Goal: Task Accomplishment & Management: Contribute content

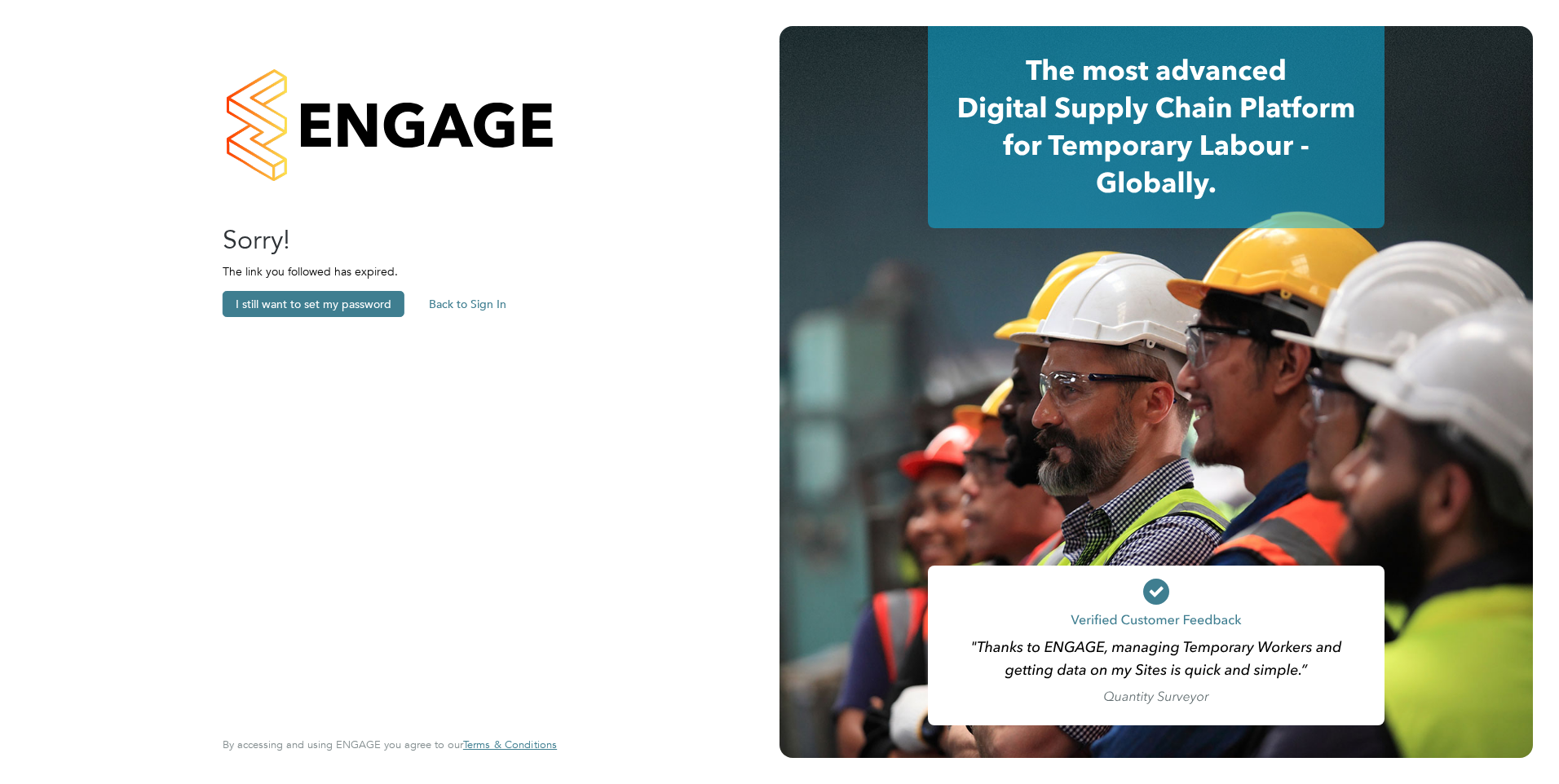
click at [432, 291] on button "Back to Sign In" at bounding box center [467, 303] width 104 height 26
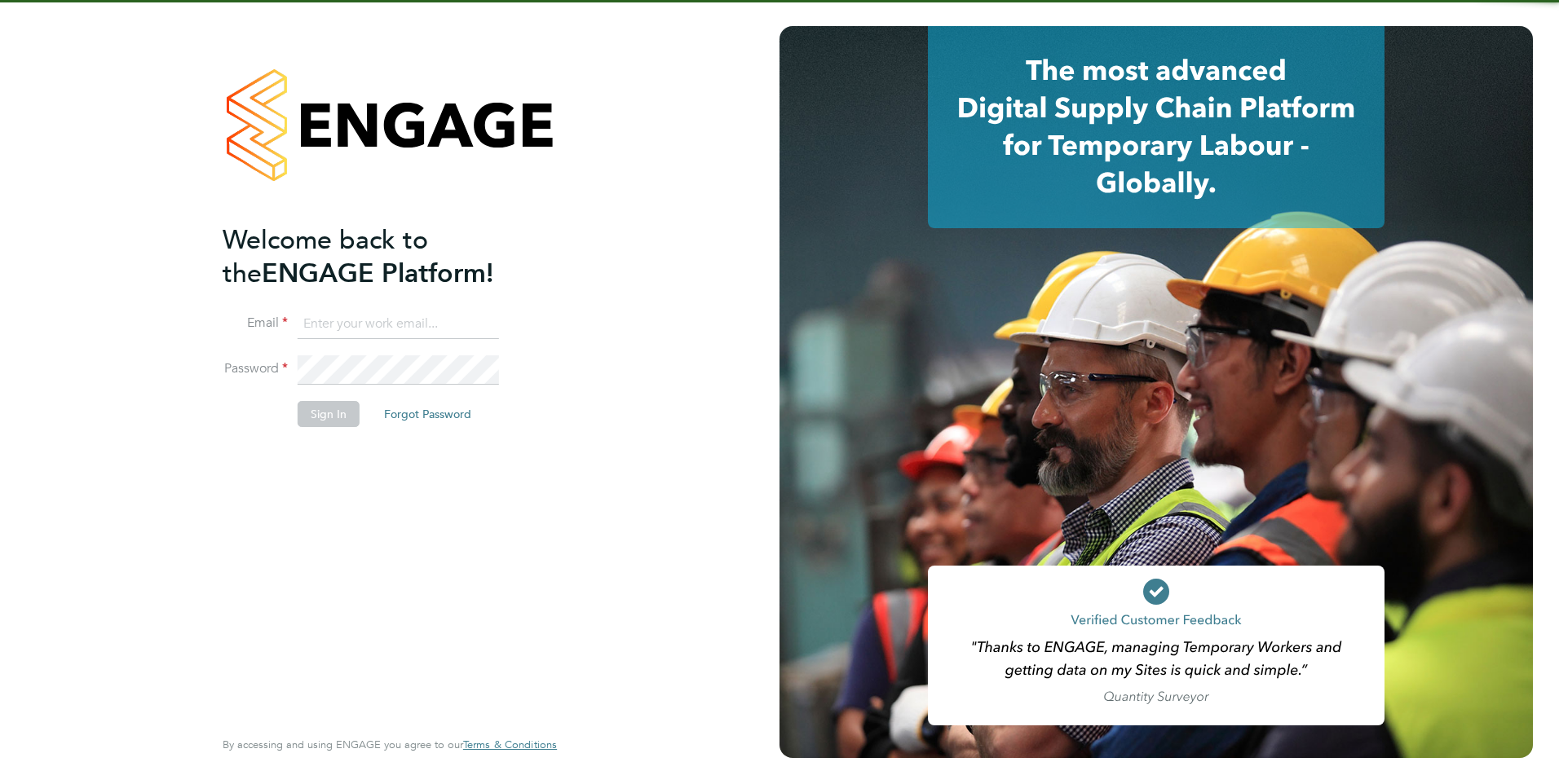
type input "Frank.Pocock@morganhunt.com"
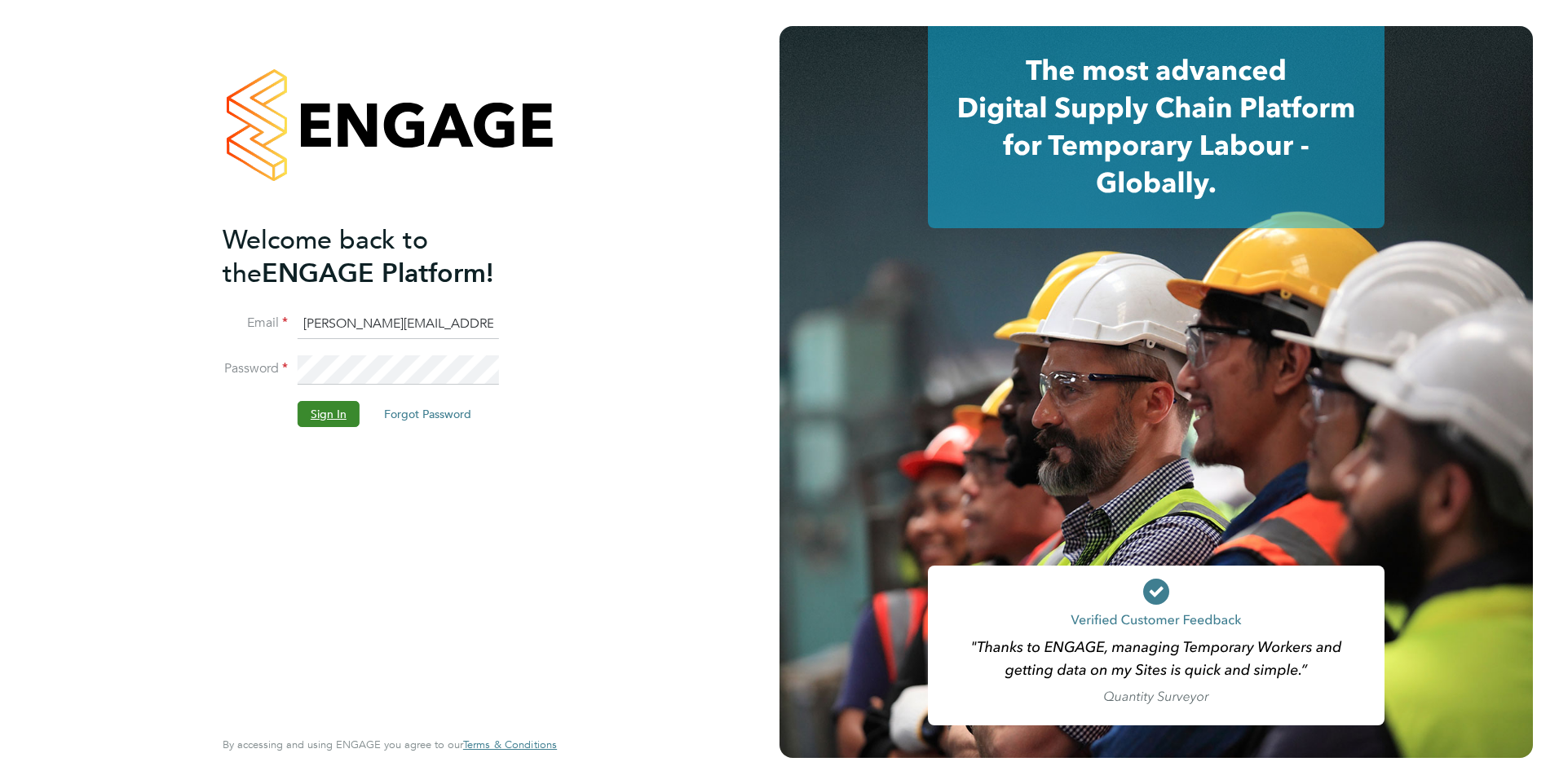
drag, startPoint x: 324, startPoint y: 406, endPoint x: 361, endPoint y: 390, distance: 40.3
click at [323, 407] on button "Sign In" at bounding box center [328, 413] width 62 height 26
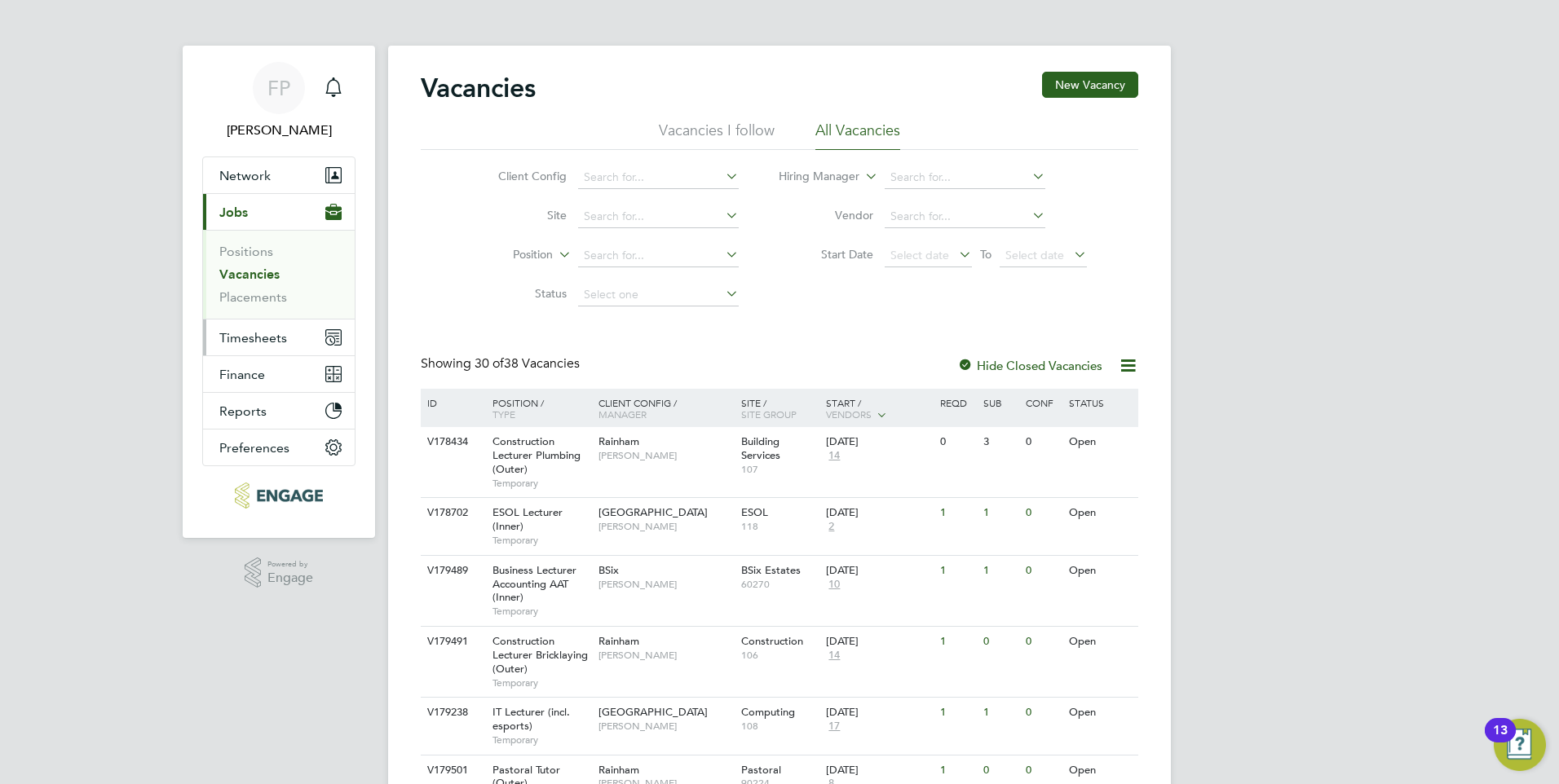
click at [257, 334] on span "Timesheets" at bounding box center [253, 338] width 68 height 16
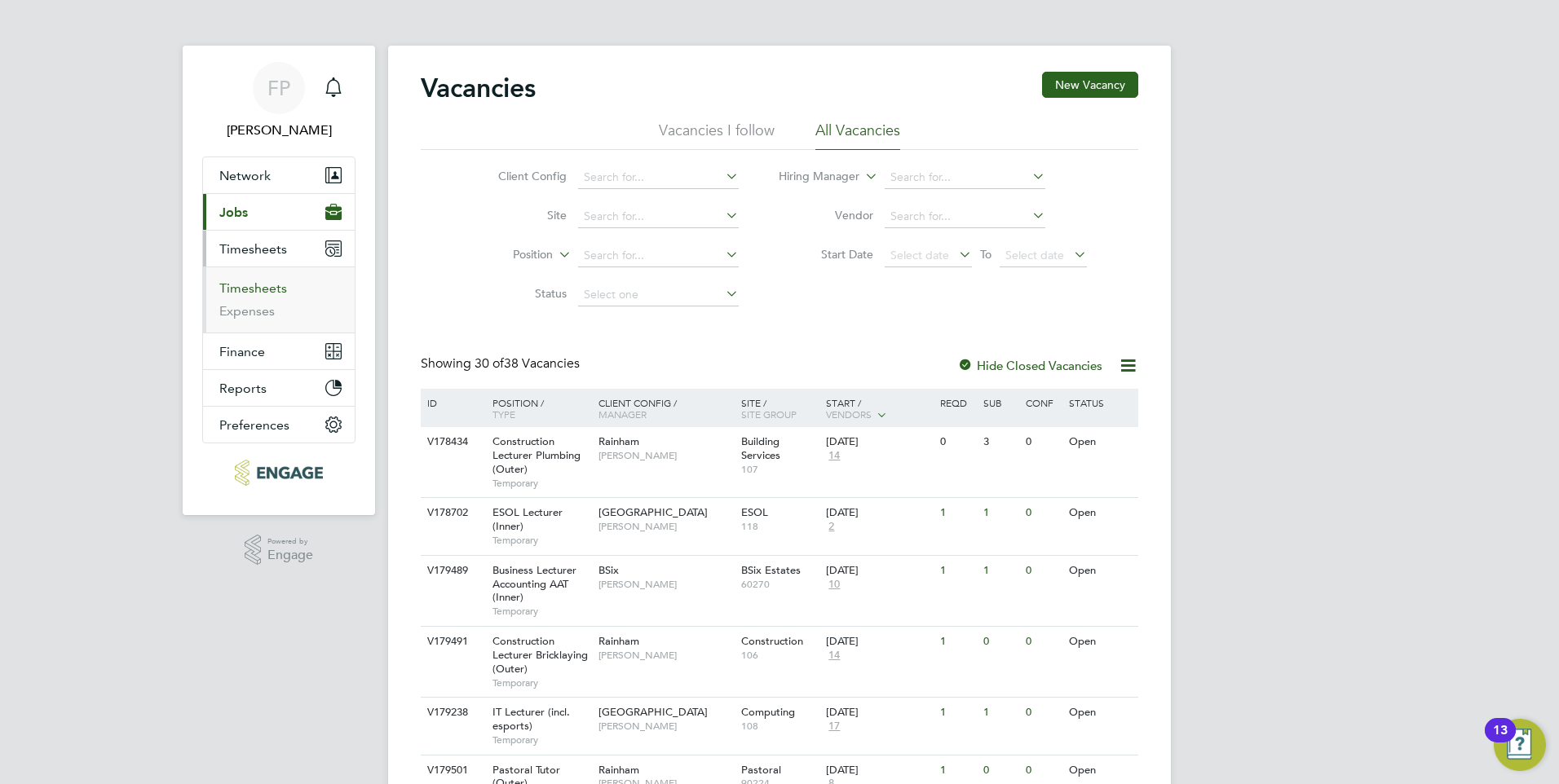
click at [245, 286] on link "Timesheets" at bounding box center [253, 288] width 68 height 16
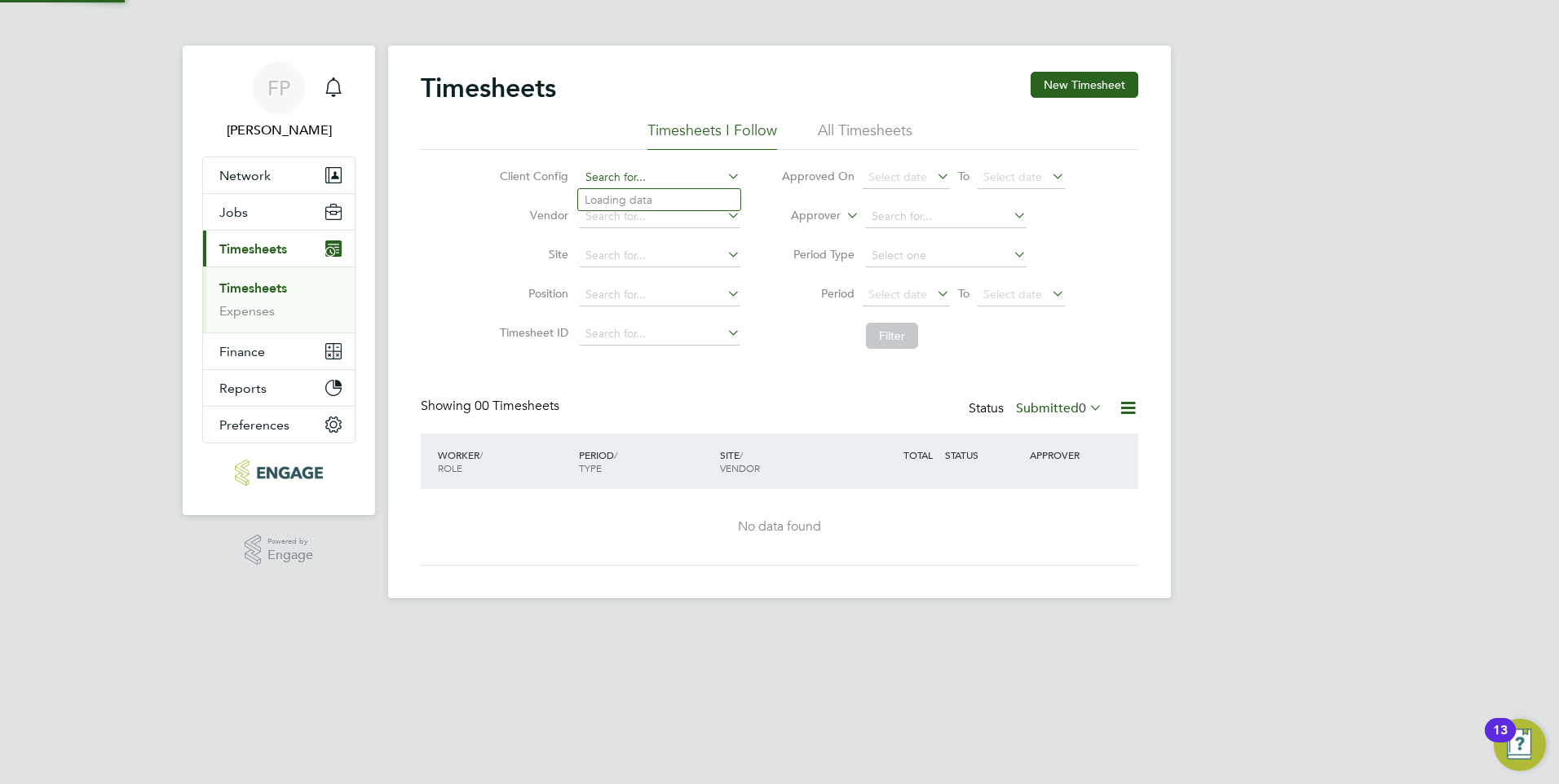
click at [610, 184] on input at bounding box center [660, 178] width 161 height 23
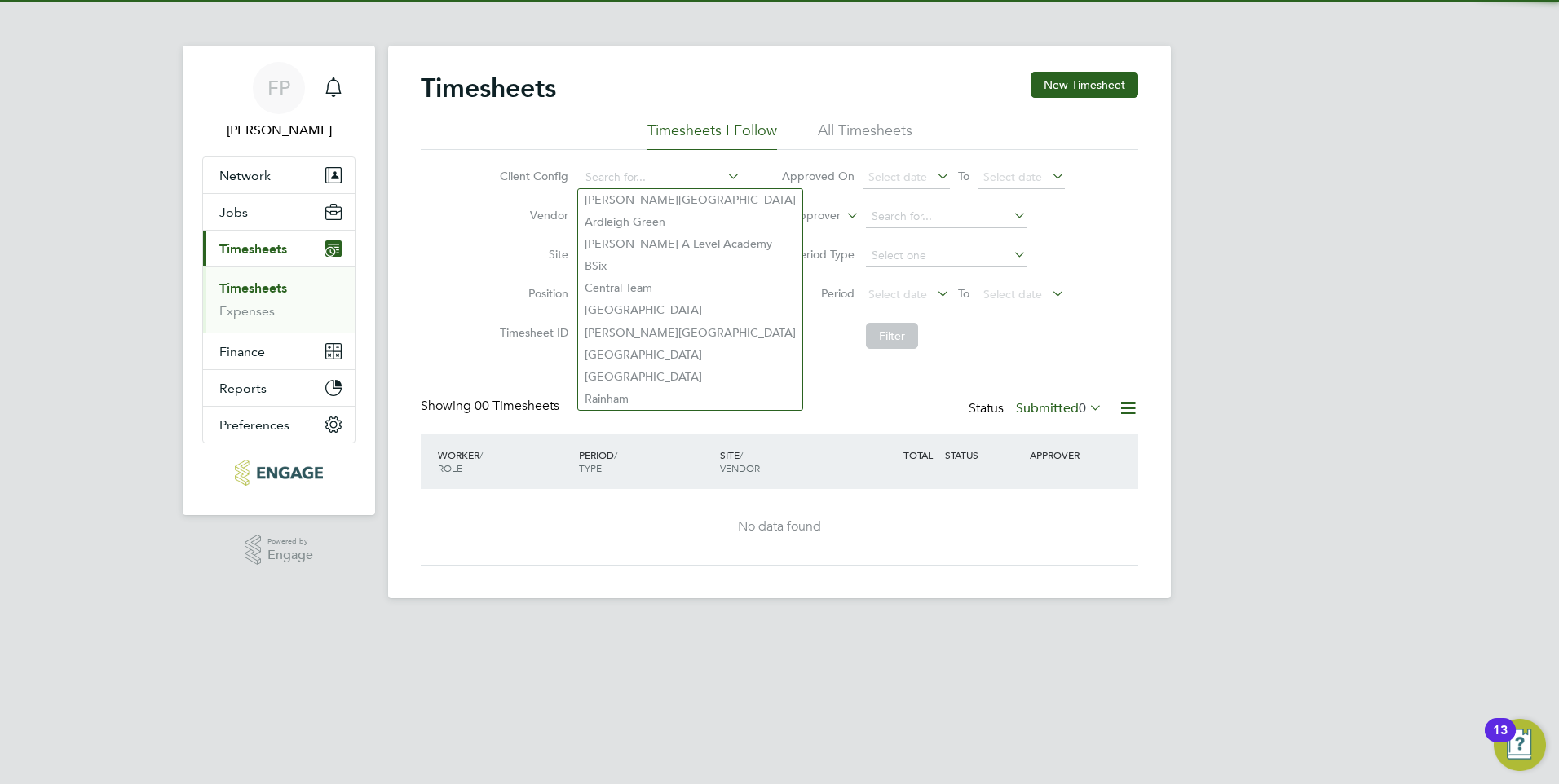
click at [773, 283] on li "Period Select date To Select date" at bounding box center [923, 295] width 325 height 39
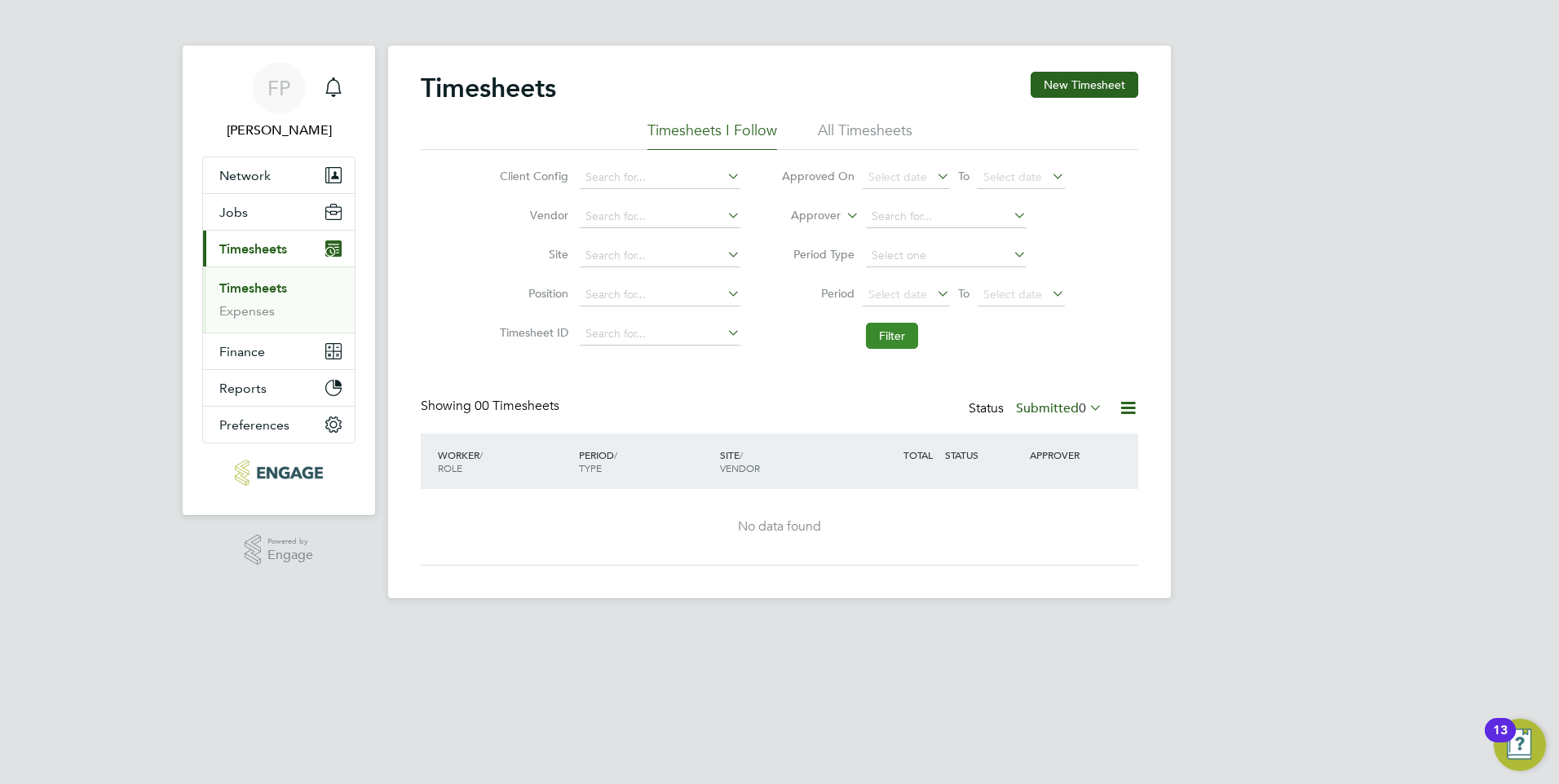
click at [918, 344] on li "Filter" at bounding box center [923, 335] width 325 height 42
click at [910, 344] on button "Filter" at bounding box center [891, 335] width 52 height 26
click at [278, 178] on button "Network" at bounding box center [278, 175] width 152 height 36
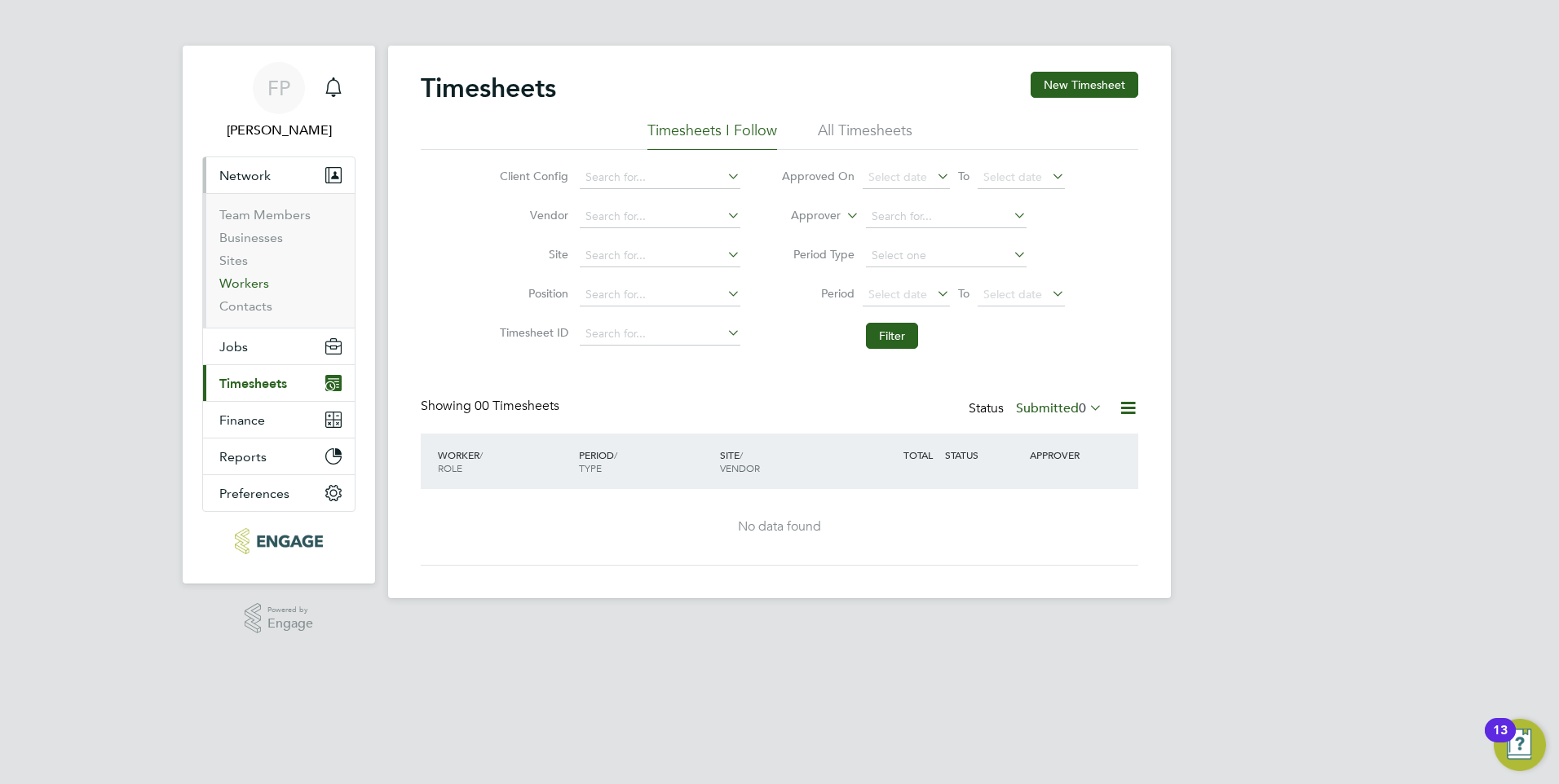
click at [248, 282] on link "Workers" at bounding box center [244, 283] width 50 height 16
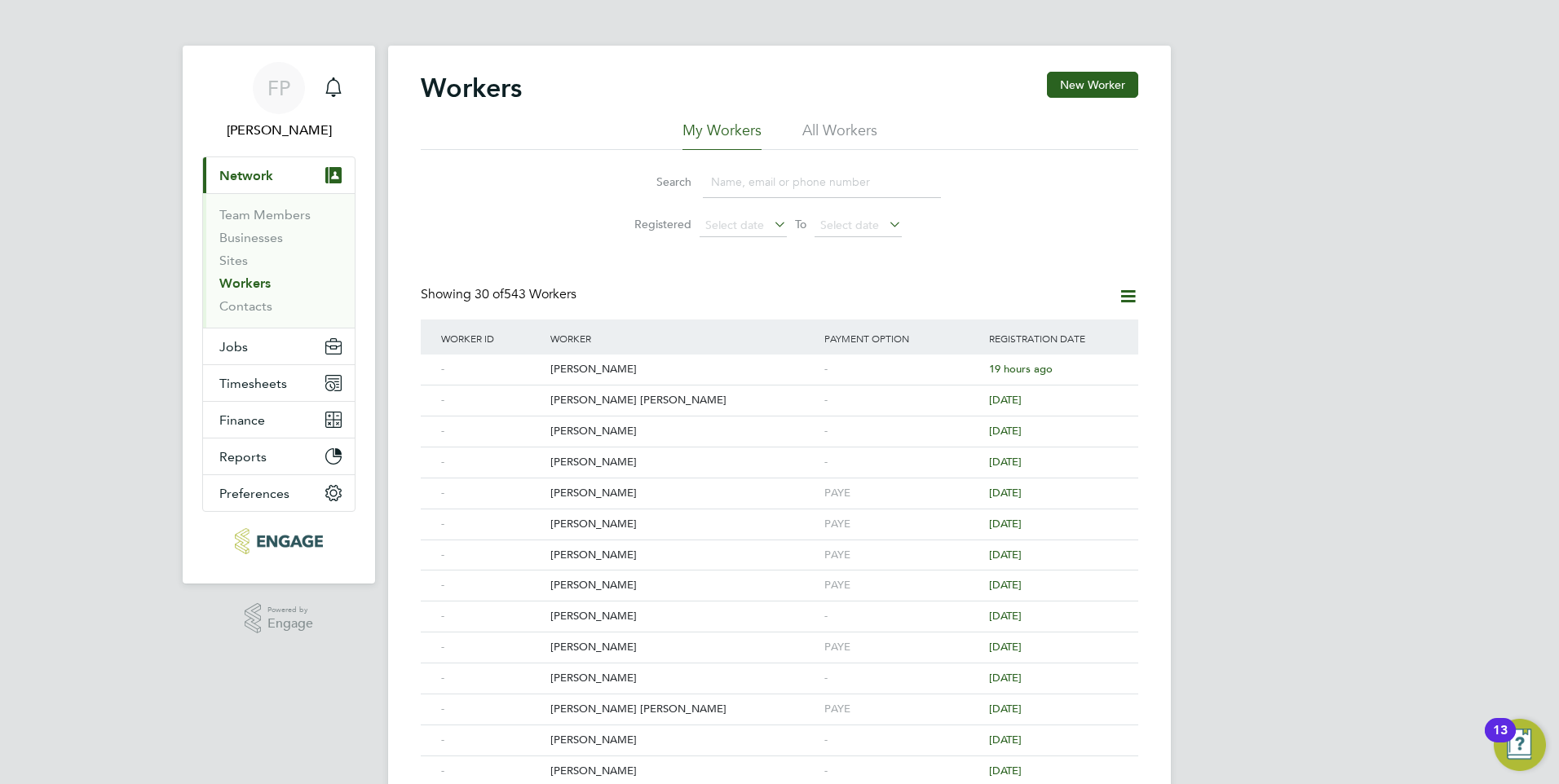
click at [768, 185] on input at bounding box center [821, 182] width 238 height 31
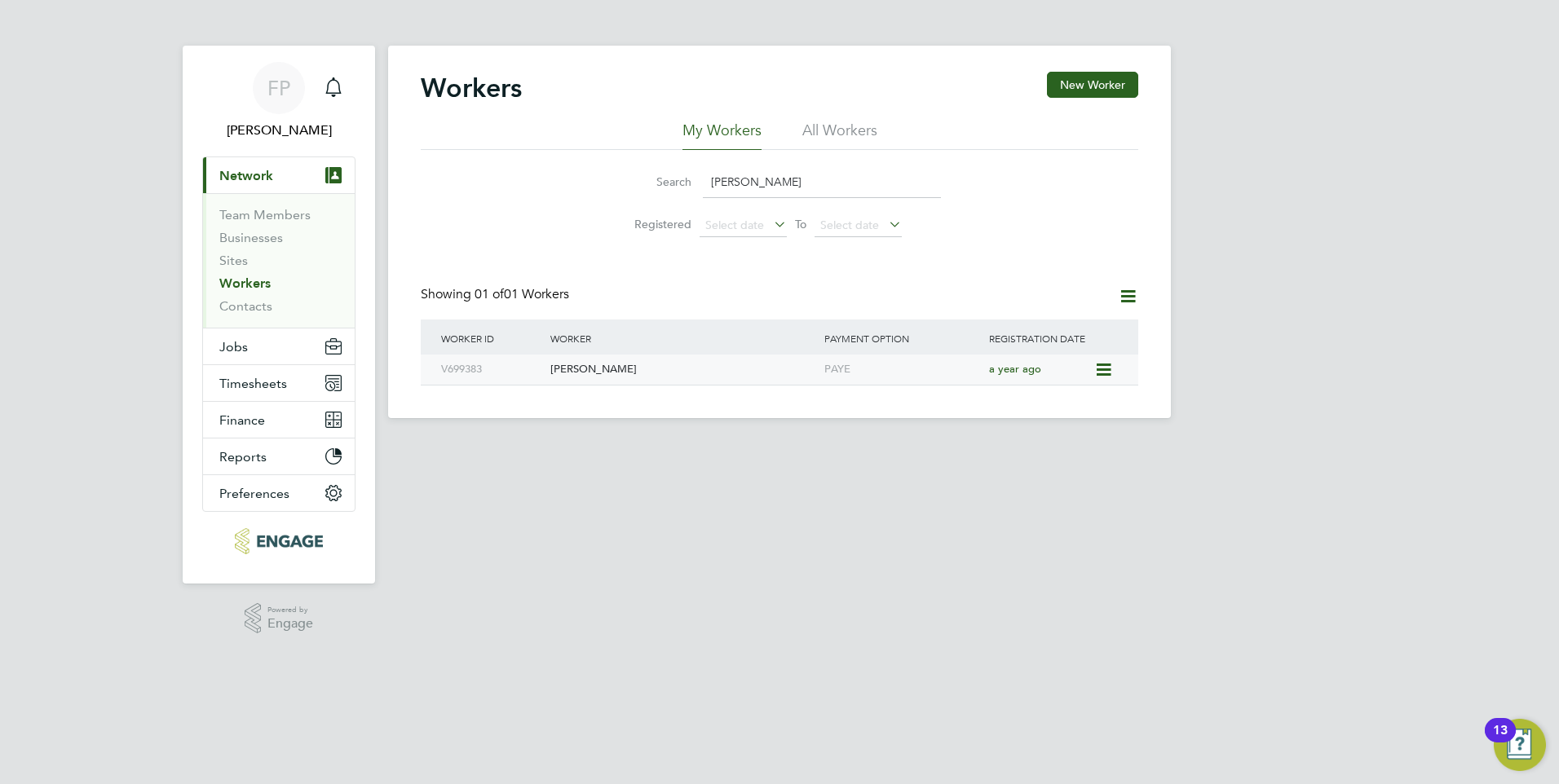
type input "[PERSON_NAME]"
click at [586, 370] on div "[PERSON_NAME]" at bounding box center [683, 369] width 274 height 30
click at [264, 382] on span "Timesheets" at bounding box center [253, 383] width 68 height 16
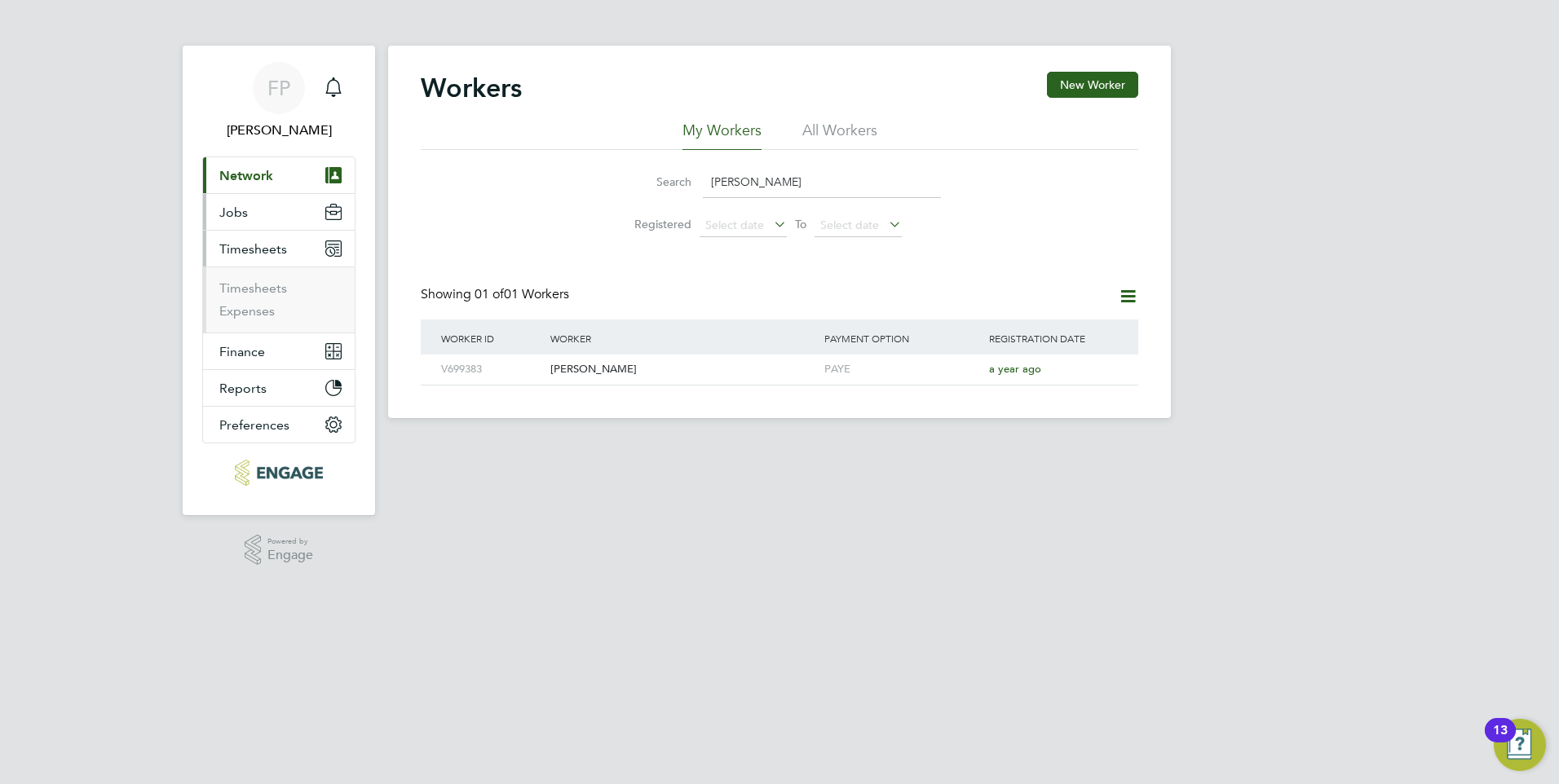
click at [246, 219] on span "Jobs" at bounding box center [234, 212] width 28 height 16
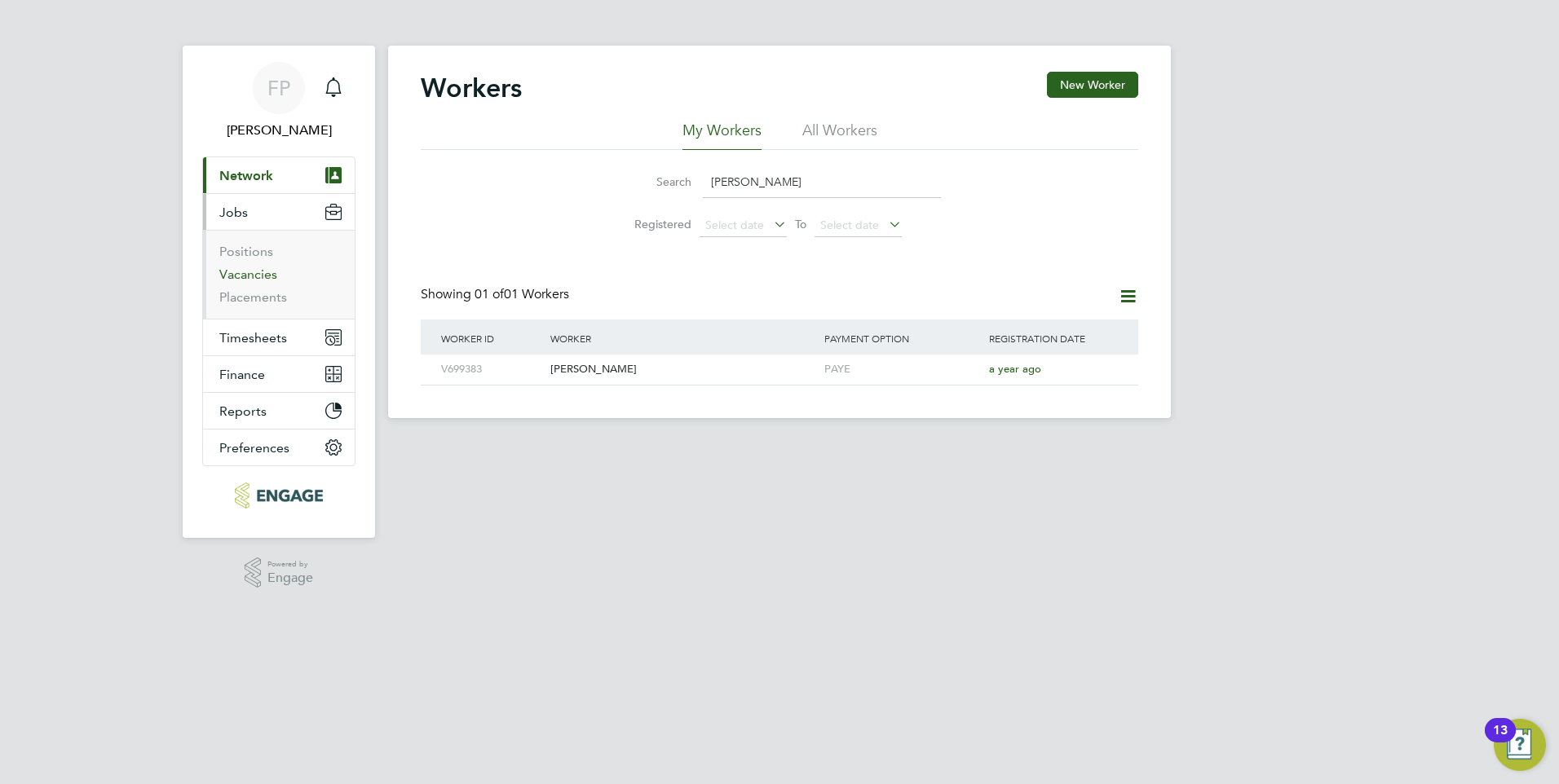
click at [258, 277] on link "Vacancies" at bounding box center [249, 274] width 58 height 16
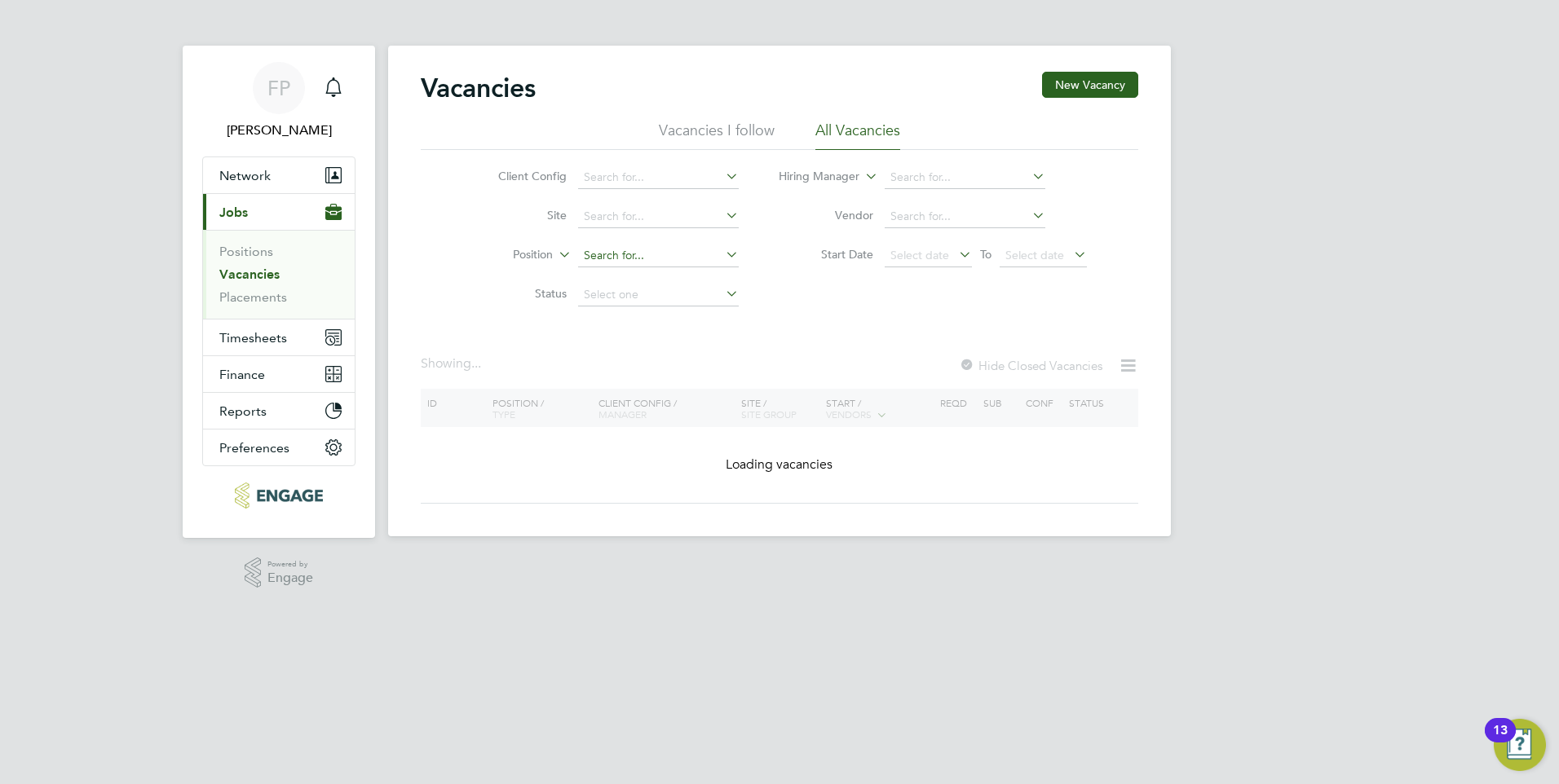
click at [644, 261] on input at bounding box center [659, 256] width 161 height 23
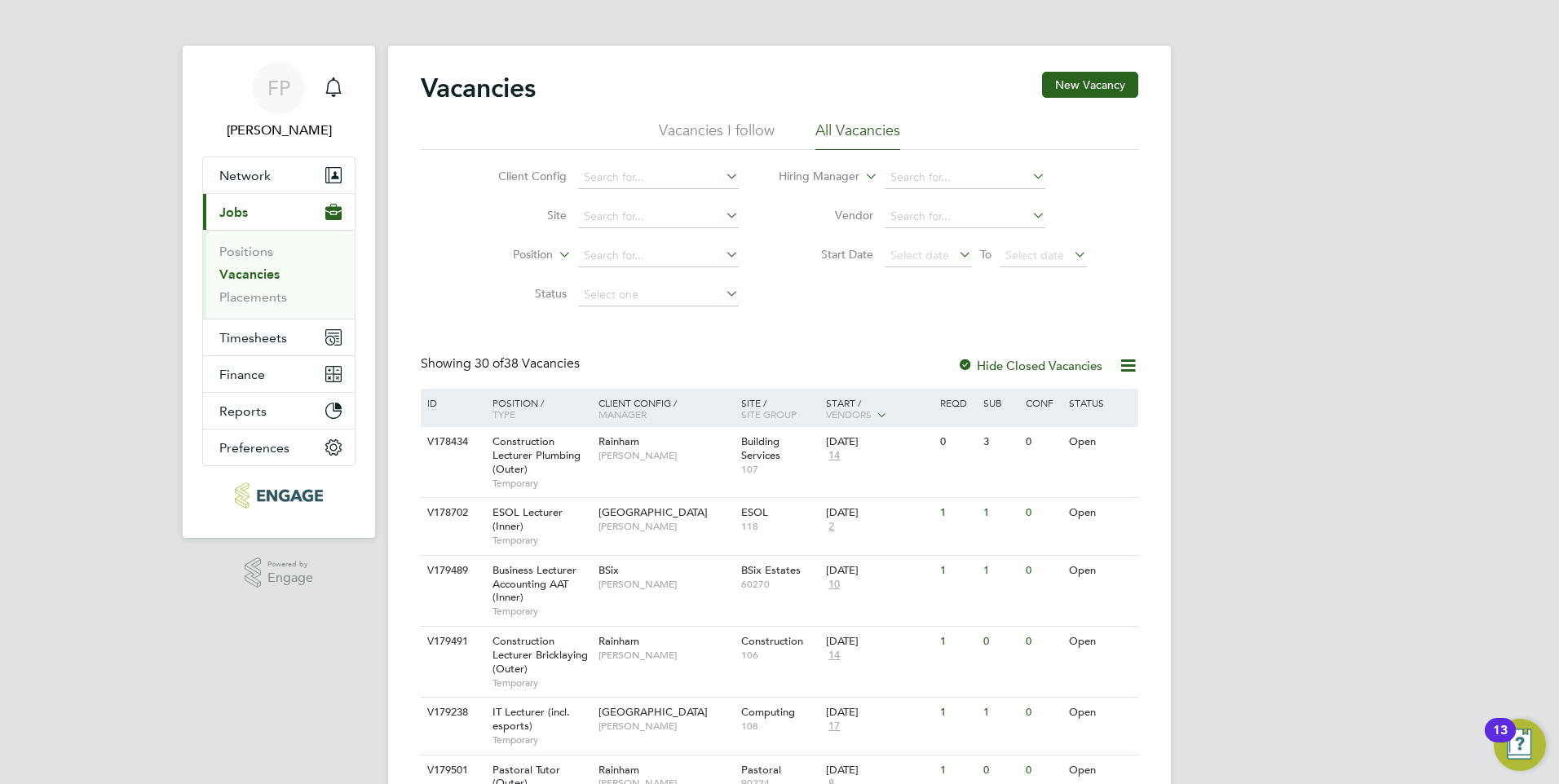
click at [633, 282] on li "Status" at bounding box center [606, 295] width 306 height 39
click at [635, 293] on input at bounding box center [659, 295] width 161 height 23
drag, startPoint x: 793, startPoint y: 358, endPoint x: 765, endPoint y: 320, distance: 47.2
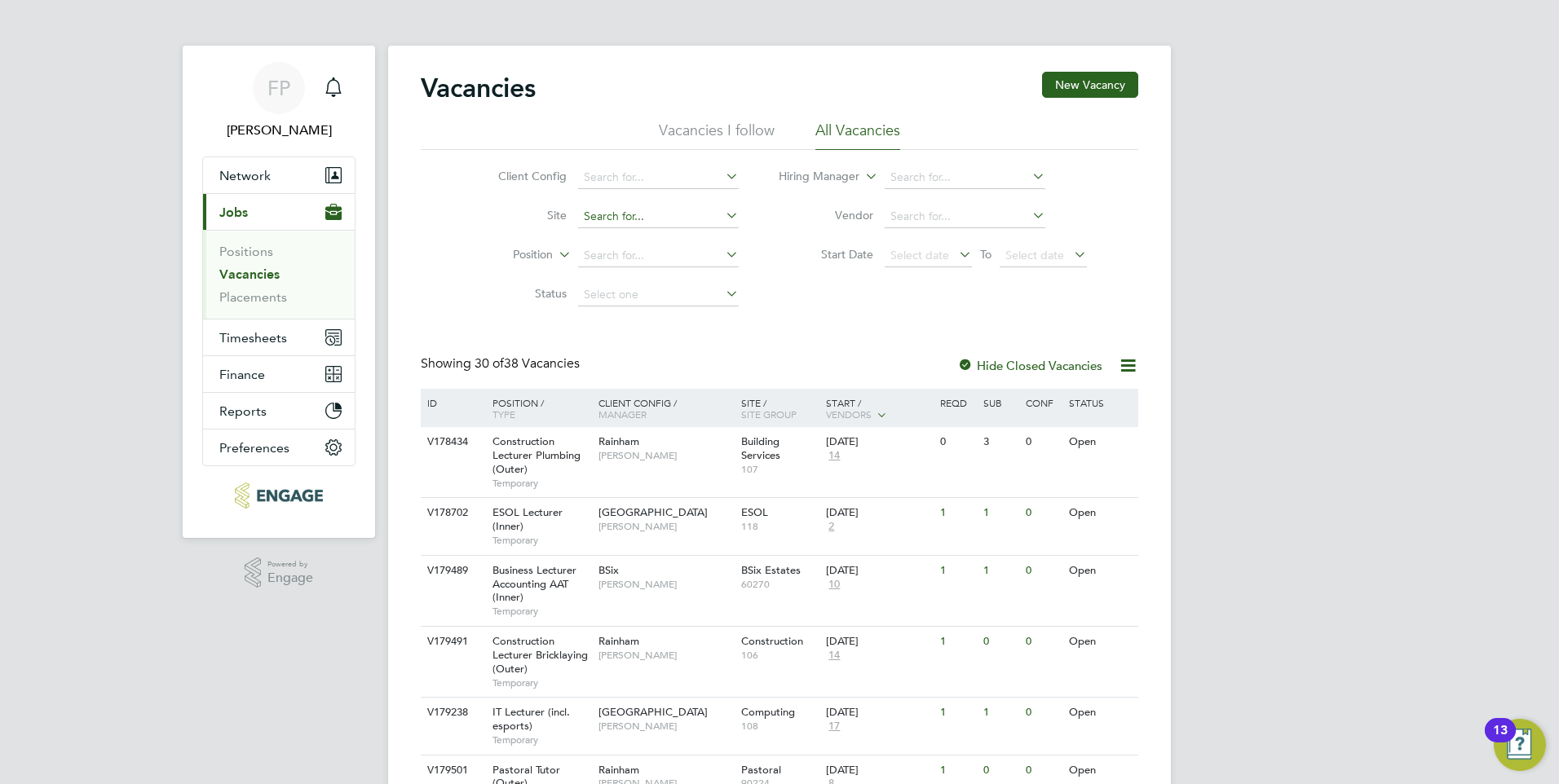
click at [672, 208] on input at bounding box center [659, 217] width 161 height 23
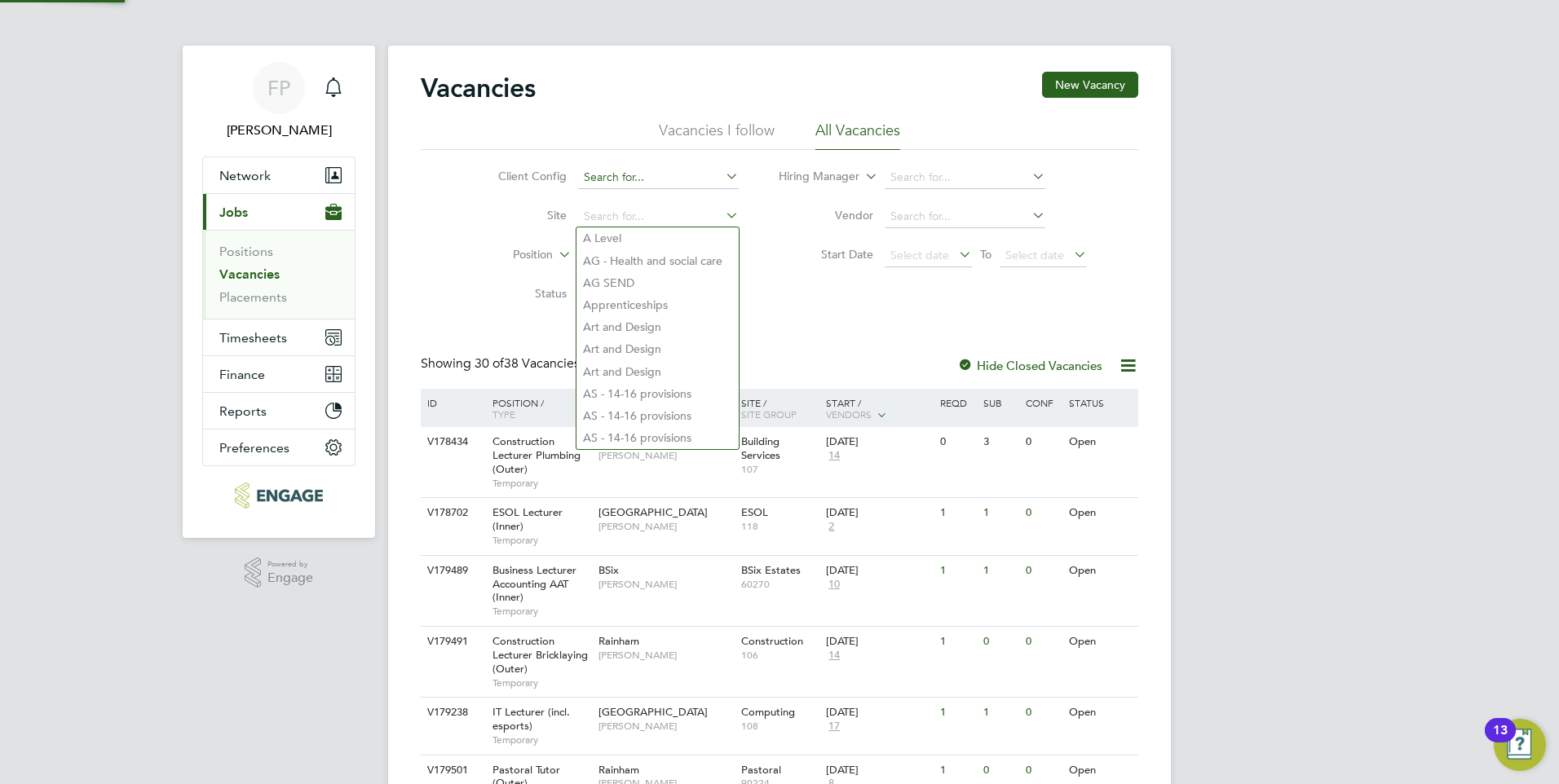
click at [645, 174] on input at bounding box center [659, 178] width 161 height 23
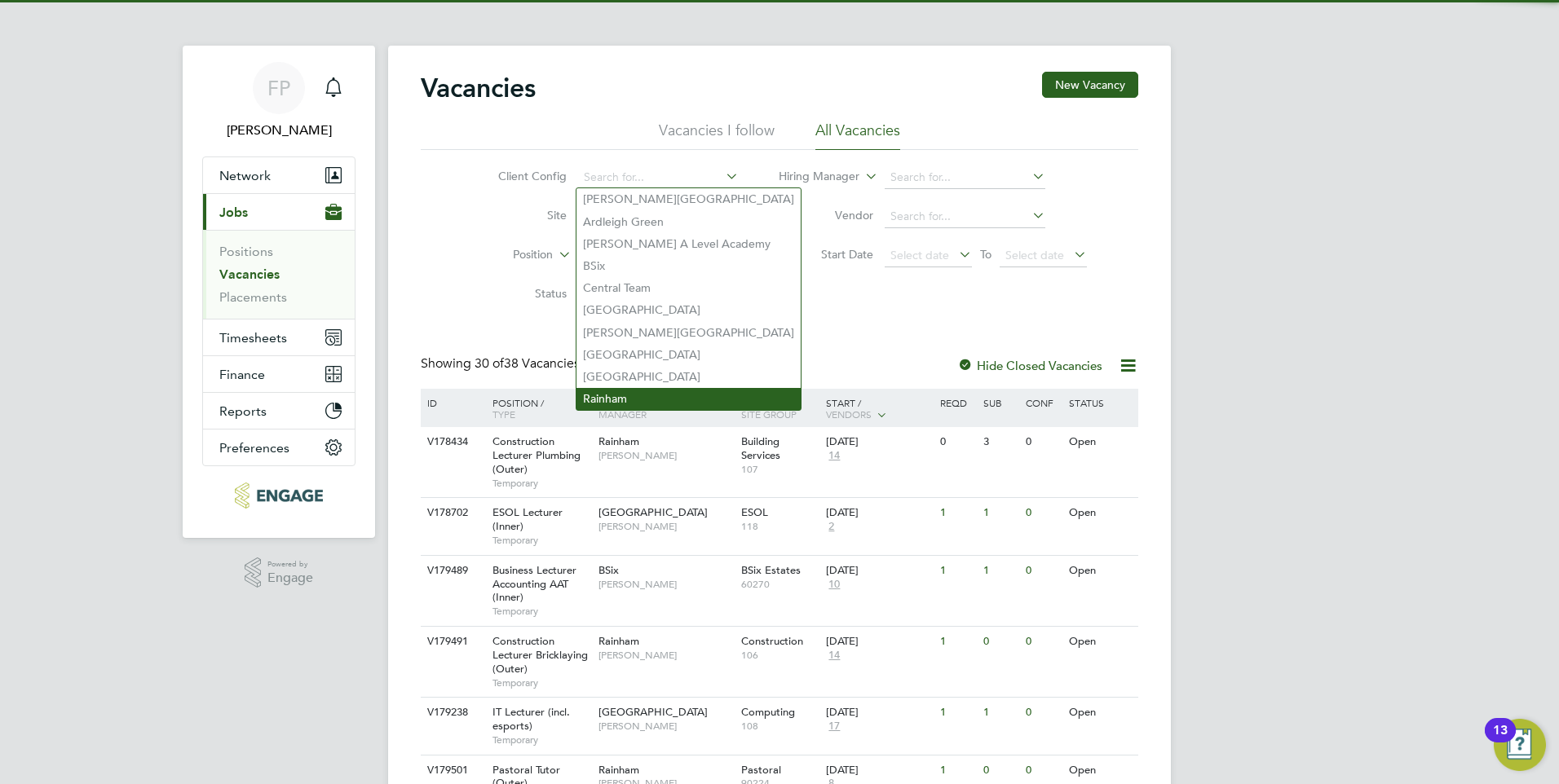
click at [618, 398] on li "Rainham" at bounding box center [688, 398] width 224 height 22
type input "Rainham"
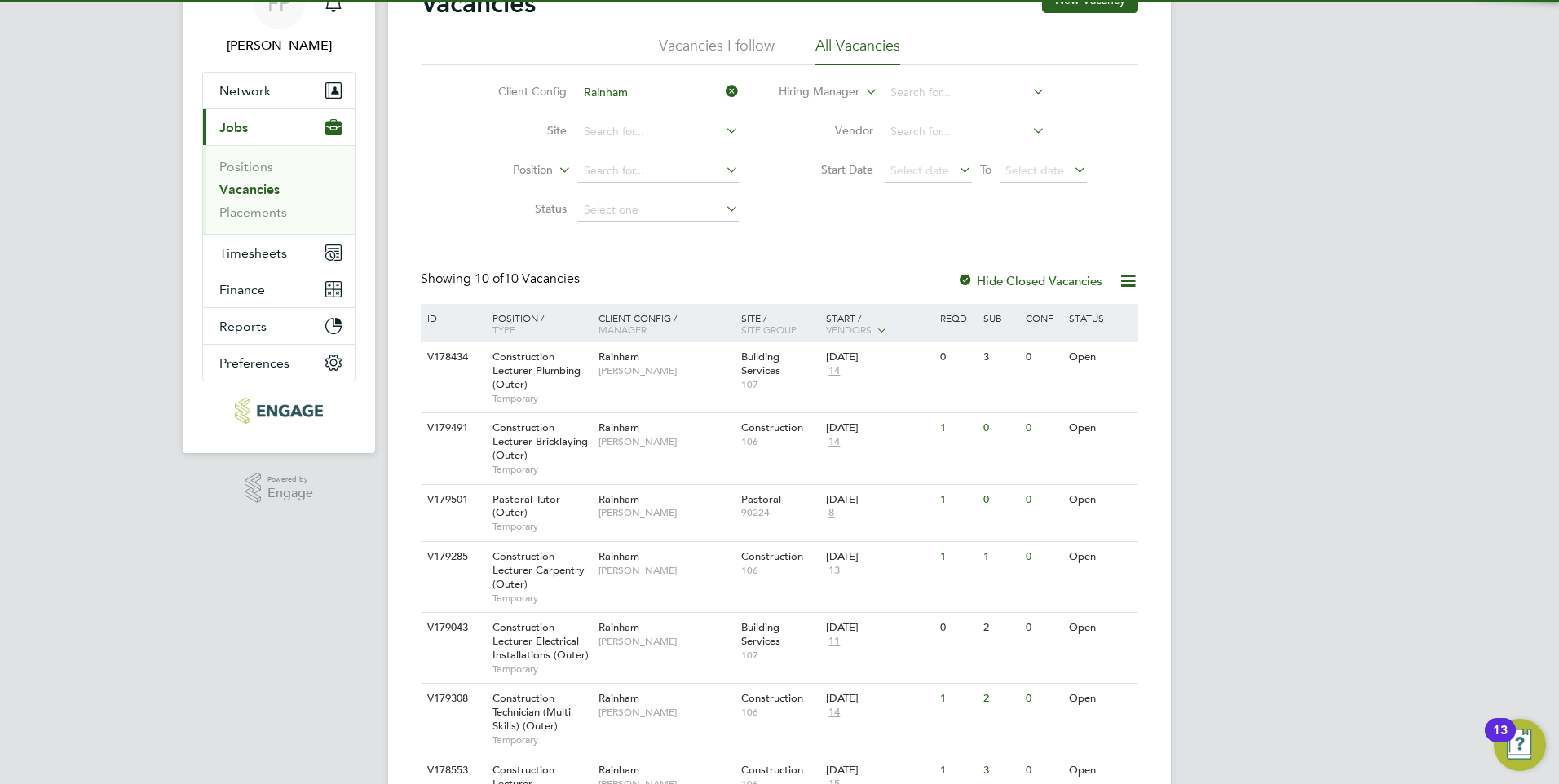
scroll to position [163, 0]
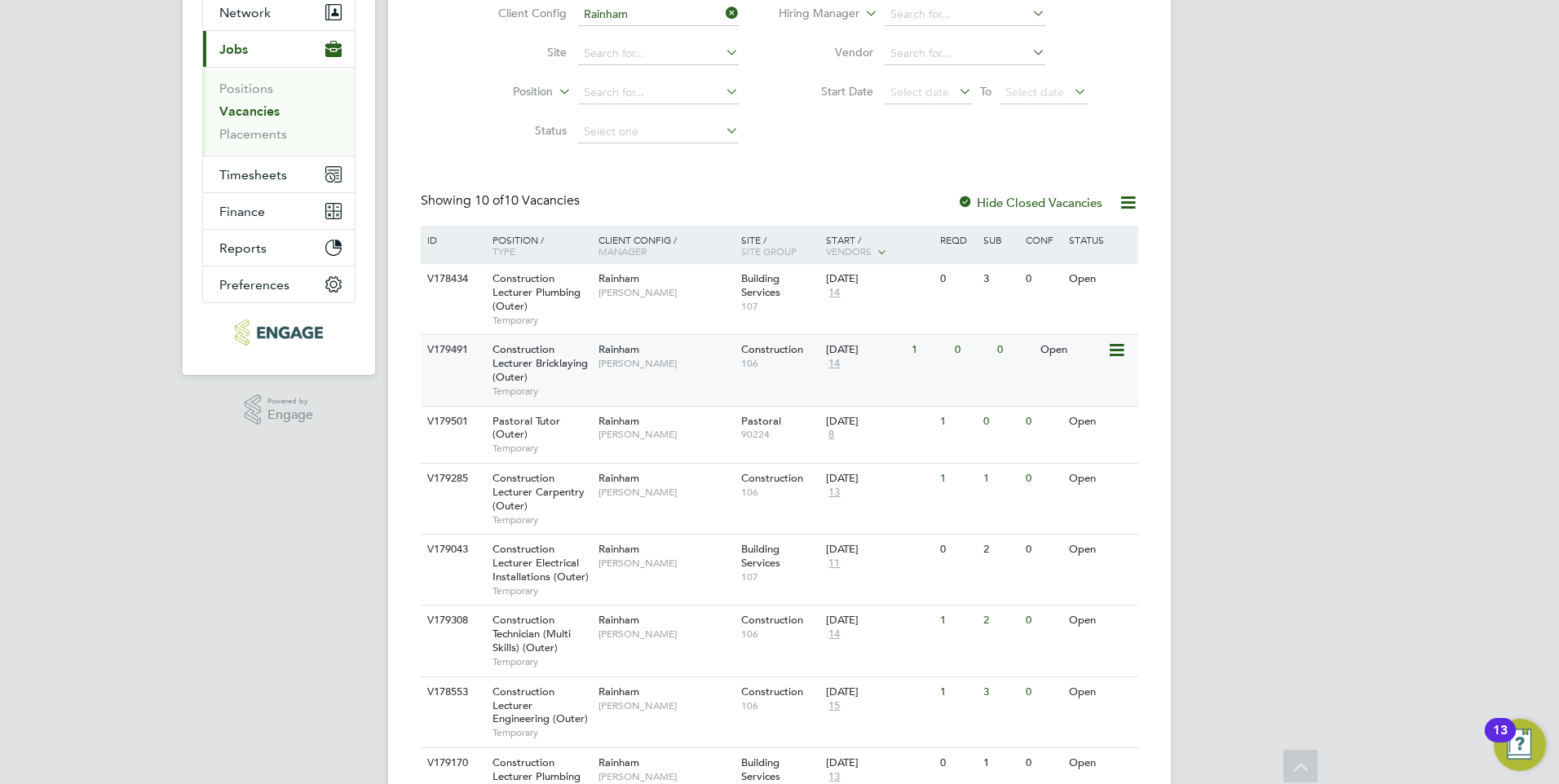
click at [543, 368] on span "Construction Lecturer Bricklaying (Outer)" at bounding box center [539, 363] width 95 height 41
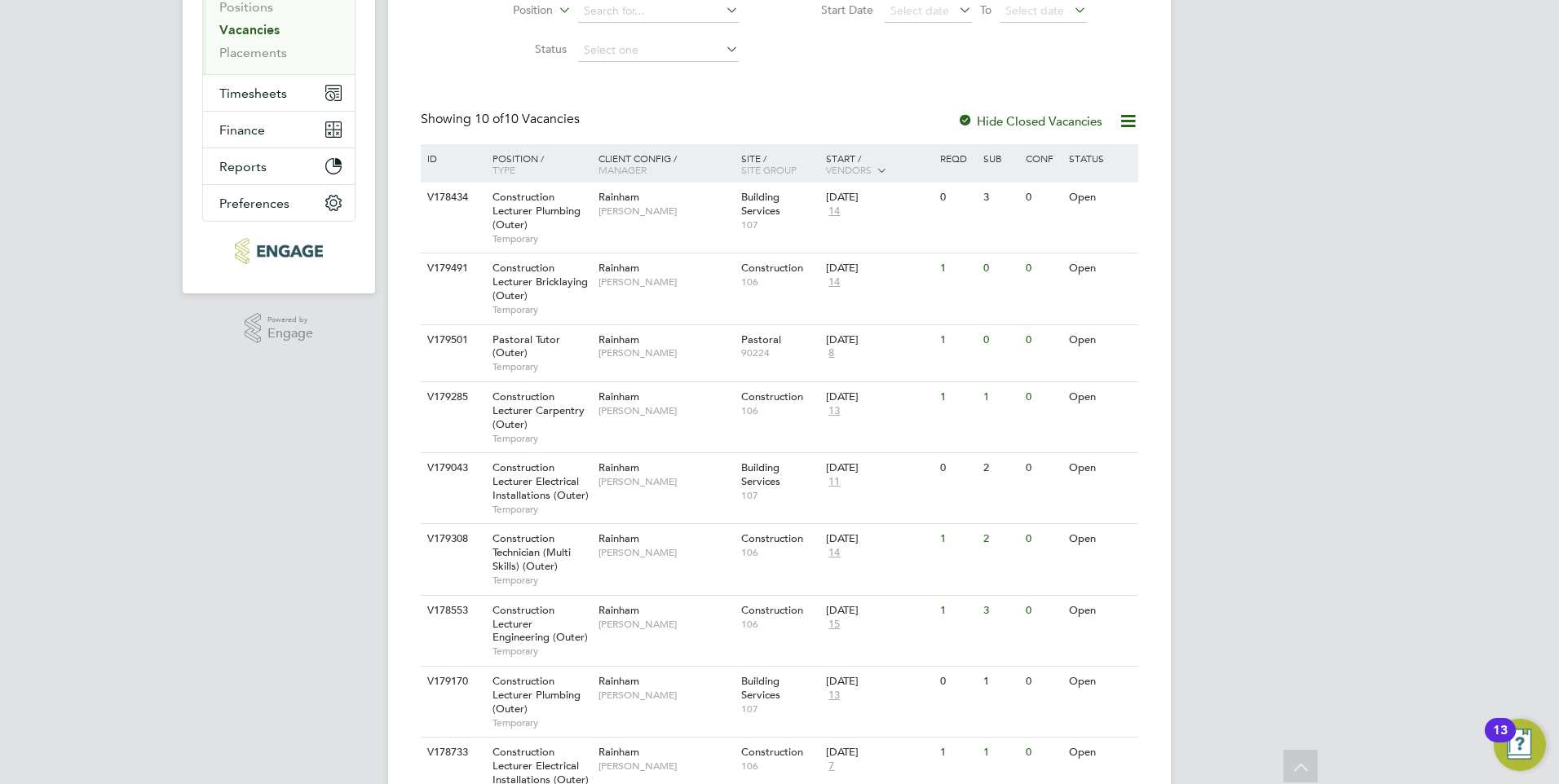
scroll to position [0, 0]
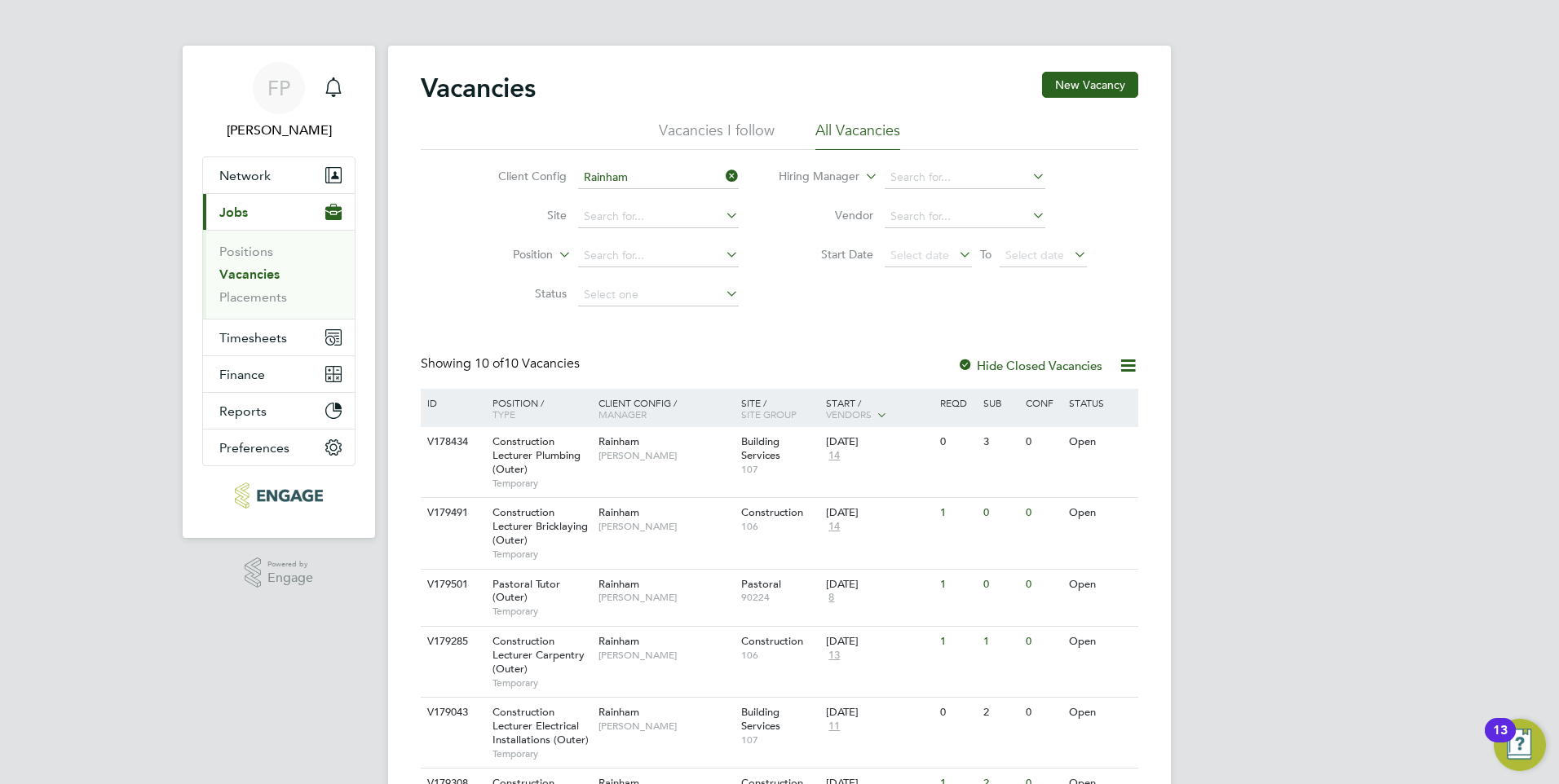
click at [261, 310] on ul "Positions Vacancies Placements" at bounding box center [278, 274] width 152 height 89
click at [262, 302] on link "Placements" at bounding box center [253, 296] width 68 height 16
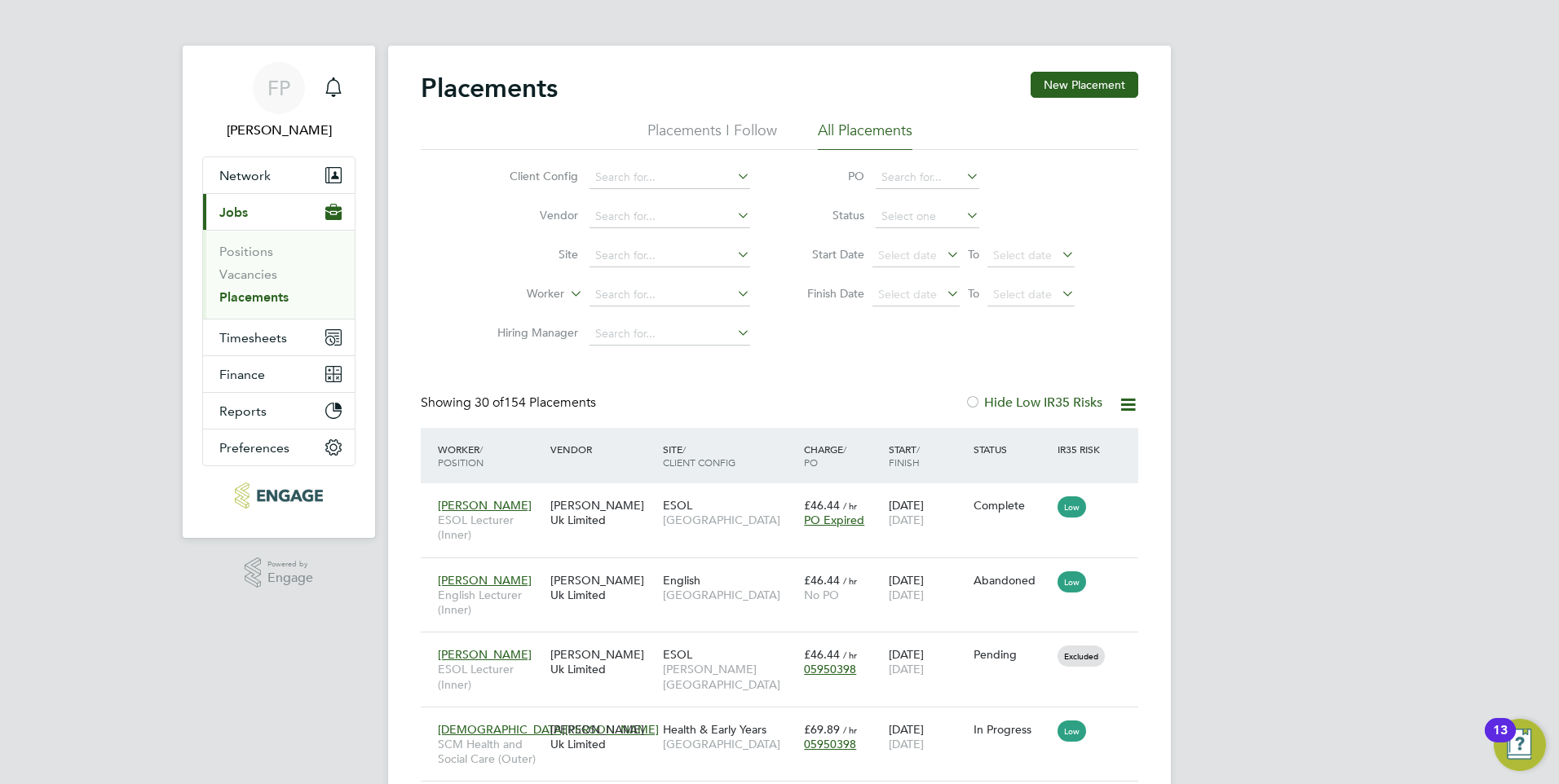
click at [887, 129] on li "All Placements" at bounding box center [865, 135] width 94 height 29
click at [630, 287] on input at bounding box center [670, 295] width 161 height 23
click at [674, 306] on li "Karl Jans" at bounding box center [670, 317] width 162 height 22
type input "[PERSON_NAME]"
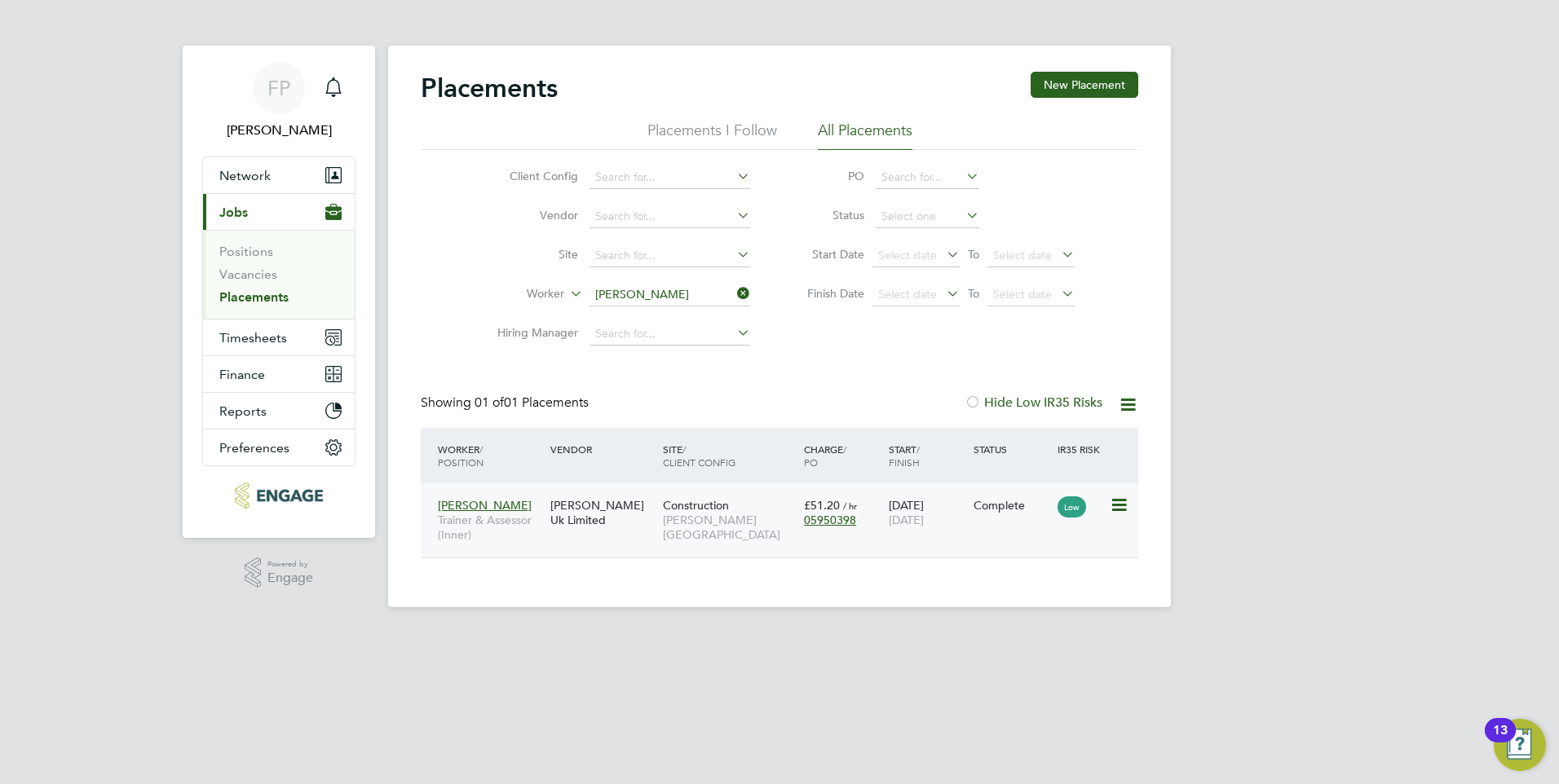
click at [1113, 507] on icon at bounding box center [1117, 505] width 17 height 20
click at [1003, 499] on div "Complete" at bounding box center [1011, 505] width 77 height 15
click at [259, 280] on link "Vacancies" at bounding box center [249, 274] width 58 height 16
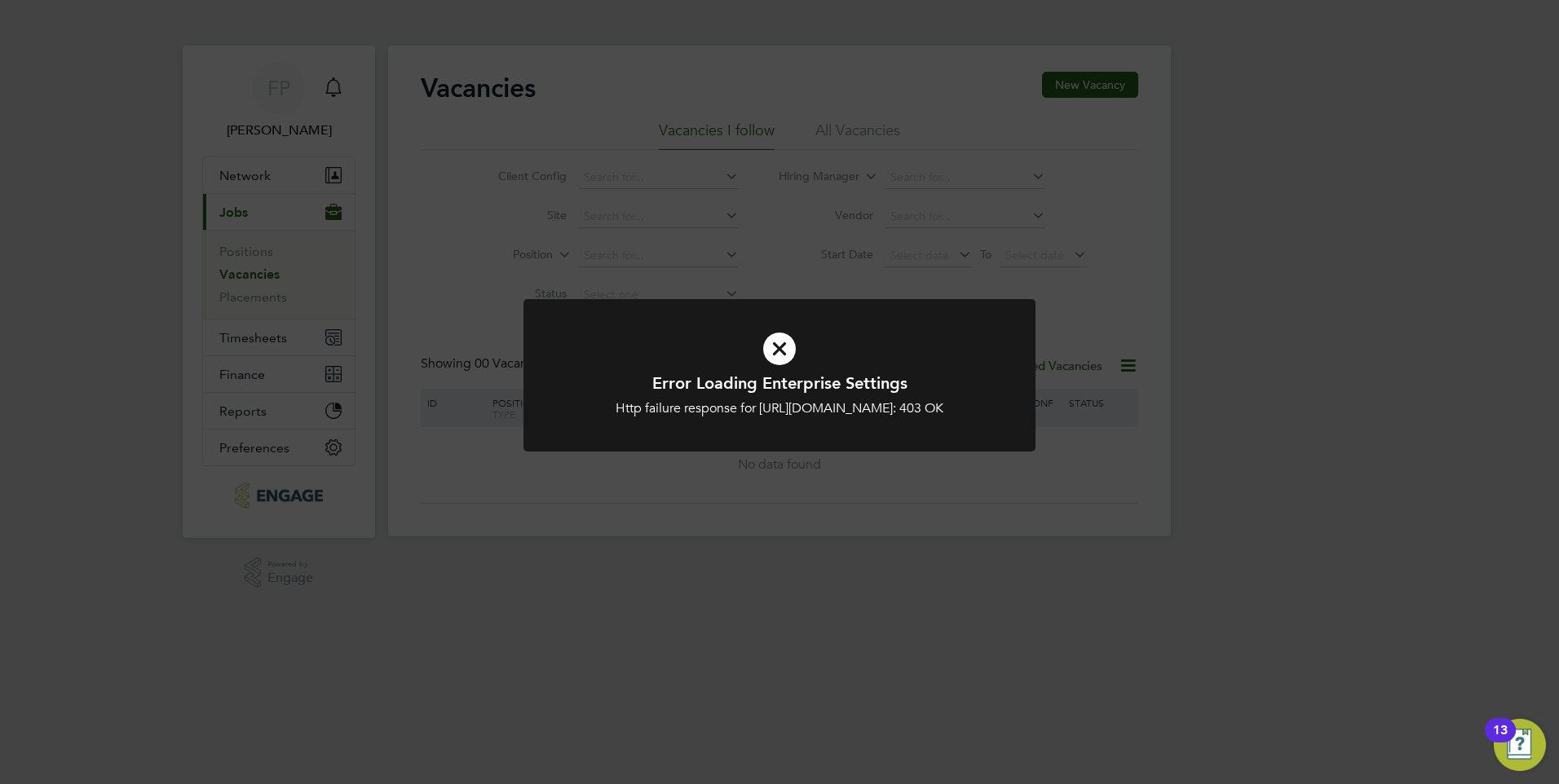
click at [789, 349] on icon at bounding box center [780, 349] width 424 height 64
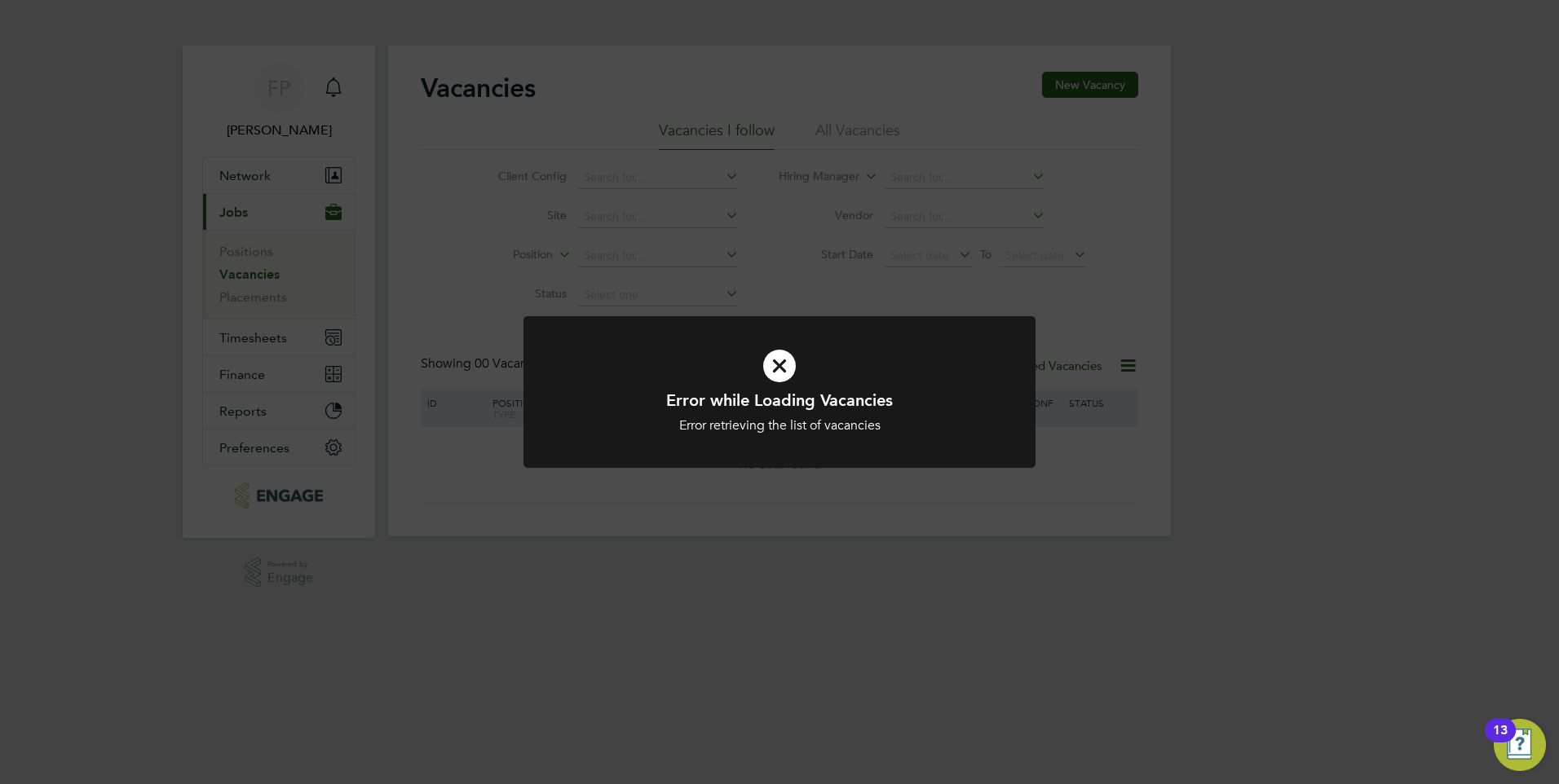
click at [784, 373] on icon at bounding box center [780, 366] width 424 height 64
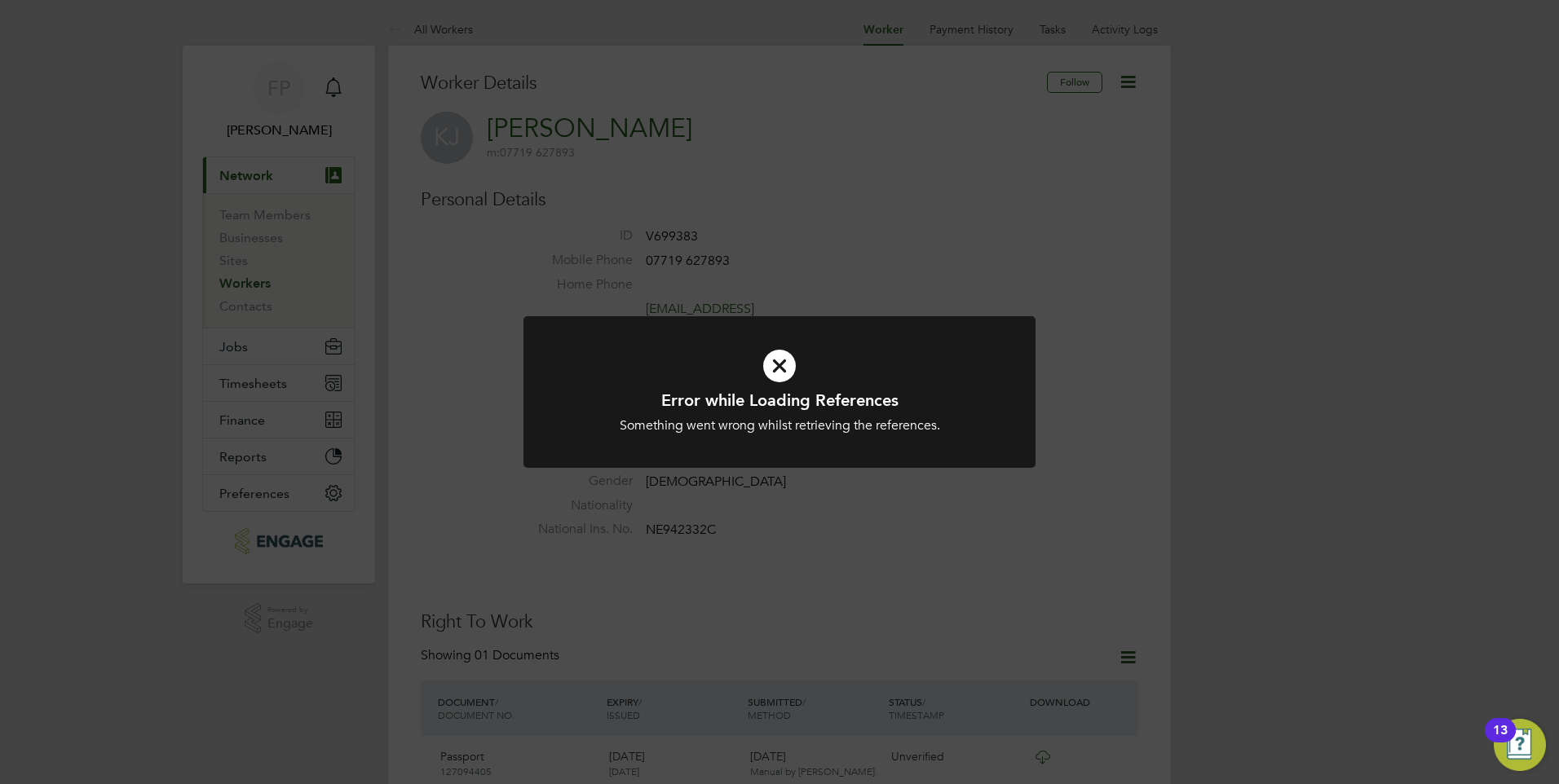
click at [783, 365] on icon at bounding box center [780, 366] width 424 height 64
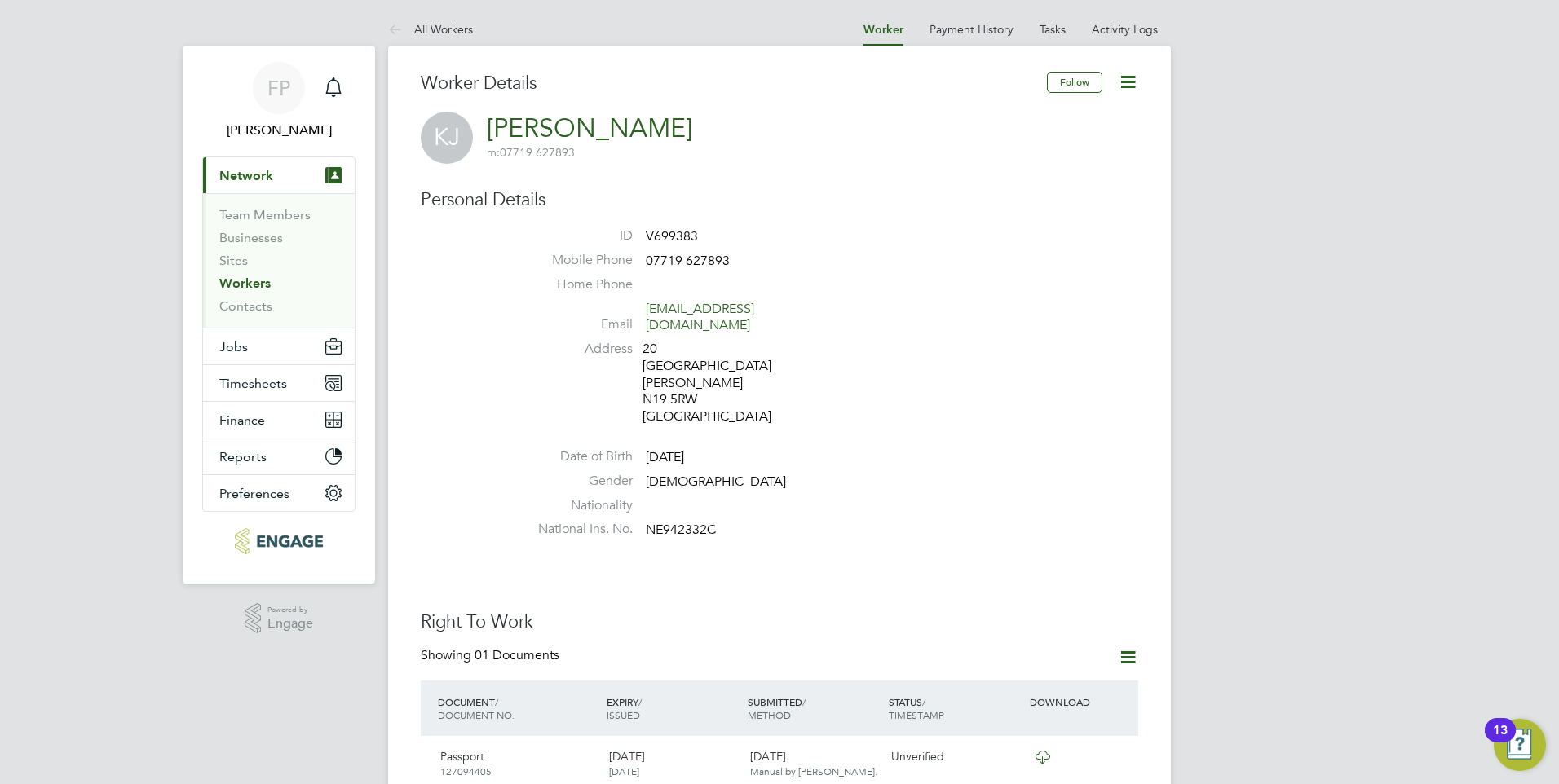
click at [1138, 86] on icon at bounding box center [1127, 82] width 21 height 21
drag, startPoint x: 933, startPoint y: 405, endPoint x: 1009, endPoint y: 263, distance: 161.1
click at [934, 405] on ul "ID V699383 Mobile Phone [PHONE_NUMBER] Home Phone Email [EMAIL_ADDRESS][DOMAIN_…" at bounding box center [828, 387] width 620 height 318
click at [1074, 80] on button "Follow" at bounding box center [1074, 83] width 56 height 22
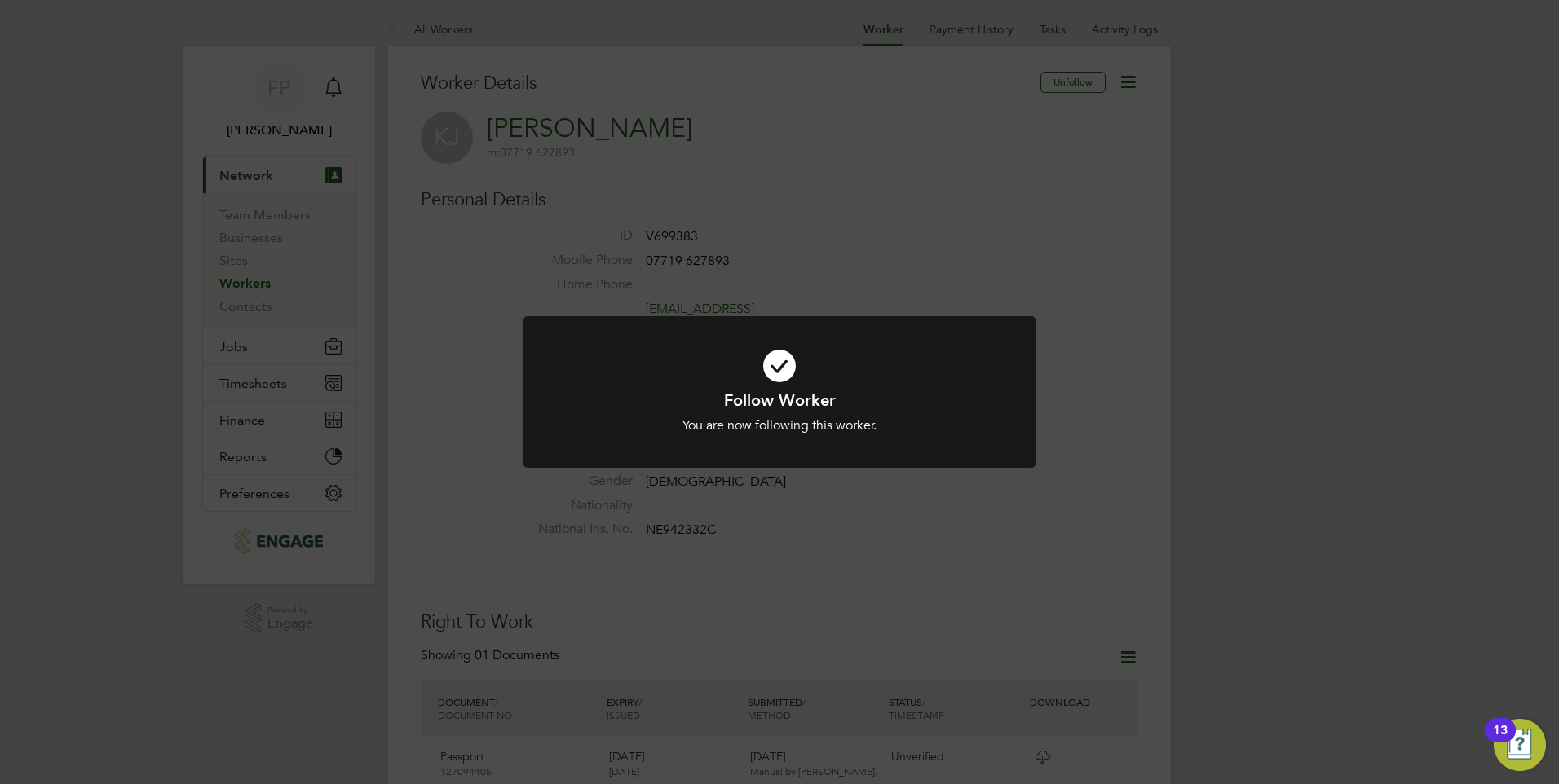
click at [869, 265] on div "Follow Worker You are now following this worker. Cancel Okay" at bounding box center [780, 392] width 1559 height 784
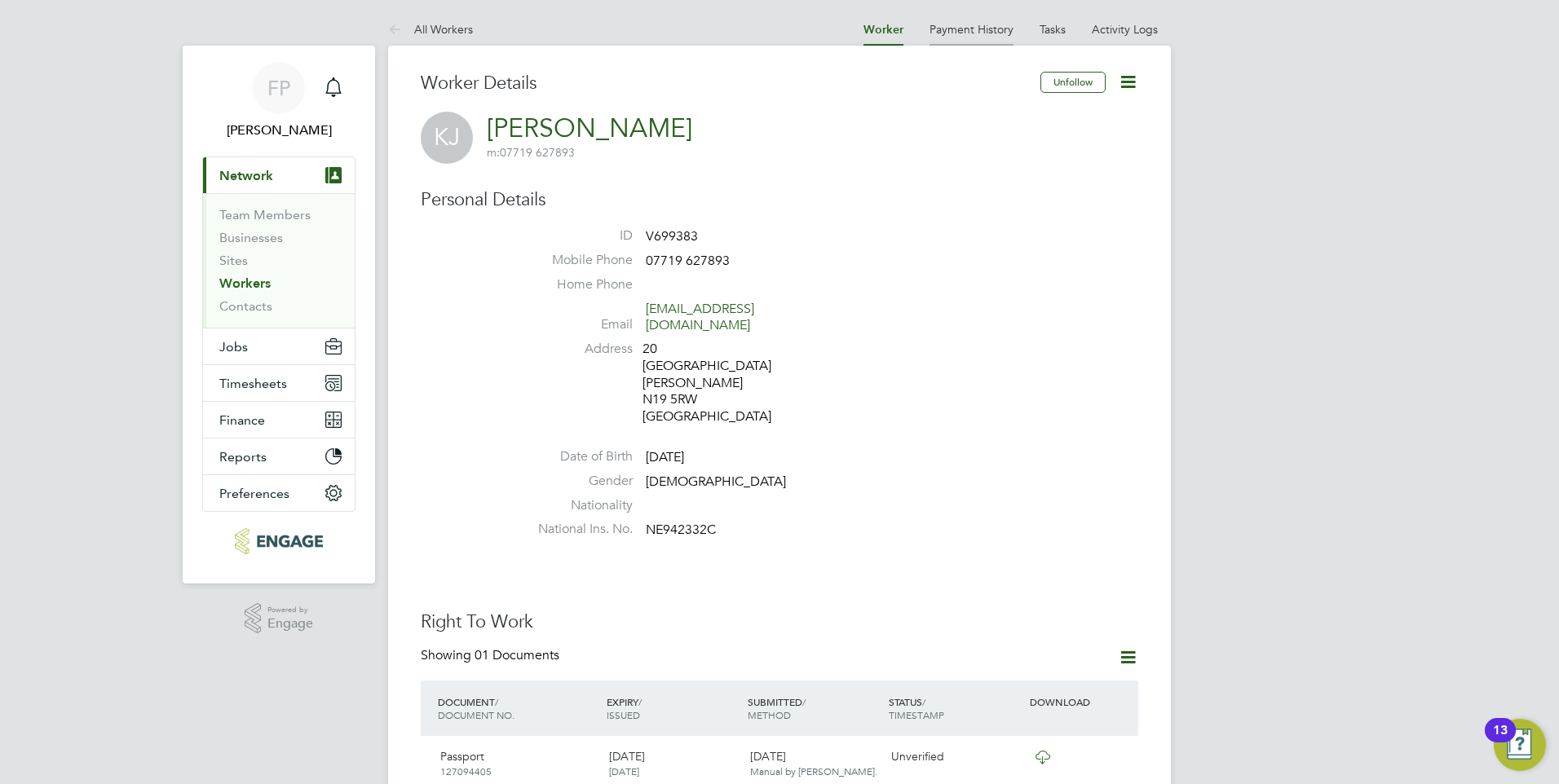
click at [993, 32] on link "Payment History" at bounding box center [971, 30] width 84 height 15
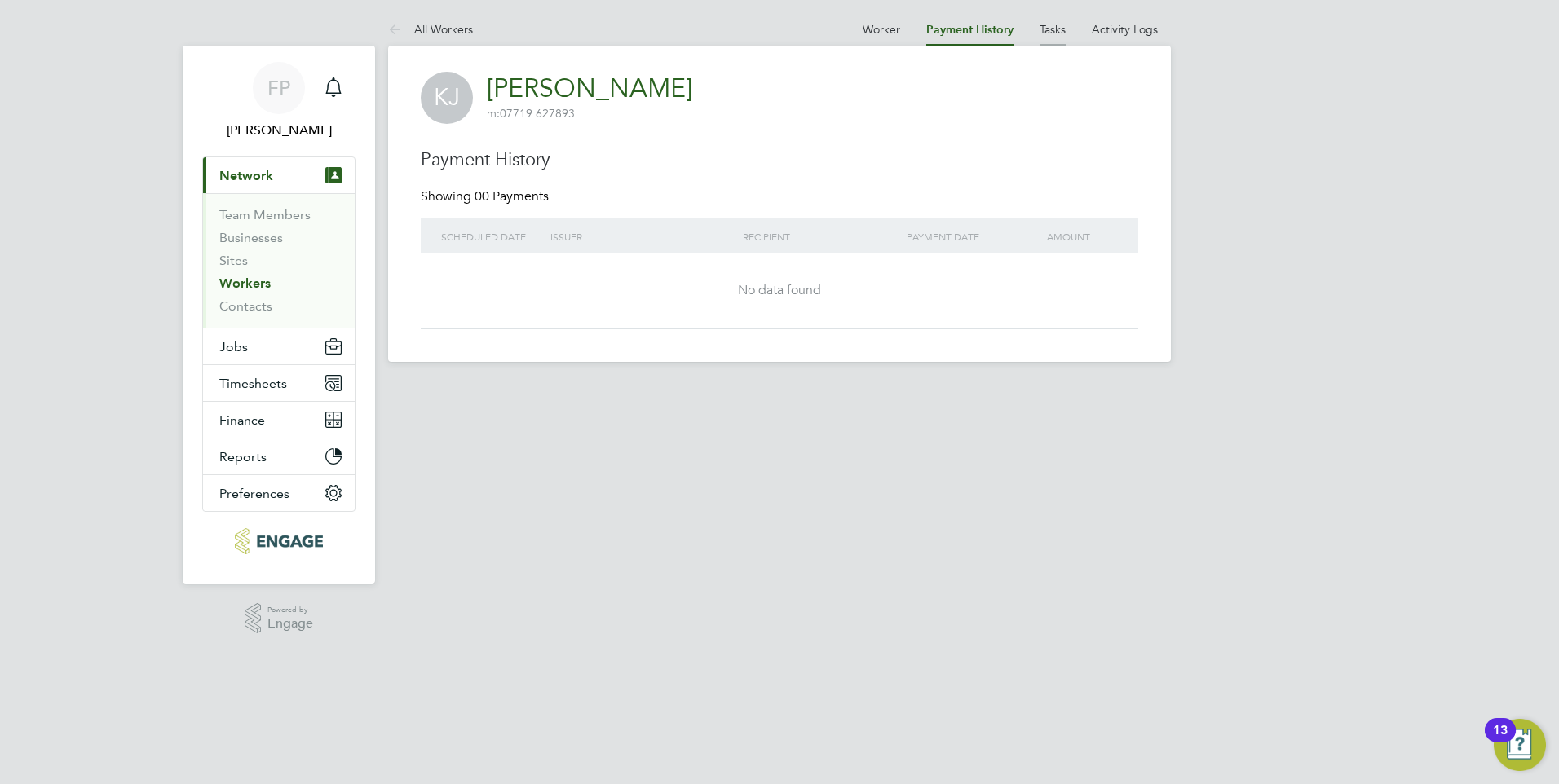
click at [1047, 29] on link "Tasks" at bounding box center [1052, 30] width 26 height 15
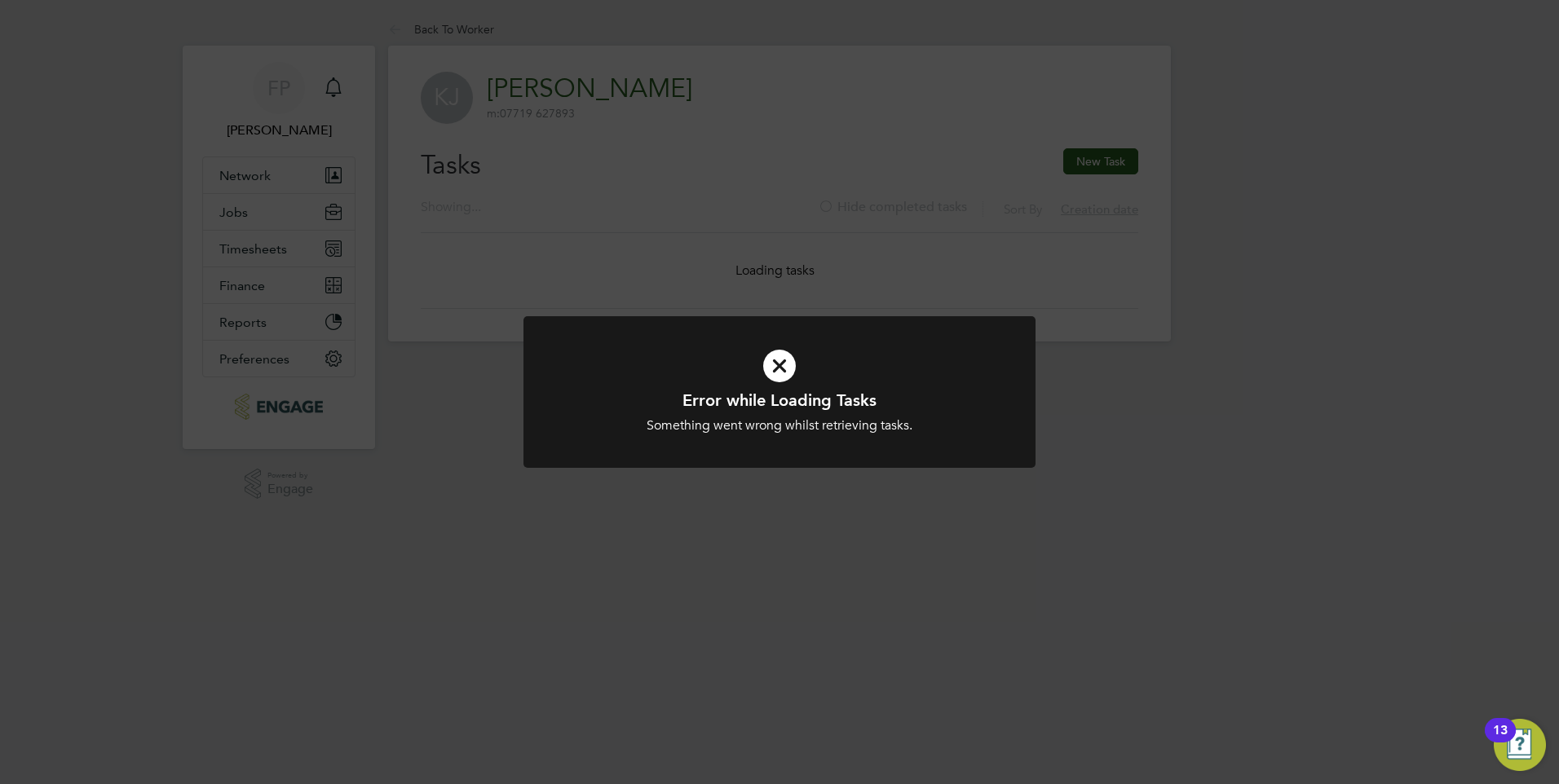
click at [952, 122] on div "Error while Loading Tasks Something went wrong whilst retrieving tasks. Cancel …" at bounding box center [780, 392] width 1559 height 784
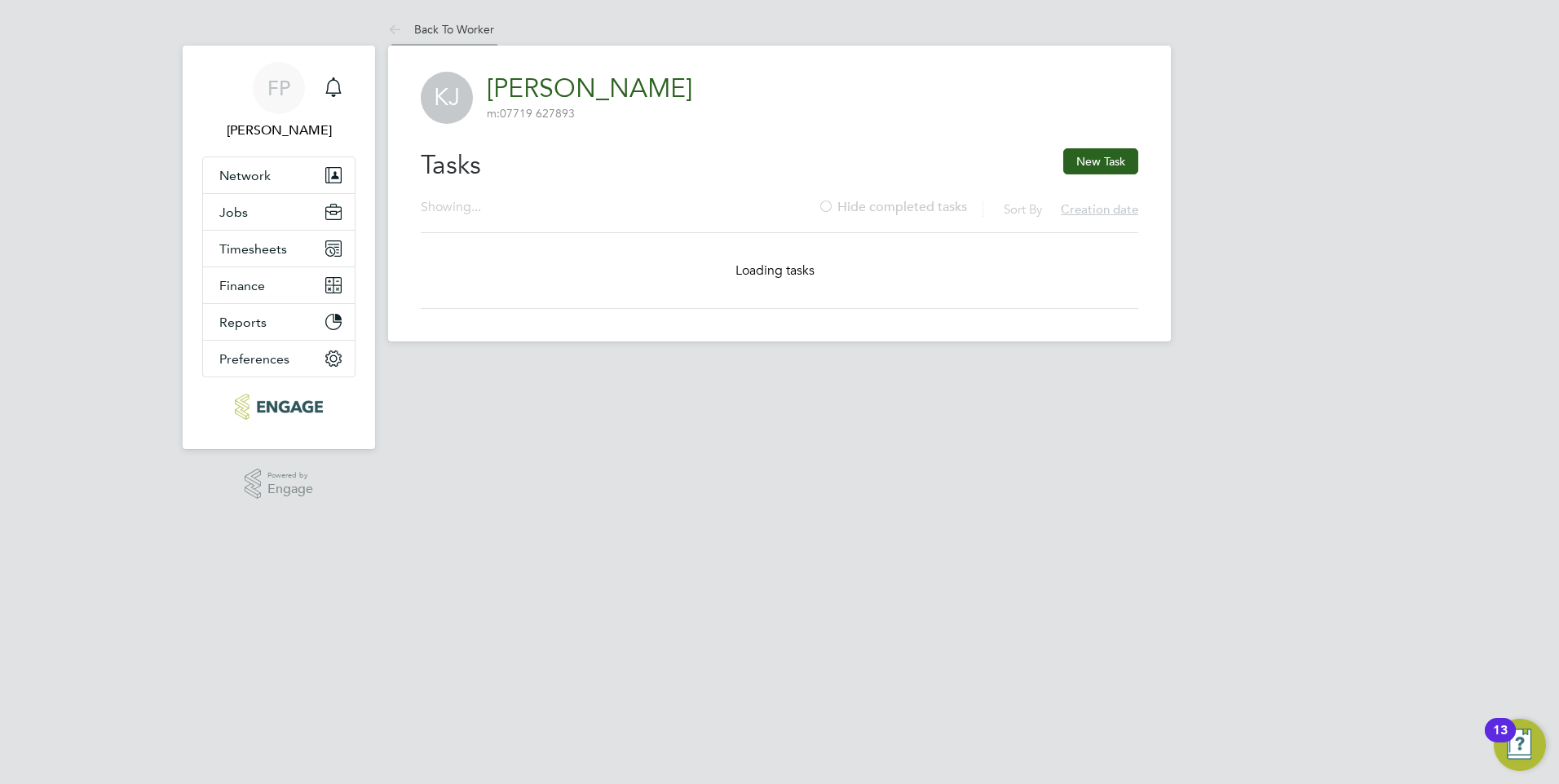
click at [424, 28] on link "Back To Worker" at bounding box center [441, 30] width 106 height 15
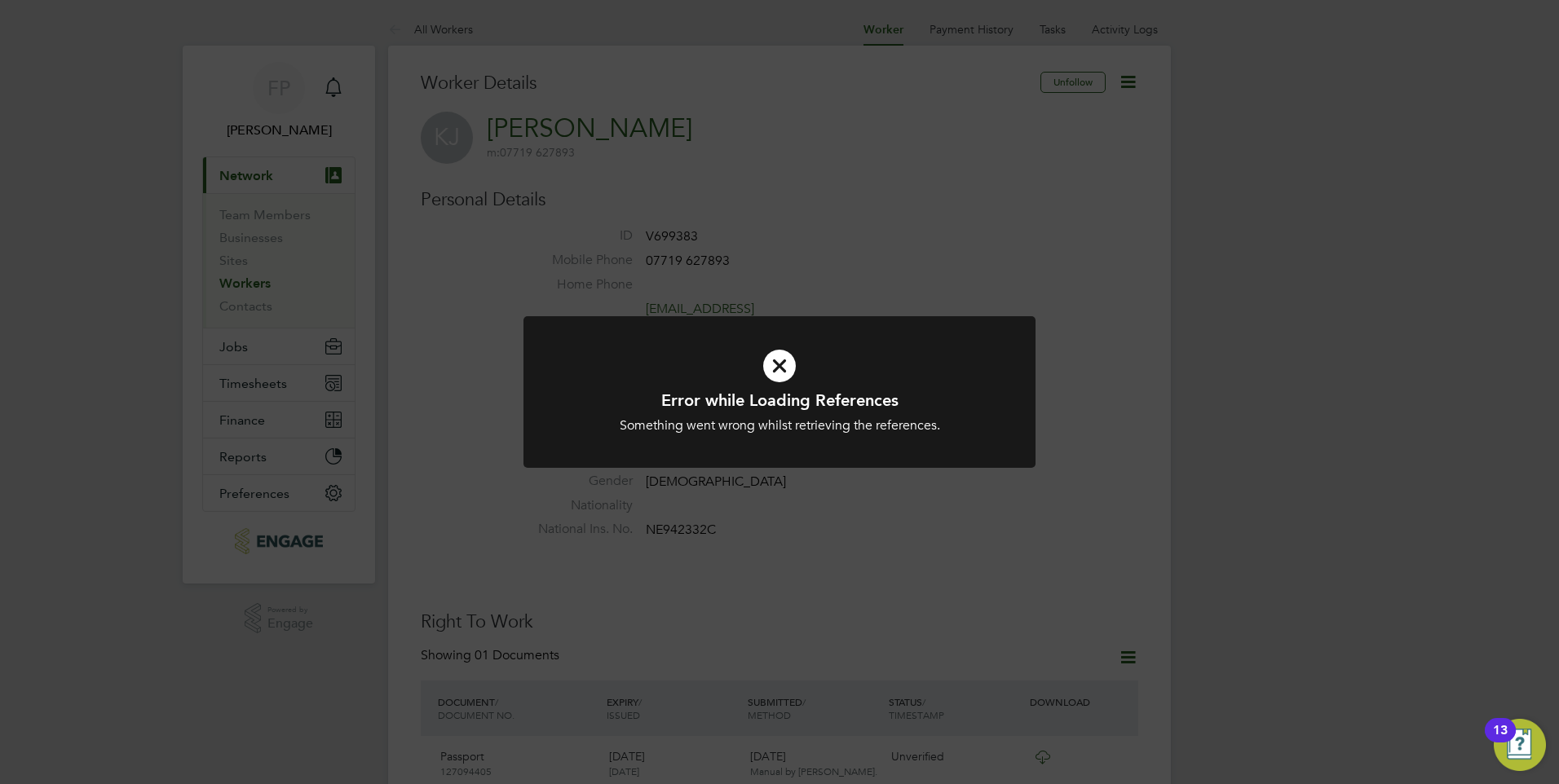
drag, startPoint x: 879, startPoint y: 206, endPoint x: 971, endPoint y: 148, distance: 108.8
click at [878, 205] on div "Error while Loading References Something went wrong whilst retrieving the refer…" at bounding box center [780, 392] width 1559 height 784
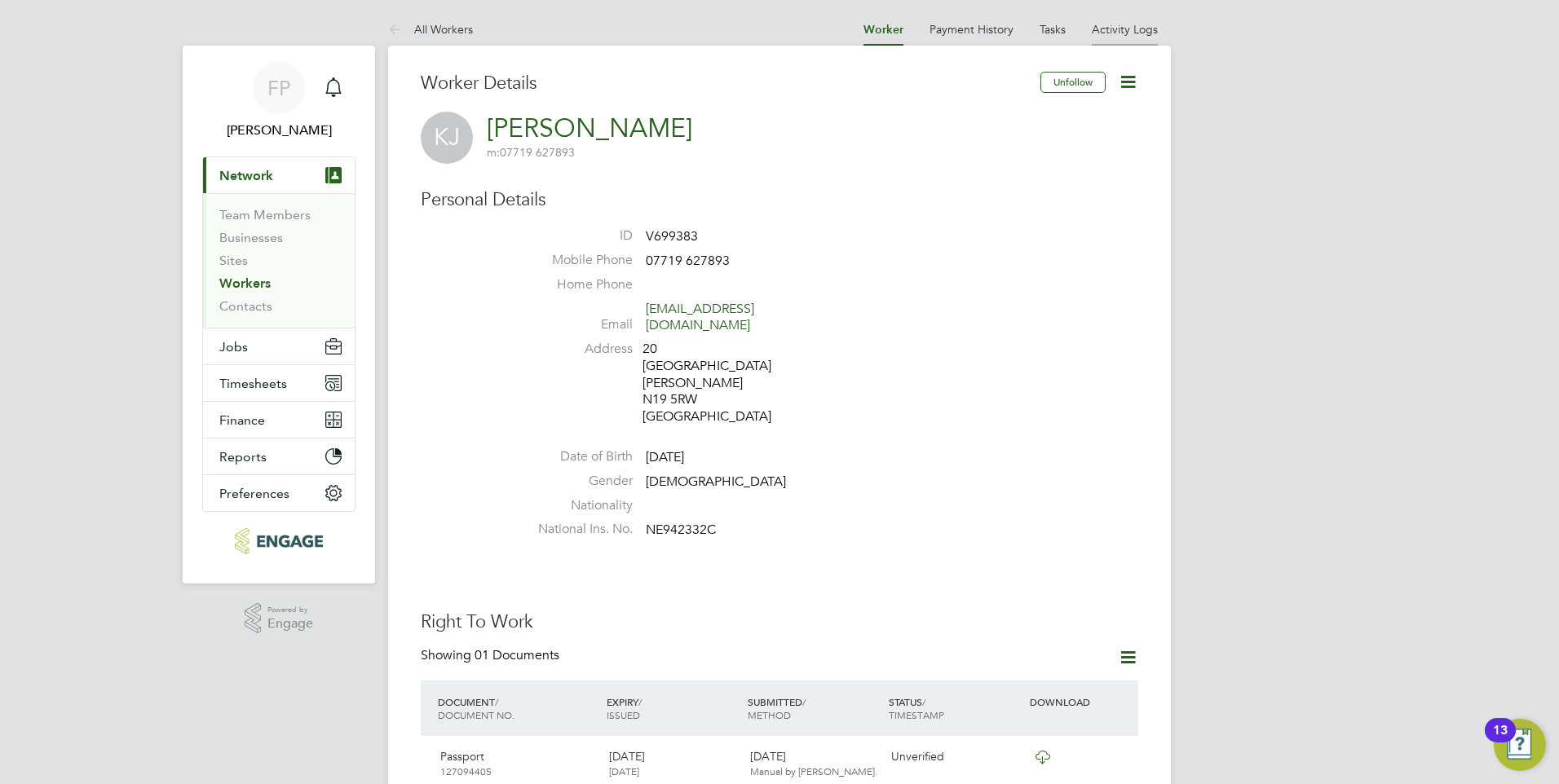
click at [1131, 23] on link "Activity Logs" at bounding box center [1125, 30] width 66 height 15
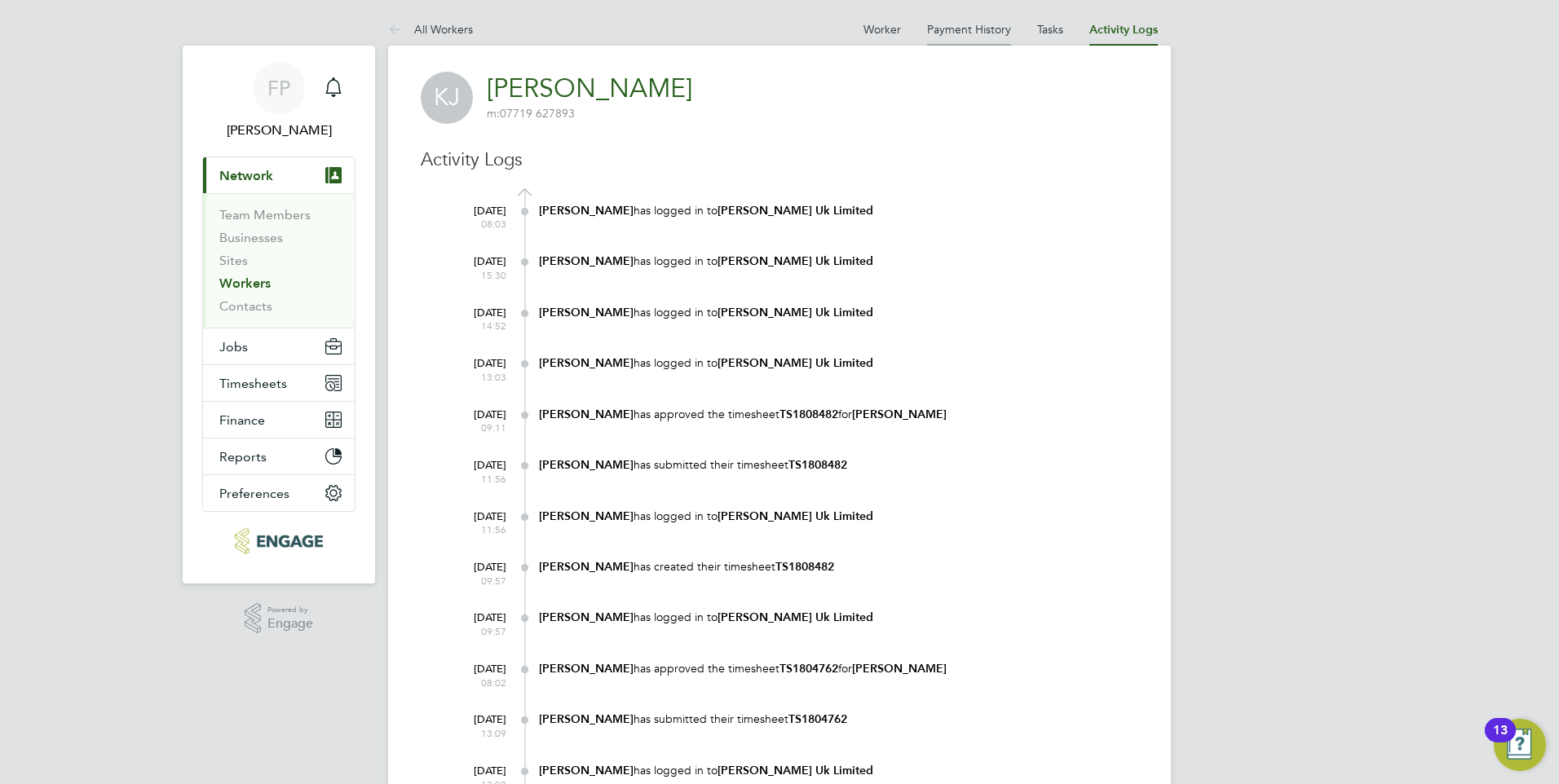
click at [963, 28] on link "Payment History" at bounding box center [968, 30] width 84 height 15
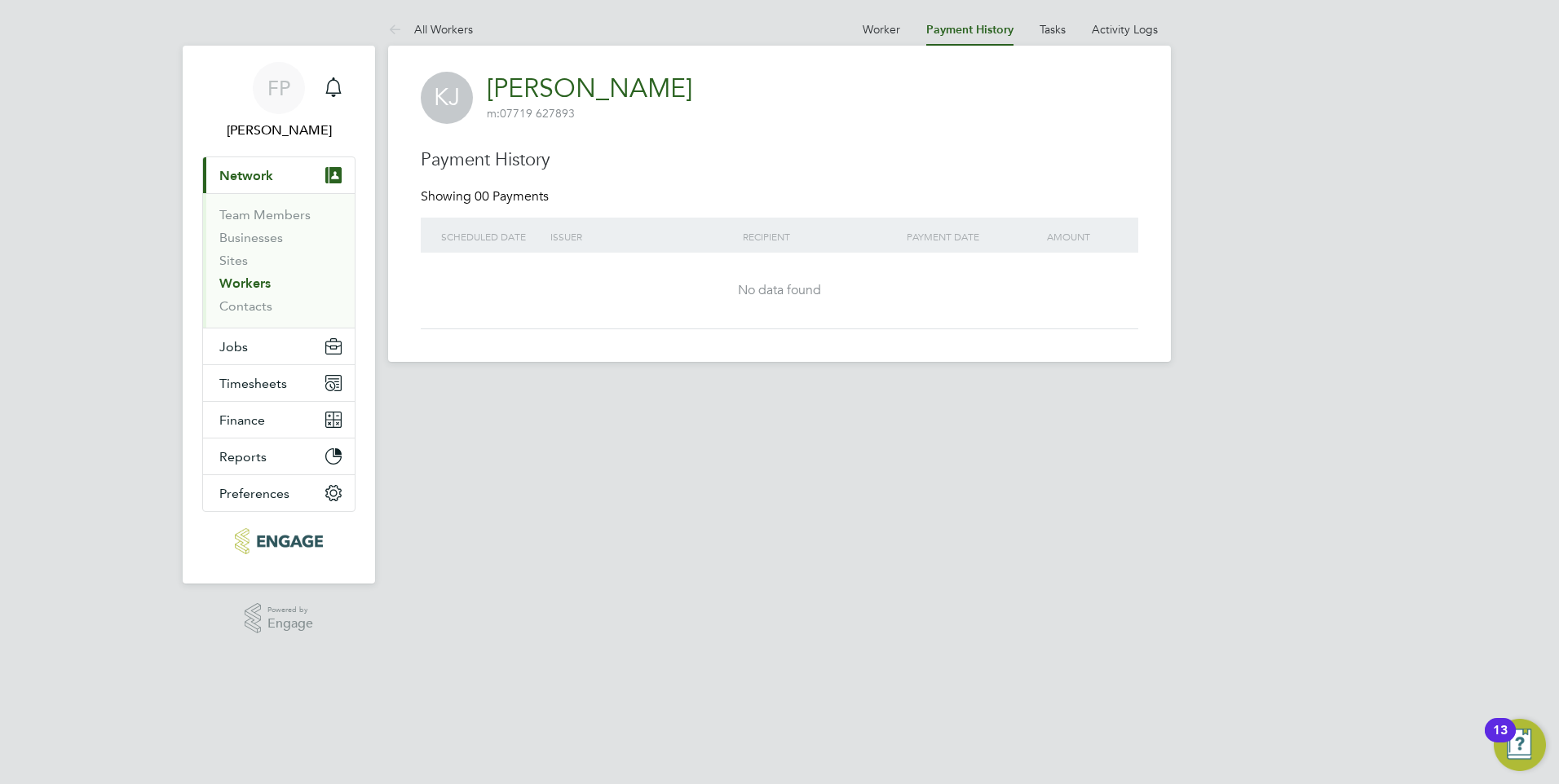
drag, startPoint x: 1078, startPoint y: 24, endPoint x: 1069, endPoint y: 19, distance: 10.3
click at [1078, 22] on at-navigation-tab "Tasks" at bounding box center [1052, 28] width 52 height 15
click at [1060, 23] on link "Tasks" at bounding box center [1052, 30] width 26 height 15
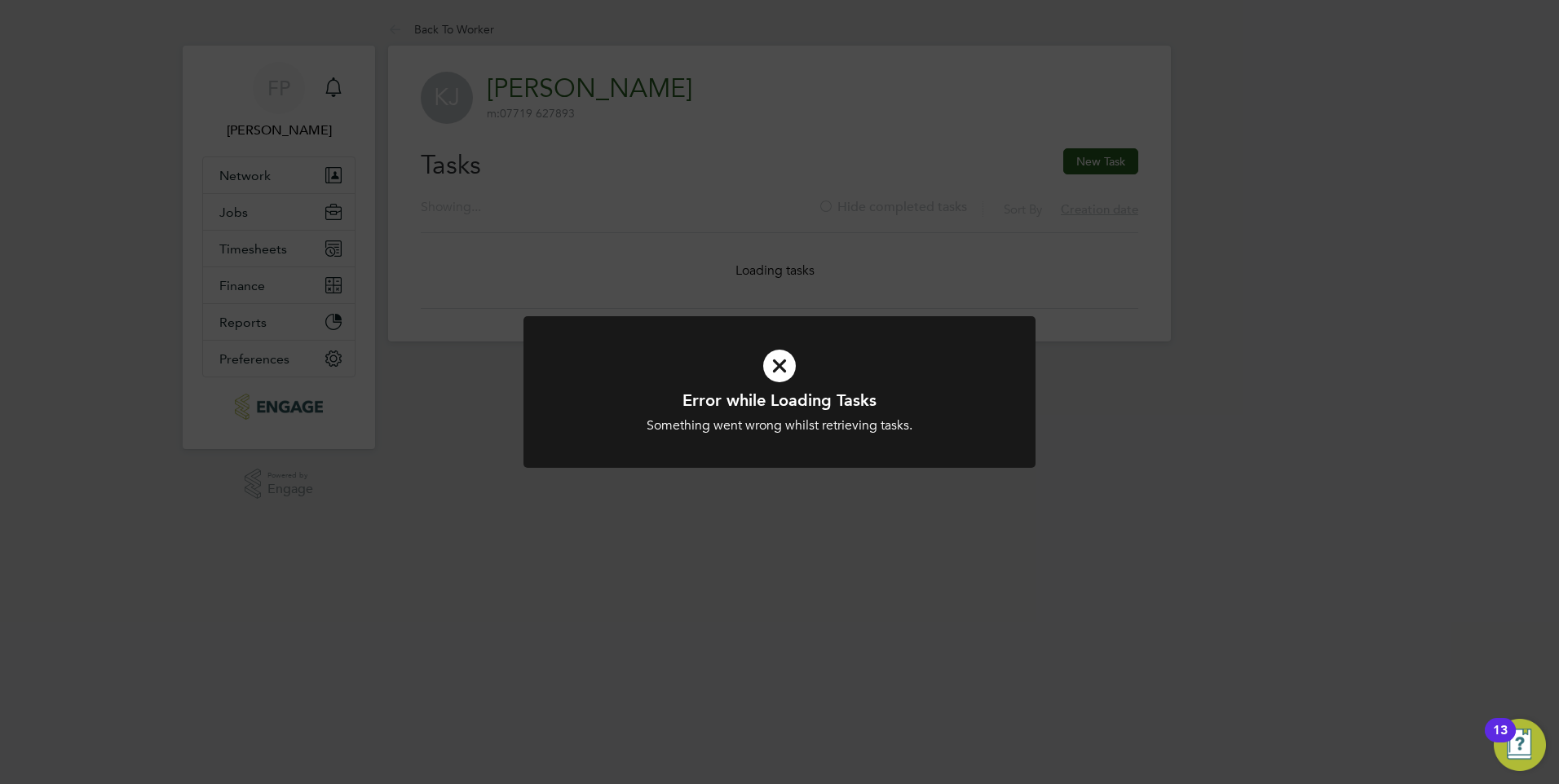
click at [751, 244] on div "Error while Loading Tasks Something went wrong whilst retrieving tasks. Cancel …" at bounding box center [780, 392] width 1559 height 784
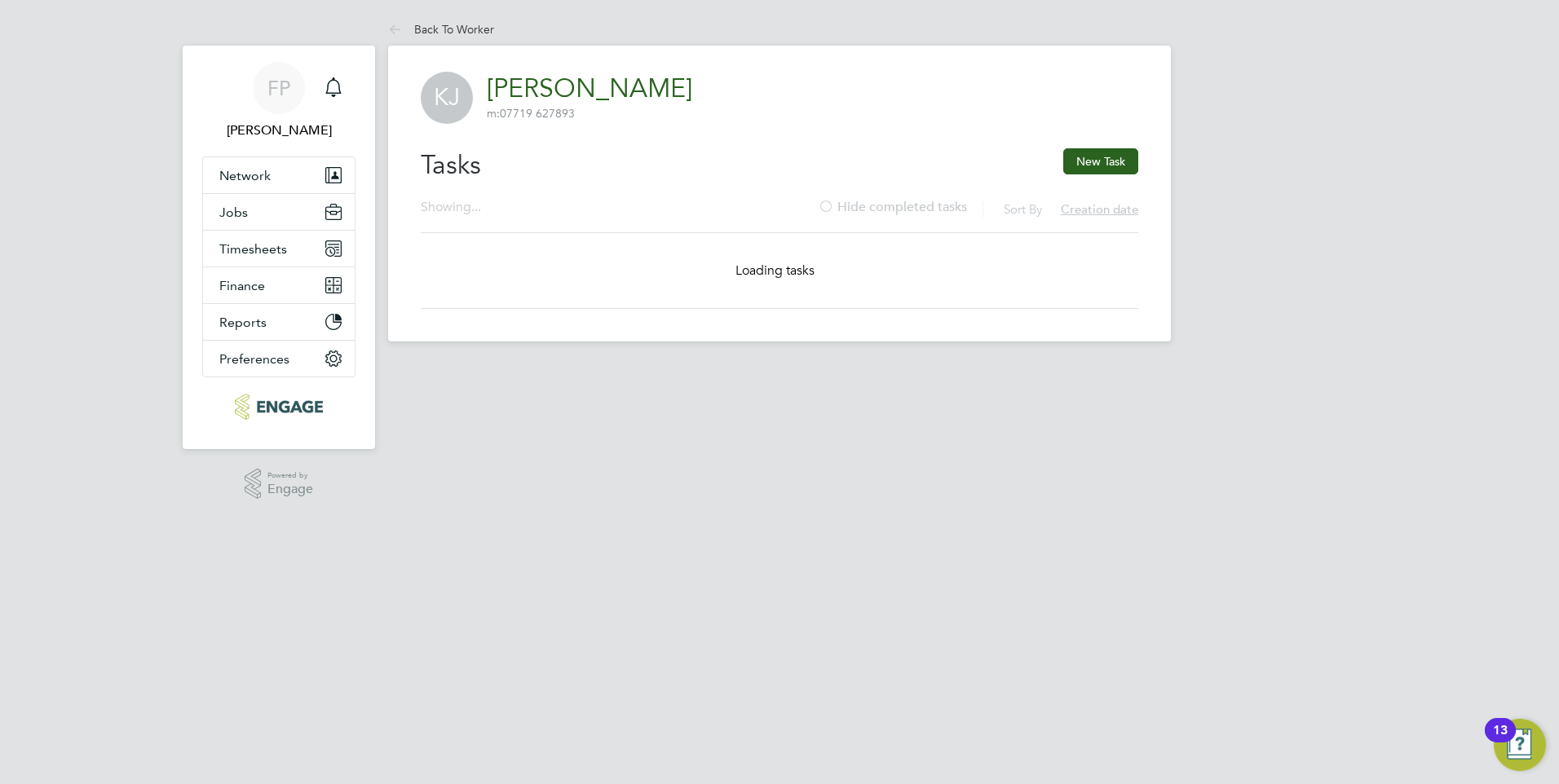
click at [543, 77] on link "[PERSON_NAME]" at bounding box center [590, 89] width 205 height 31
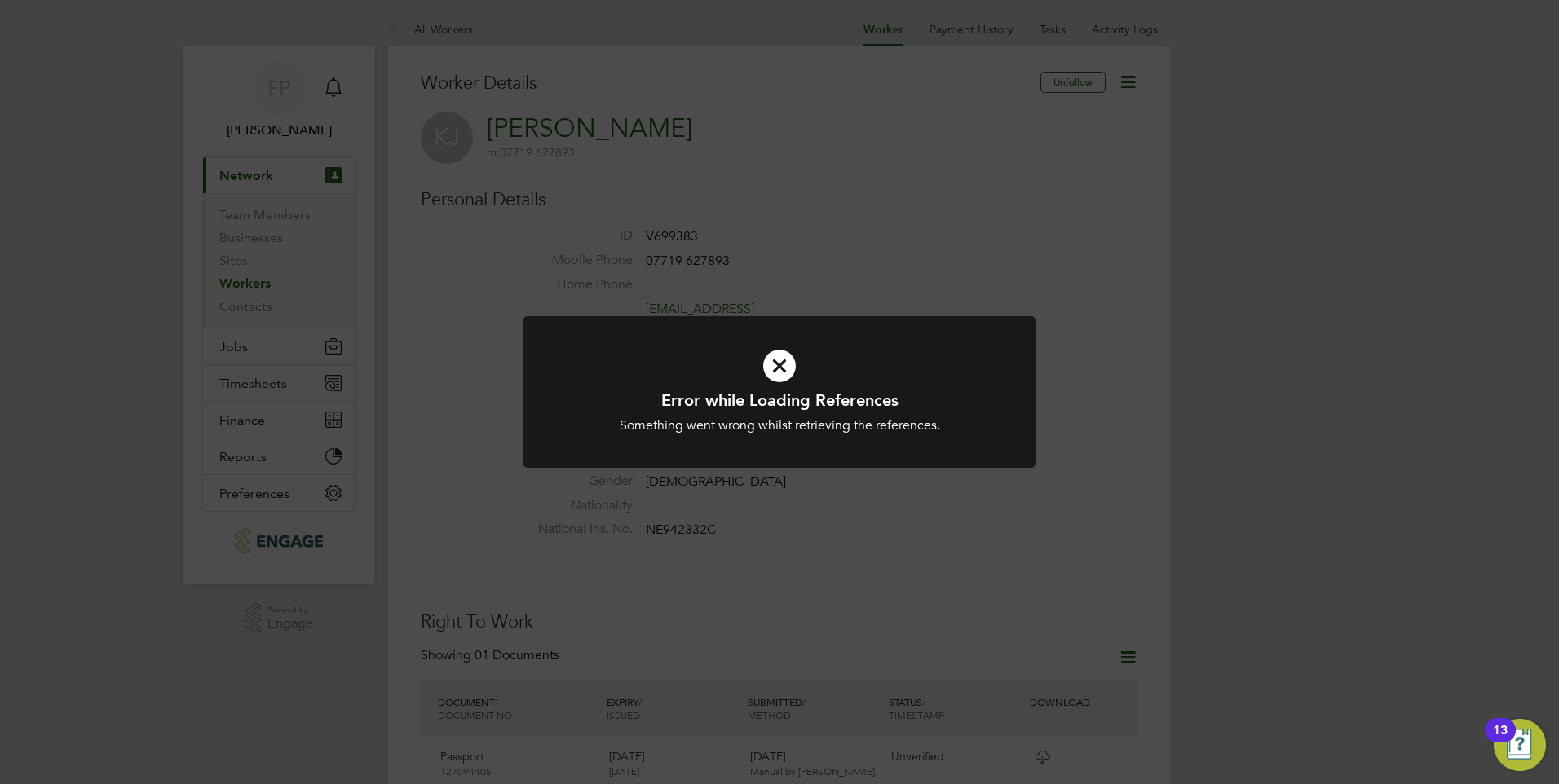
drag, startPoint x: 780, startPoint y: 365, endPoint x: 809, endPoint y: 304, distance: 67.5
click at [780, 361] on icon at bounding box center [780, 366] width 424 height 64
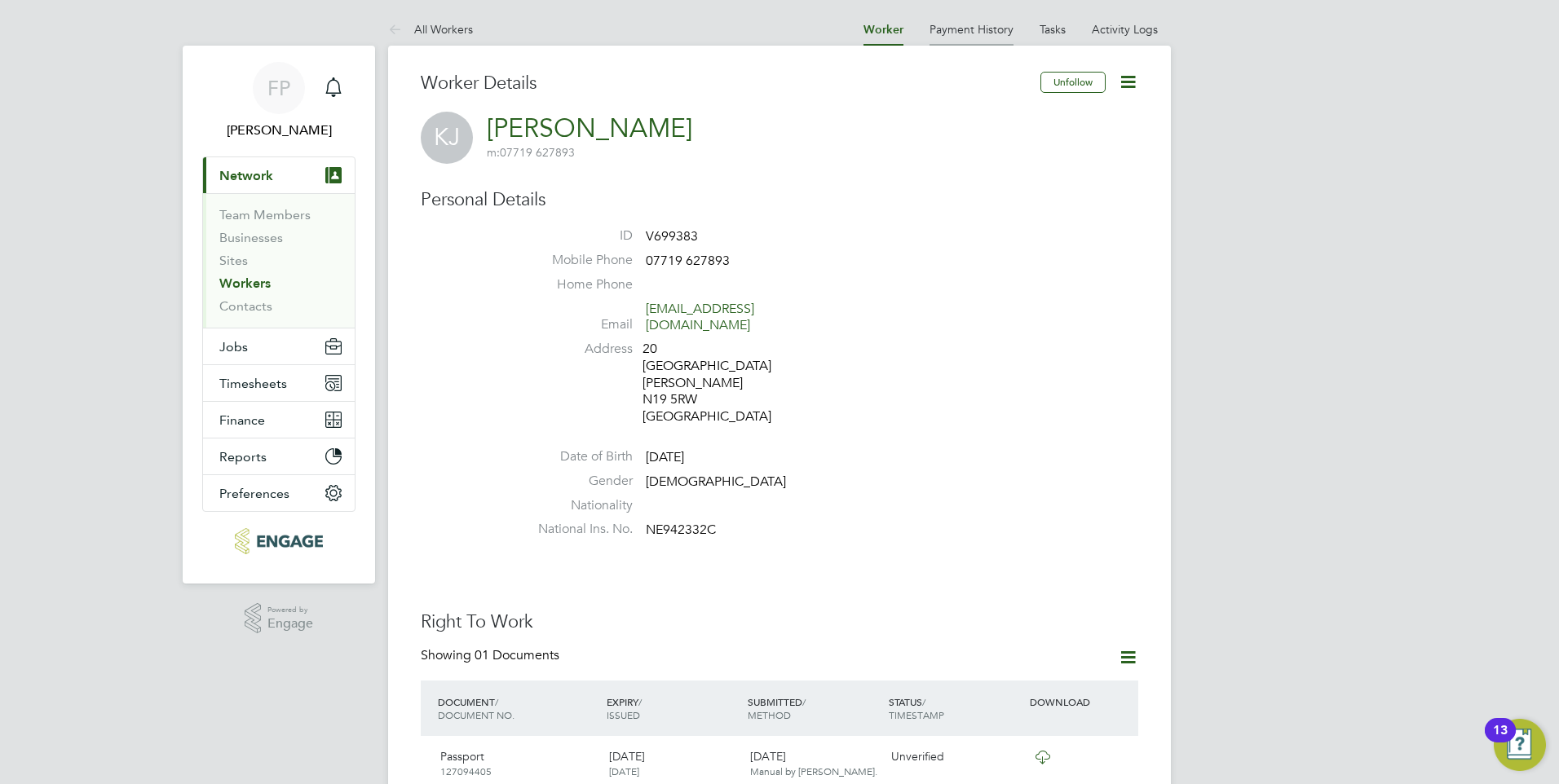
click at [968, 28] on link "Payment History" at bounding box center [971, 30] width 84 height 15
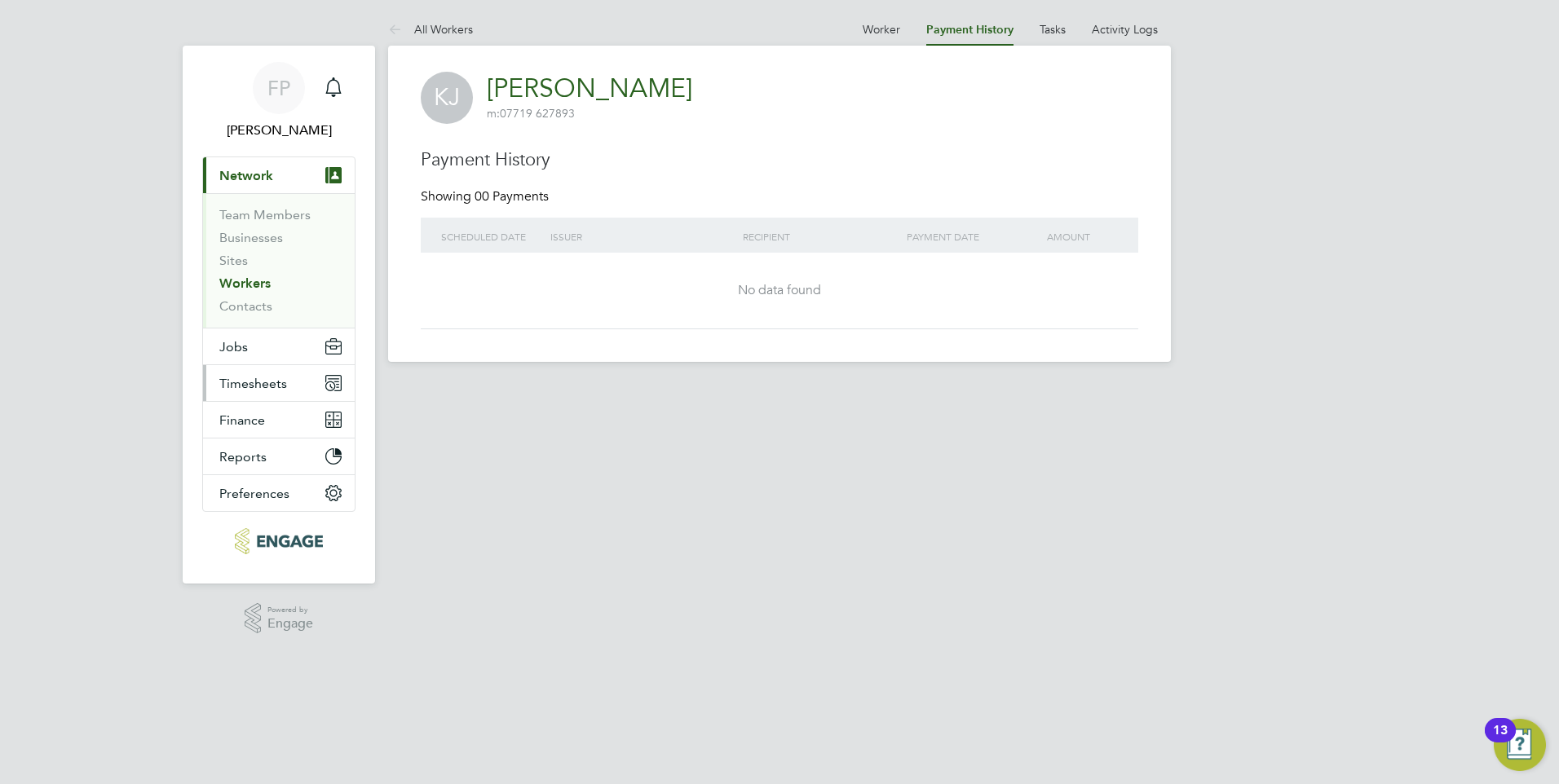
click at [247, 379] on span "Timesheets" at bounding box center [253, 383] width 68 height 16
click at [241, 386] on span "Timesheets" at bounding box center [253, 383] width 68 height 16
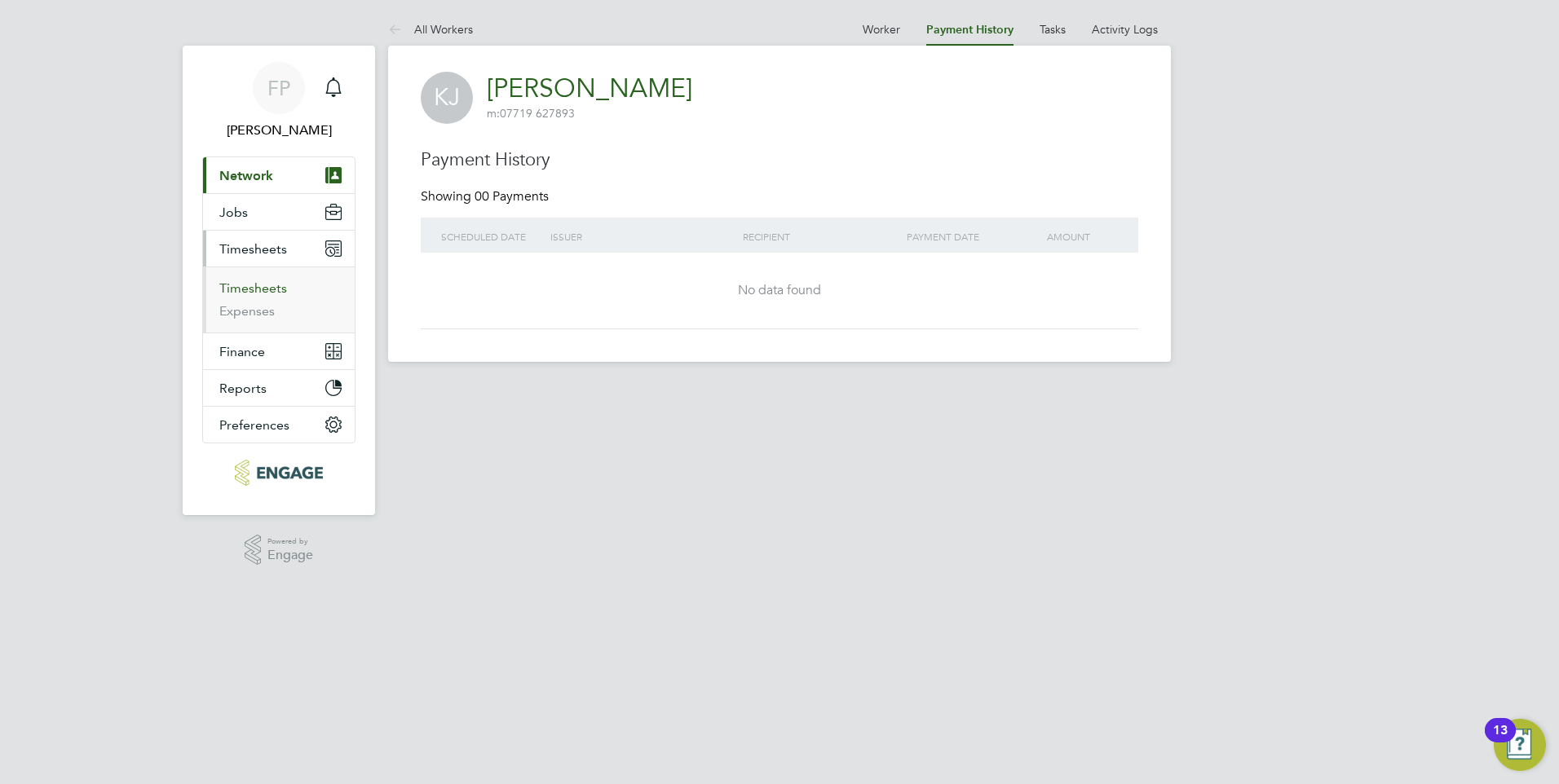
click at [266, 287] on link "Timesheets" at bounding box center [253, 288] width 68 height 16
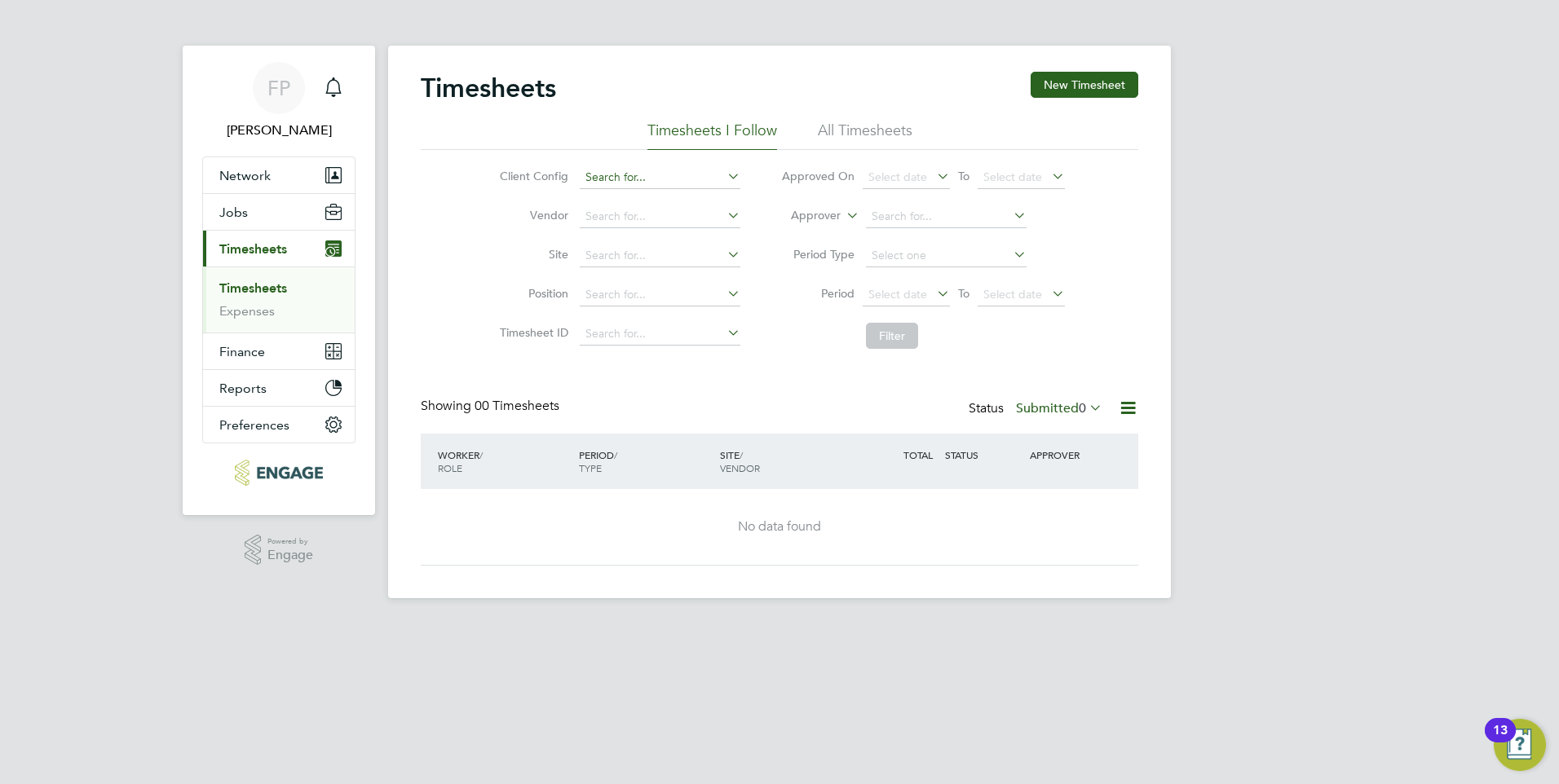
click at [661, 178] on input at bounding box center [660, 178] width 161 height 23
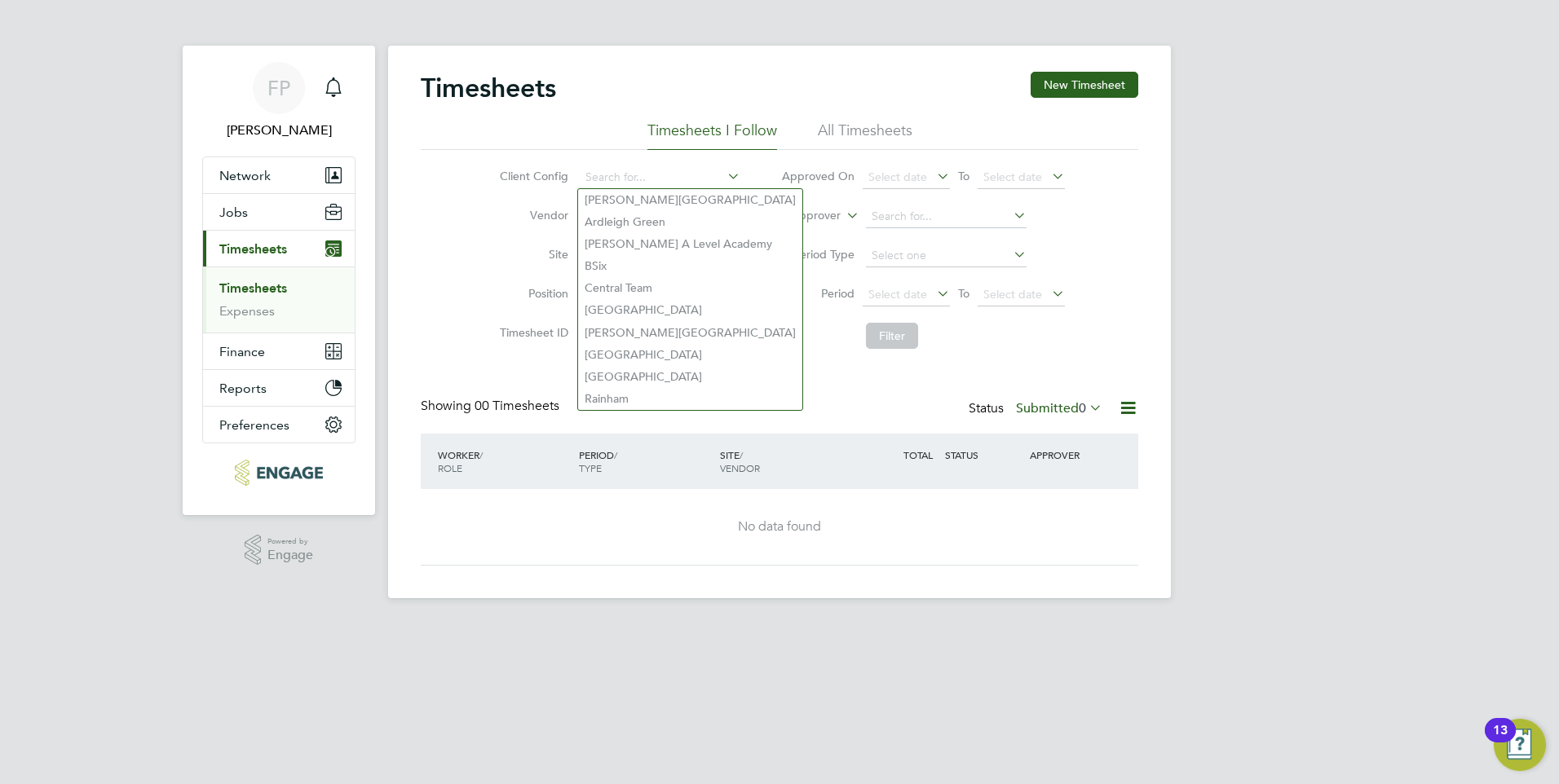
click at [802, 329] on li "Filter" at bounding box center [923, 335] width 325 height 42
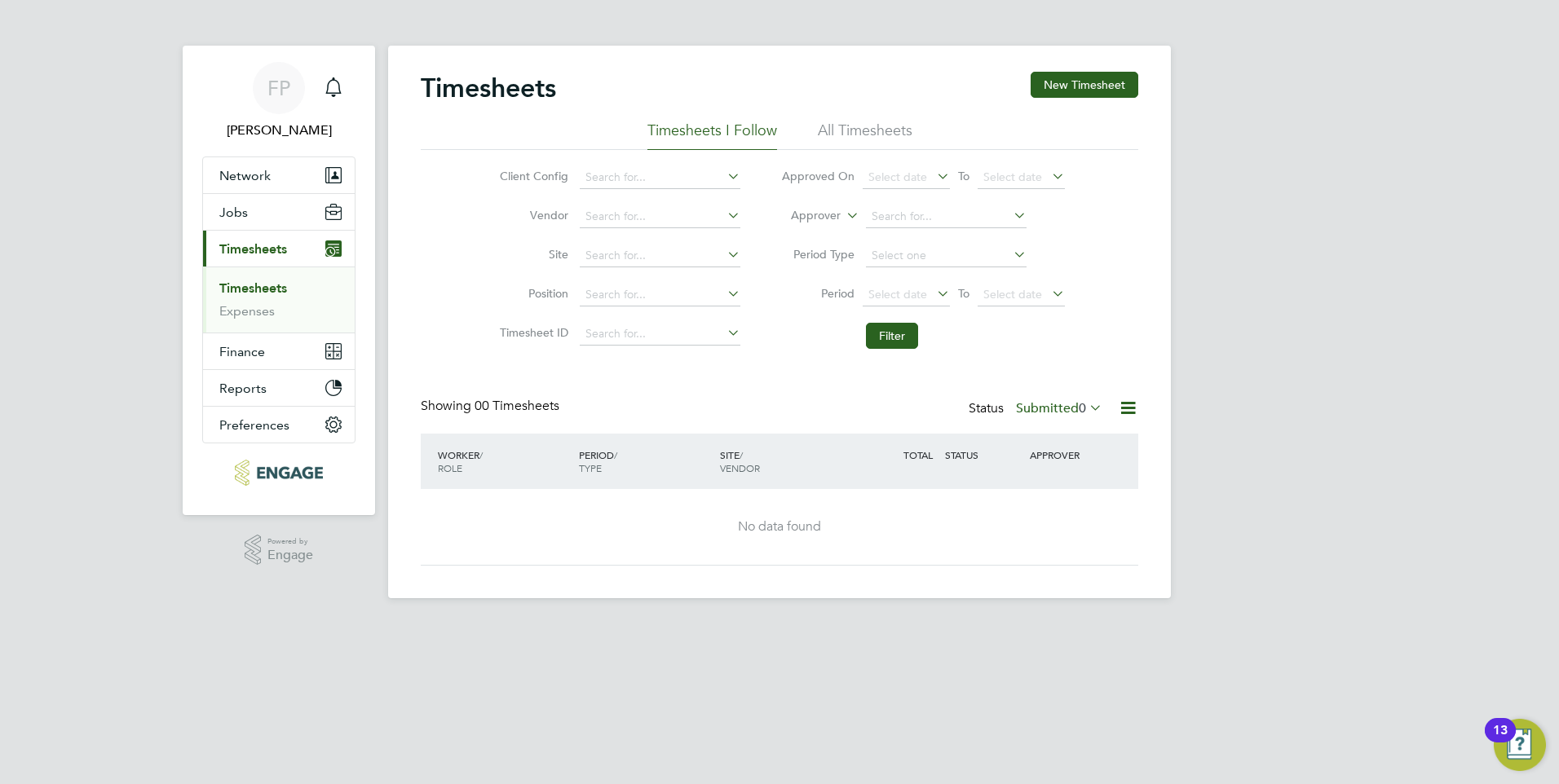
click at [888, 142] on li "All Timesheets" at bounding box center [865, 135] width 94 height 29
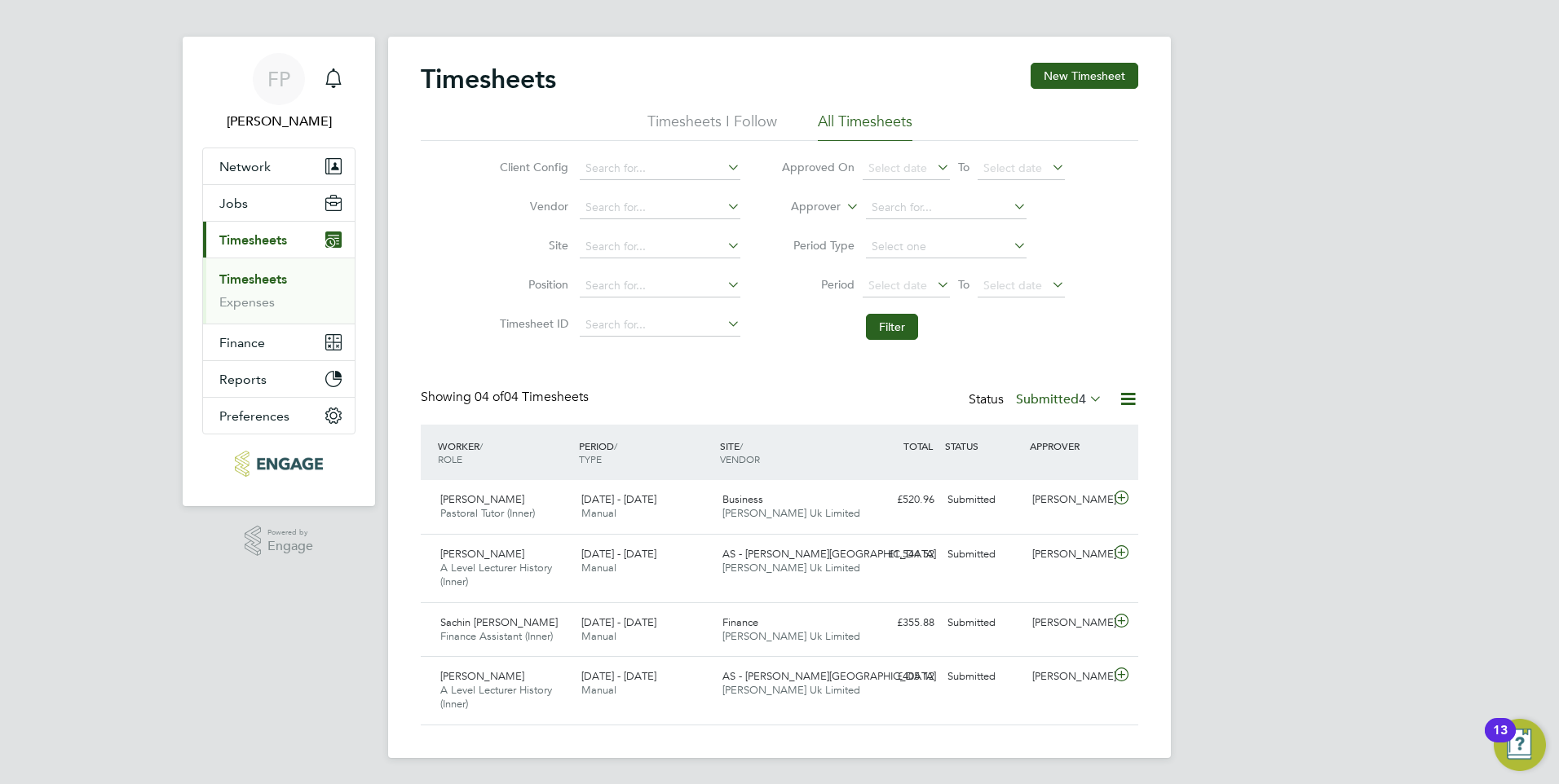
click at [1121, 397] on icon at bounding box center [1127, 398] width 21 height 21
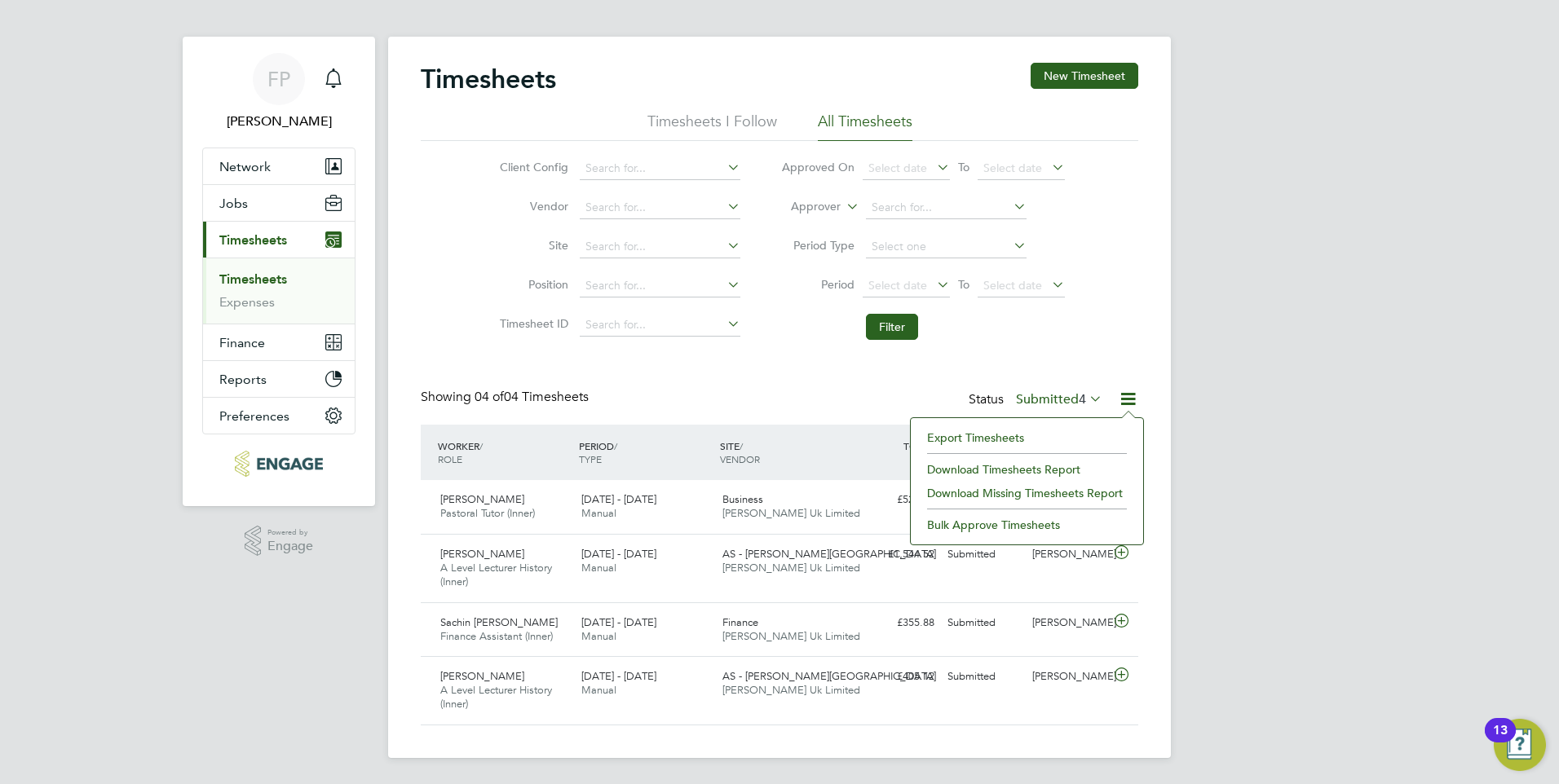
click at [817, 393] on div "Showing 04 of 04 Timesheets Status Submitted 4" at bounding box center [780, 406] width 717 height 36
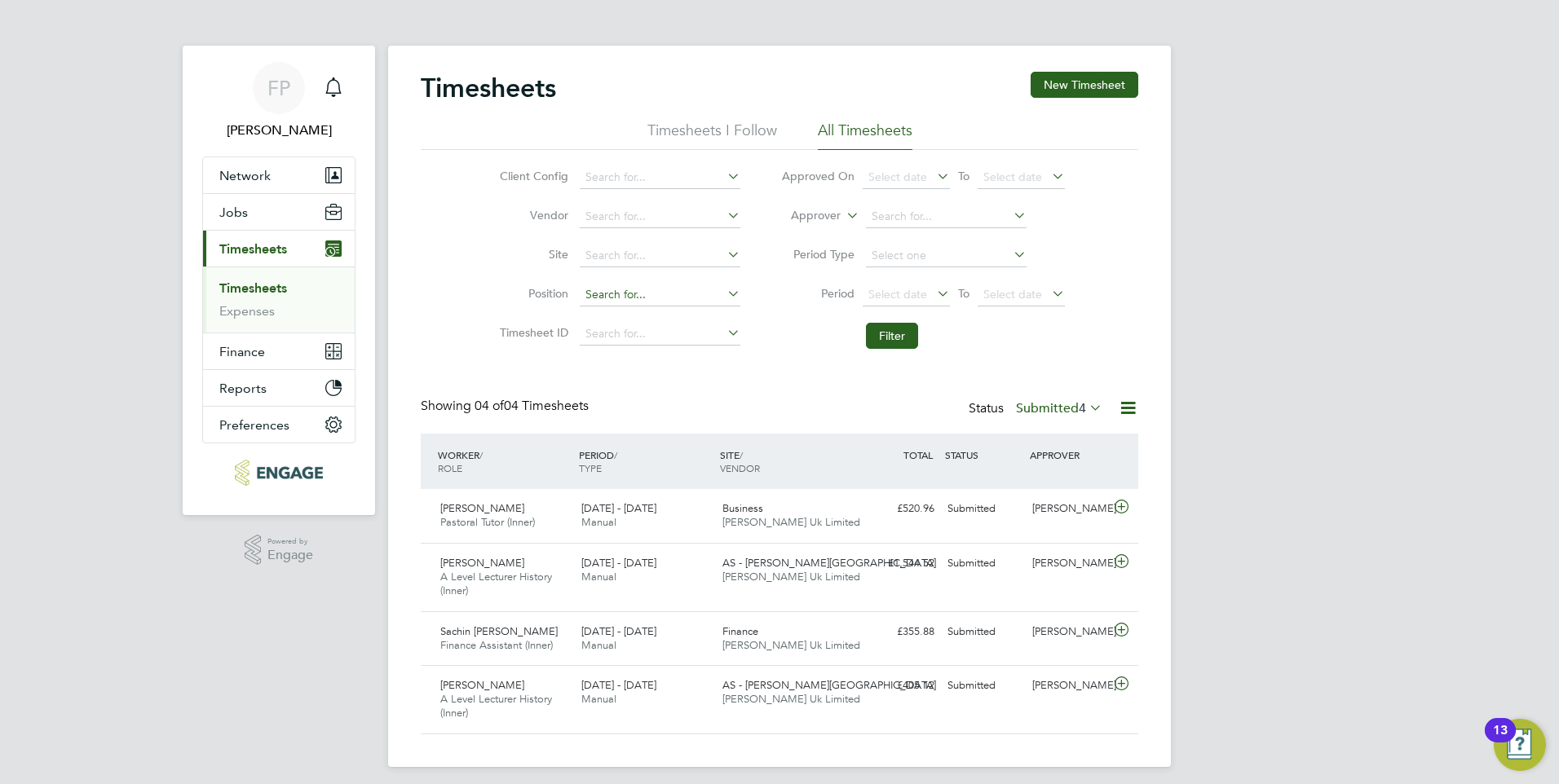
click at [622, 291] on input at bounding box center [660, 295] width 161 height 23
drag, startPoint x: 799, startPoint y: 408, endPoint x: 570, endPoint y: 334, distance: 240.7
click at [798, 408] on div "Showing 04 of 04 Timesheets Status Submitted 4" at bounding box center [780, 415] width 717 height 36
click at [246, 180] on span "Network" at bounding box center [245, 176] width 51 height 16
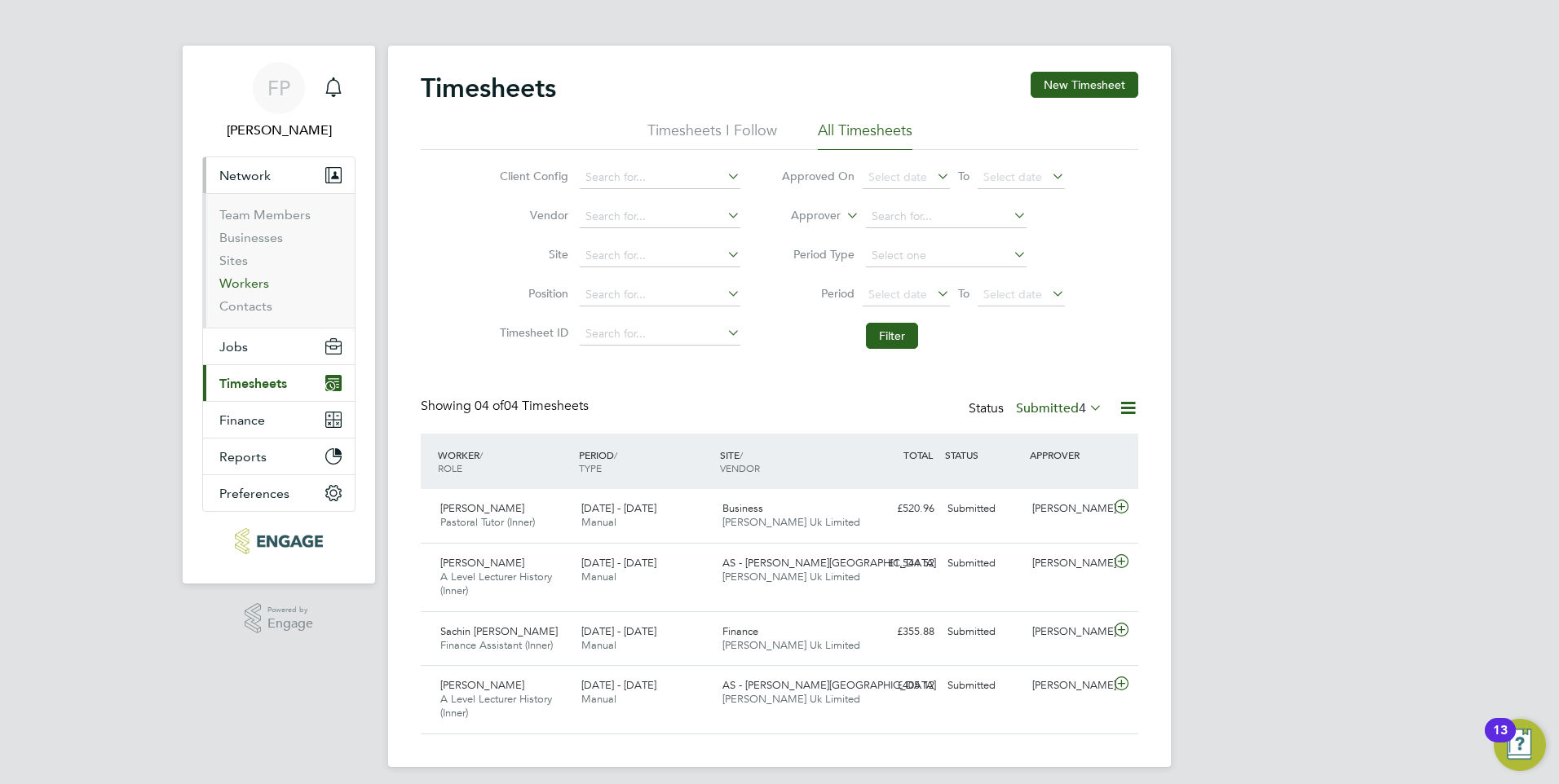
click at [241, 278] on link "Workers" at bounding box center [244, 283] width 50 height 16
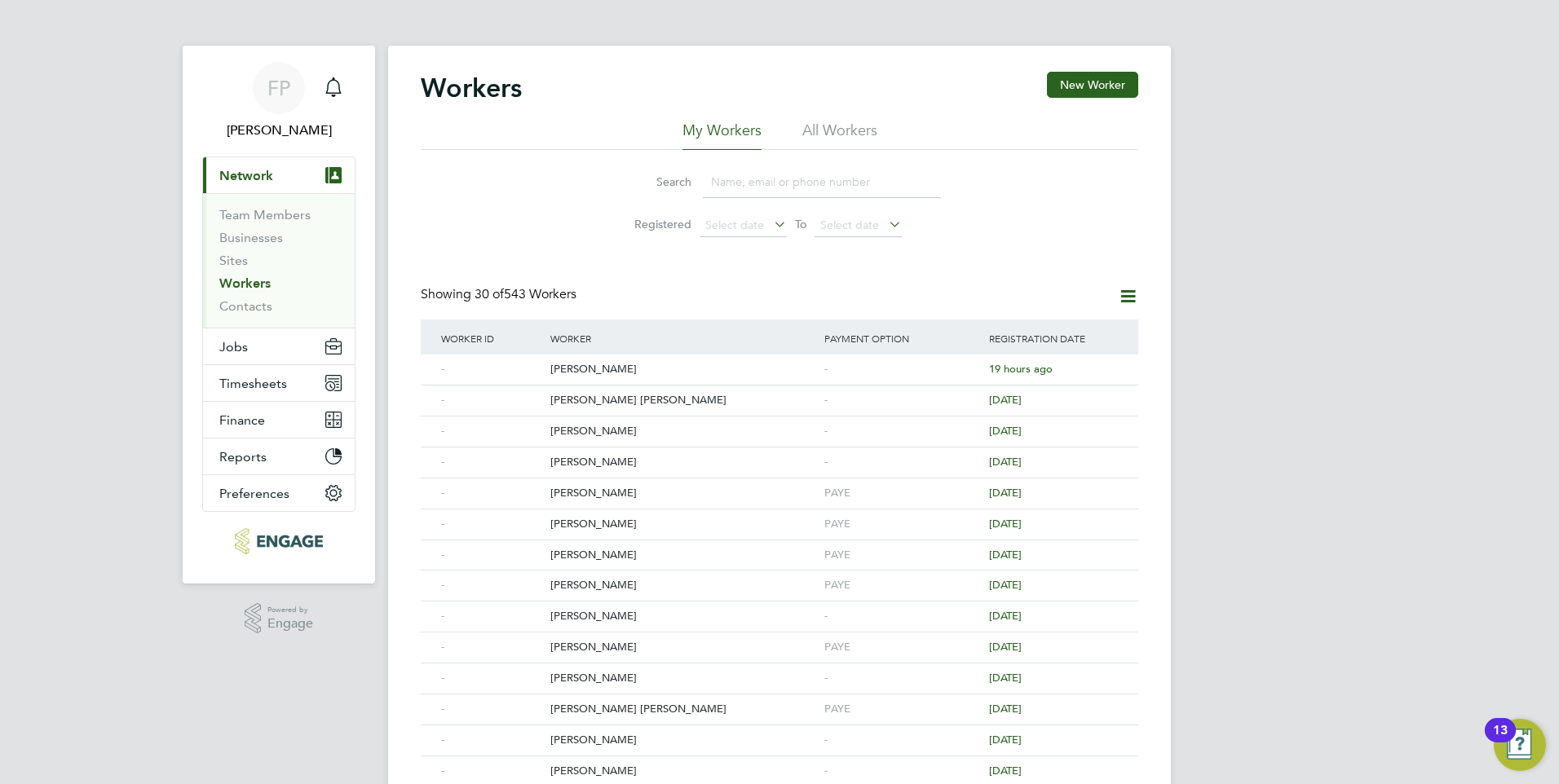
click at [726, 185] on input at bounding box center [821, 182] width 238 height 31
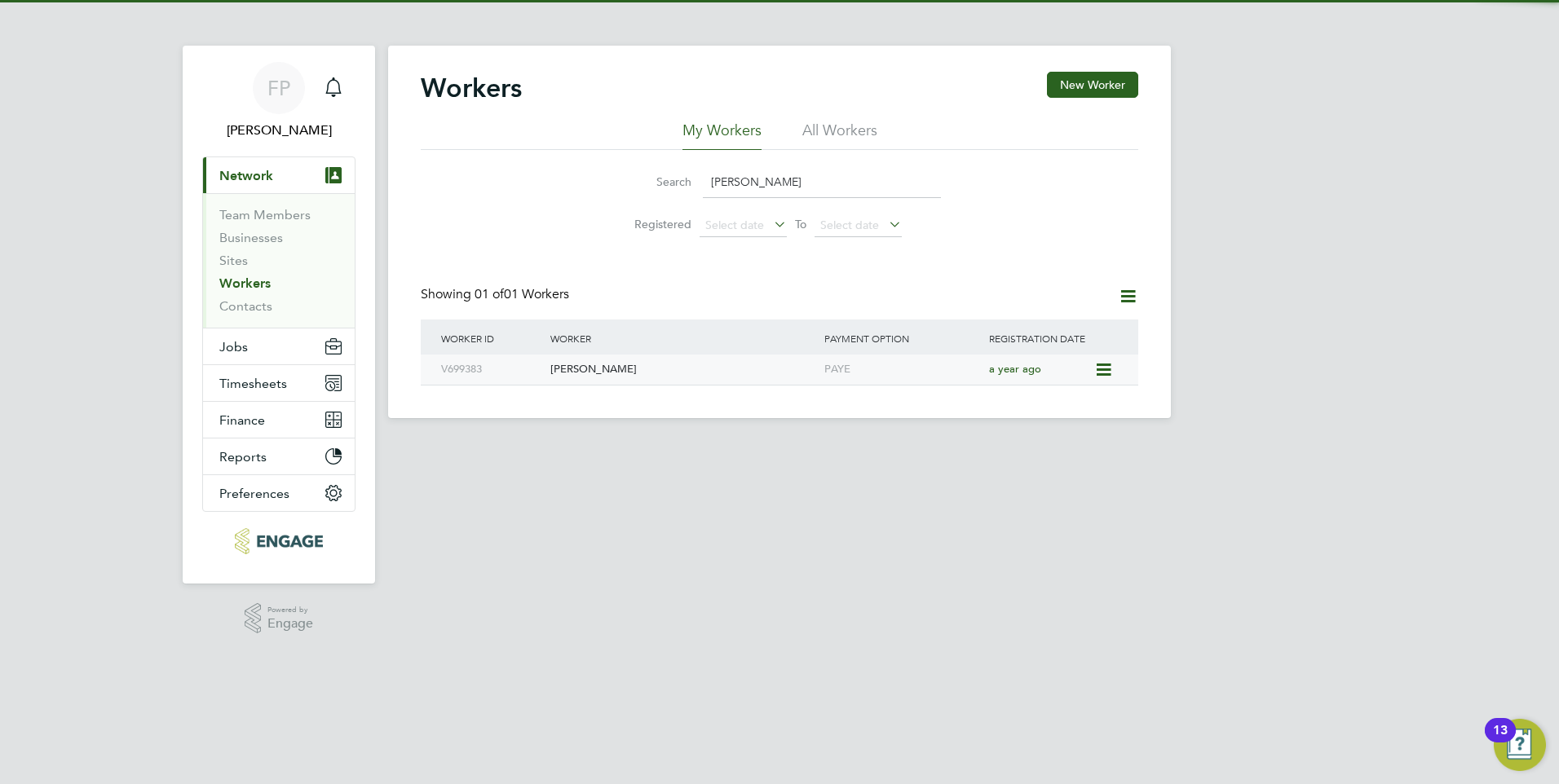
type input "karl ja"
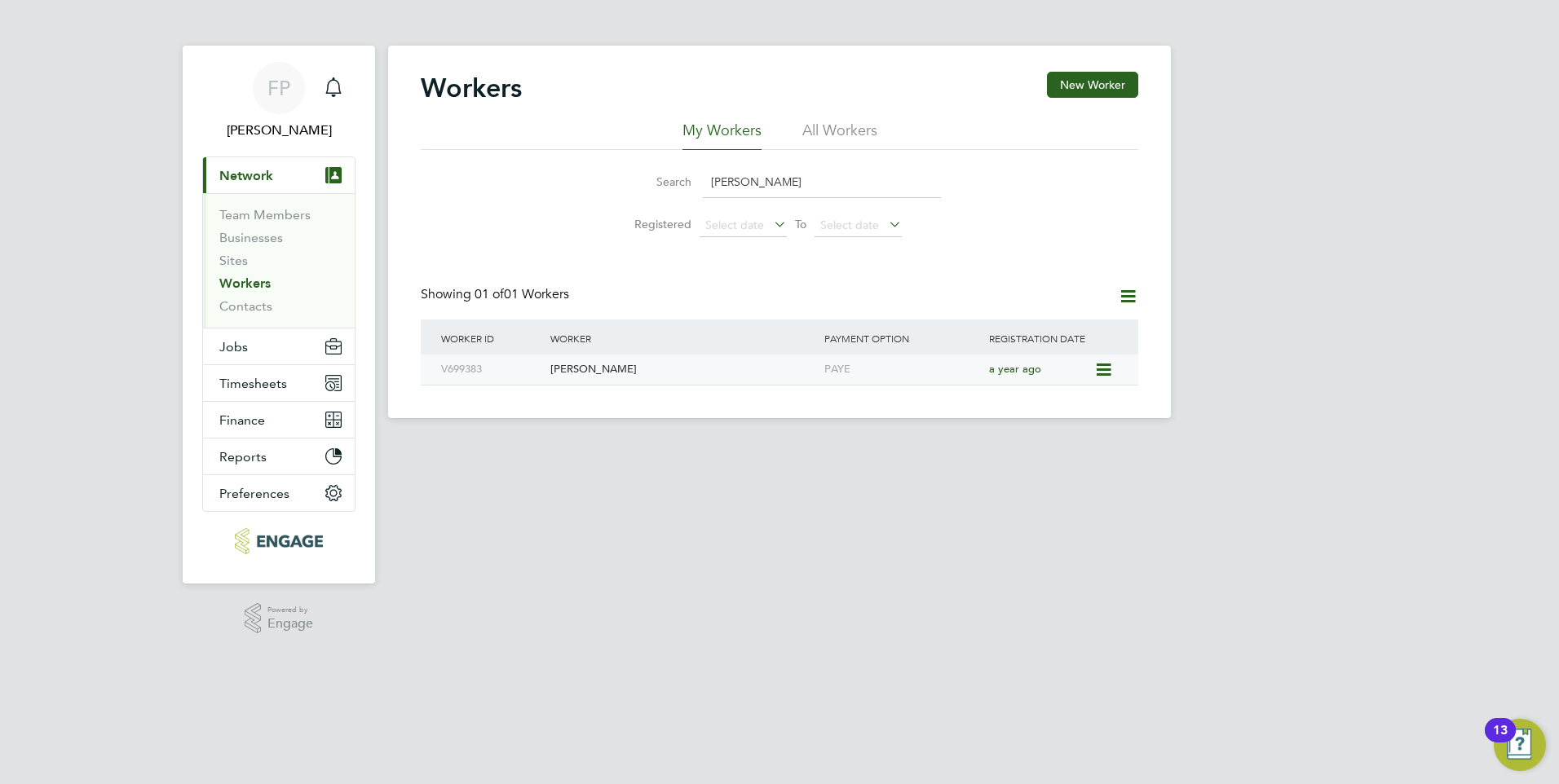
click at [585, 379] on div "[PERSON_NAME]" at bounding box center [683, 369] width 274 height 30
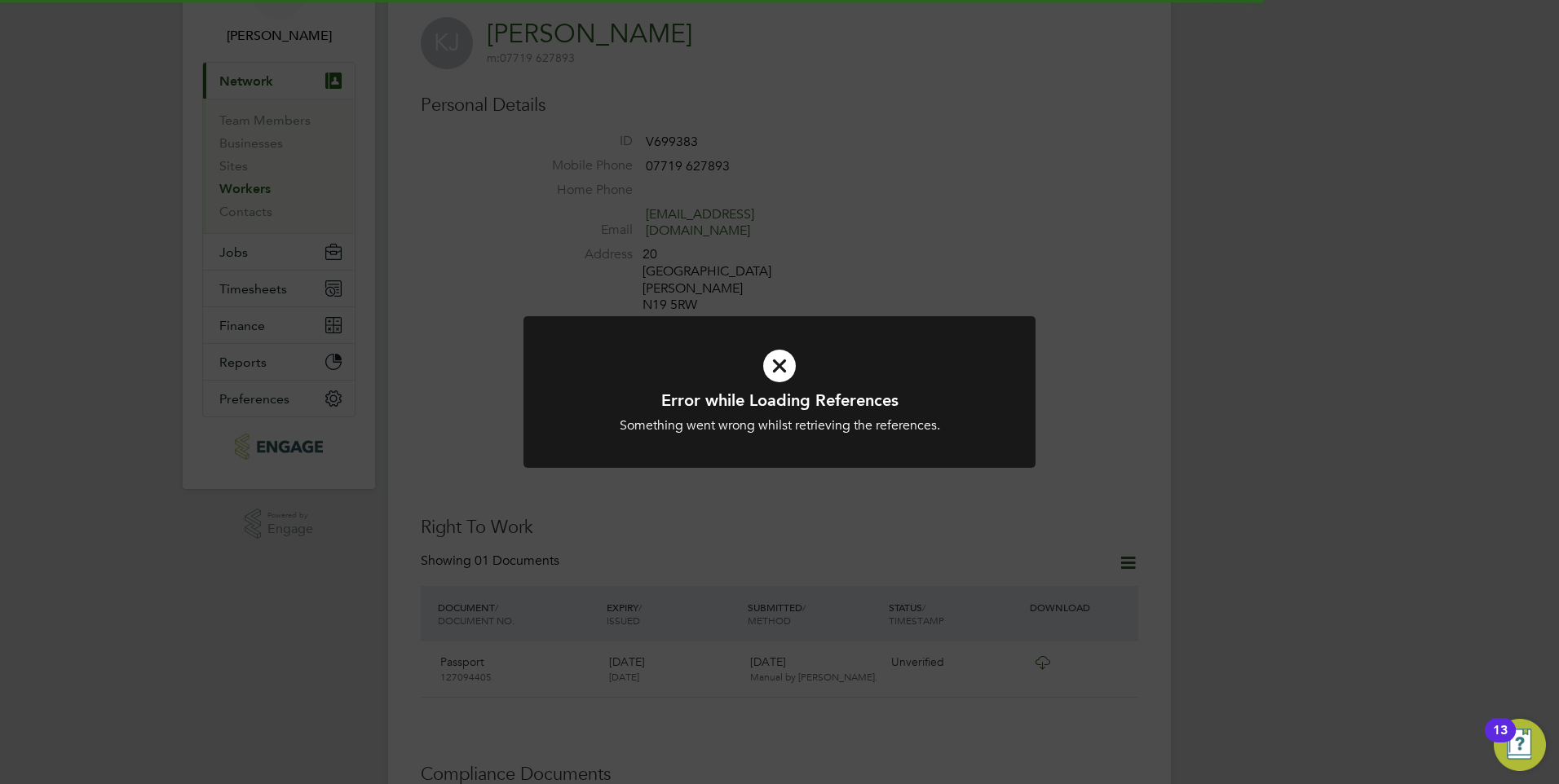
scroll to position [244, 0]
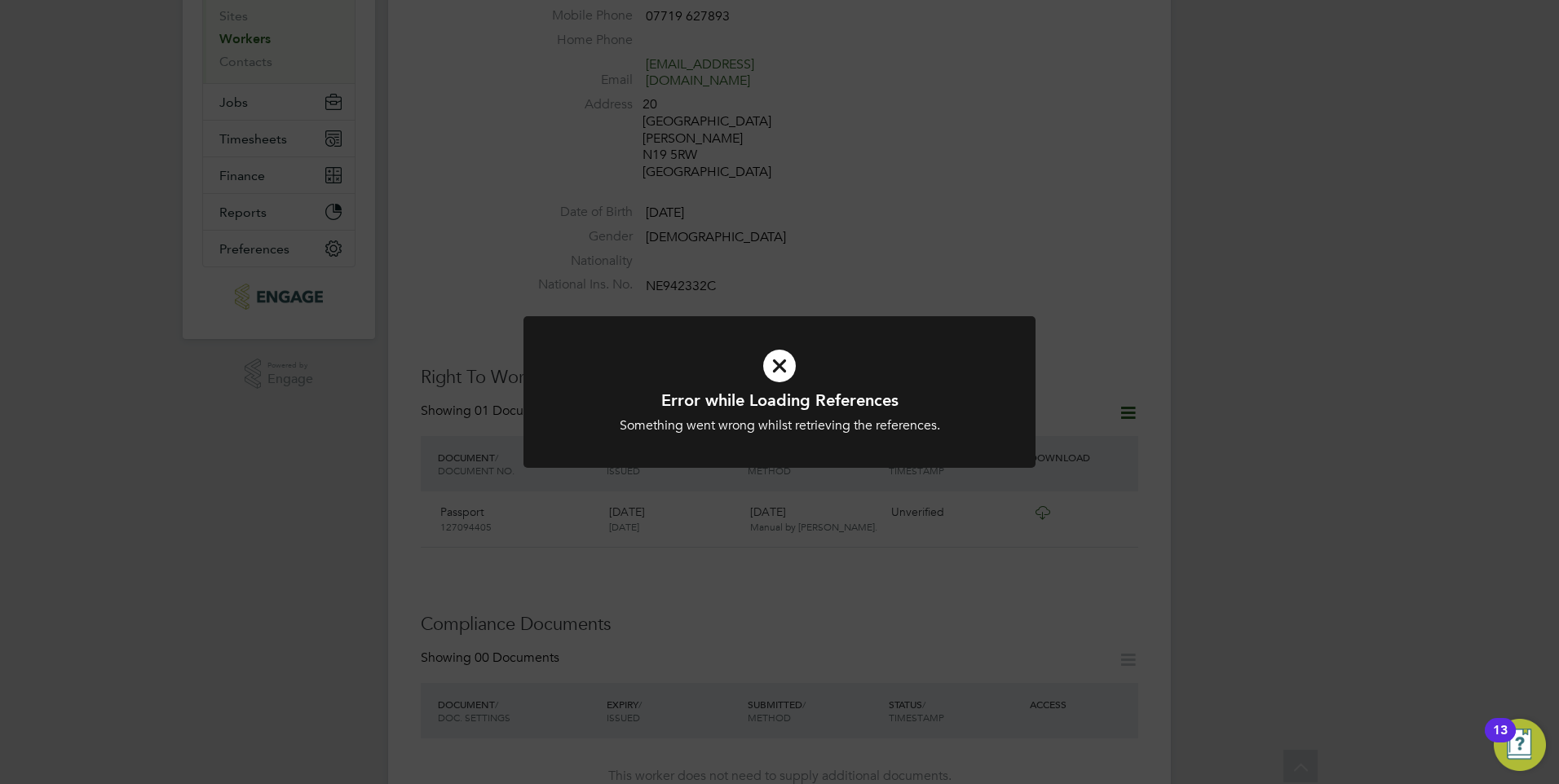
click at [769, 370] on icon at bounding box center [780, 366] width 424 height 64
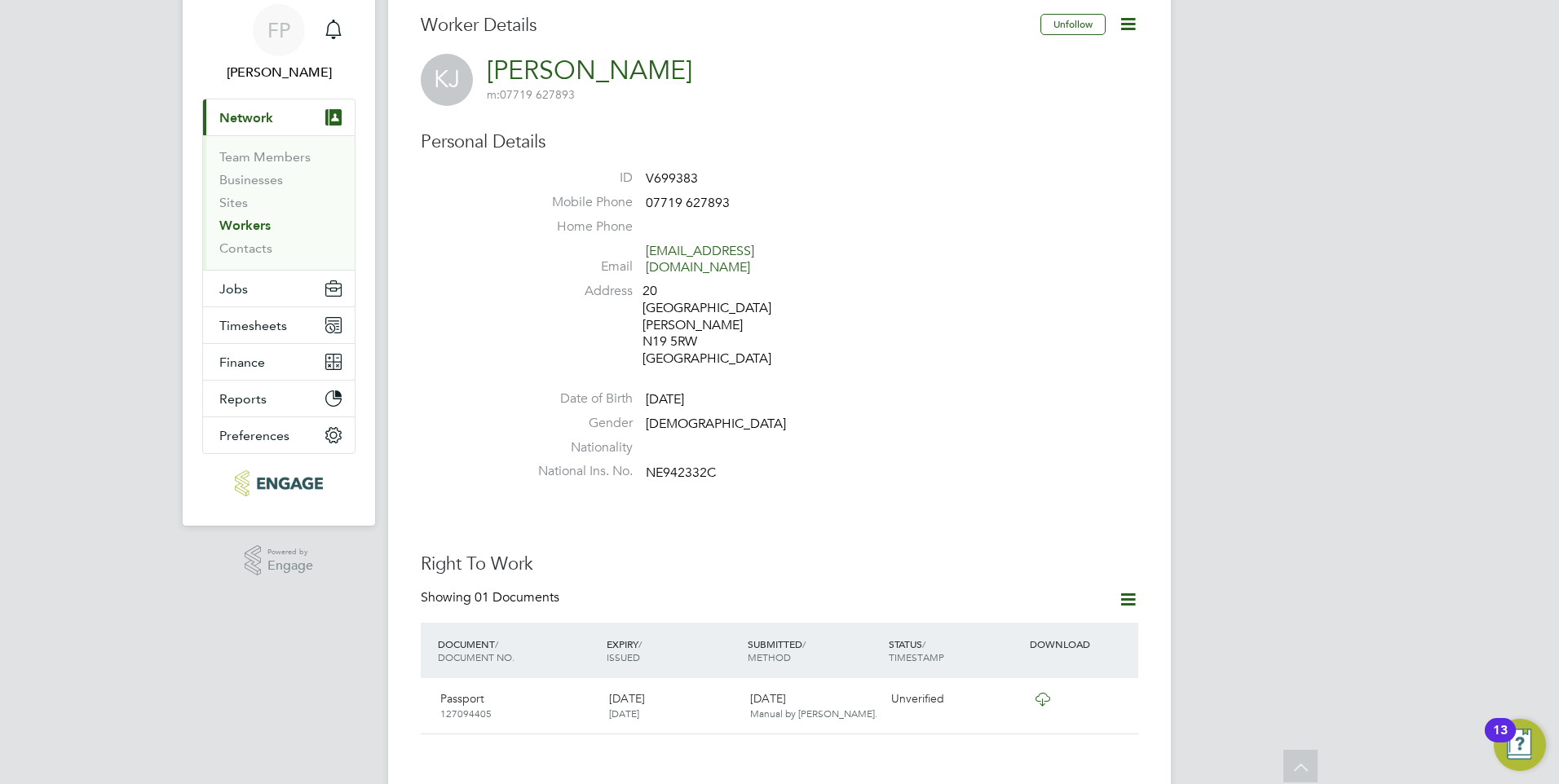
scroll to position [0, 0]
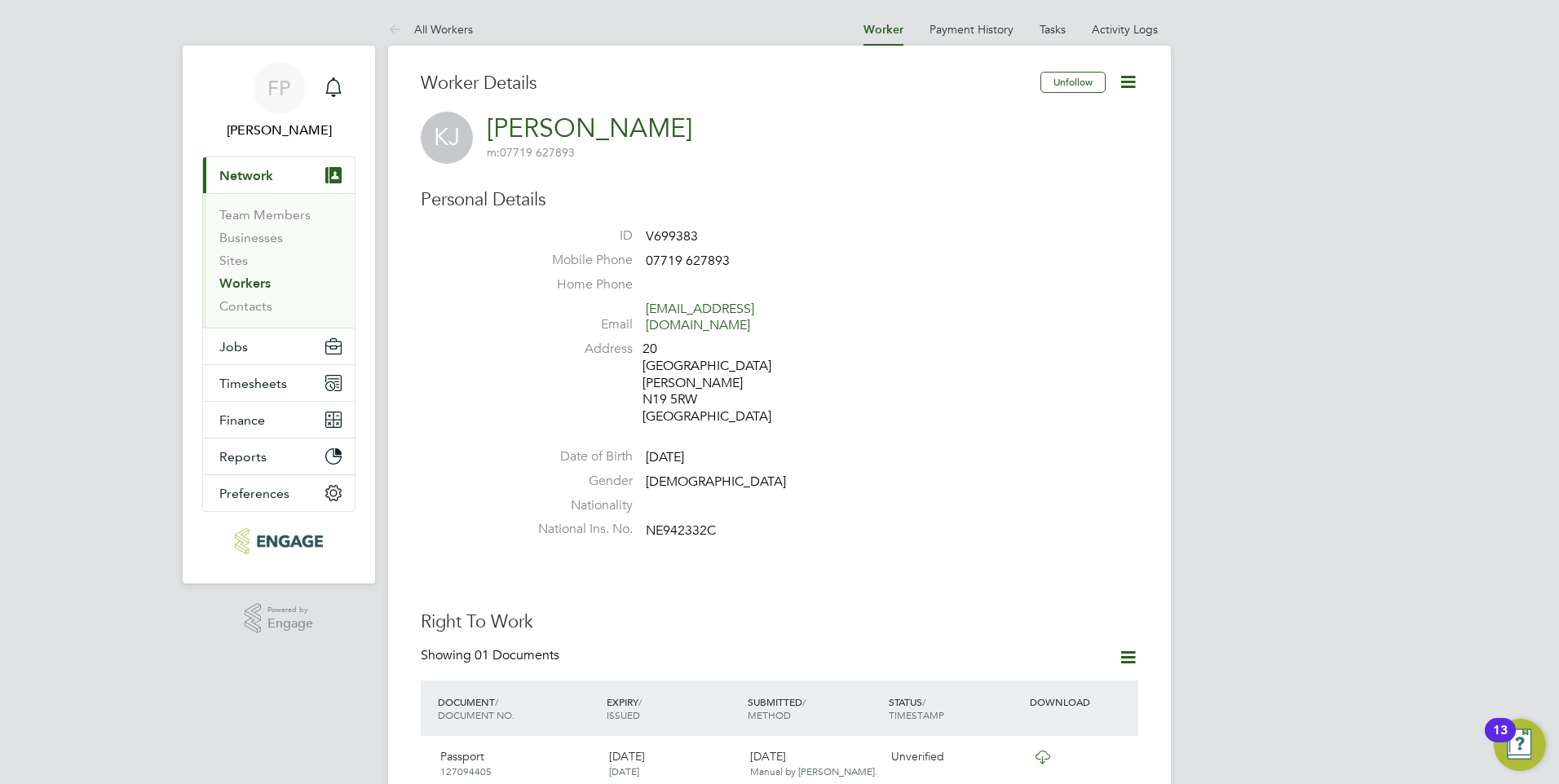
click at [1137, 92] on icon at bounding box center [1127, 82] width 21 height 21
click at [949, 354] on li "Address [STREET_ADDRESS][PERSON_NAME]" at bounding box center [828, 384] width 620 height 89
click at [1064, 35] on link "Tasks" at bounding box center [1052, 30] width 26 height 15
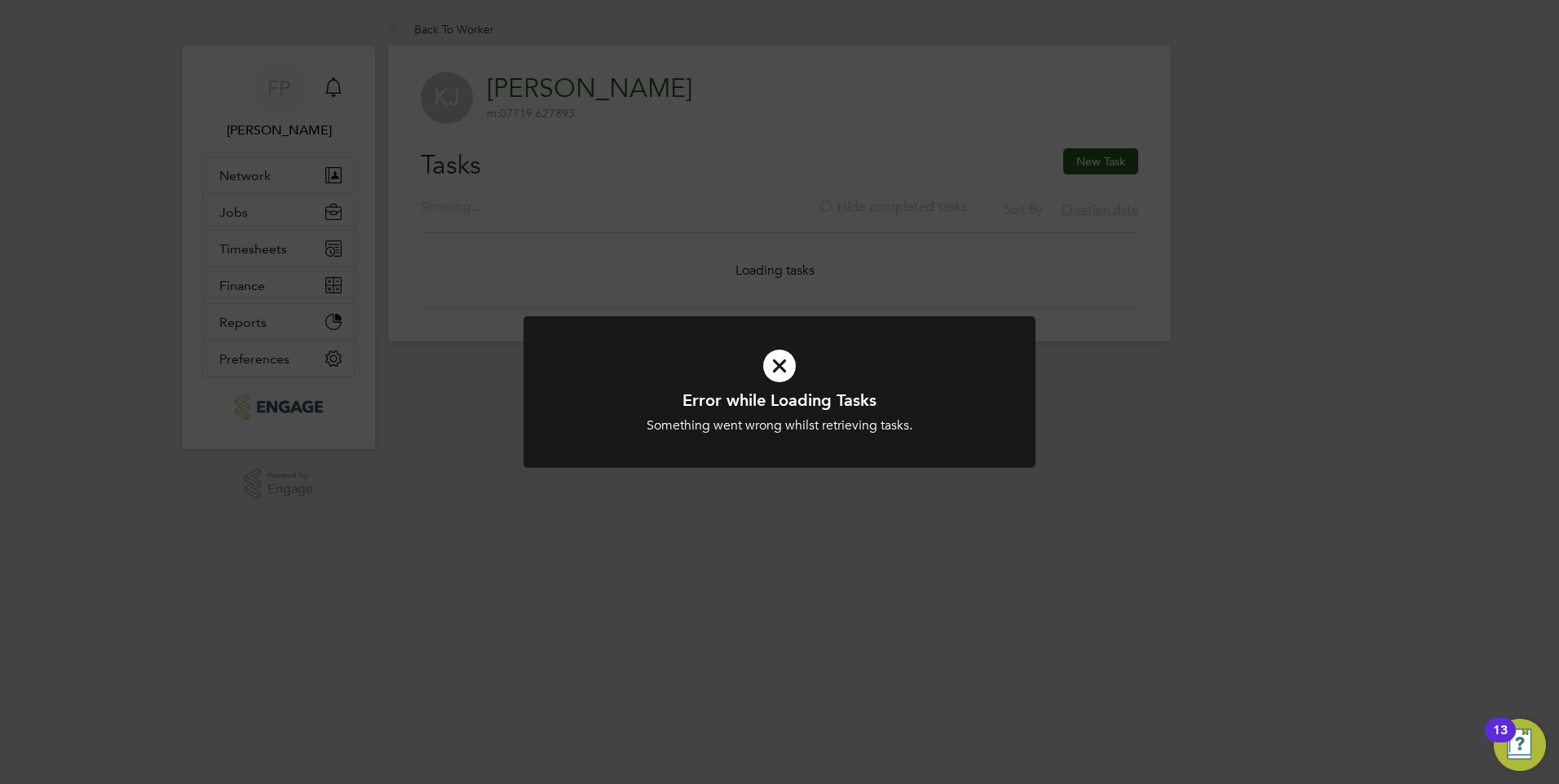
click at [786, 351] on icon at bounding box center [780, 366] width 424 height 64
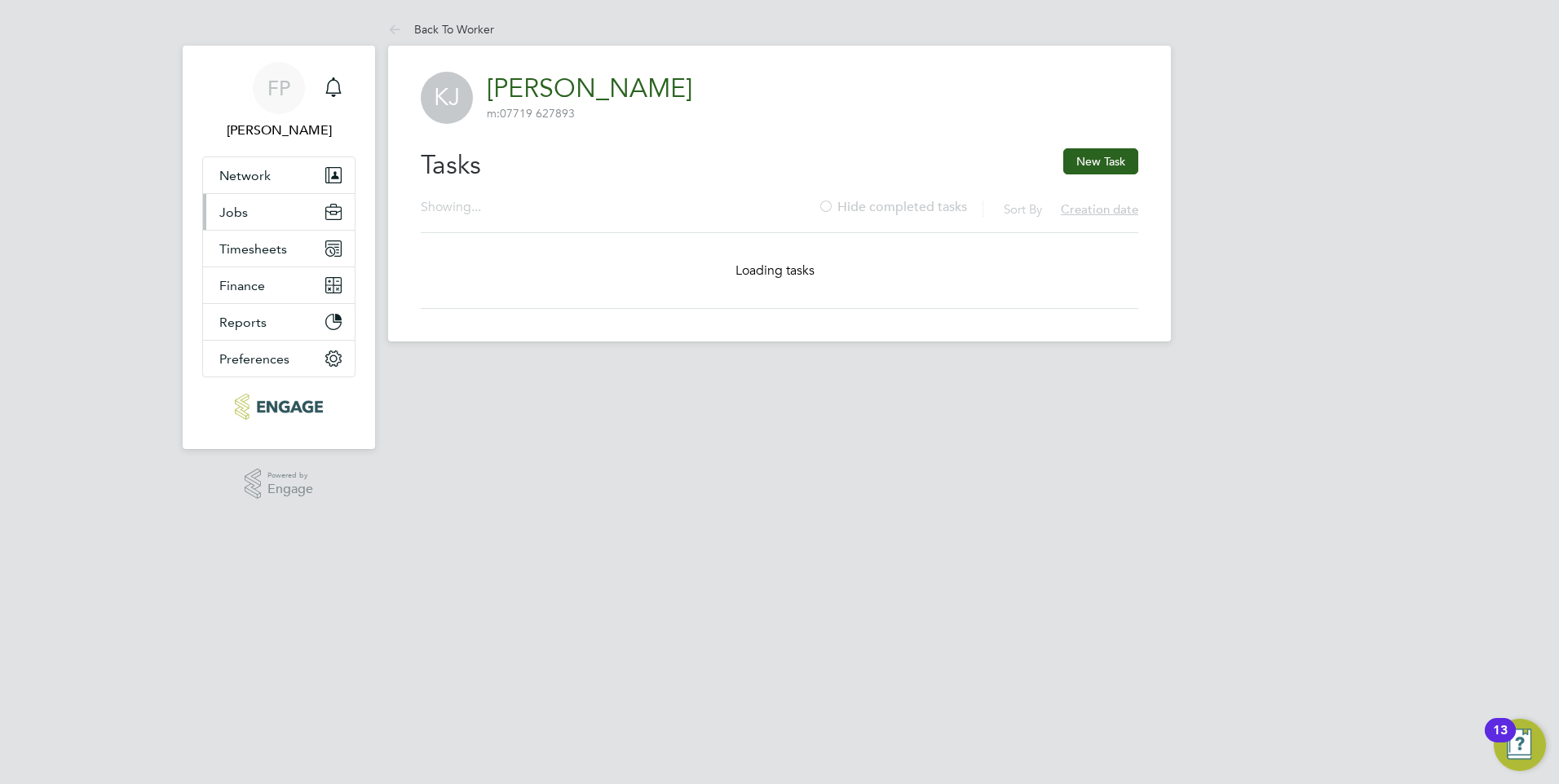
click at [254, 224] on button "Jobs" at bounding box center [278, 211] width 152 height 36
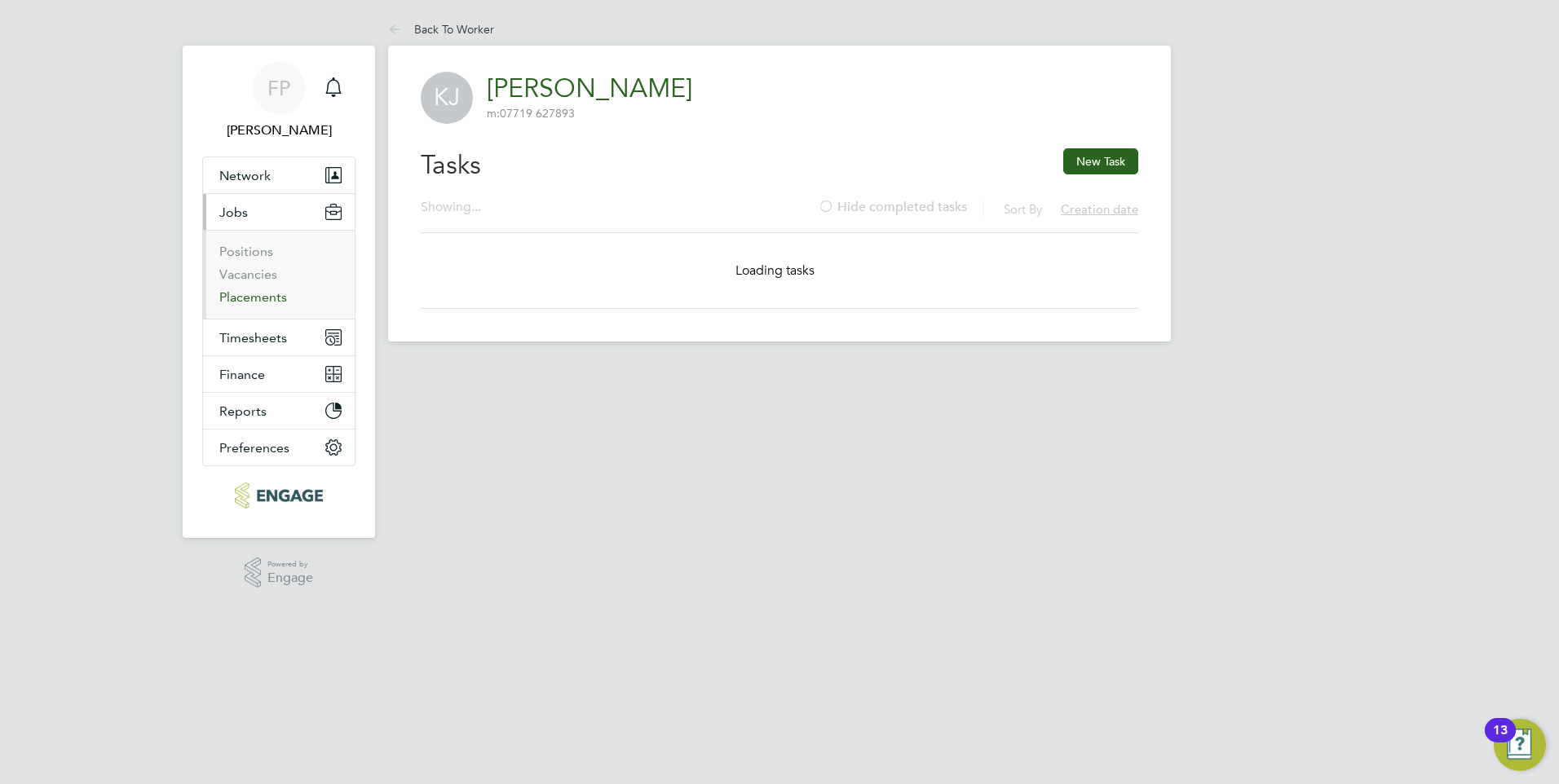
click at [258, 294] on link "Placements" at bounding box center [253, 296] width 68 height 16
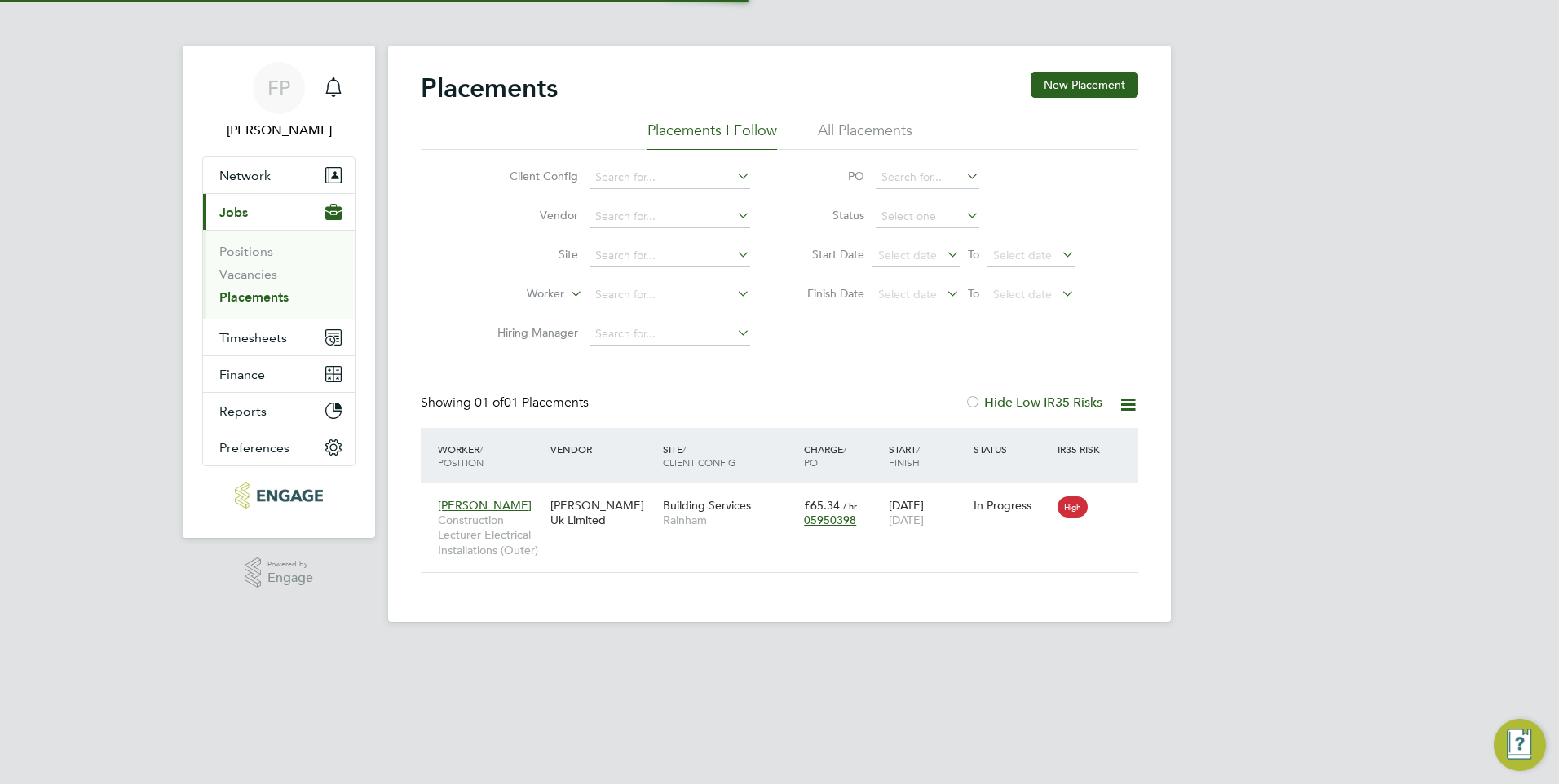
scroll to position [16, 77]
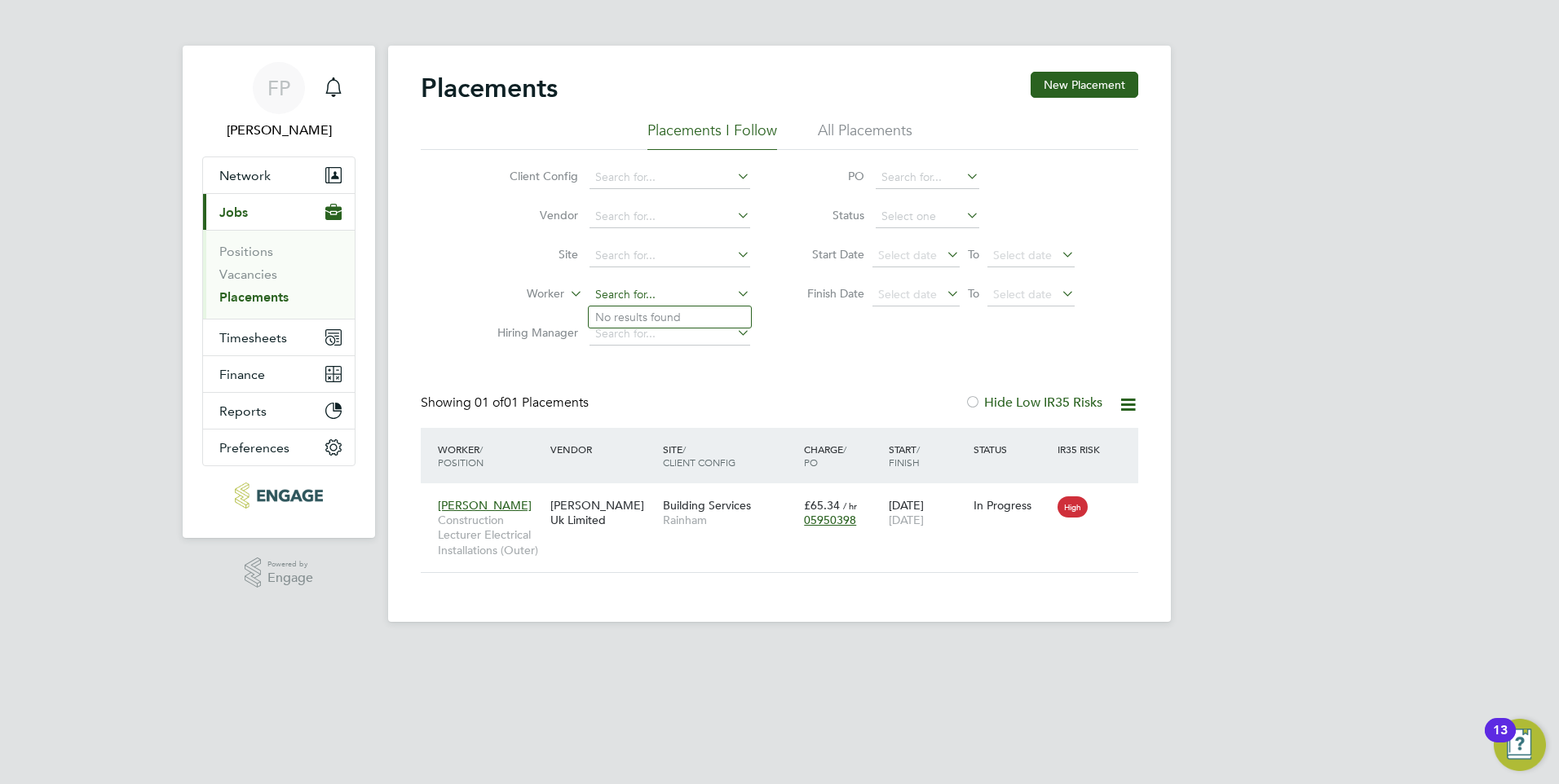
click at [640, 300] on input at bounding box center [670, 295] width 161 height 23
click at [659, 314] on li "[PERSON_NAME]" at bounding box center [670, 317] width 162 height 22
type input "[PERSON_NAME]"
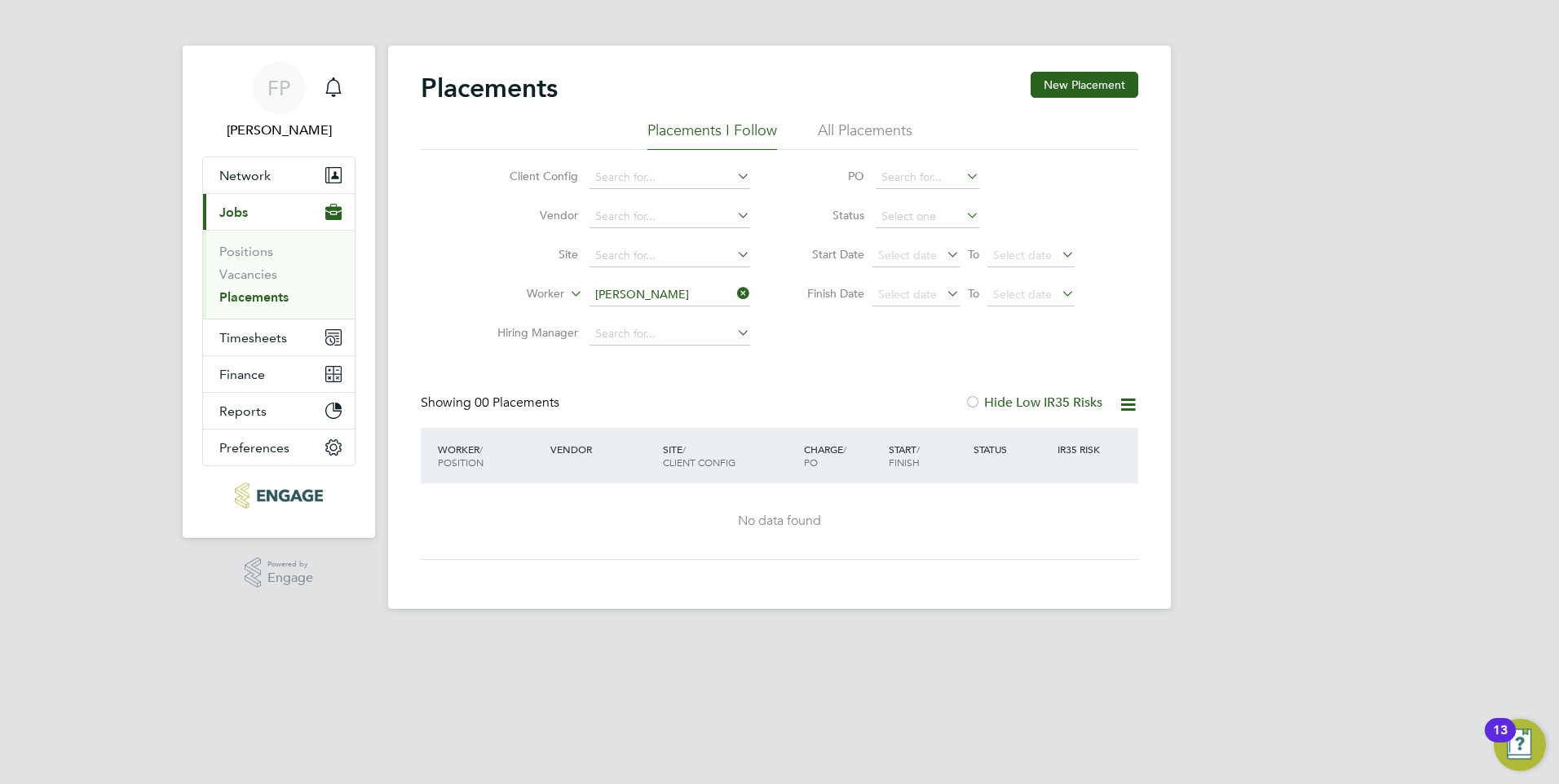
click at [841, 136] on li "All Placements" at bounding box center [865, 135] width 94 height 29
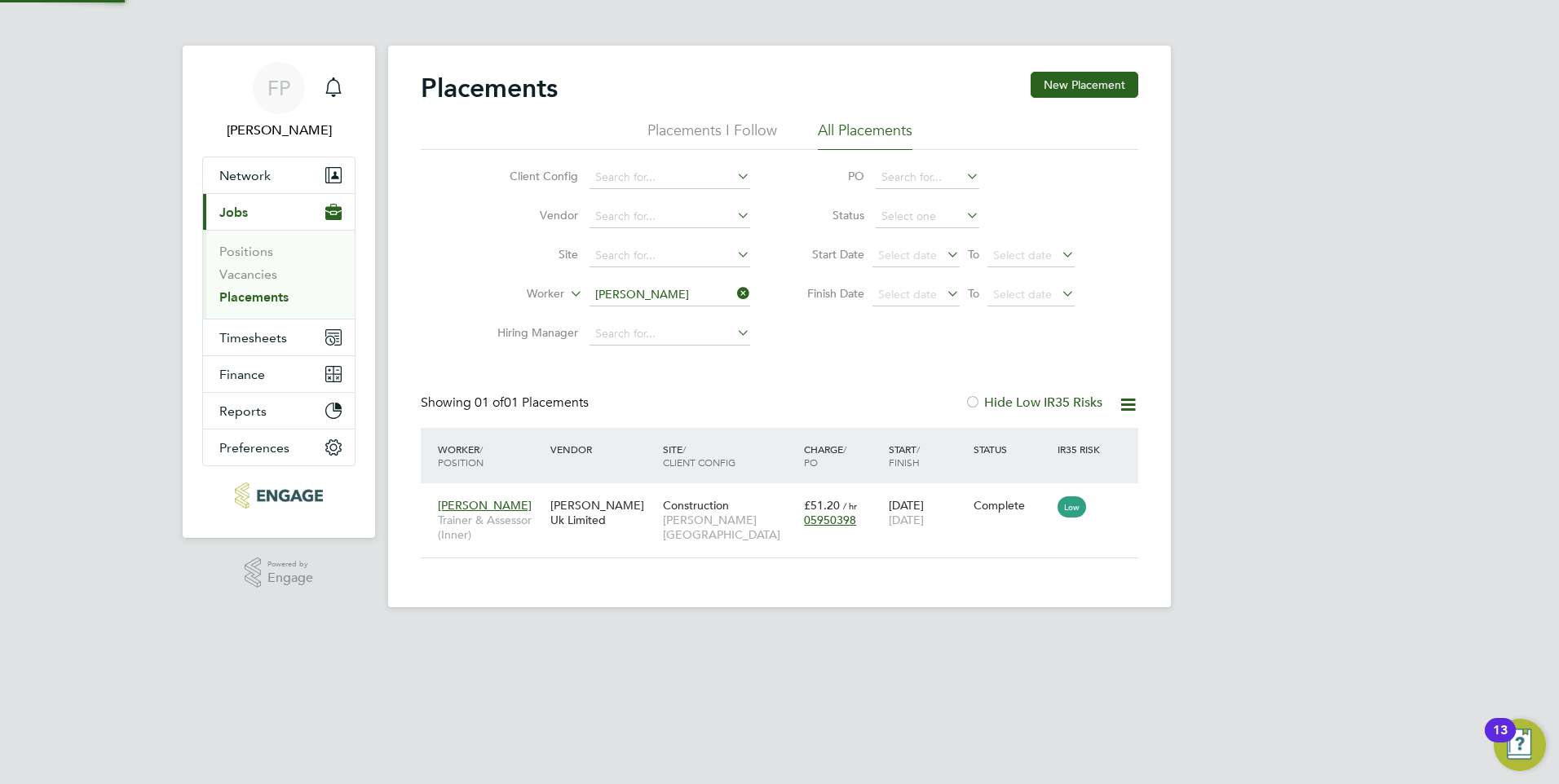
scroll to position [16, 77]
click at [1113, 513] on icon at bounding box center [1117, 505] width 17 height 20
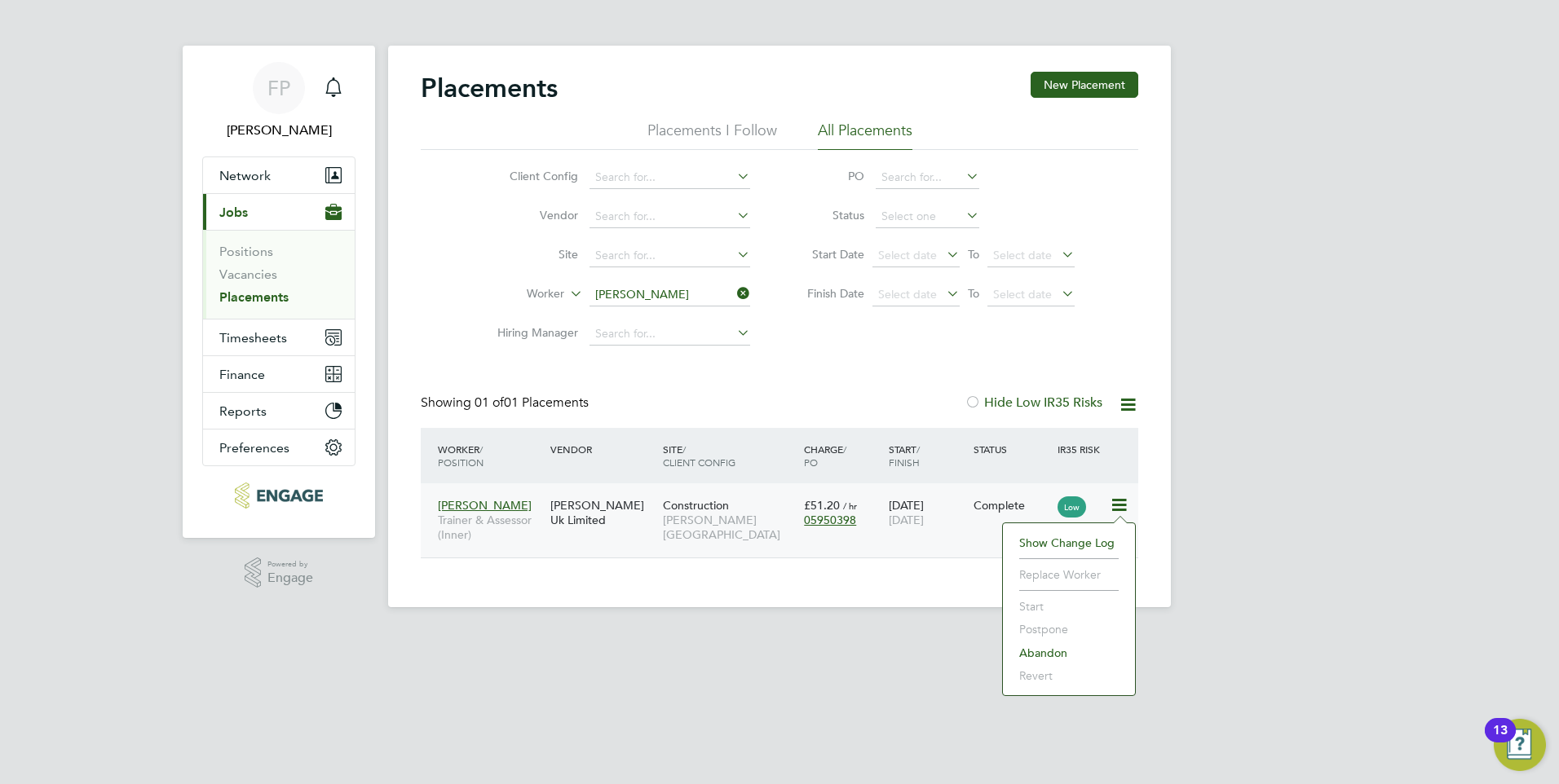
drag, startPoint x: 910, startPoint y: 628, endPoint x: 869, endPoint y: 586, distance: 58.7
click at [910, 627] on app-footer at bounding box center [779, 619] width 783 height 26
click at [534, 519] on span "Trainer & Assessor (Inner)" at bounding box center [490, 527] width 104 height 29
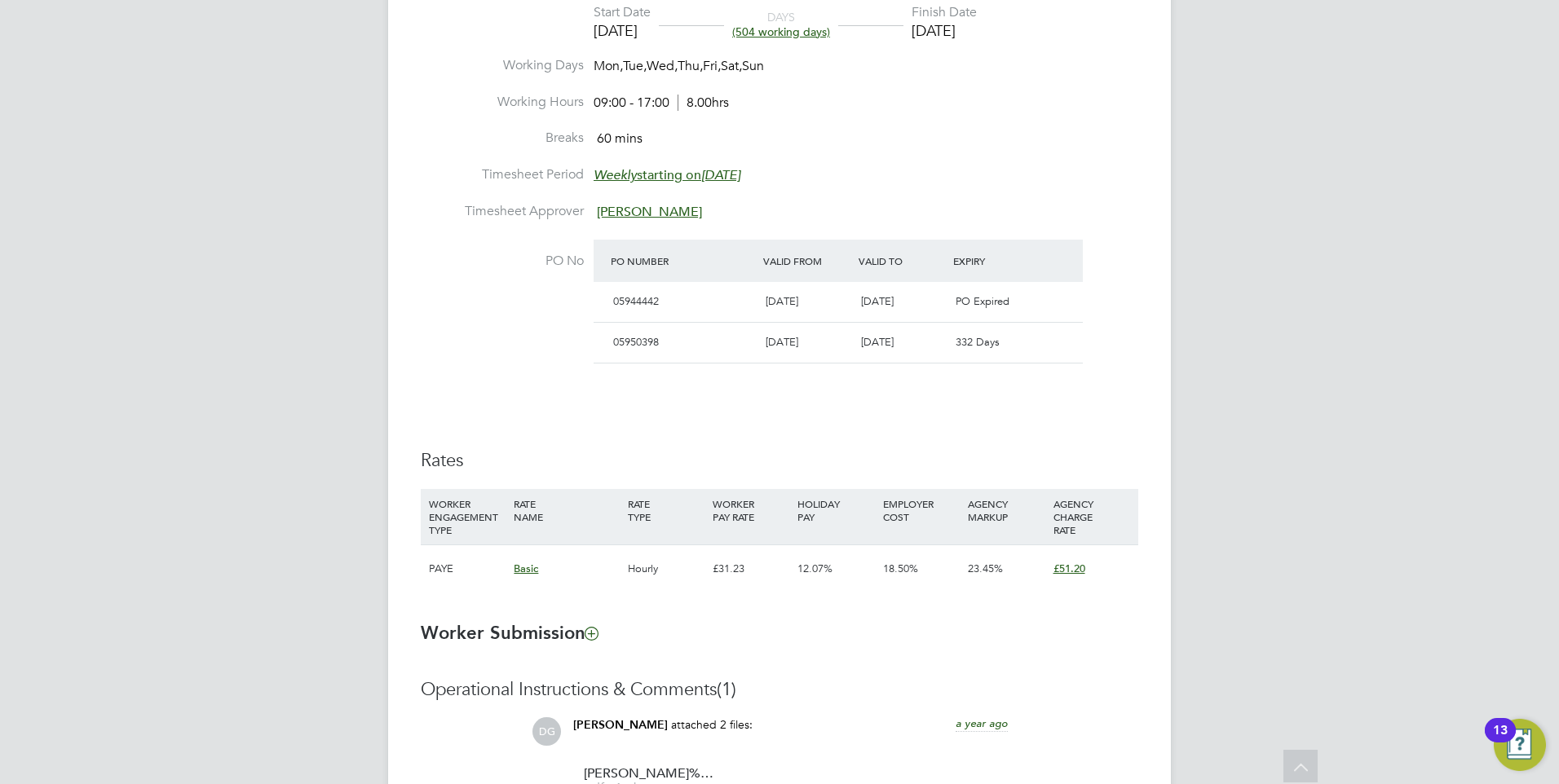
click at [947, 343] on div "[DATE]" at bounding box center [901, 343] width 95 height 26
drag, startPoint x: 947, startPoint y: 343, endPoint x: 903, endPoint y: 389, distance: 63.7
click at [903, 389] on div "Details Start Date 15 Apr 2024 DAYS (504 working days) Finish Date 31 Aug 2025 …" at bounding box center [780, 286] width 717 height 643
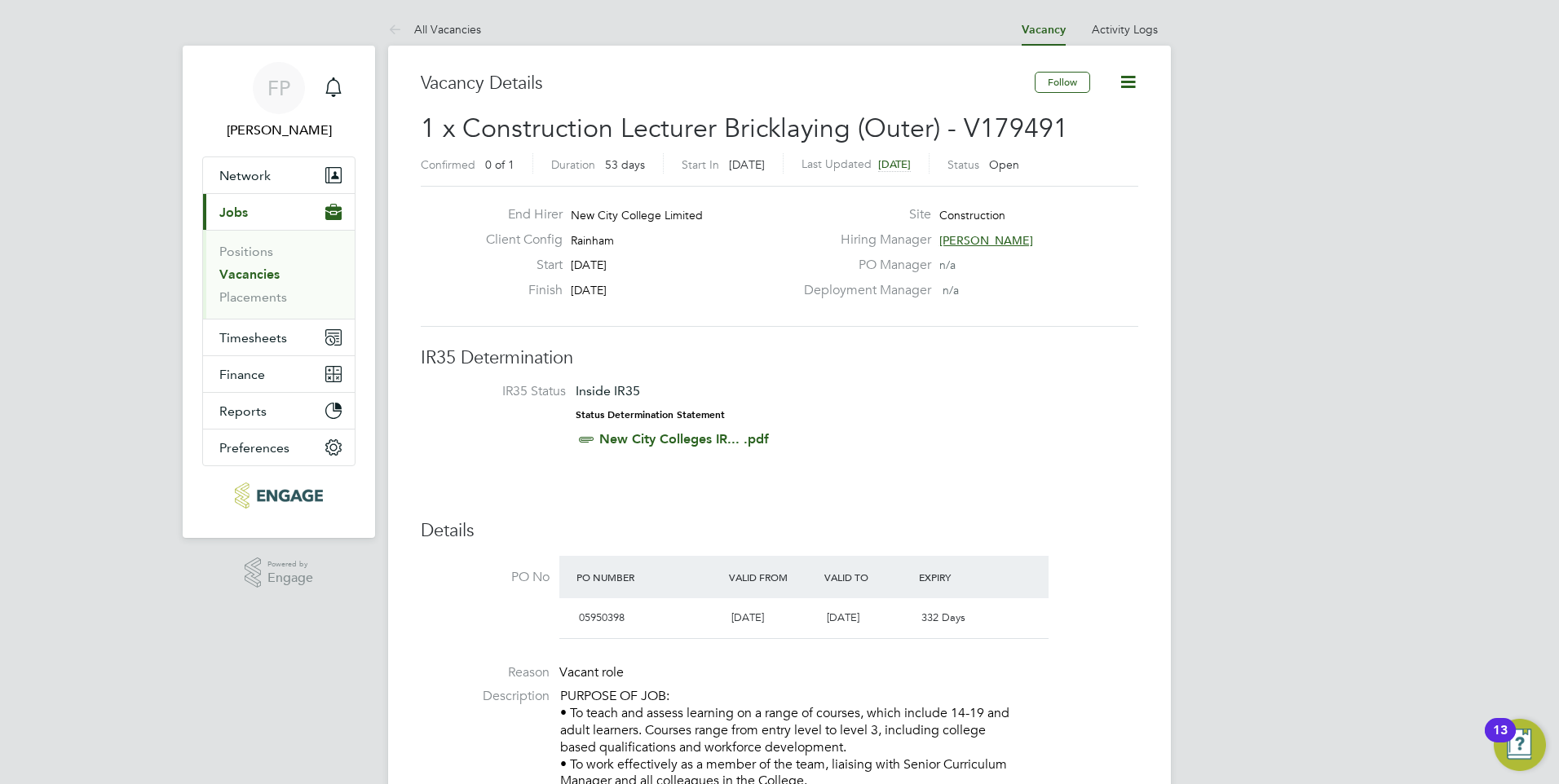
click at [1121, 81] on icon at bounding box center [1127, 82] width 21 height 21
click at [1025, 349] on h3 "IR35 Determination" at bounding box center [780, 358] width 717 height 24
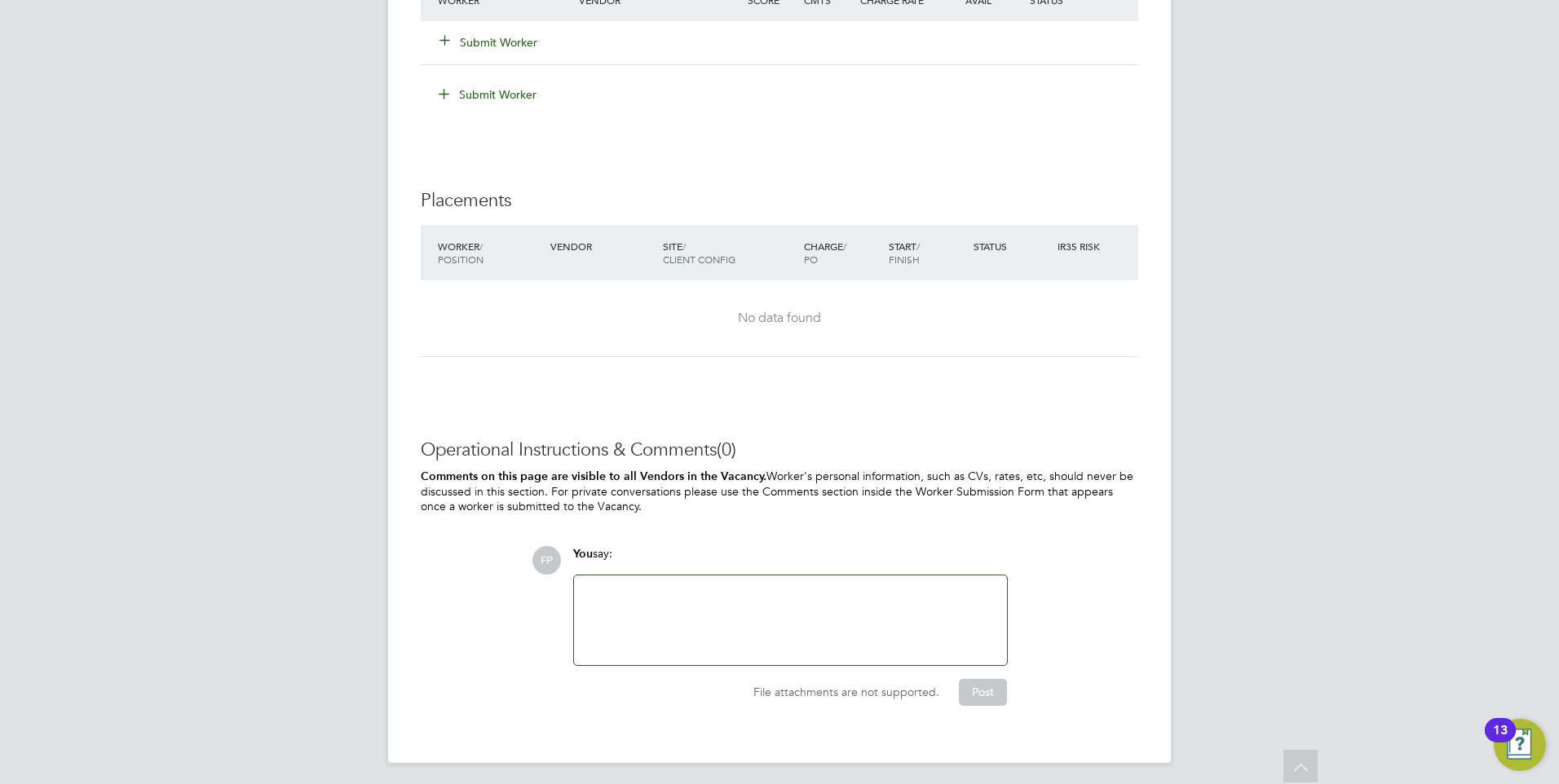
scroll to position [3075, 0]
click at [685, 586] on div at bounding box center [790, 617] width 413 height 70
drag, startPoint x: 661, startPoint y: 506, endPoint x: 526, endPoint y: 470, distance: 139.7
click at [527, 470] on p "Comments on this page are visible to all Vendors in the Vacancy. Worker's perso…" at bounding box center [780, 488] width 717 height 46
click at [526, 470] on b "Comments on this page are visible to all Vendors in the Vacancy." at bounding box center [593, 473] width 345 height 14
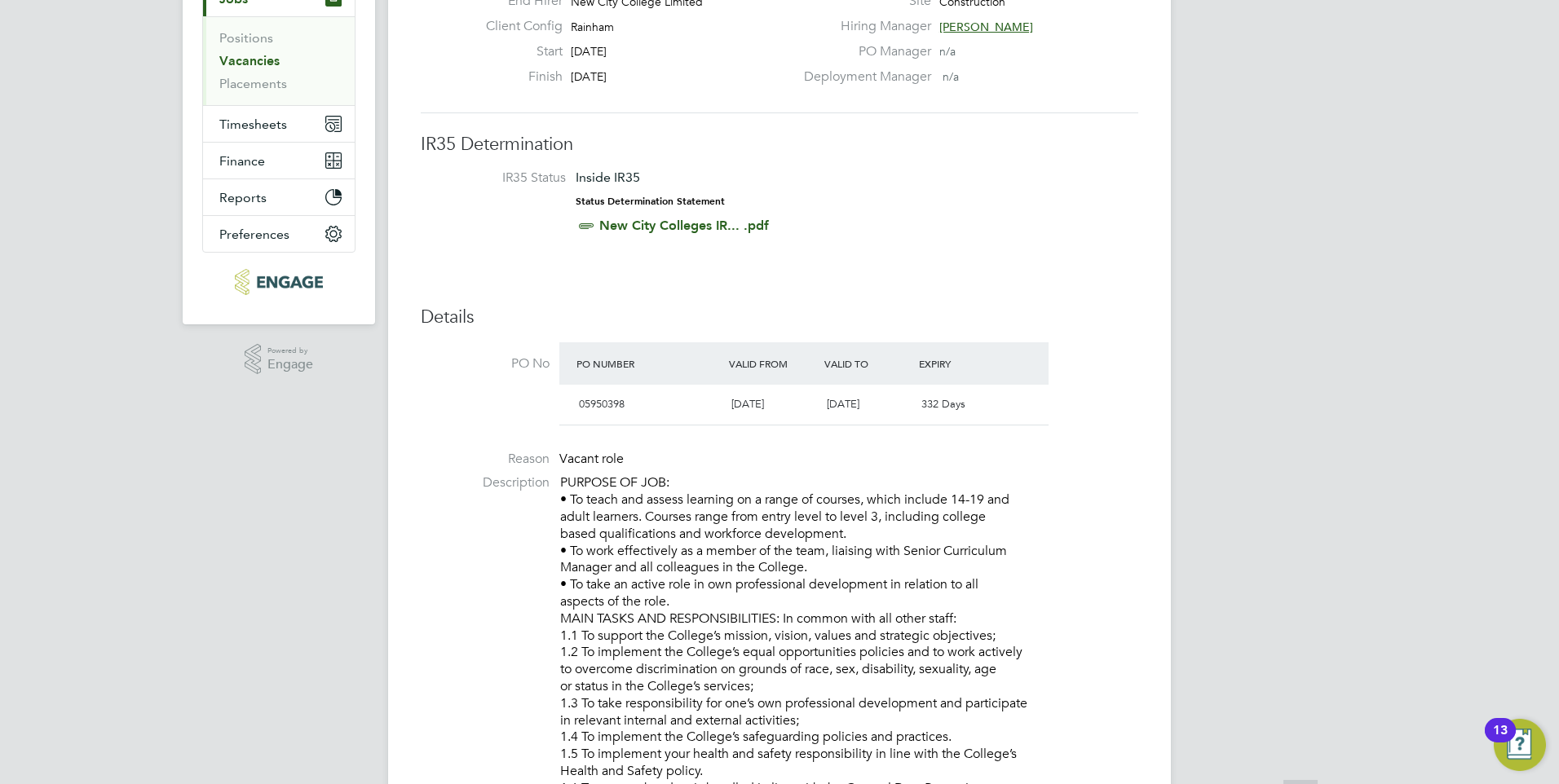
scroll to position [407, 0]
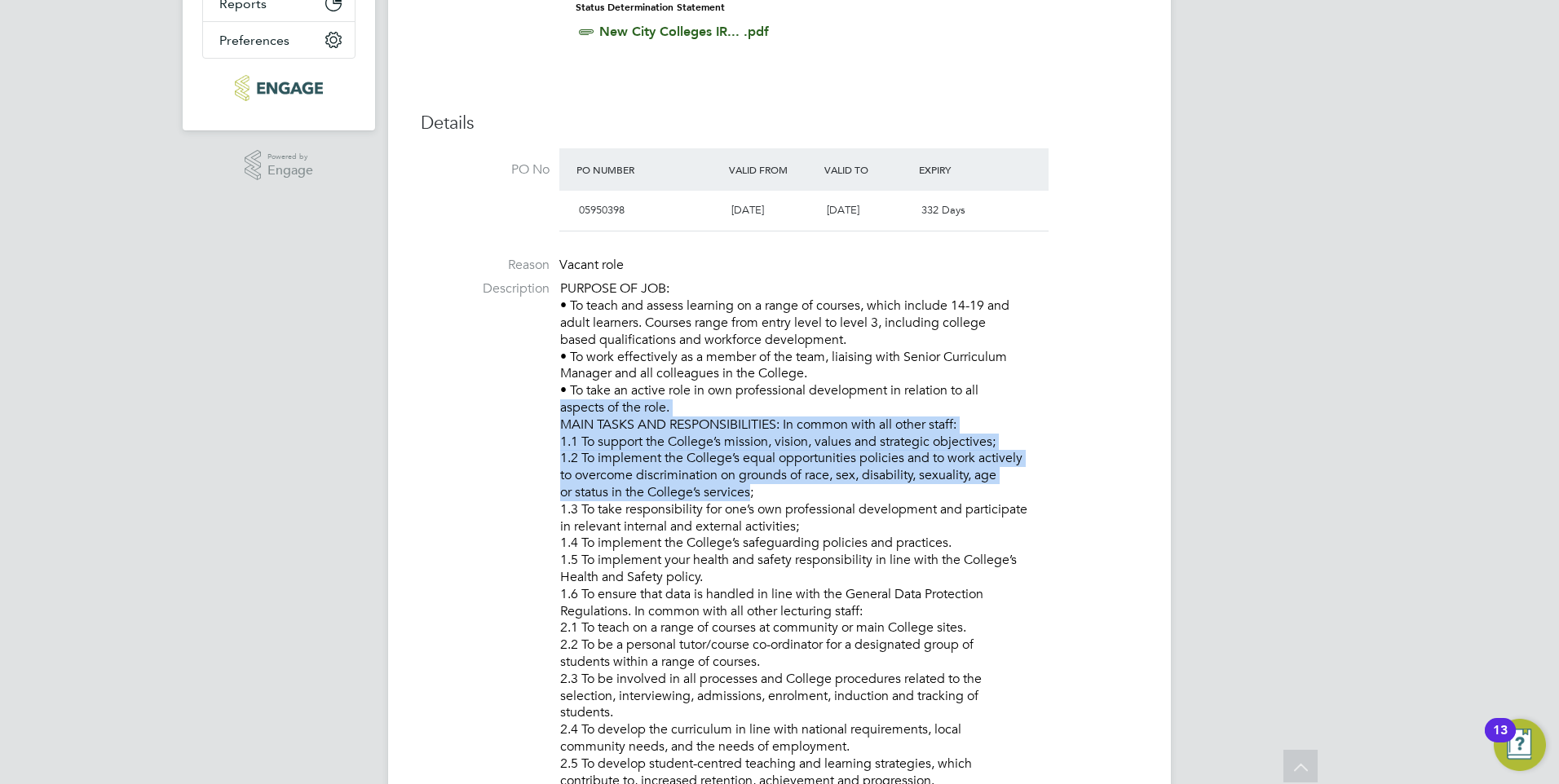
drag, startPoint x: 728, startPoint y: 422, endPoint x: 742, endPoint y: 495, distance: 74.3
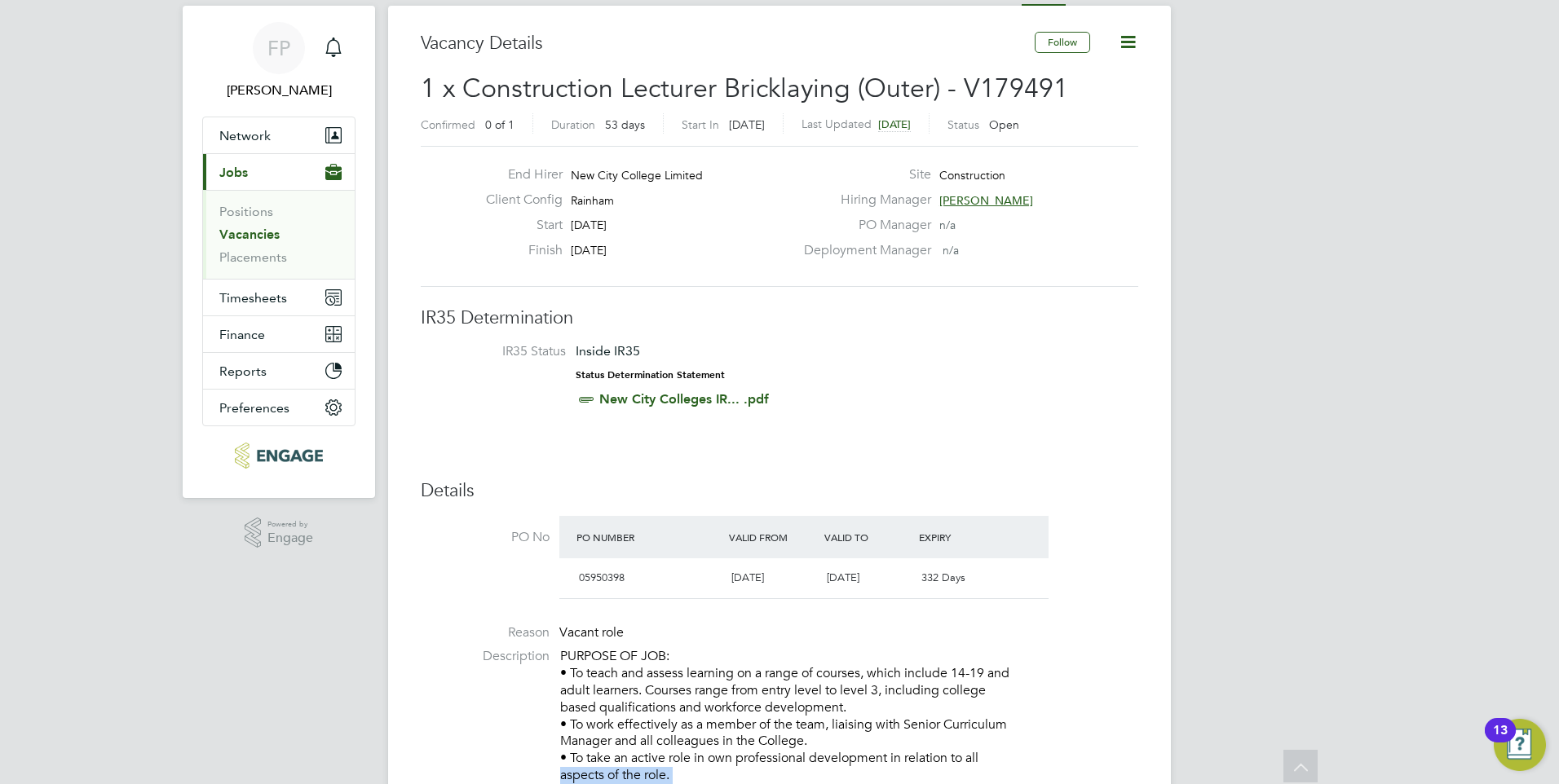
scroll to position [0, 0]
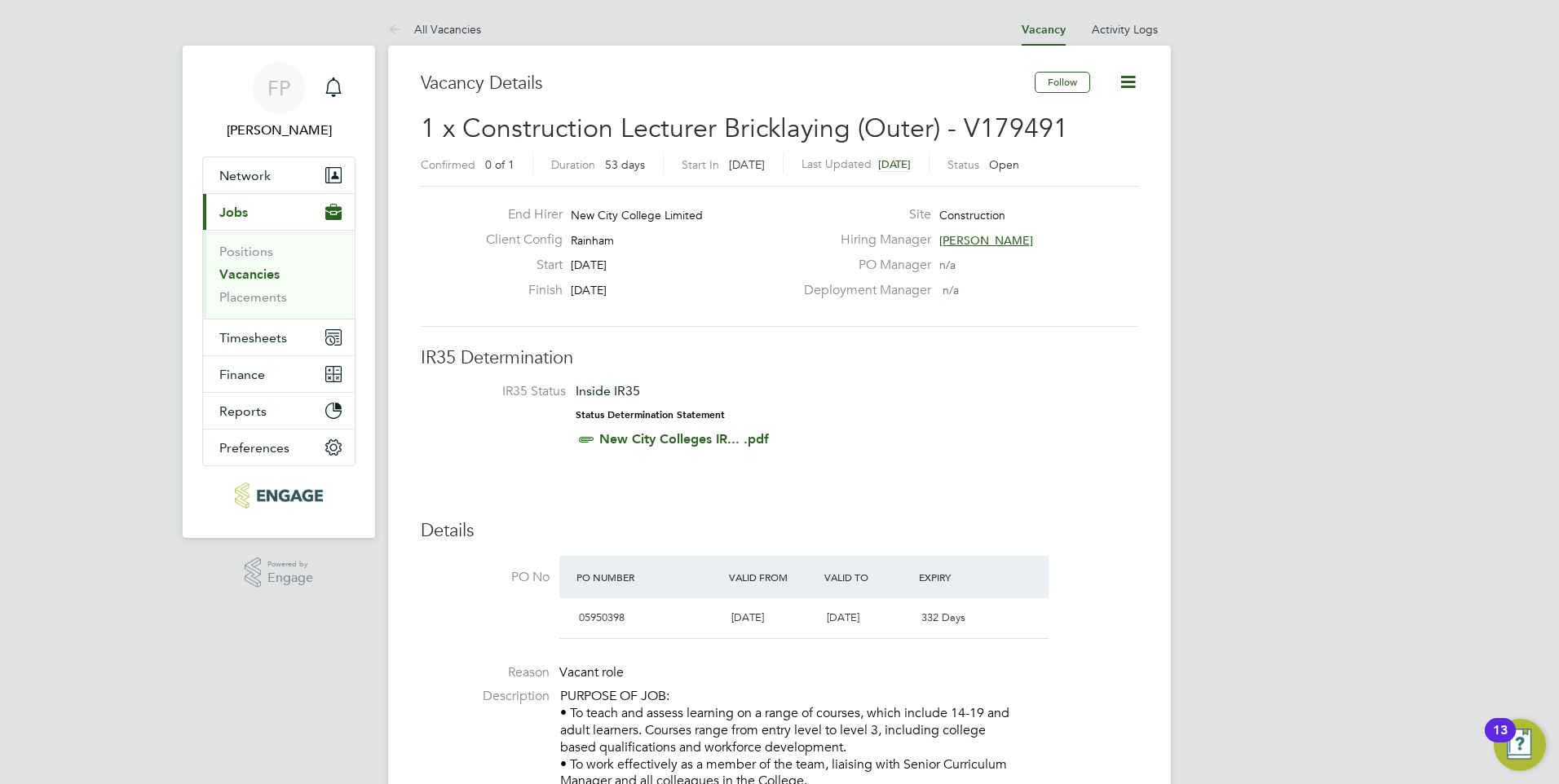
click at [1118, 91] on icon at bounding box center [1127, 82] width 21 height 21
click at [1097, 320] on div "End Hirer New City College Limited Client Config Rainham Start 01 Sep 2025 Fini…" at bounding box center [780, 256] width 717 height 141
click at [1133, 38] on li "Activity Logs" at bounding box center [1125, 29] width 66 height 32
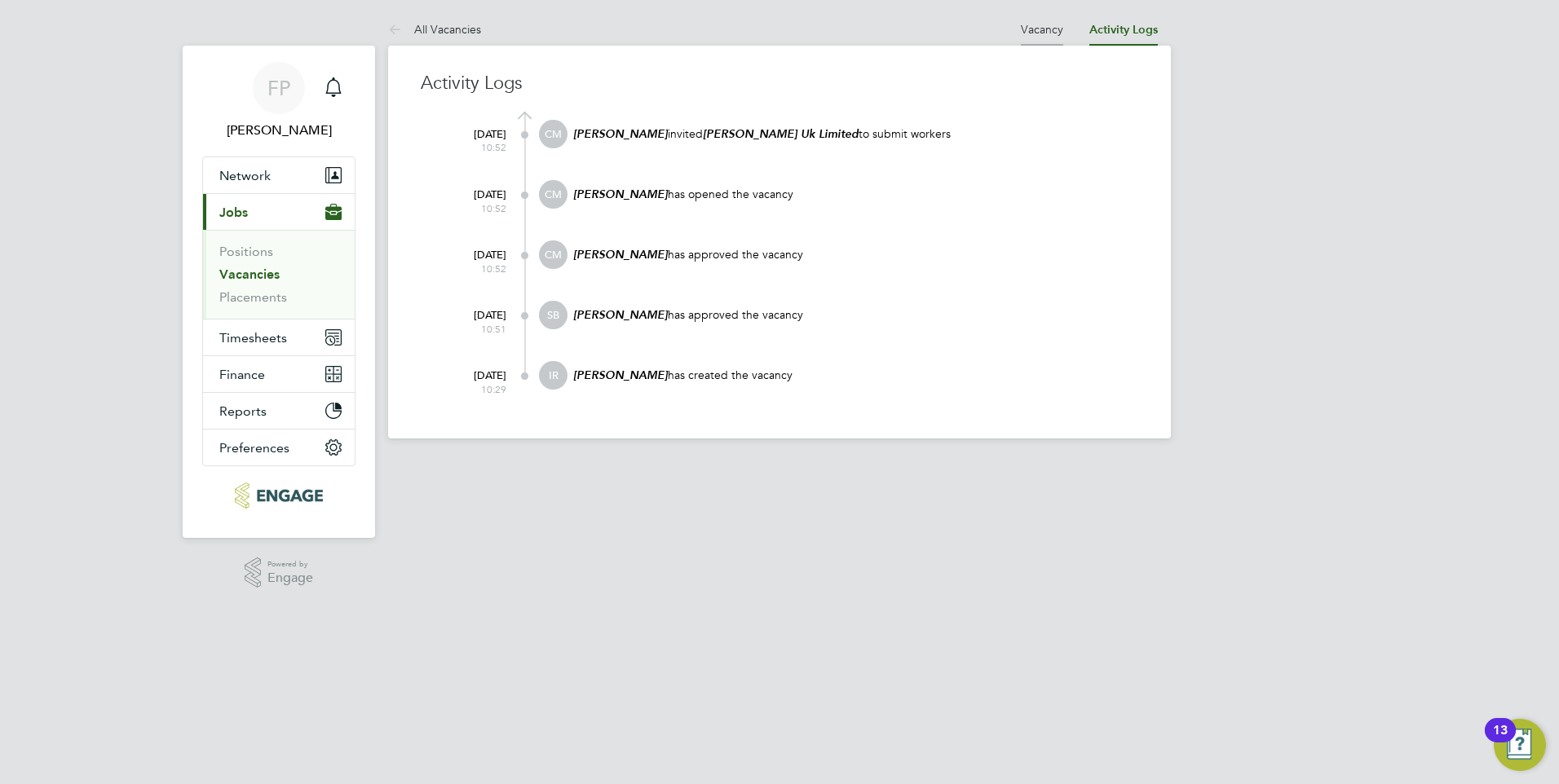
click at [1035, 36] on li "Vacancy" at bounding box center [1041, 29] width 42 height 32
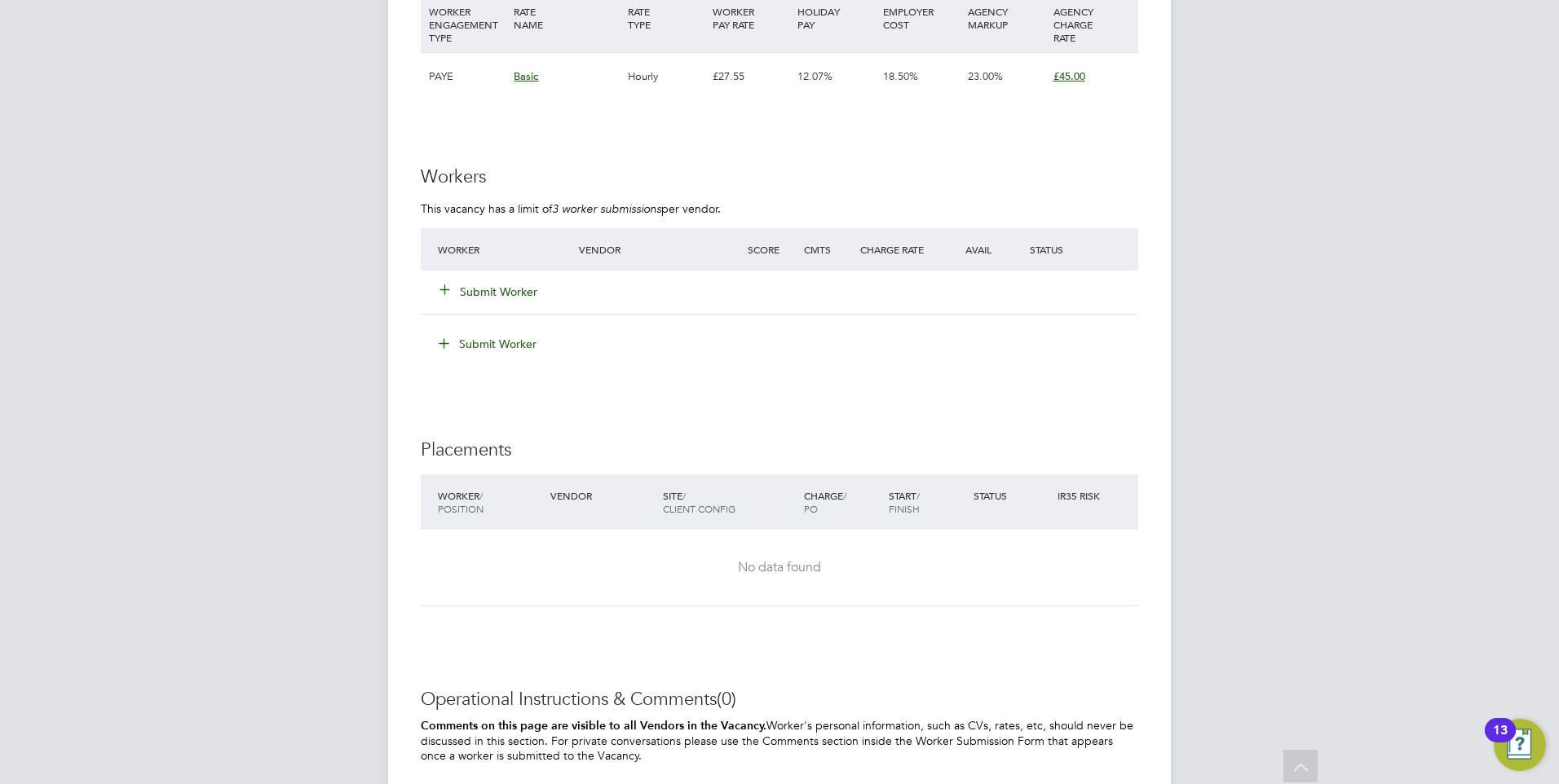
scroll to position [2586, 0]
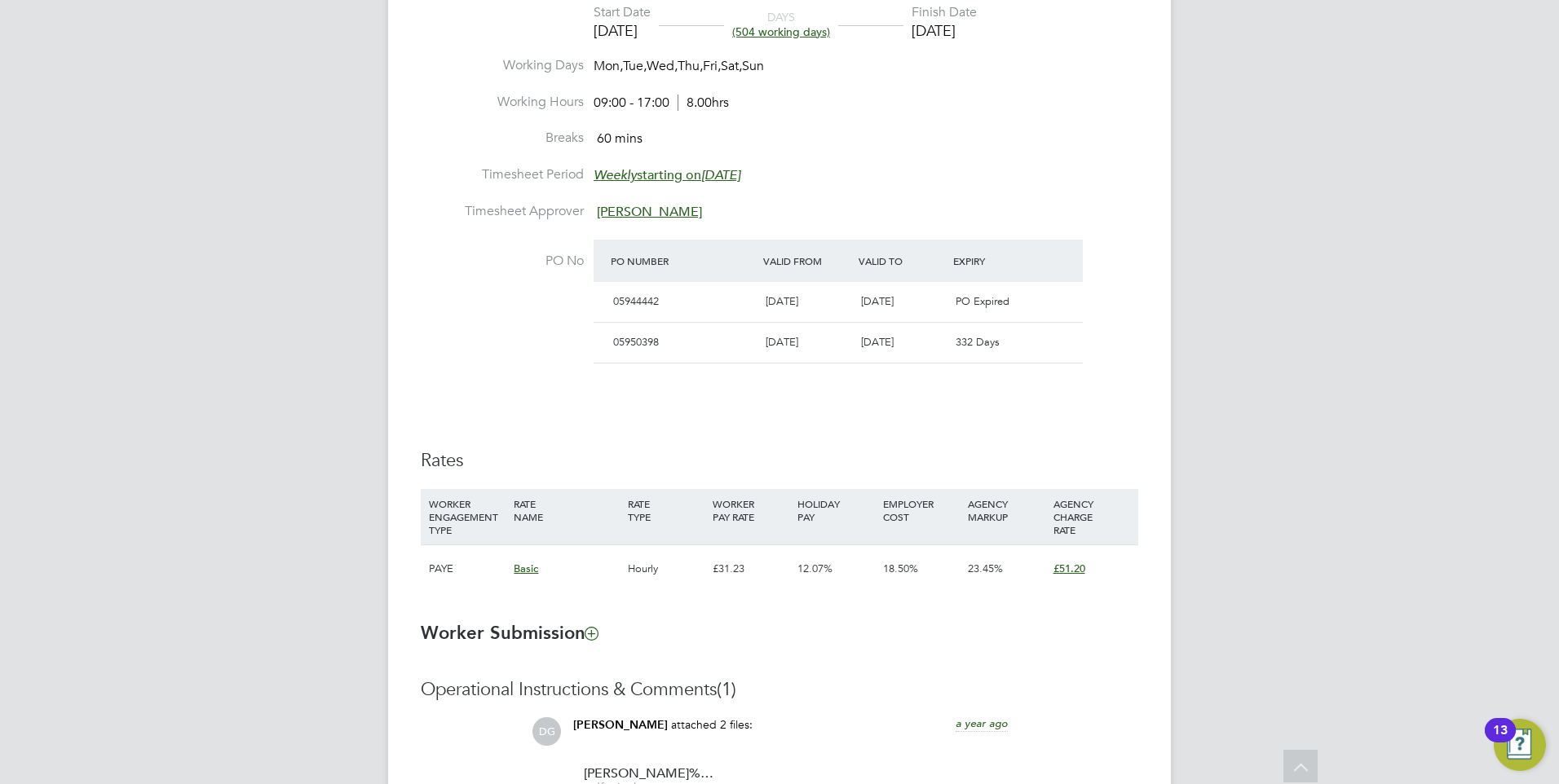
drag, startPoint x: 972, startPoint y: 348, endPoint x: 802, endPoint y: 348, distance: 170.0
click at [971, 348] on span "332 Days" at bounding box center [977, 341] width 44 height 14
click at [644, 341] on span "05950398" at bounding box center [635, 341] width 46 height 14
drag, startPoint x: 644, startPoint y: 341, endPoint x: 765, endPoint y: 340, distance: 121.0
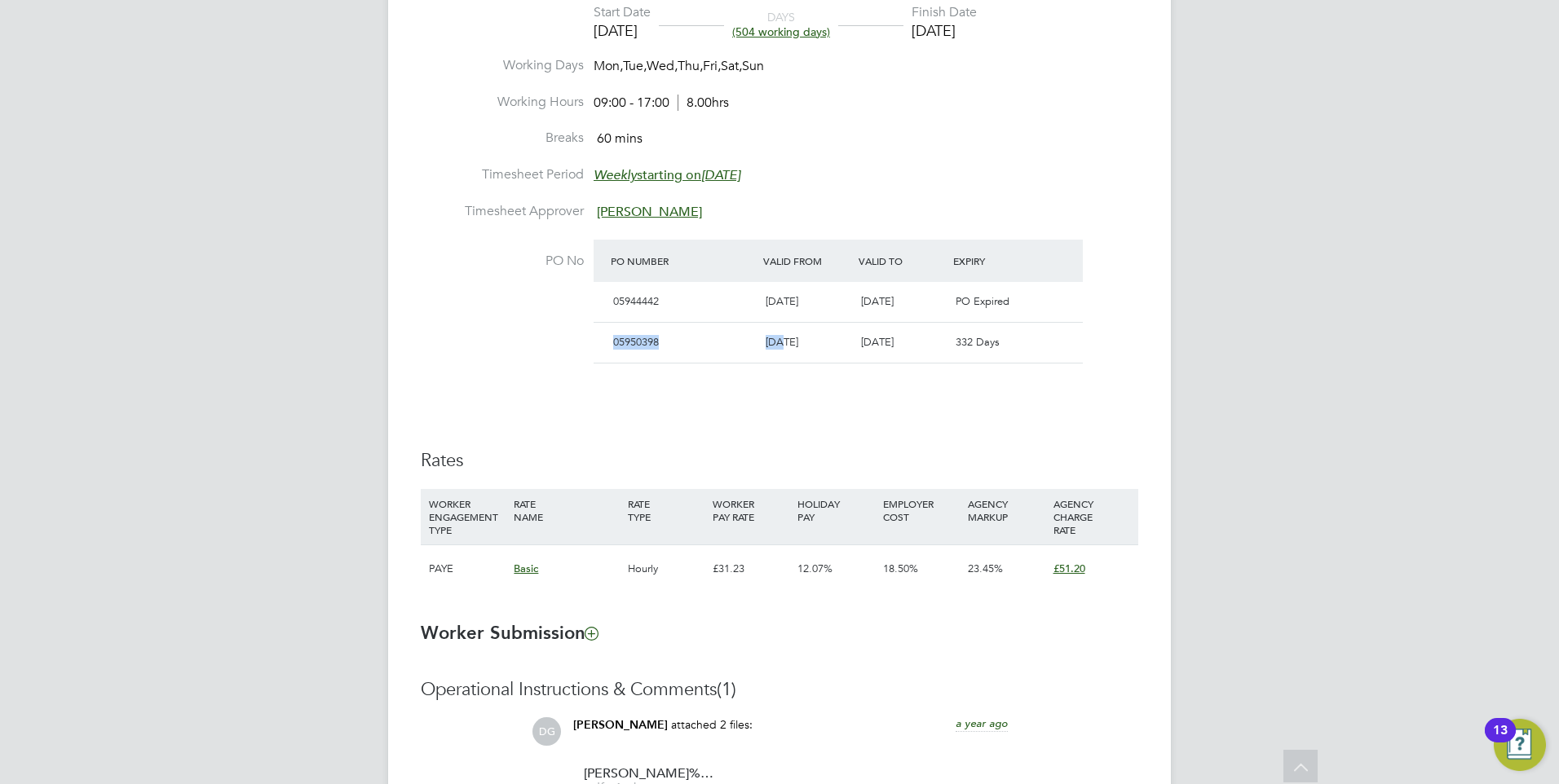
click at [765, 340] on span "[DATE]" at bounding box center [781, 341] width 32 height 14
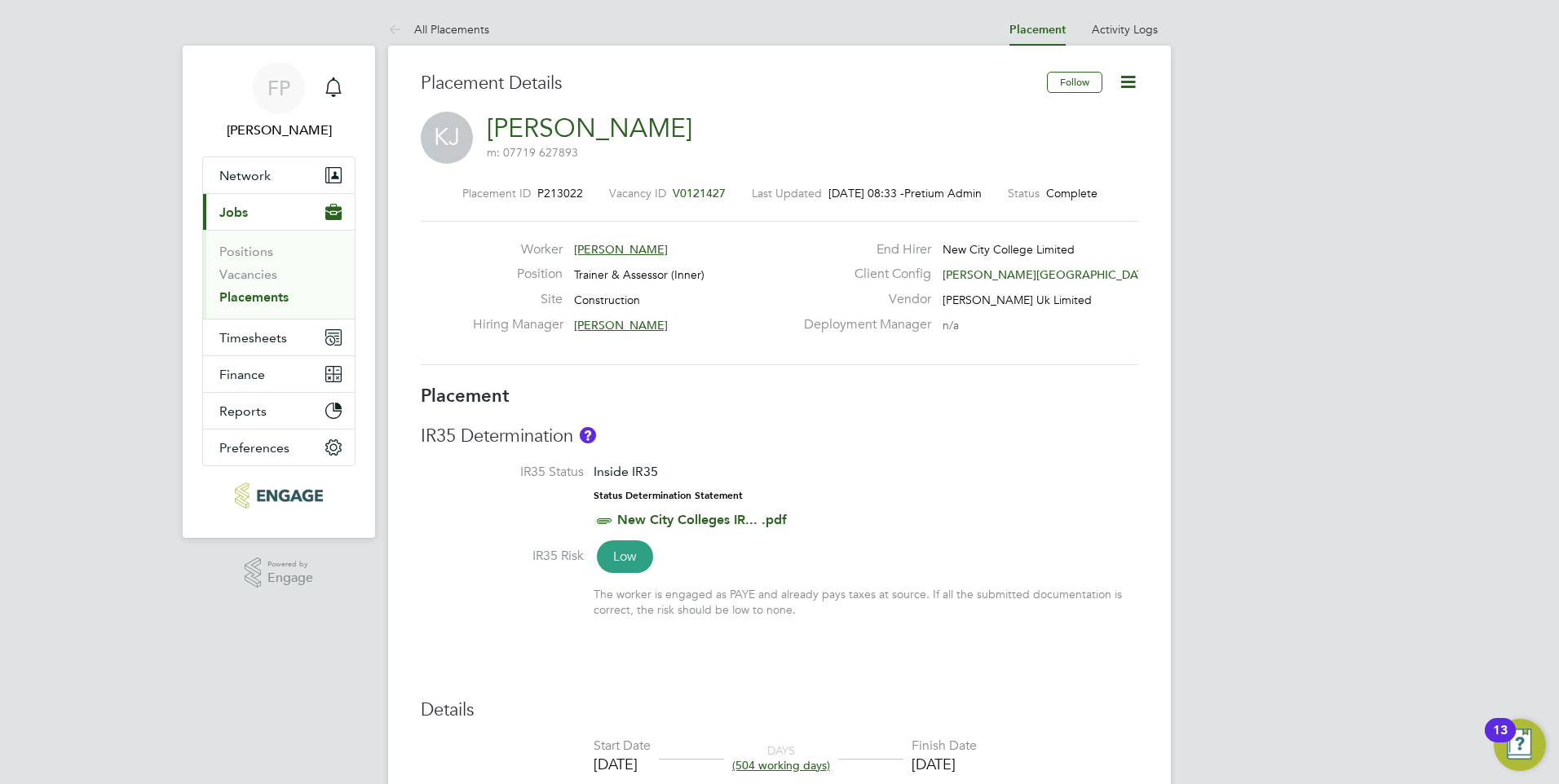
click at [1126, 92] on icon at bounding box center [1127, 82] width 21 height 21
click at [1046, 141] on li "Timesheet Settings" at bounding box center [1074, 143] width 120 height 23
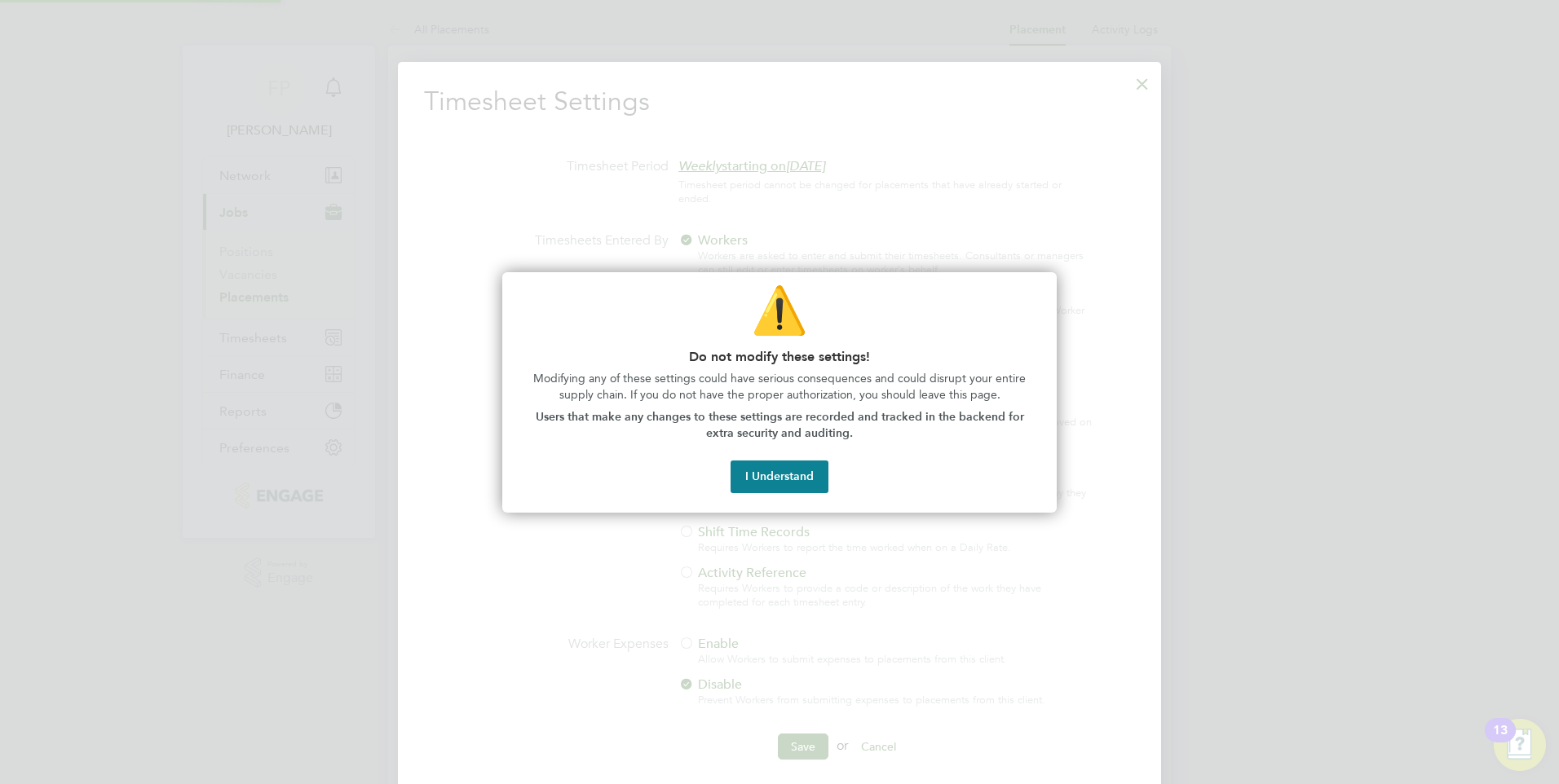
scroll to position [748, 764]
click at [818, 473] on button "I Understand" at bounding box center [780, 476] width 98 height 32
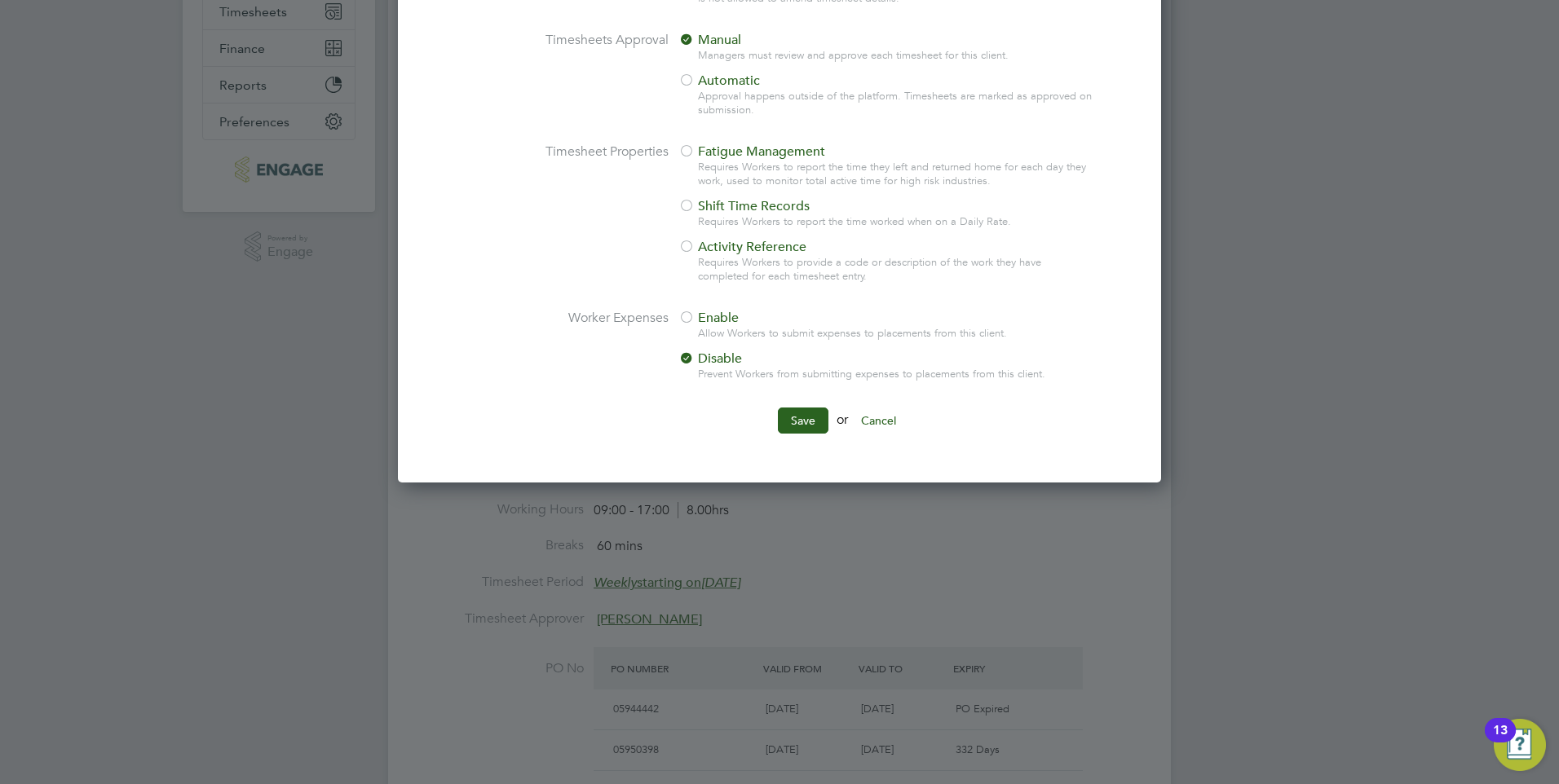
scroll to position [0, 0]
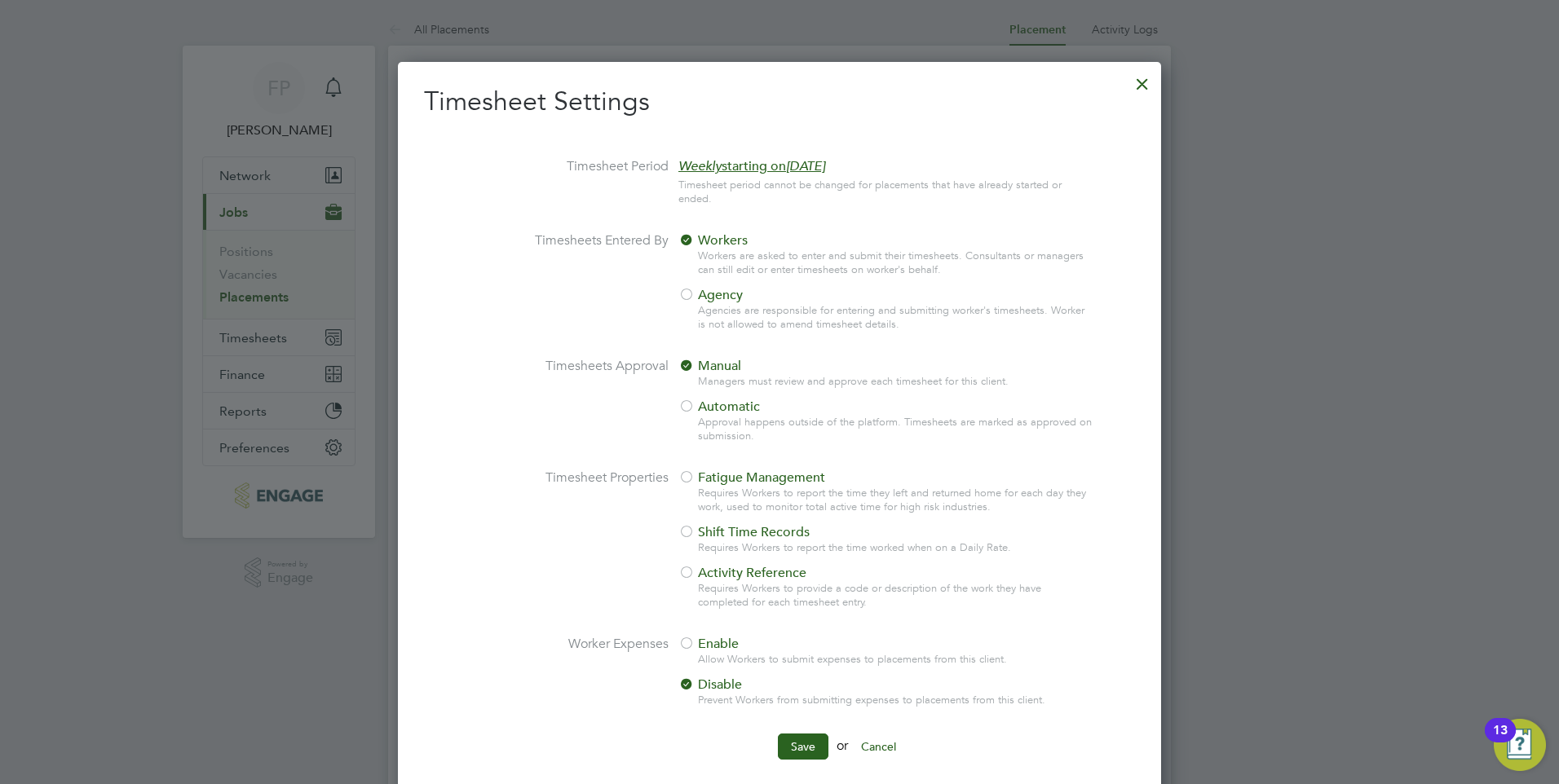
click at [1138, 81] on div at bounding box center [1141, 79] width 29 height 29
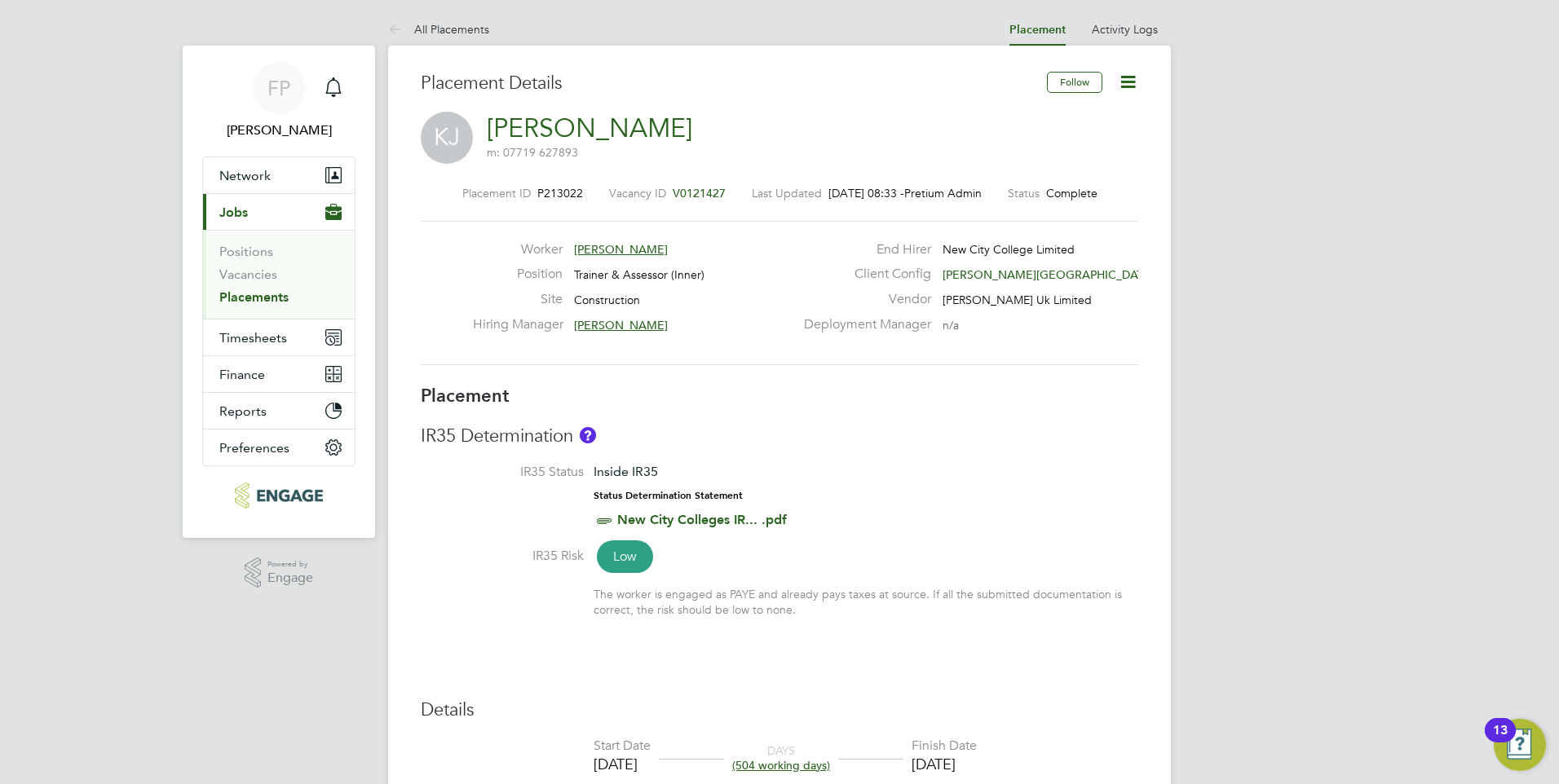
click at [1127, 79] on icon at bounding box center [1127, 82] width 21 height 21
click at [1051, 113] on li "Edit Placement e" at bounding box center [1074, 121] width 120 height 23
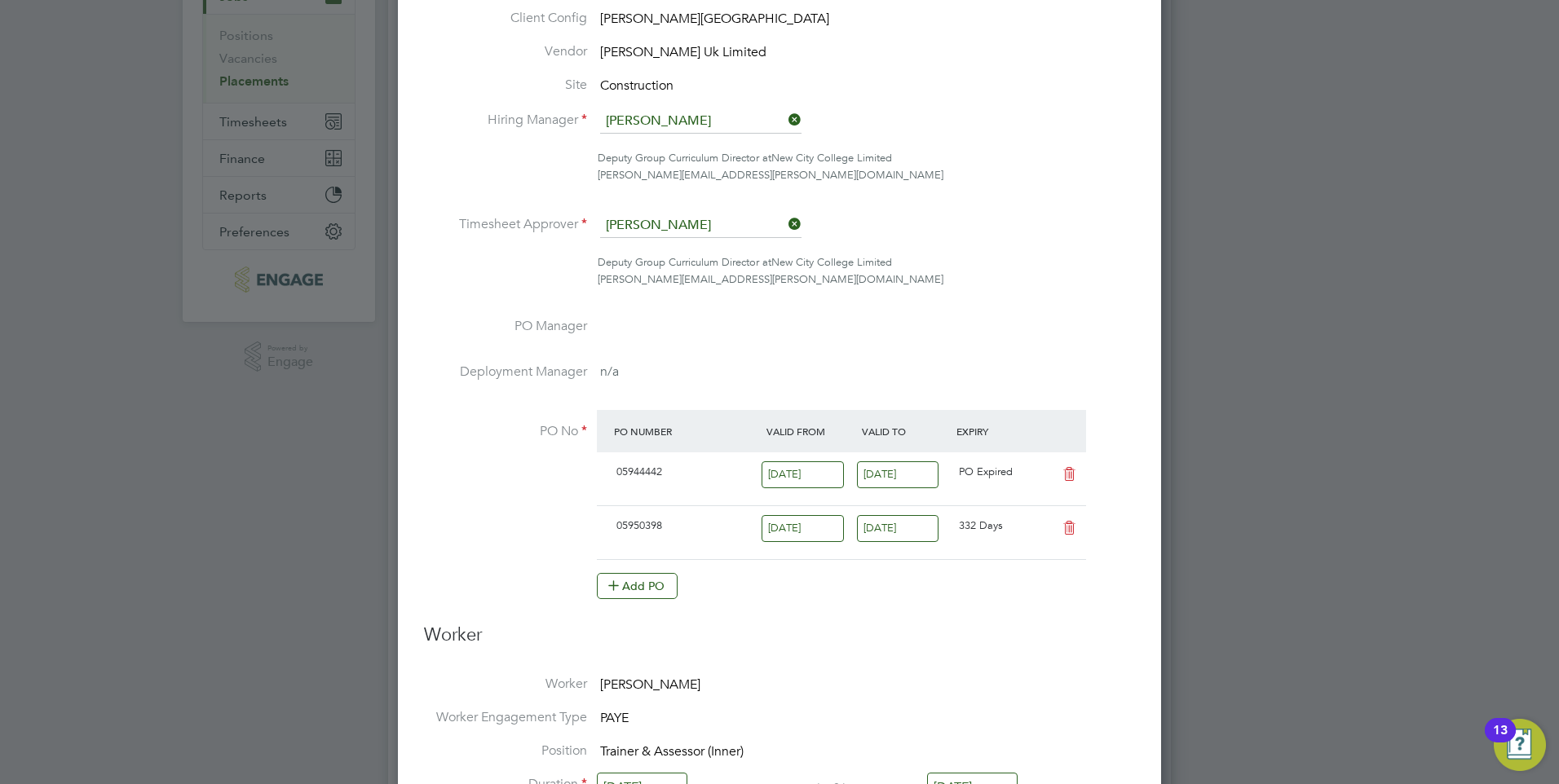
scroll to position [244, 0]
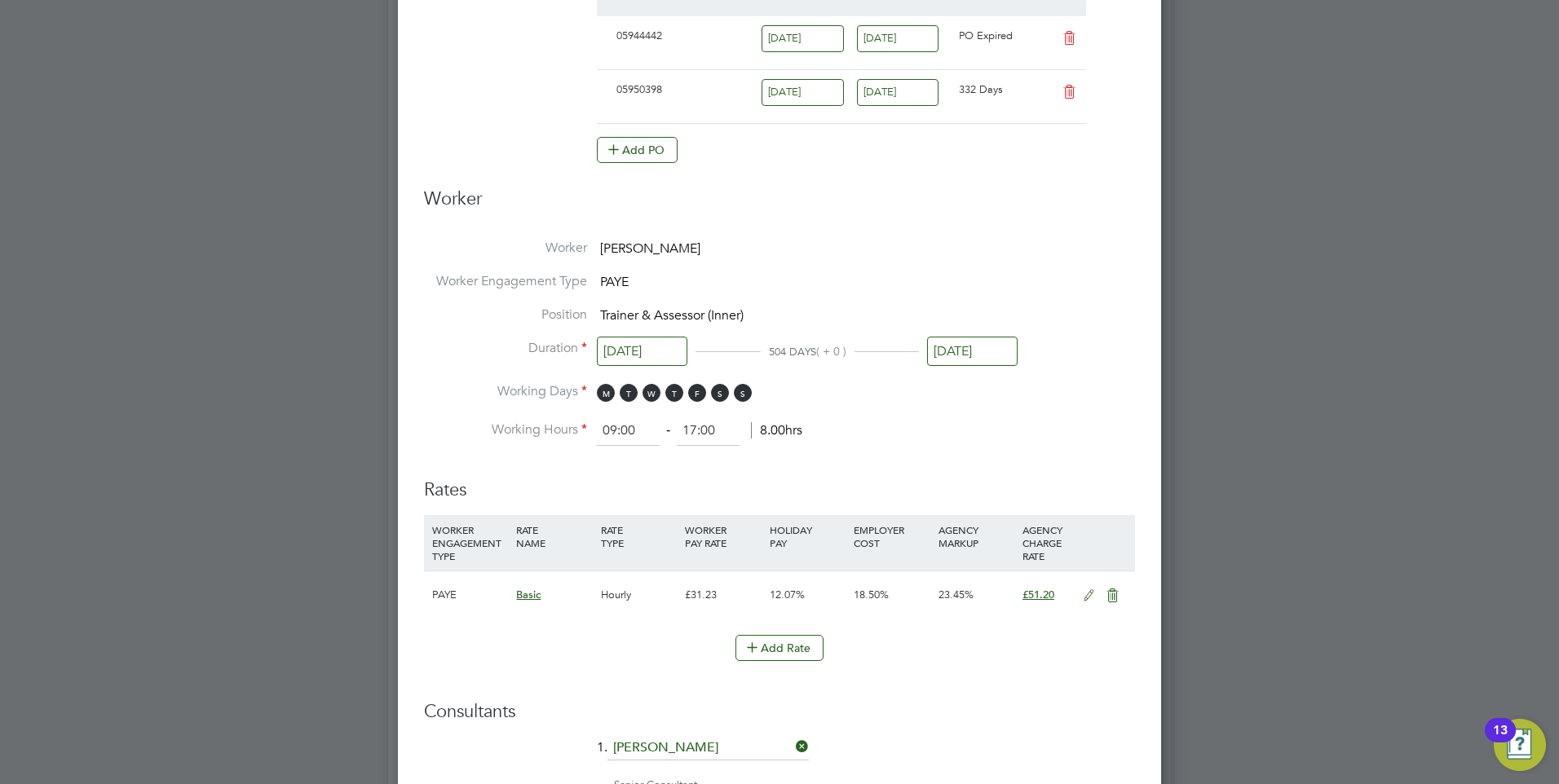
click at [991, 344] on input "31 Aug 2025" at bounding box center [972, 351] width 90 height 30
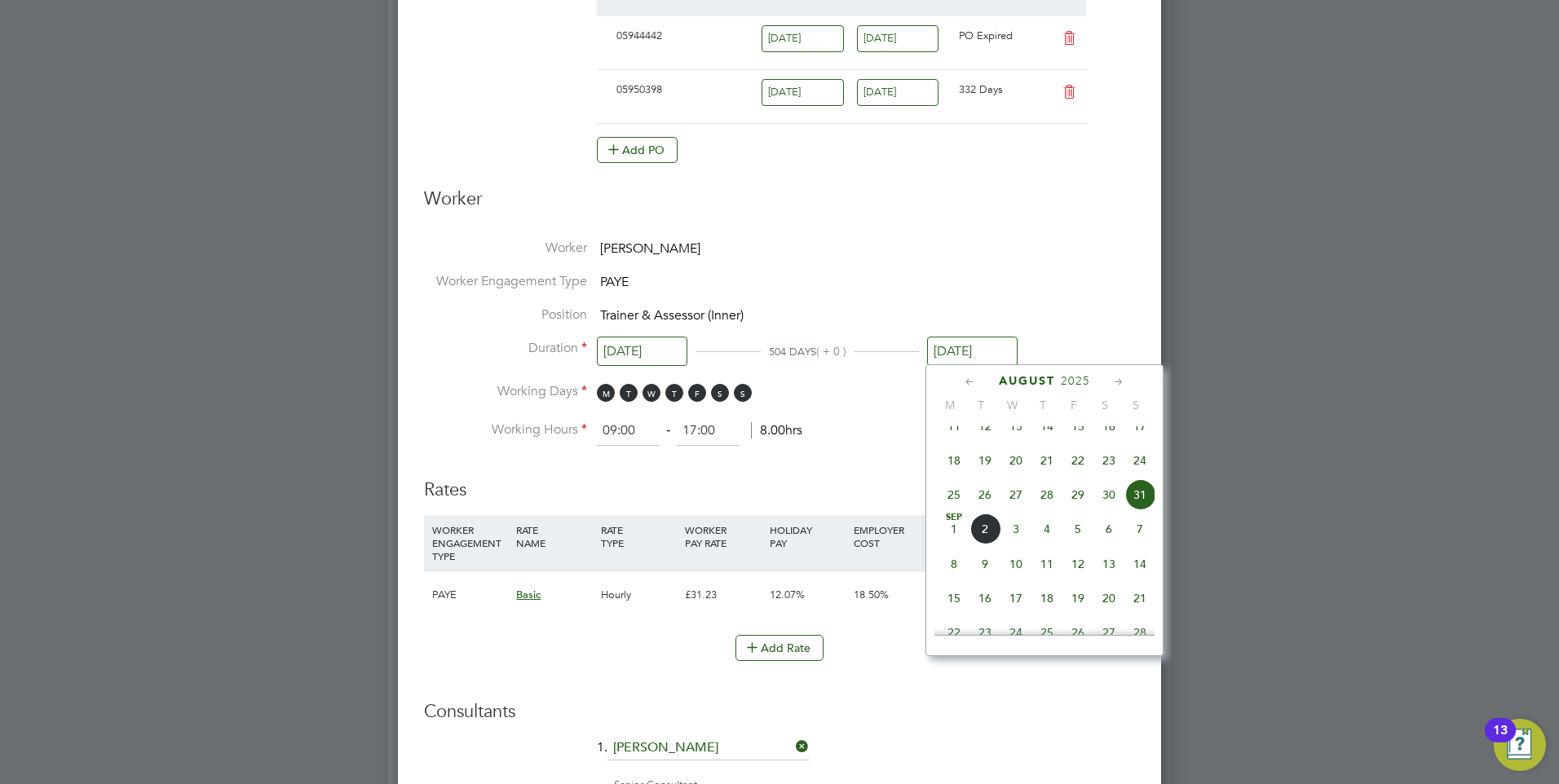
click at [1121, 382] on icon at bounding box center [1118, 382] width 16 height 18
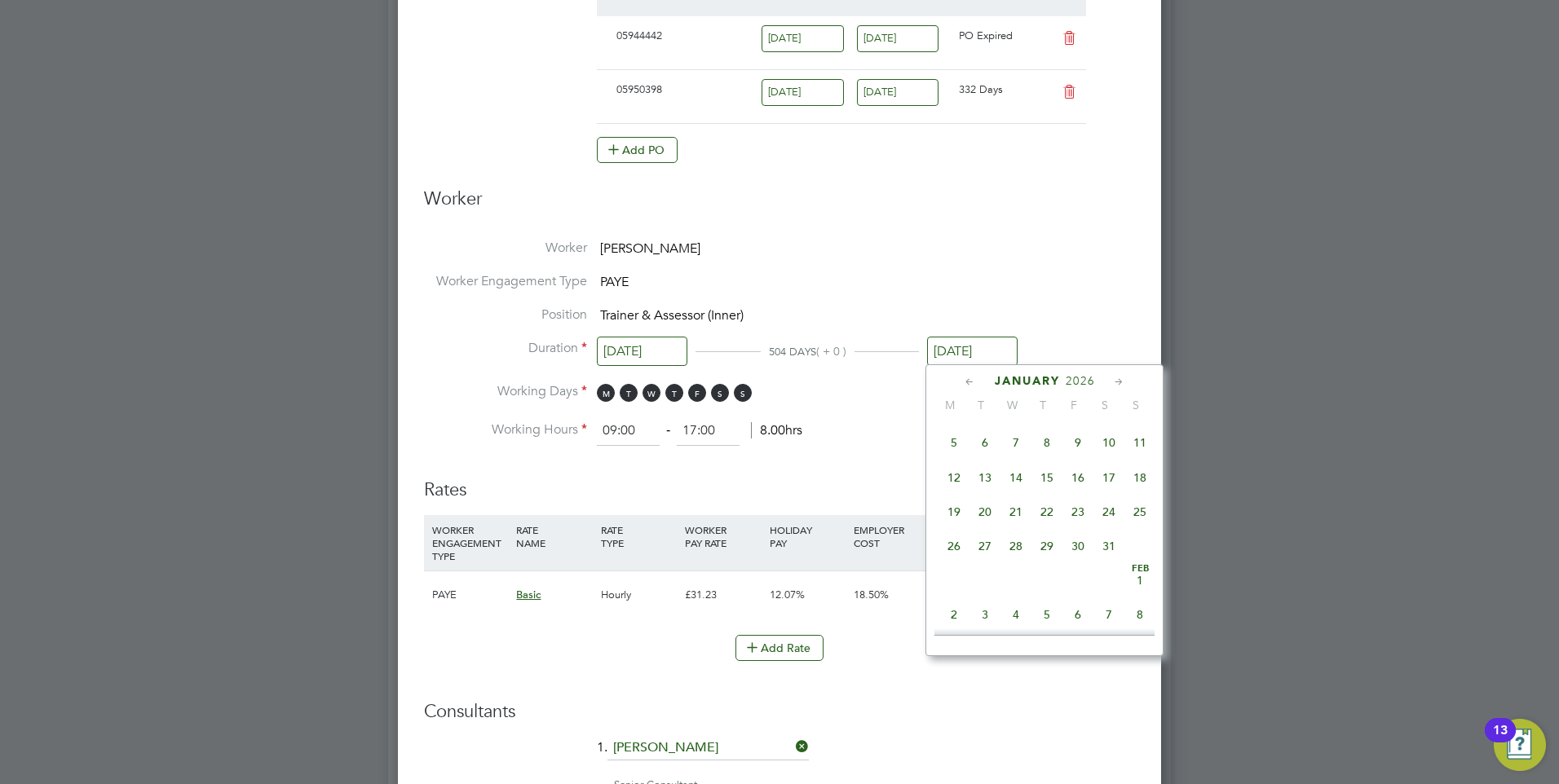
click at [1121, 382] on icon at bounding box center [1118, 382] width 16 height 18
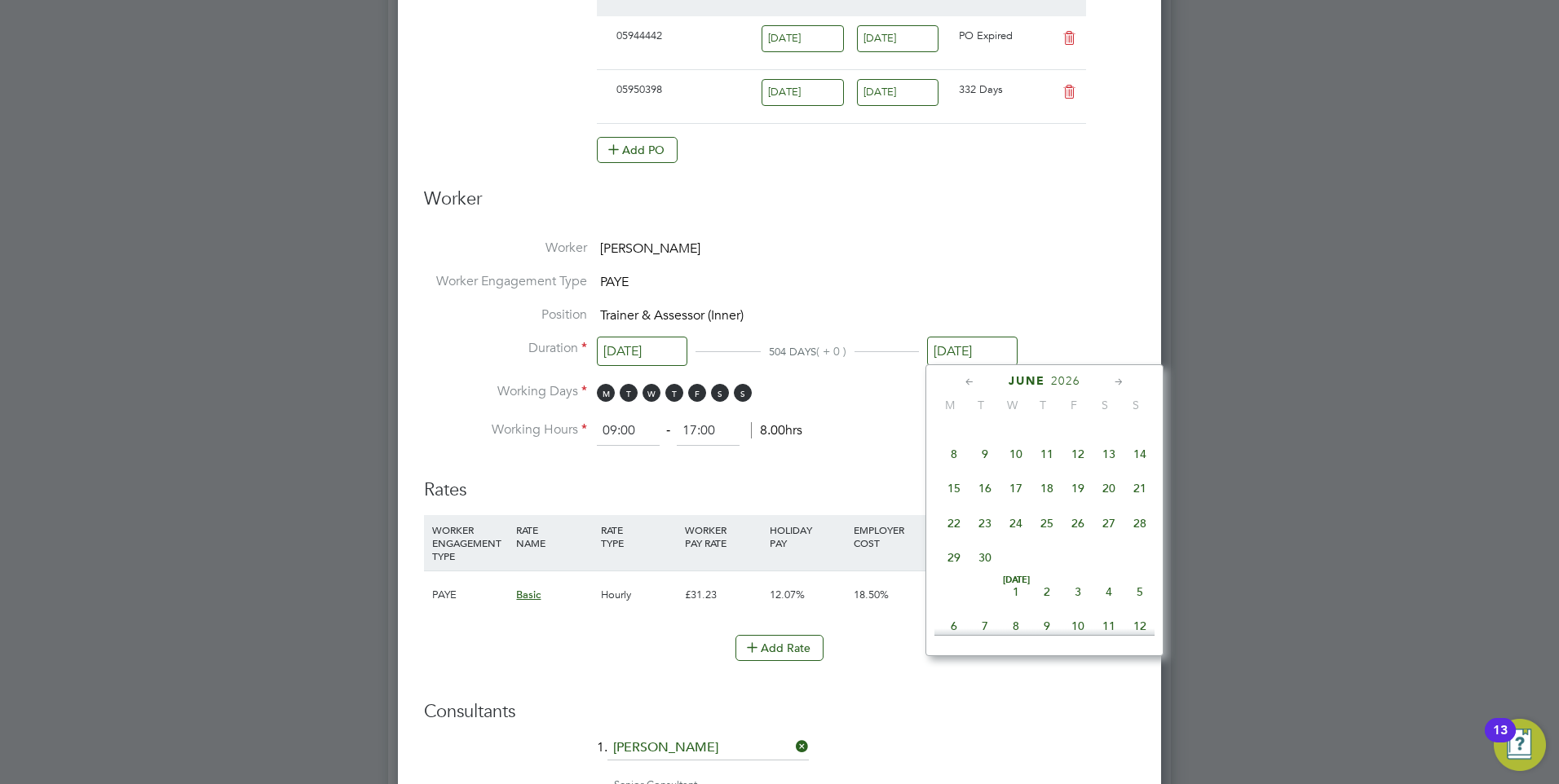
click at [1121, 382] on icon at bounding box center [1118, 382] width 16 height 18
click at [1085, 570] on span "31" at bounding box center [1077, 554] width 31 height 31
type input "[DATE]"
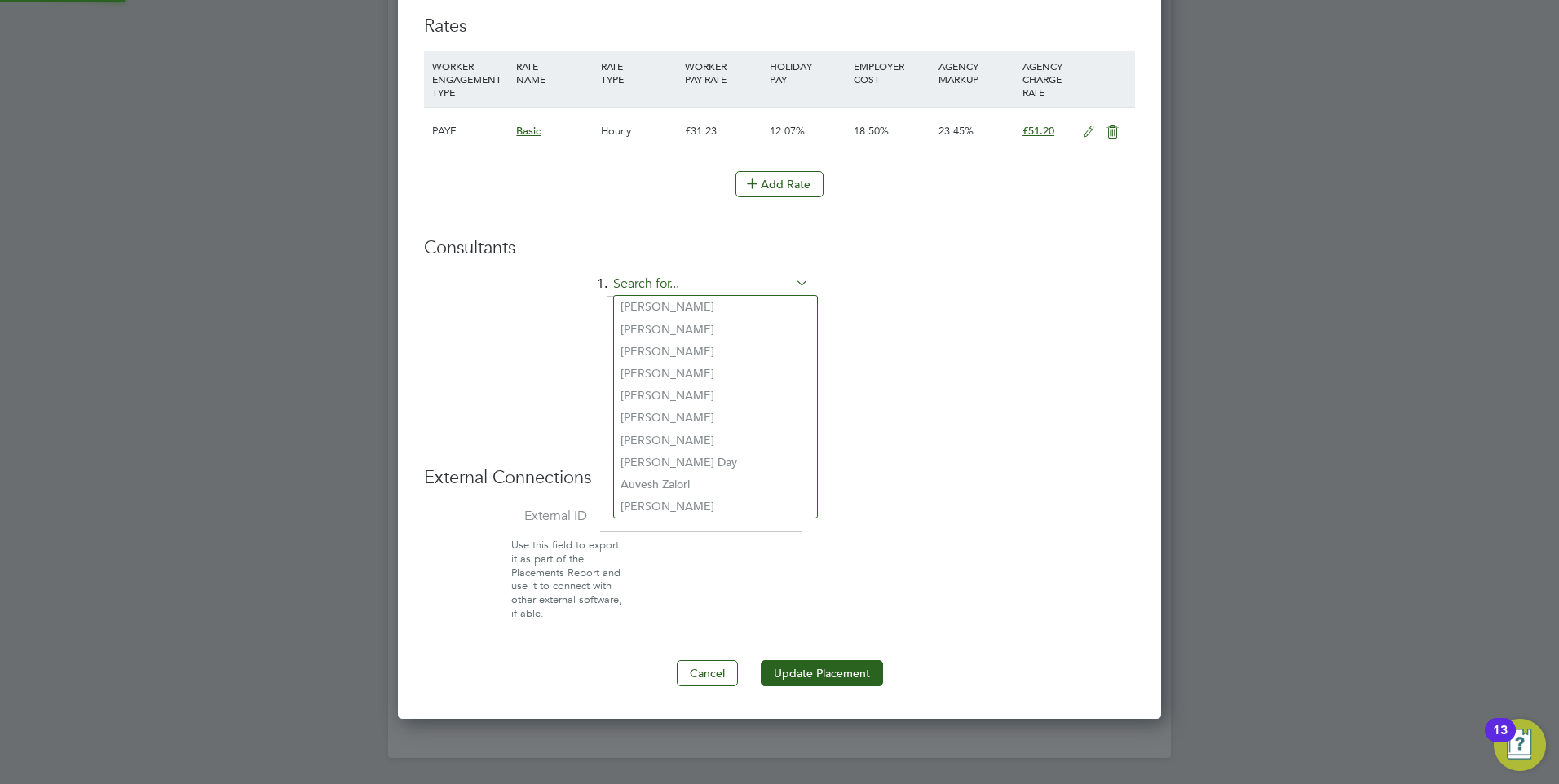
click at [731, 273] on input at bounding box center [707, 285] width 201 height 25
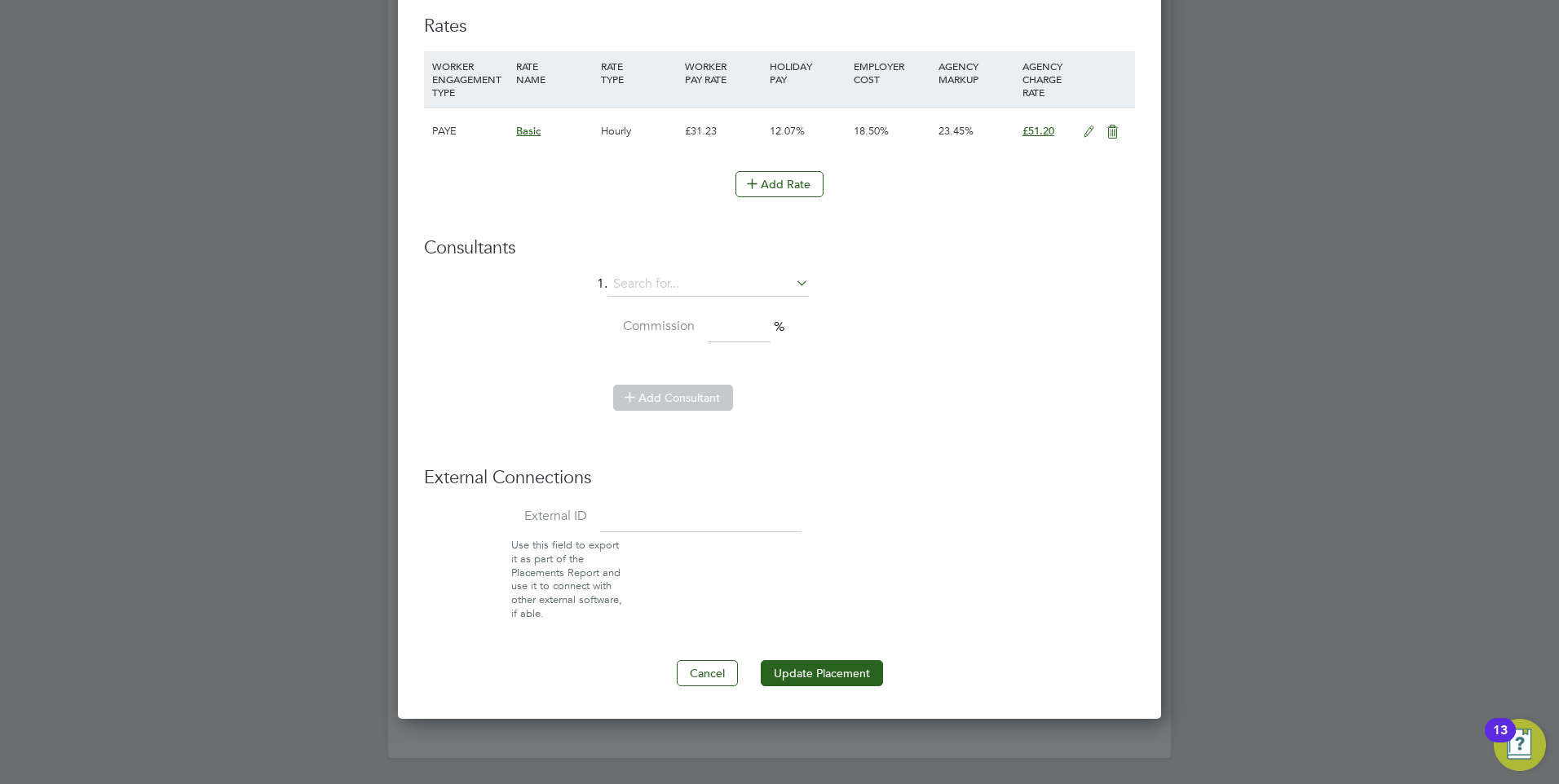
click at [947, 321] on li "Commission %" at bounding box center [780, 335] width 711 height 46
click at [850, 661] on button "Update Placement" at bounding box center [822, 672] width 123 height 26
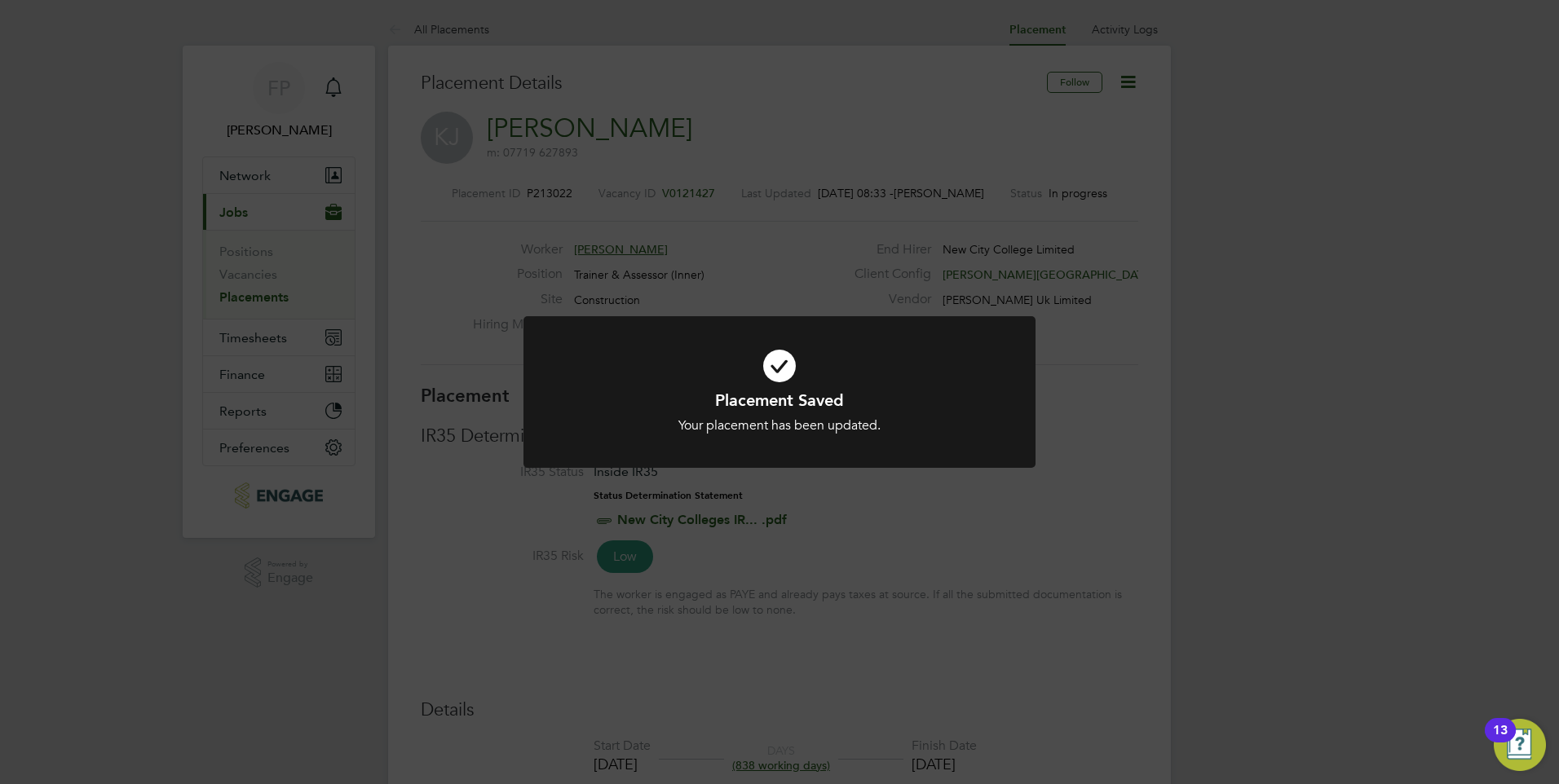
click at [833, 390] on h1 "Placement Saved" at bounding box center [780, 400] width 424 height 22
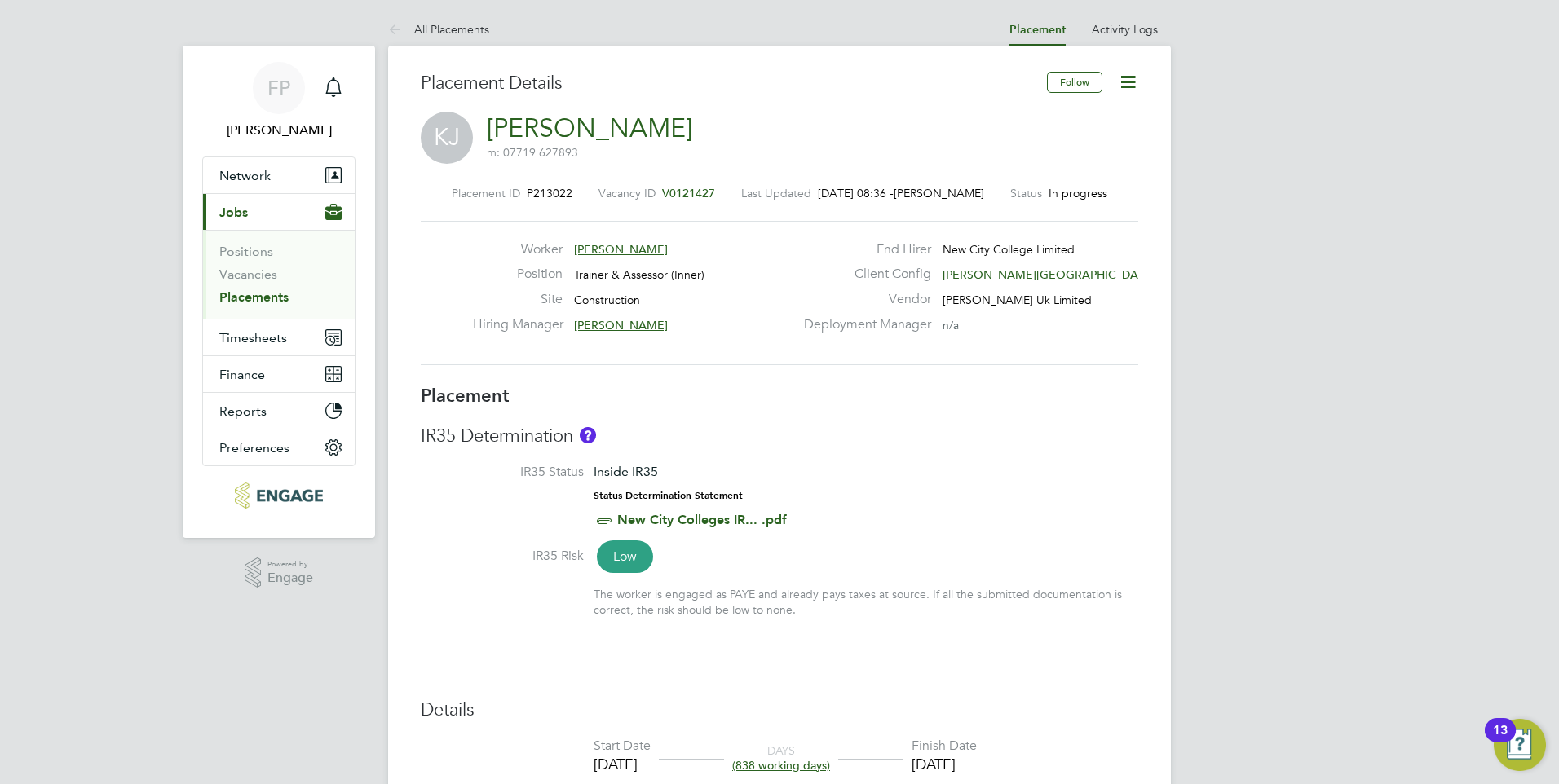
click at [1133, 82] on icon at bounding box center [1127, 82] width 21 height 21
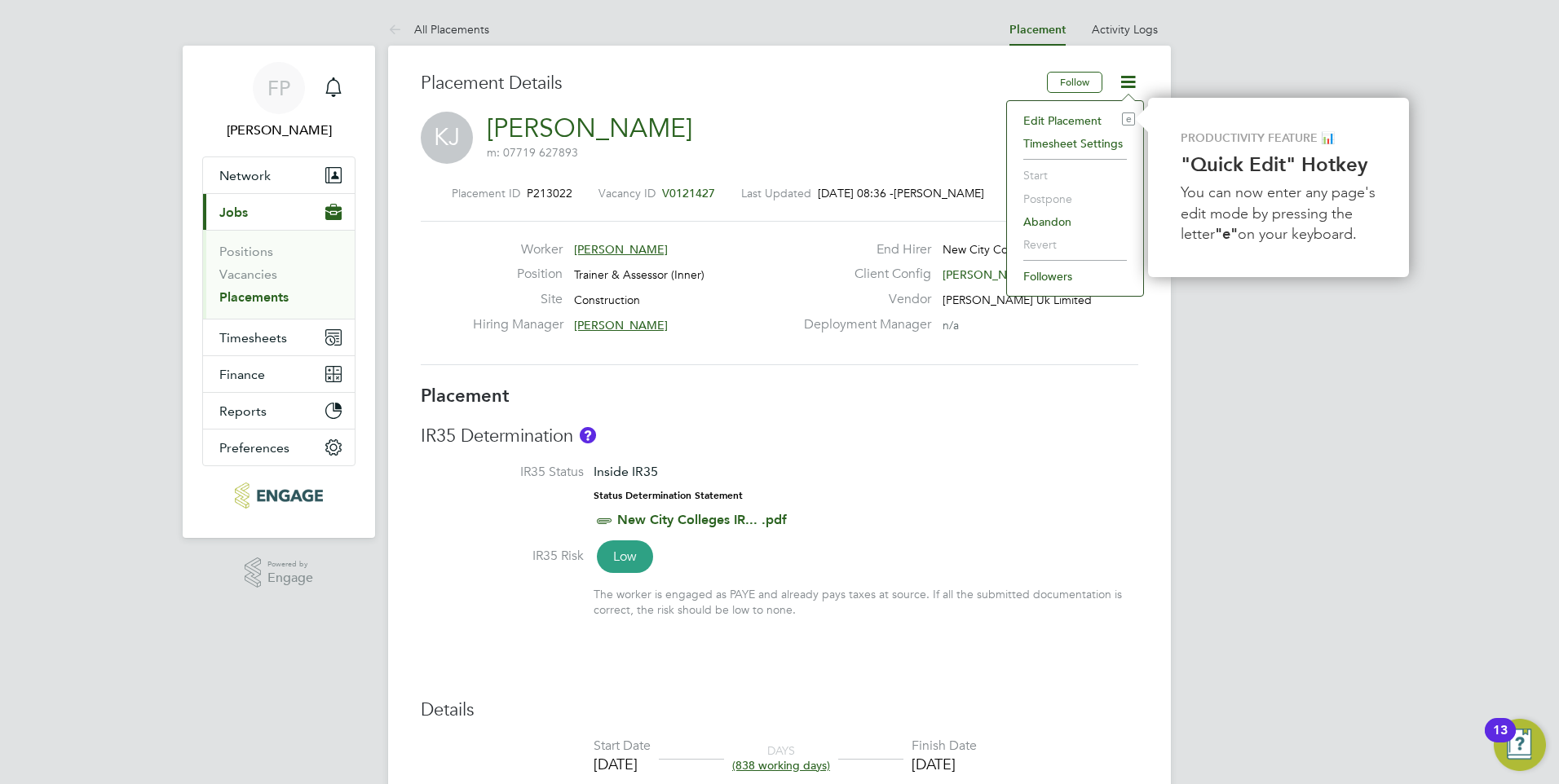
click at [822, 156] on div "[PERSON_NAME] [PERSON_NAME] m: 07719 627893" at bounding box center [780, 139] width 717 height 55
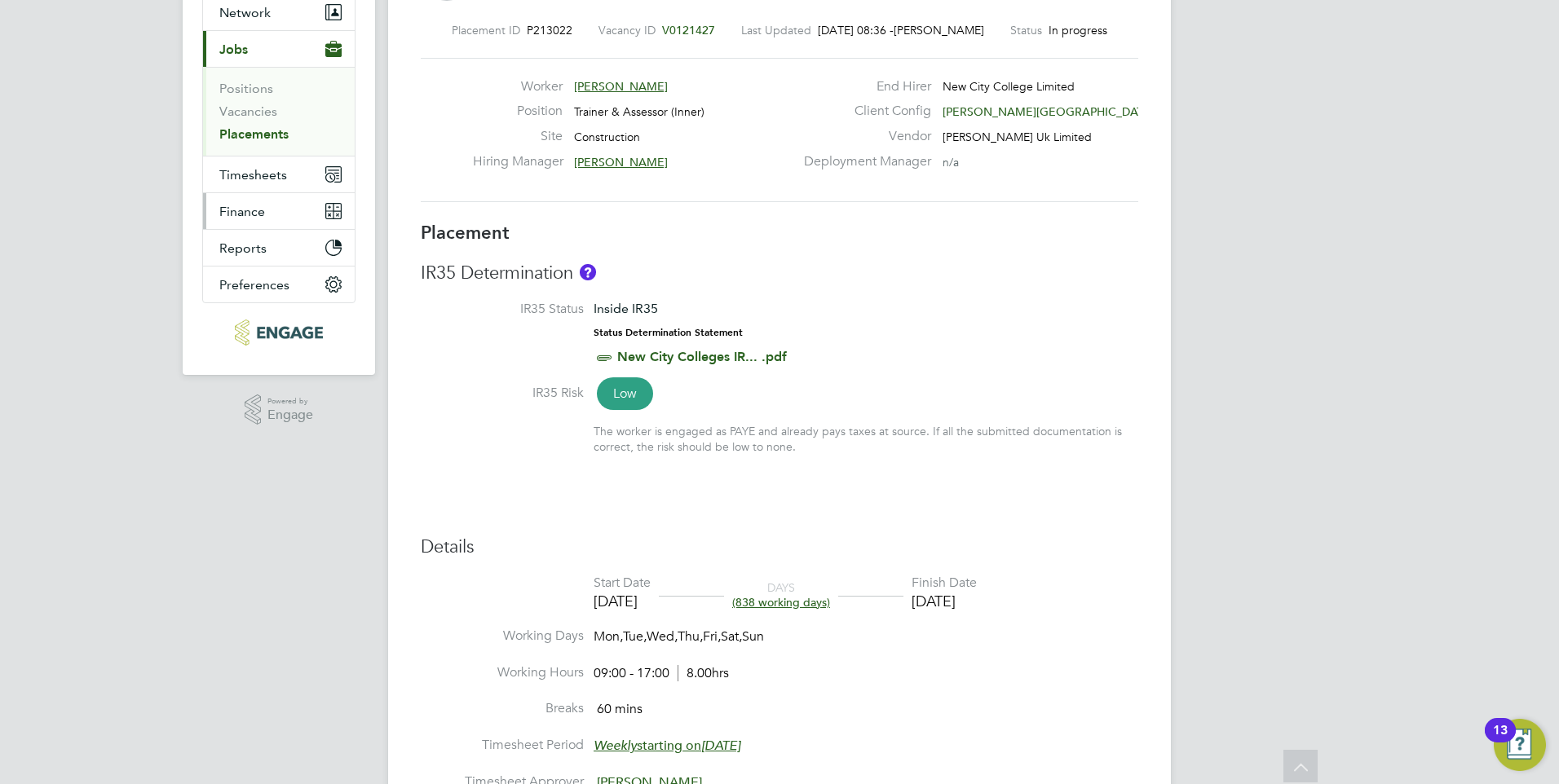
click at [262, 195] on button "Finance" at bounding box center [278, 210] width 152 height 36
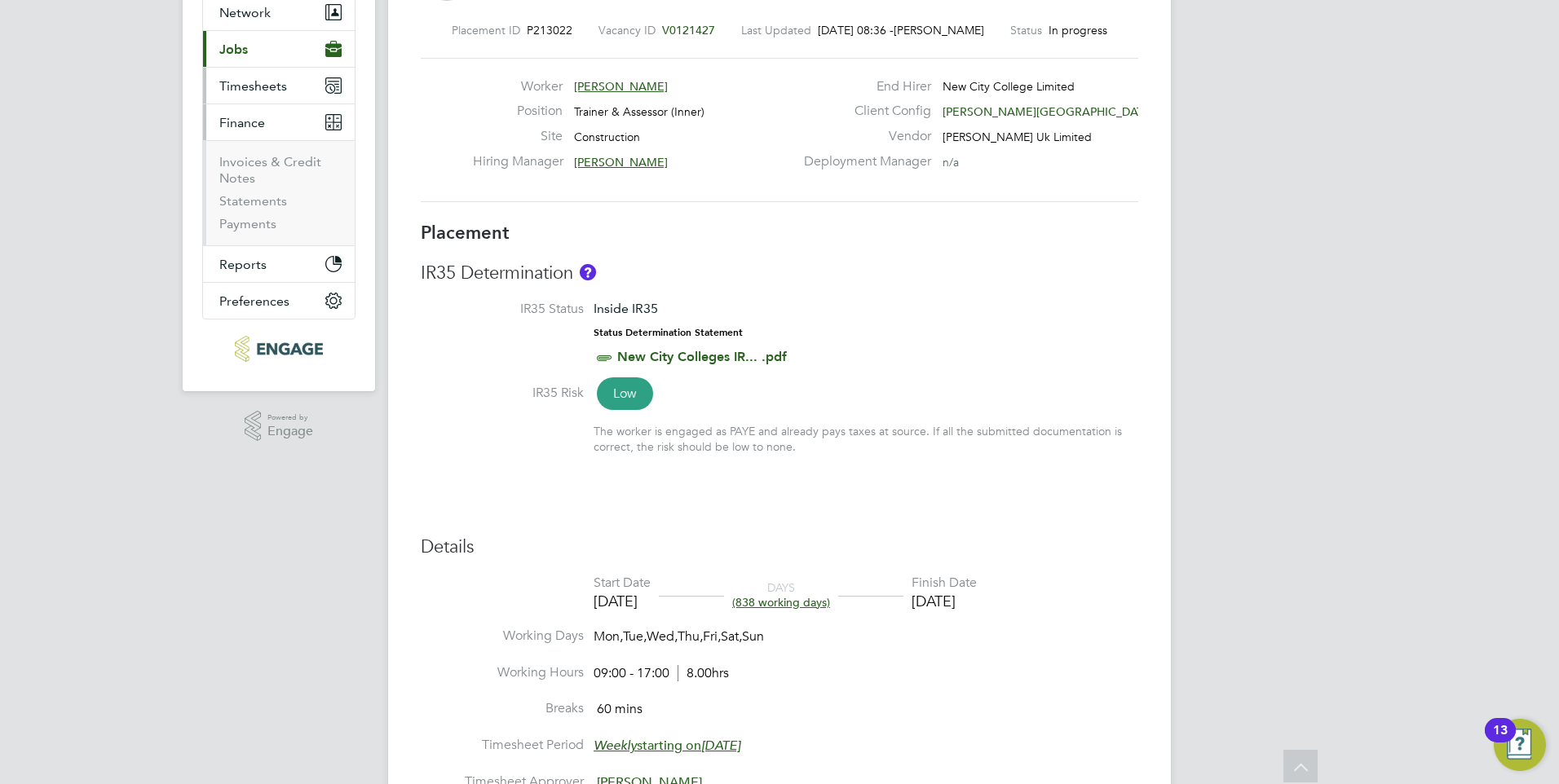
click at [252, 77] on button "Timesheets" at bounding box center [278, 85] width 152 height 36
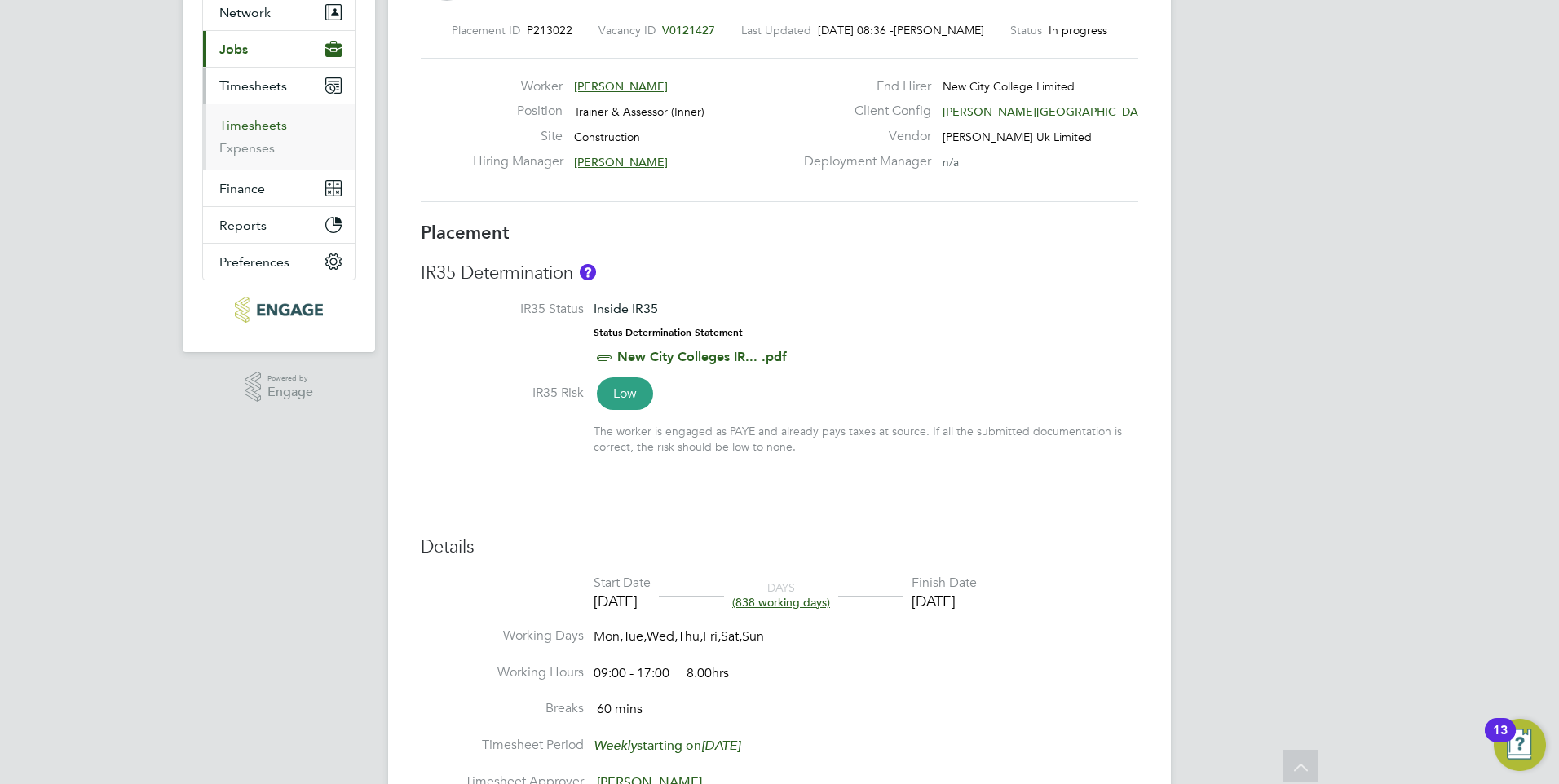
click at [257, 122] on link "Timesheets" at bounding box center [253, 125] width 68 height 16
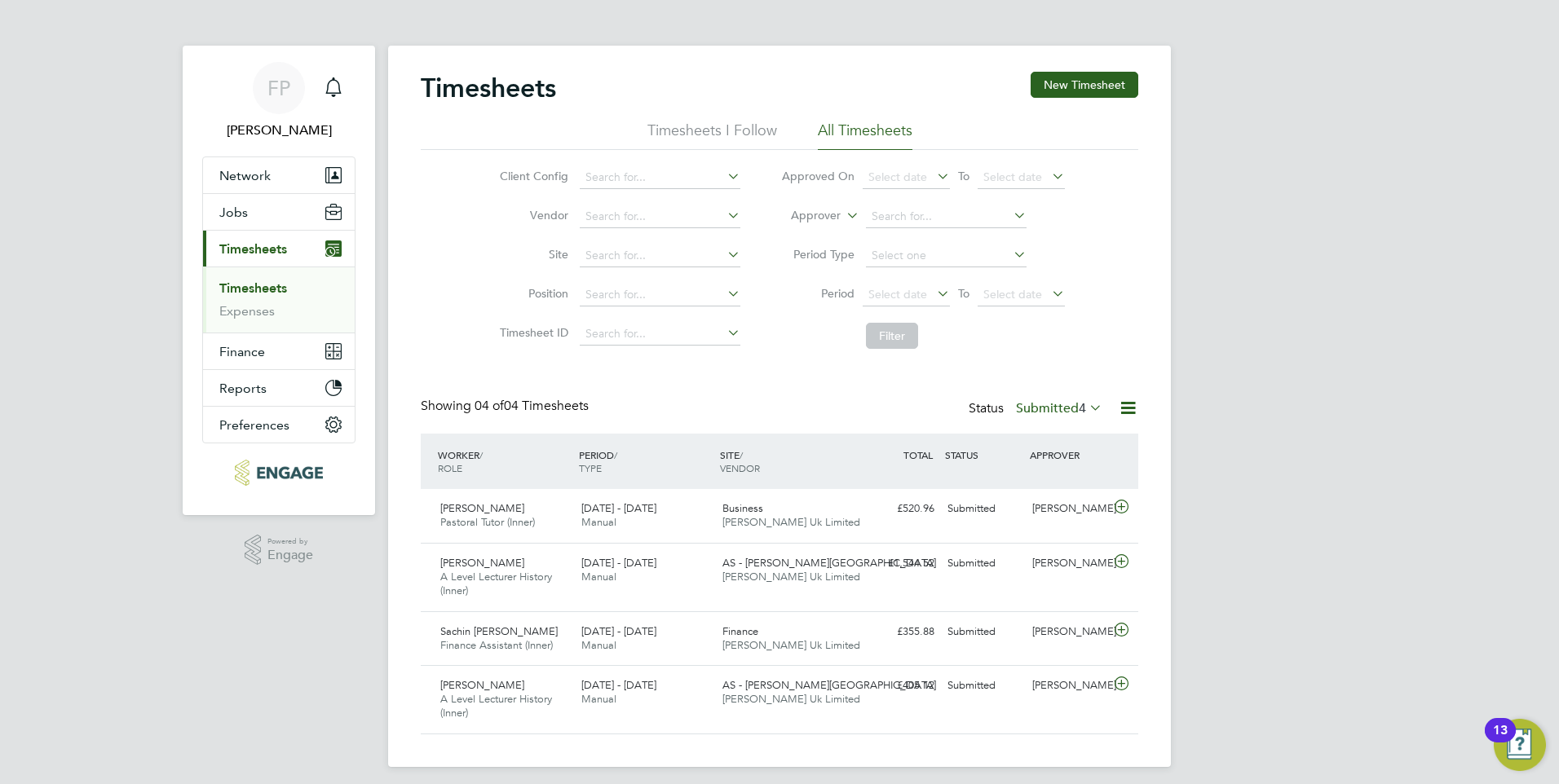
click at [866, 124] on li "All Timesheets" at bounding box center [865, 135] width 94 height 29
click at [905, 221] on input at bounding box center [946, 217] width 161 height 23
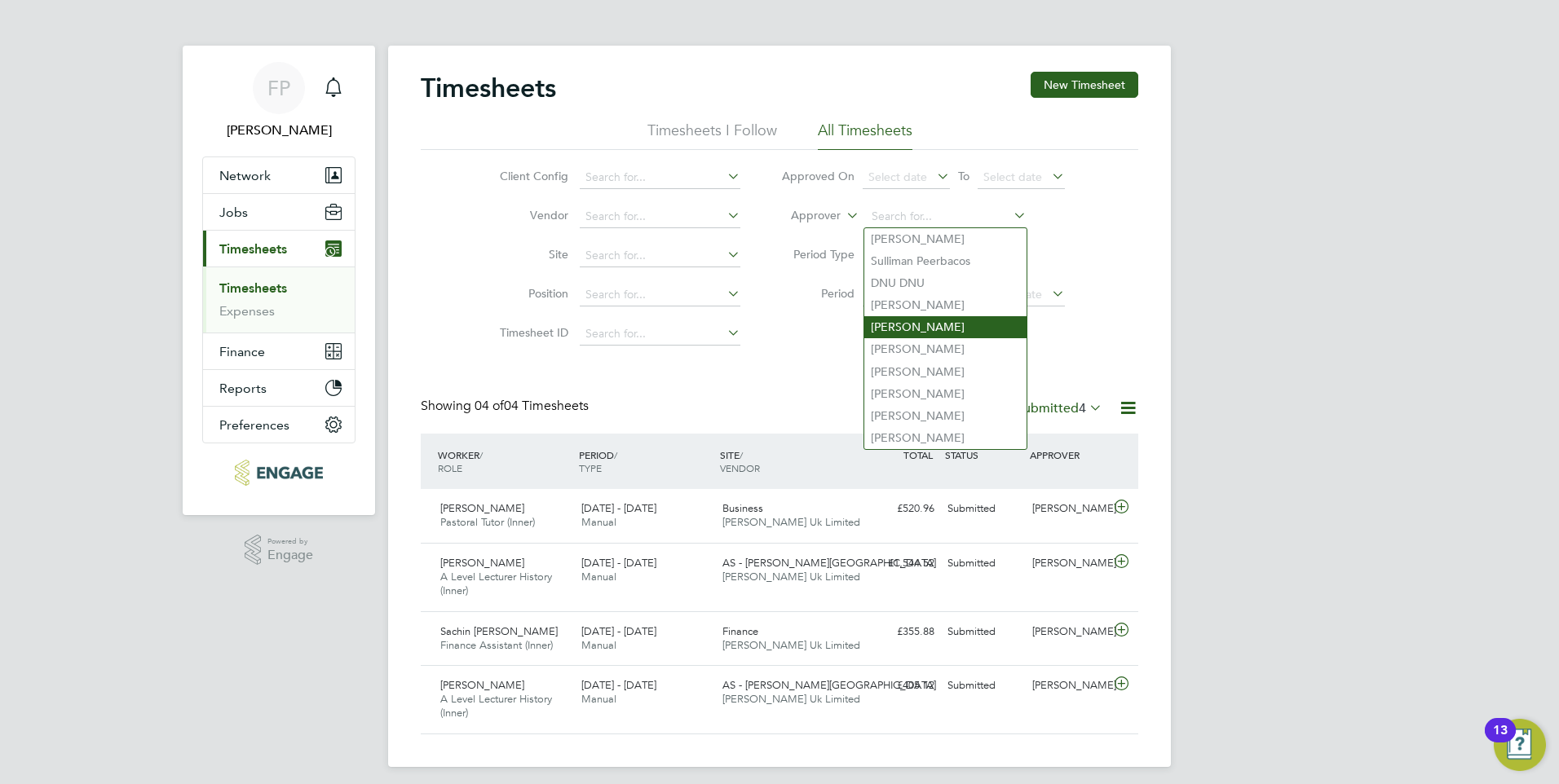
click at [900, 326] on li "Nathan Morris" at bounding box center [945, 327] width 162 height 22
type input "Nathan Morris"
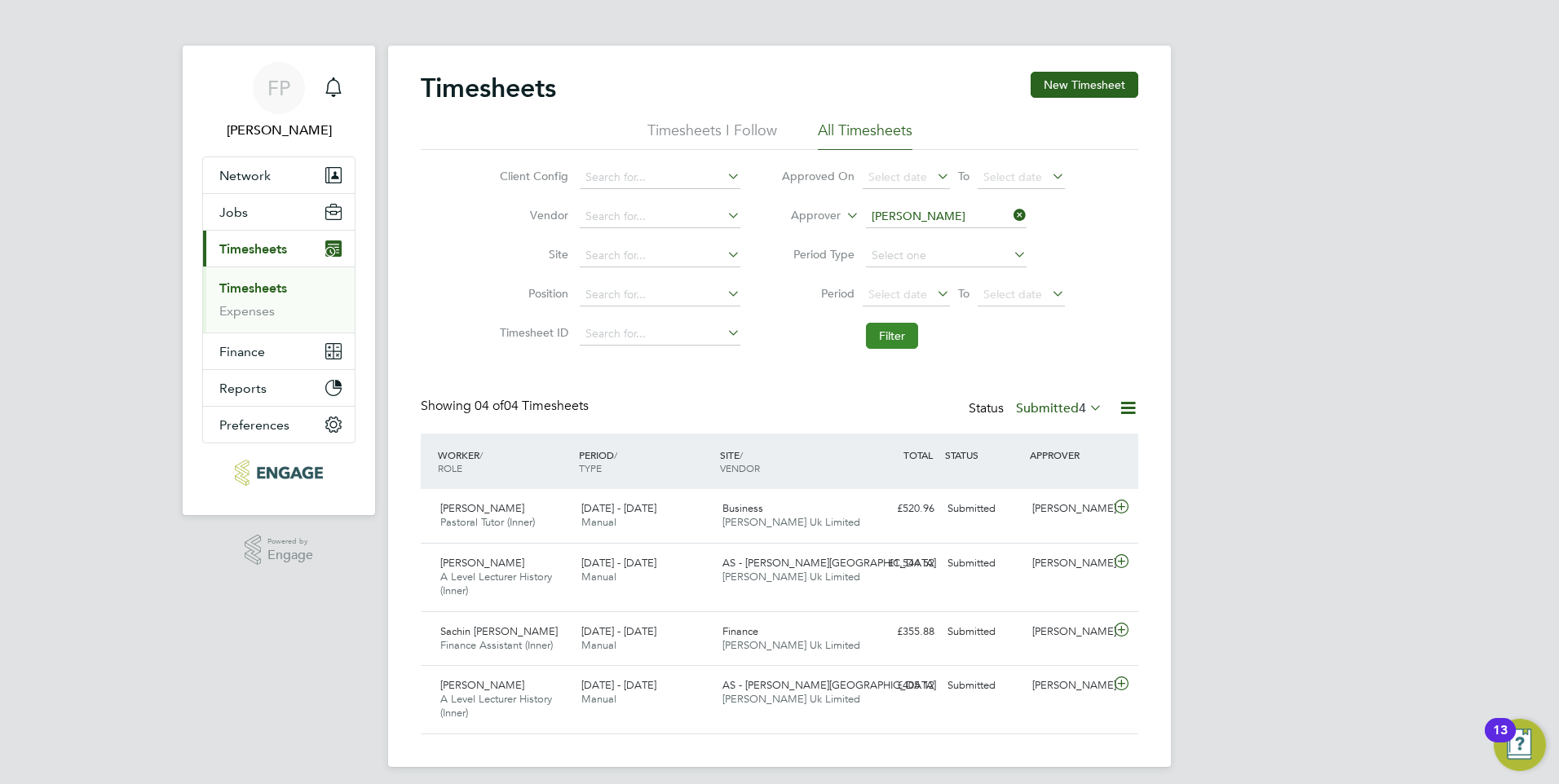
click at [878, 344] on button "Filter" at bounding box center [891, 335] width 52 height 26
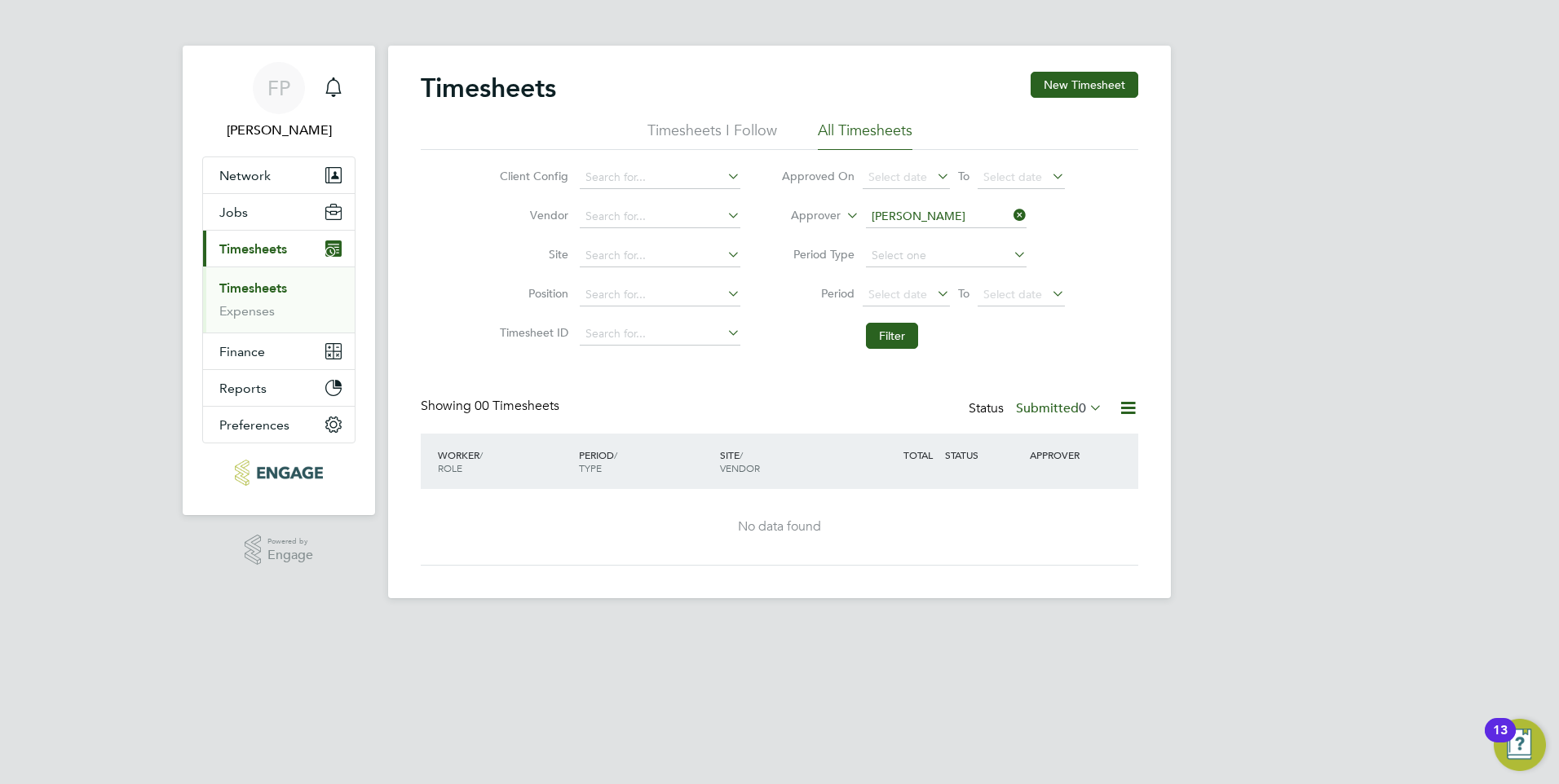
click at [1045, 404] on label "Submitted 0" at bounding box center [1059, 408] width 86 height 17
click at [1062, 560] on li "Absent" at bounding box center [1043, 566] width 75 height 23
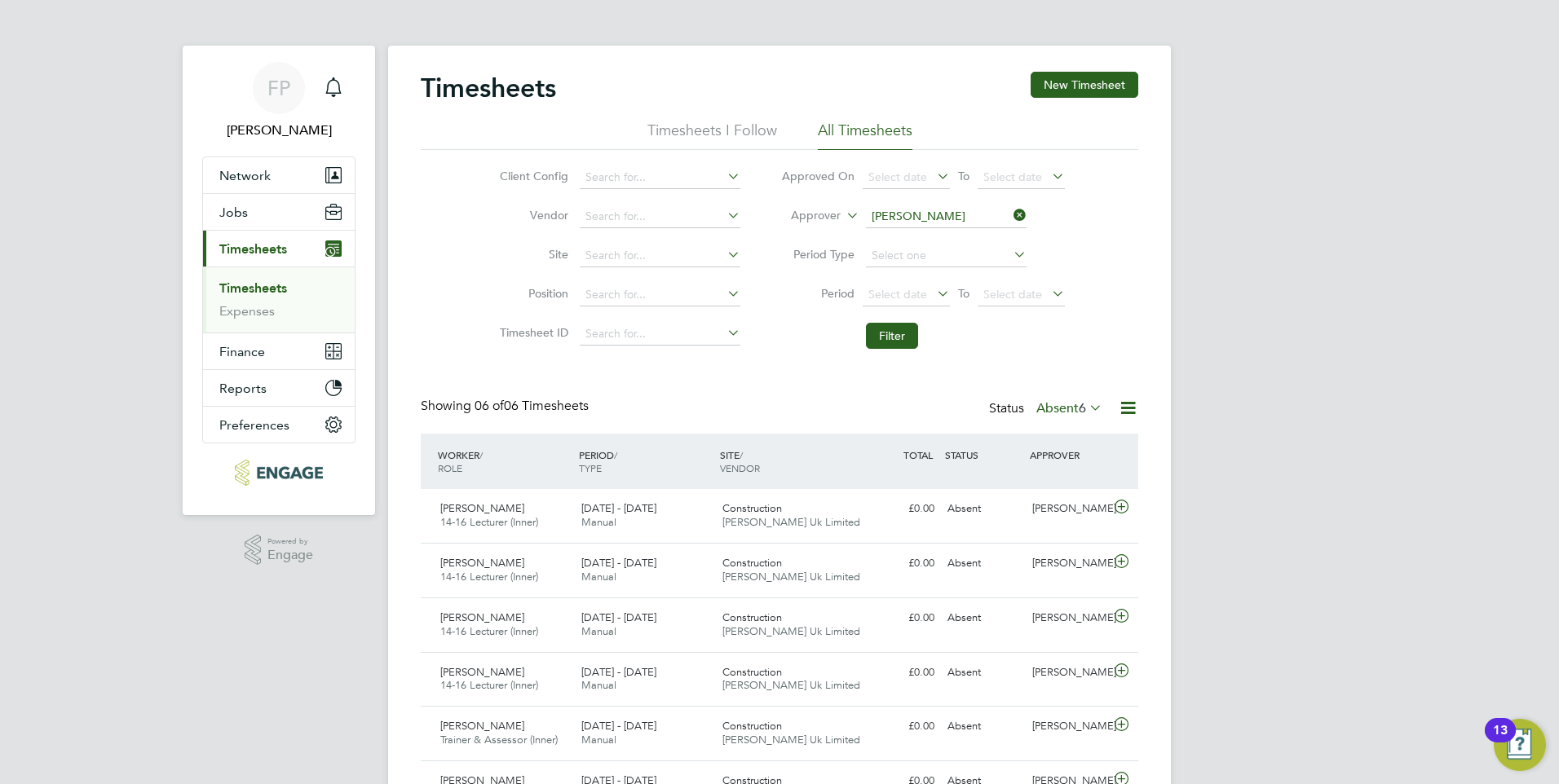
click at [1110, 406] on div at bounding box center [1122, 407] width 32 height 21
click at [1126, 410] on icon at bounding box center [1127, 407] width 21 height 21
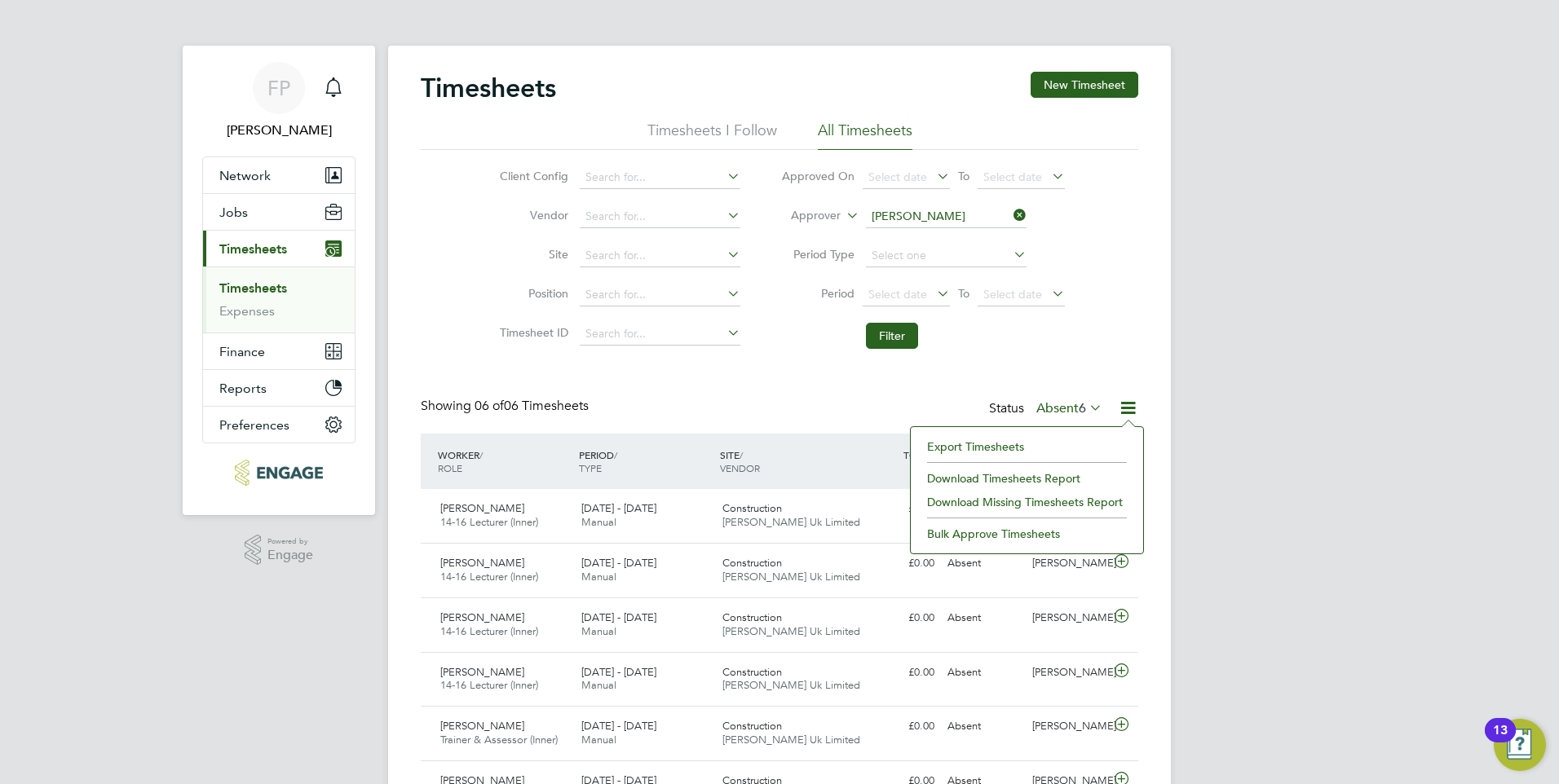
click at [1091, 339] on div "Client Config Vendor Site Position Timesheet ID Approved On Select date To Sele…" at bounding box center [780, 253] width 717 height 207
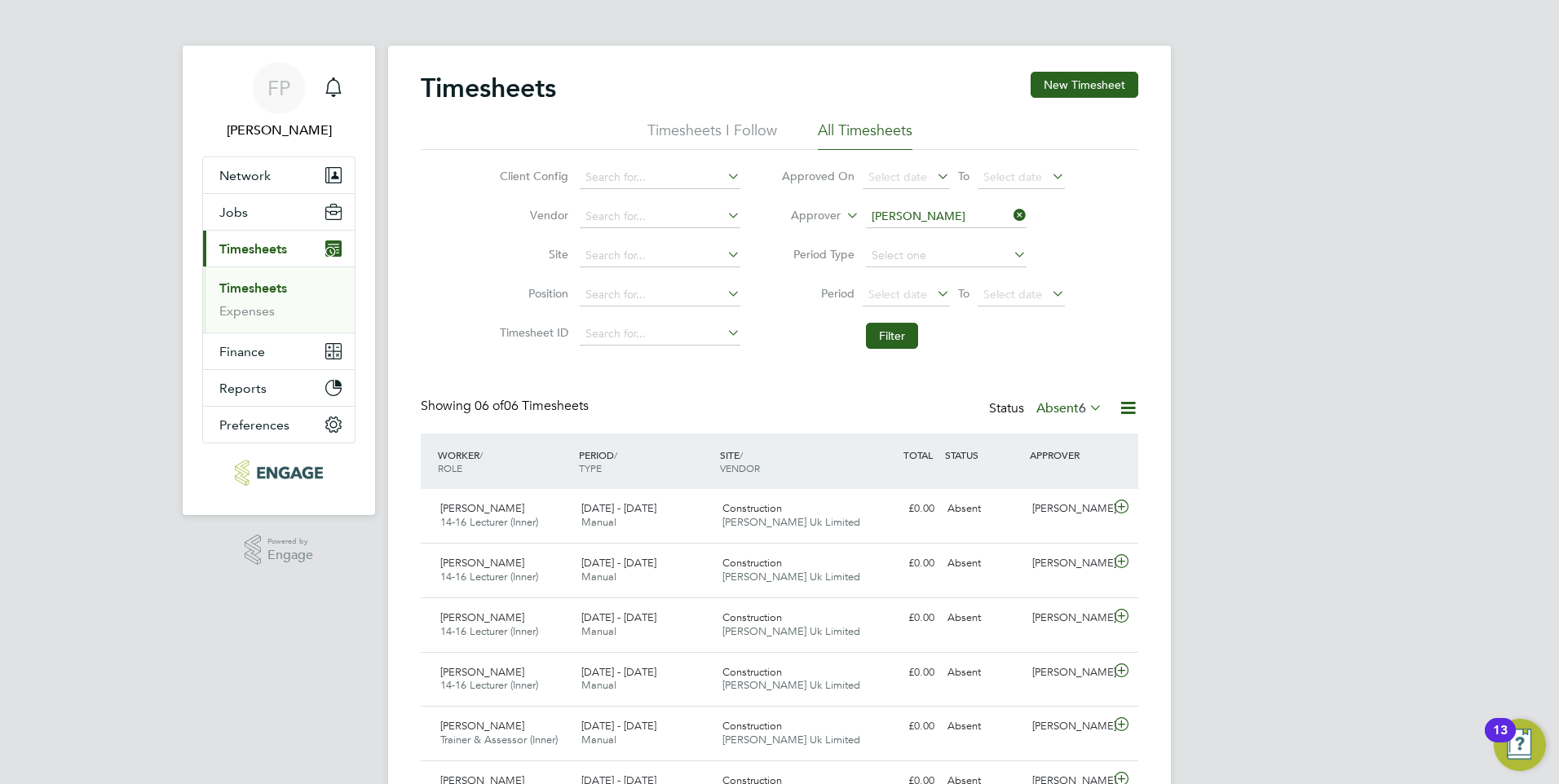
click at [1074, 401] on label "Absent 6" at bounding box center [1069, 408] width 66 height 17
click at [1047, 345] on li "Filter" at bounding box center [923, 335] width 325 height 42
click at [1010, 210] on icon at bounding box center [1010, 215] width 0 height 23
click at [772, 388] on div "Timesheets New Timesheet Timesheets I Follow All Timesheets Client Config Vendo…" at bounding box center [780, 444] width 717 height 744
click at [815, 396] on div "Timesheets New Timesheet Timesheets I Follow All Timesheets Client Config Vendo…" at bounding box center [780, 444] width 717 height 744
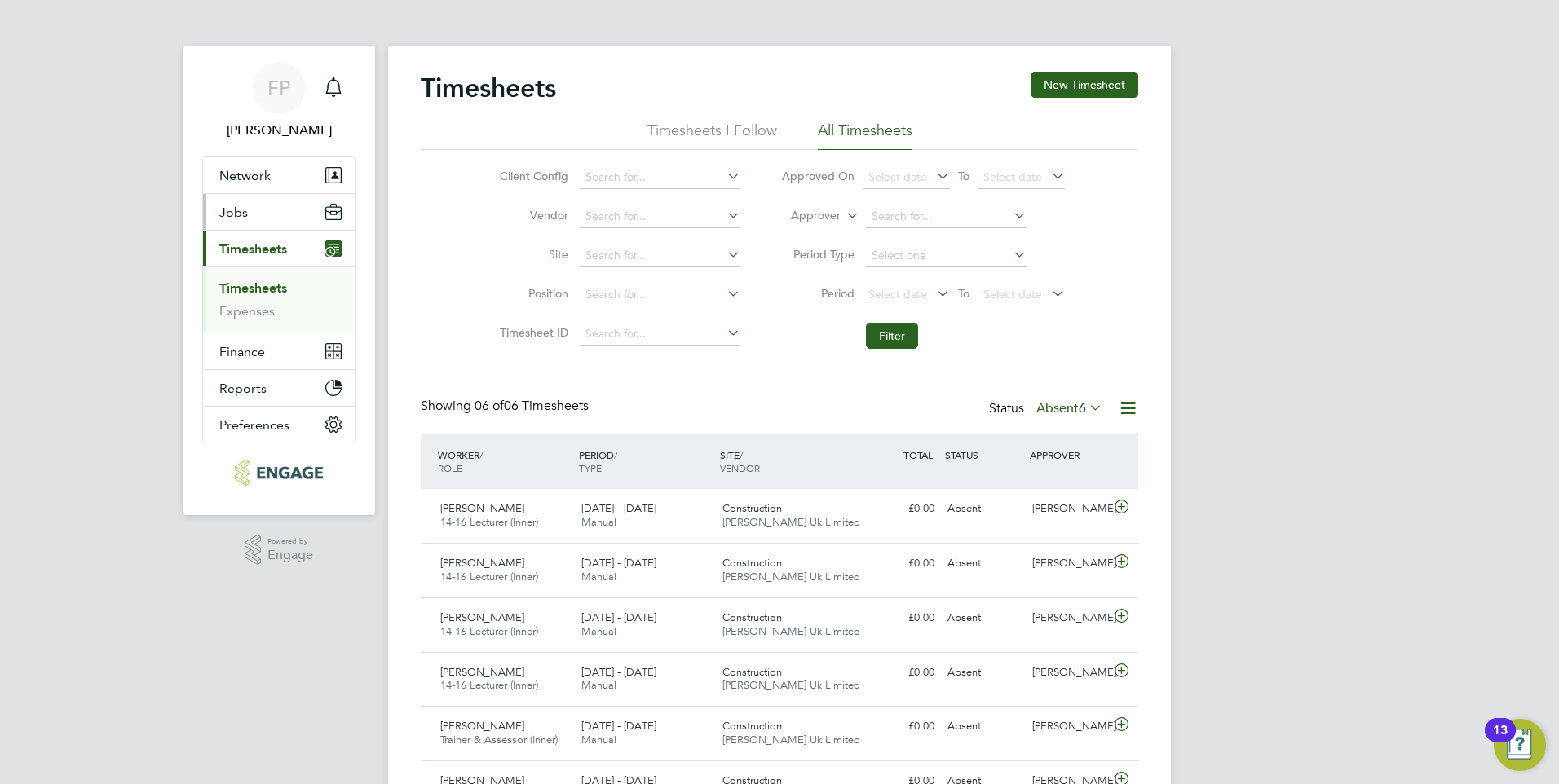
click at [242, 226] on button "Jobs" at bounding box center [278, 211] width 152 height 36
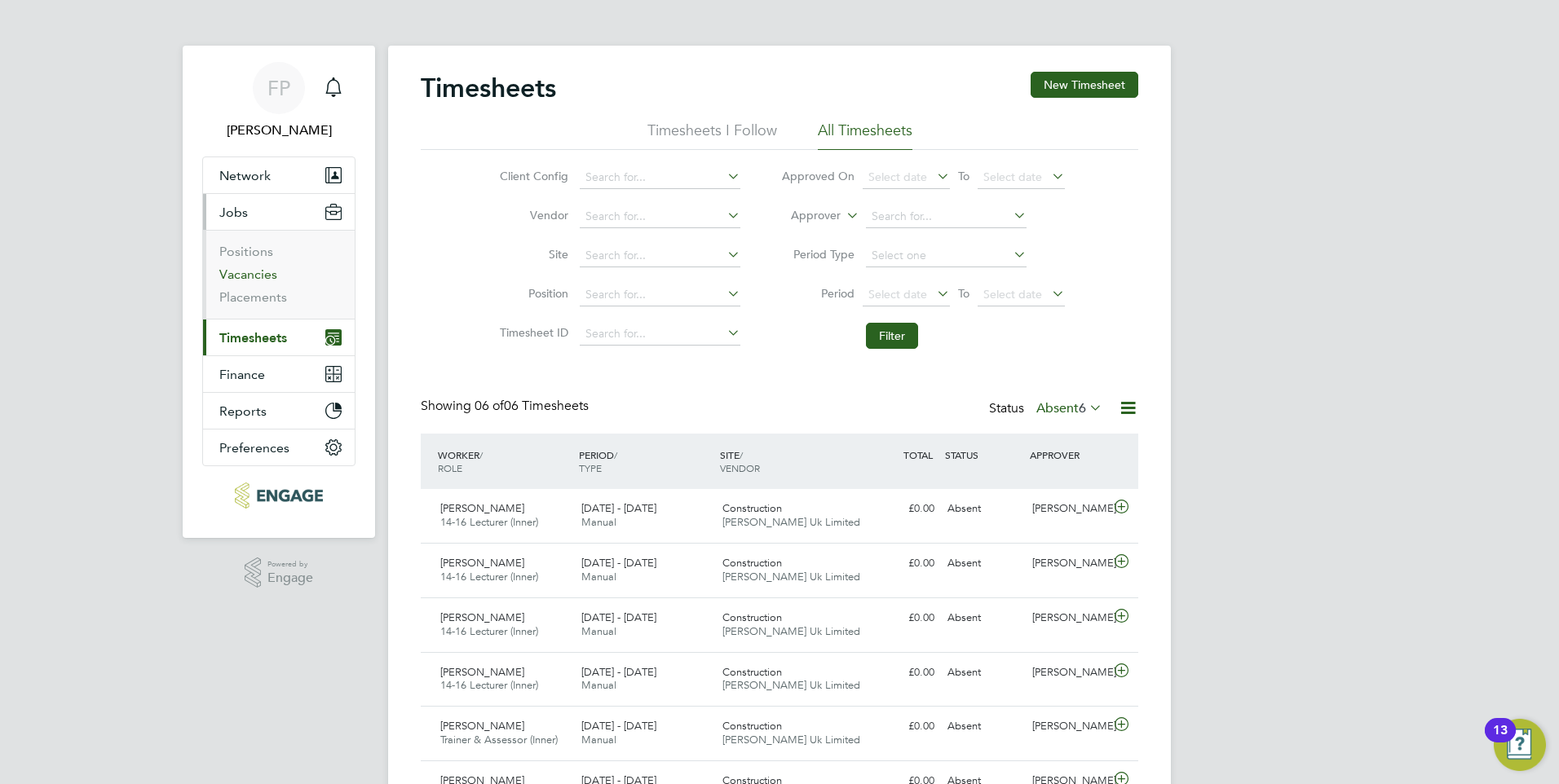
click at [254, 279] on link "Vacancies" at bounding box center [249, 274] width 58 height 16
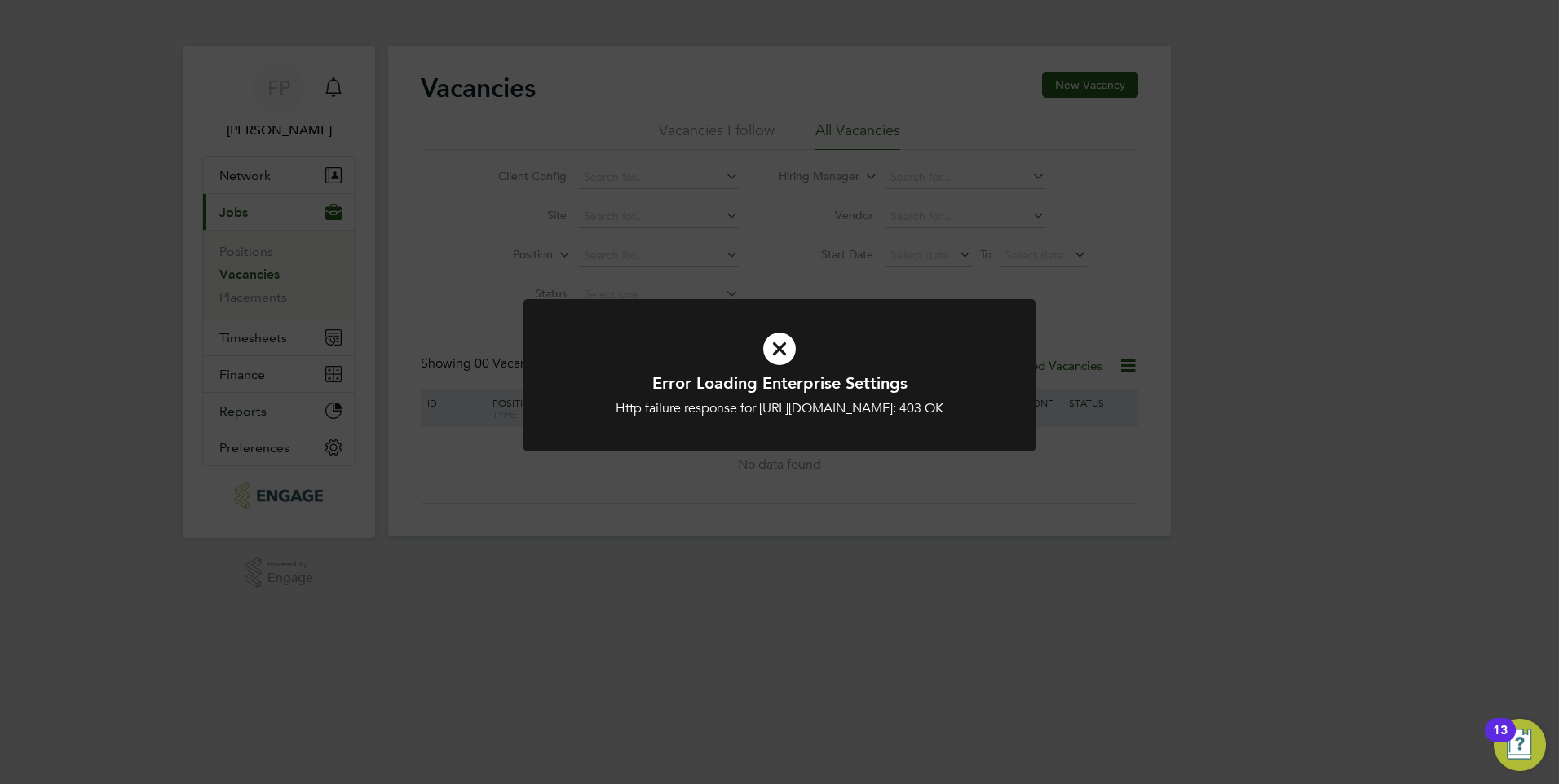
click at [779, 347] on icon at bounding box center [780, 349] width 424 height 64
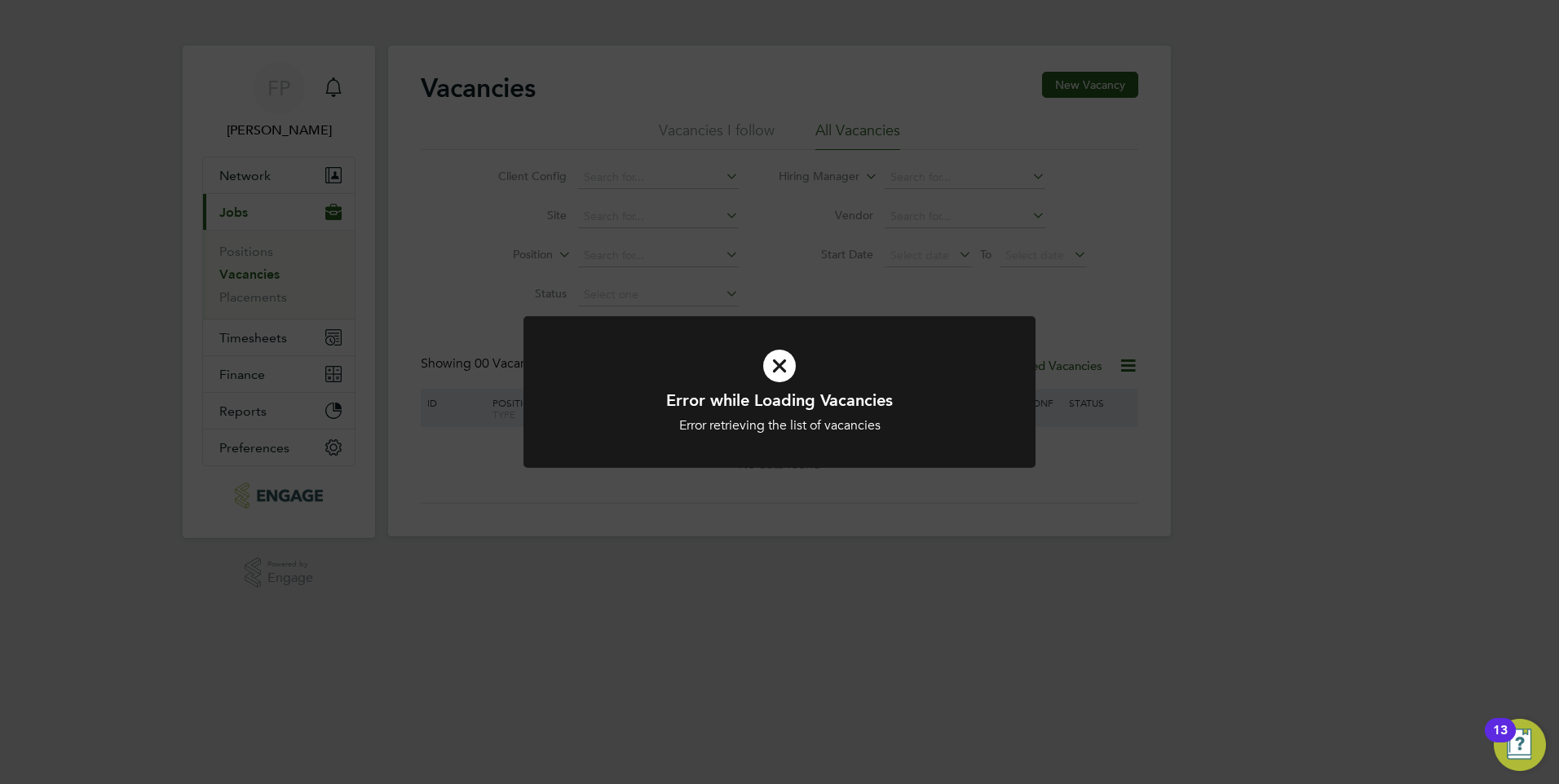
click at [780, 371] on icon at bounding box center [780, 366] width 424 height 64
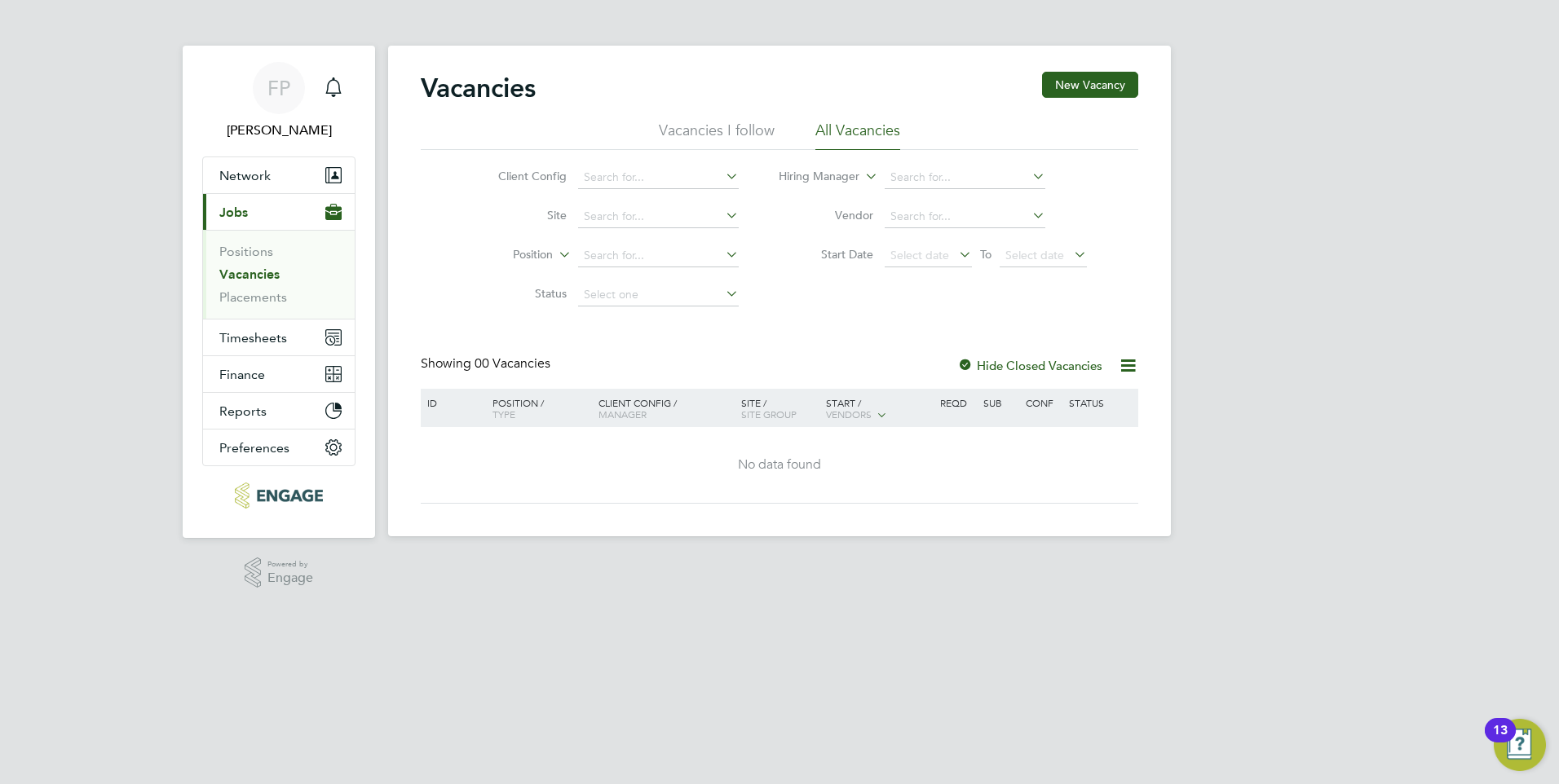
click at [725, 135] on li "Vacancies I follow" at bounding box center [717, 135] width 116 height 29
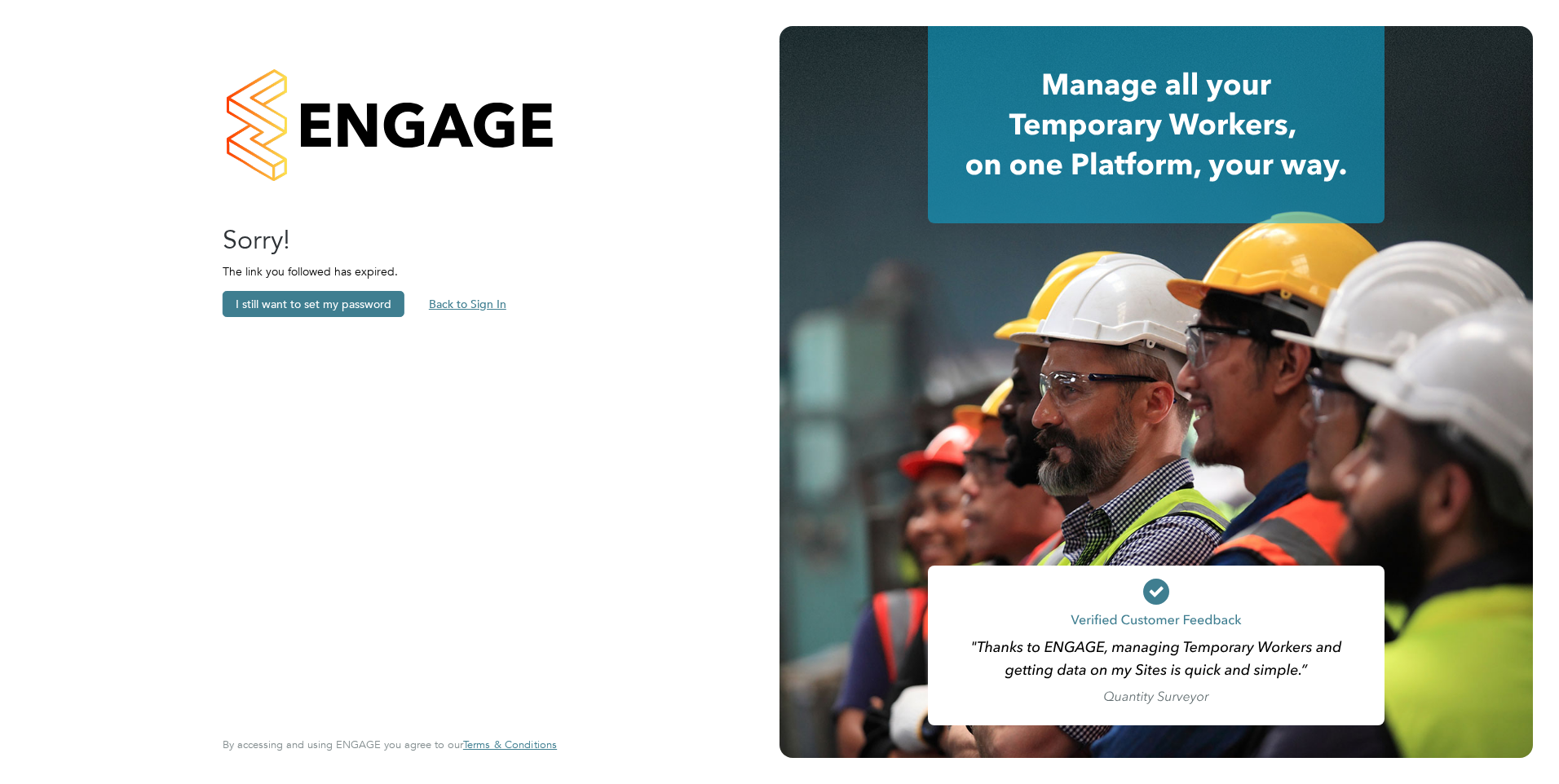
click at [445, 308] on button "Back to Sign In" at bounding box center [467, 303] width 104 height 26
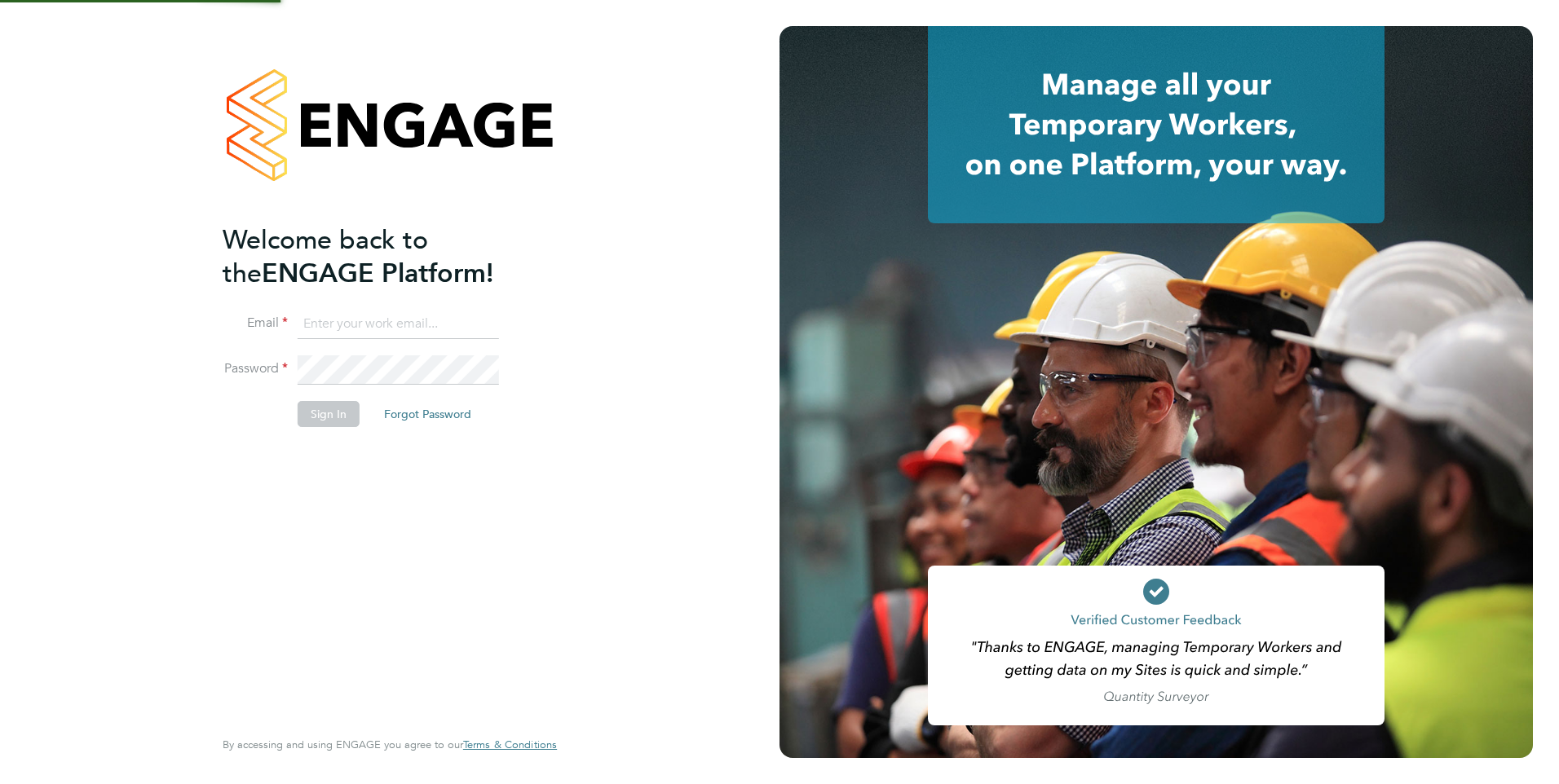
type input "[PERSON_NAME][EMAIL_ADDRESS][PERSON_NAME][DOMAIN_NAME]"
drag, startPoint x: 319, startPoint y: 416, endPoint x: 319, endPoint y: 402, distance: 14.0
click at [319, 410] on button "Sign In" at bounding box center [328, 413] width 62 height 26
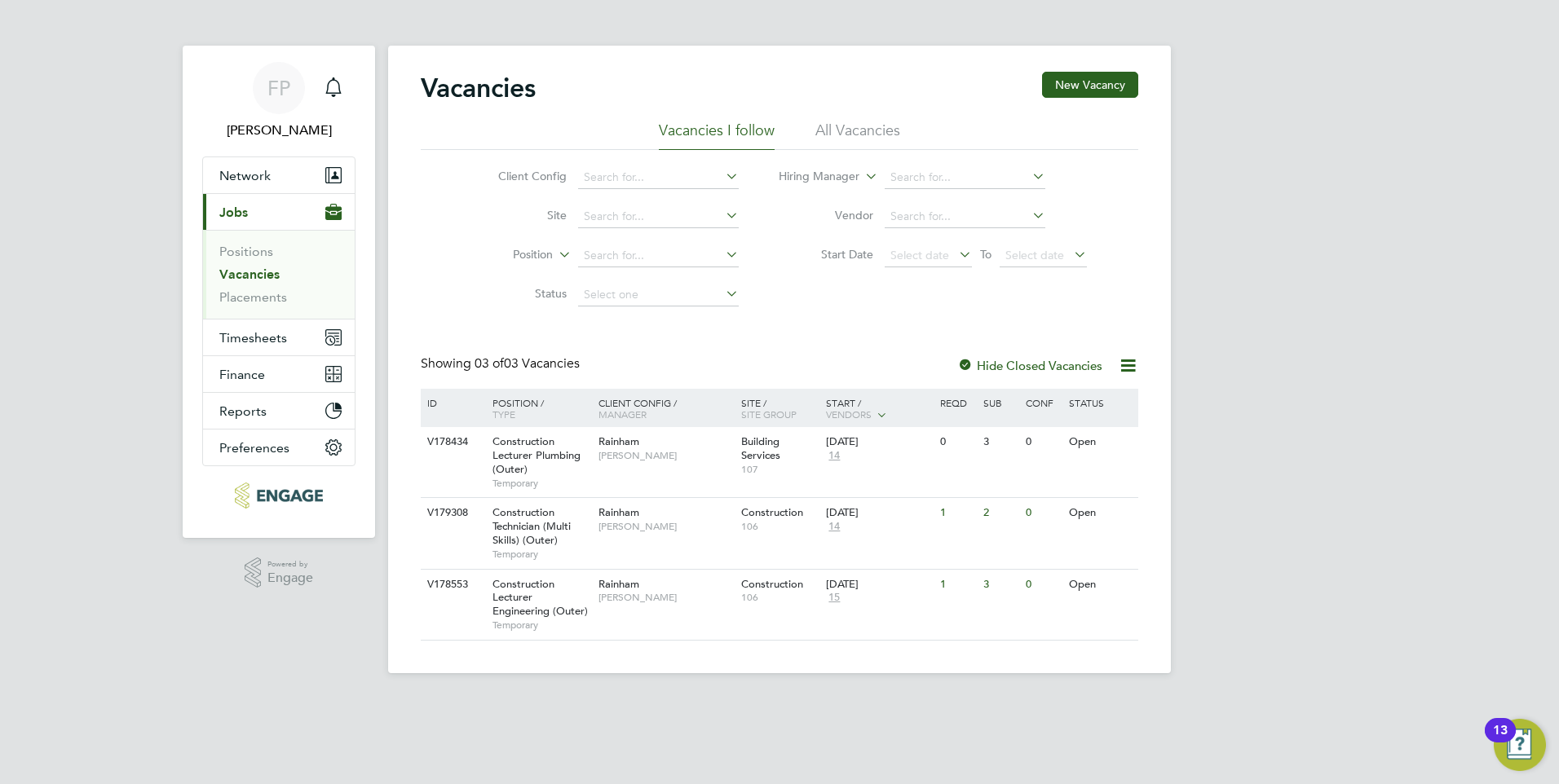
click at [265, 275] on link "Vacancies" at bounding box center [249, 274] width 60 height 16
click at [262, 267] on link "Vacancies" at bounding box center [249, 274] width 60 height 16
click at [992, 370] on label "Hide Closed Vacancies" at bounding box center [1029, 365] width 145 height 16
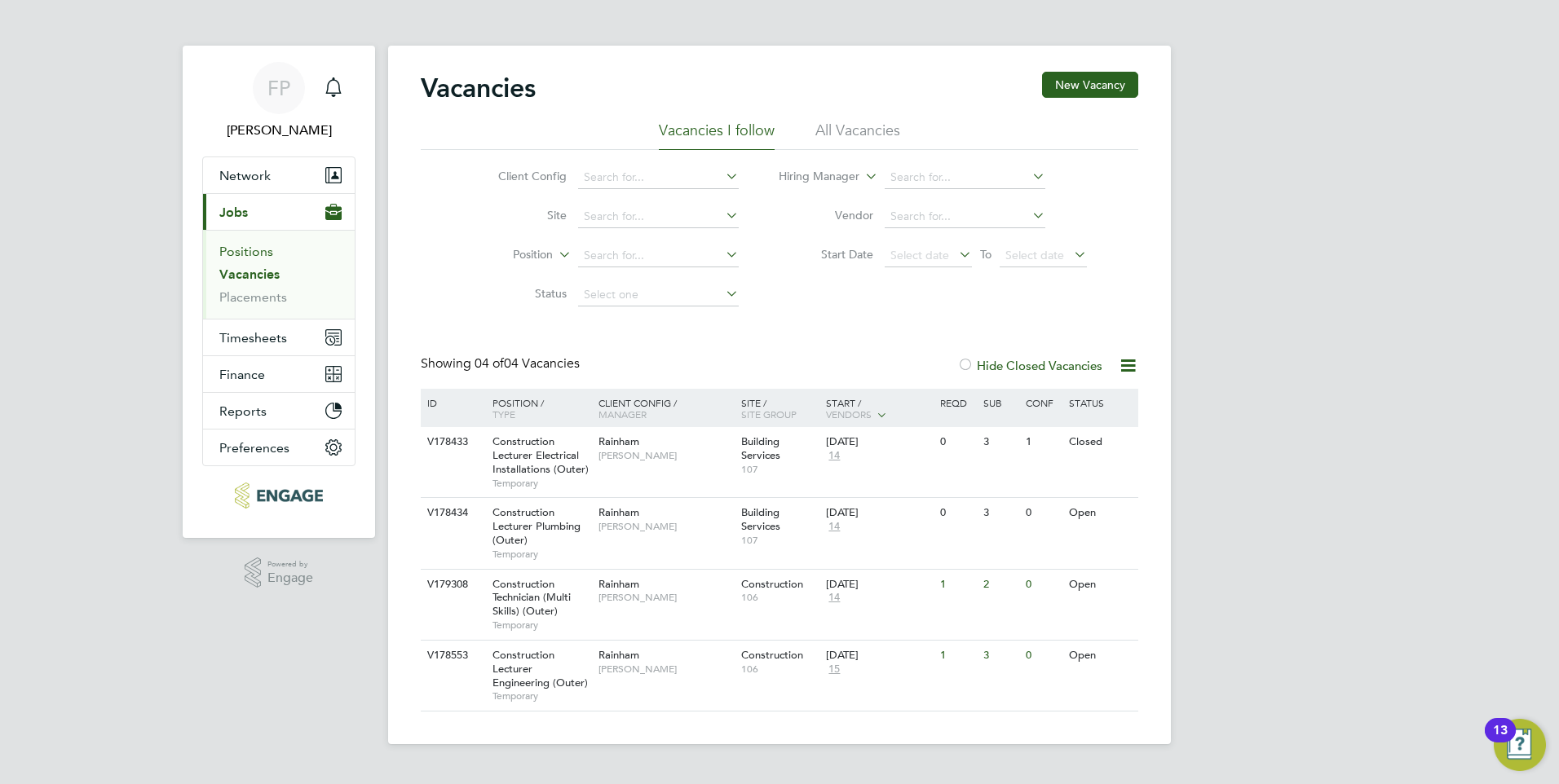
click at [272, 255] on link "Positions" at bounding box center [246, 251] width 54 height 16
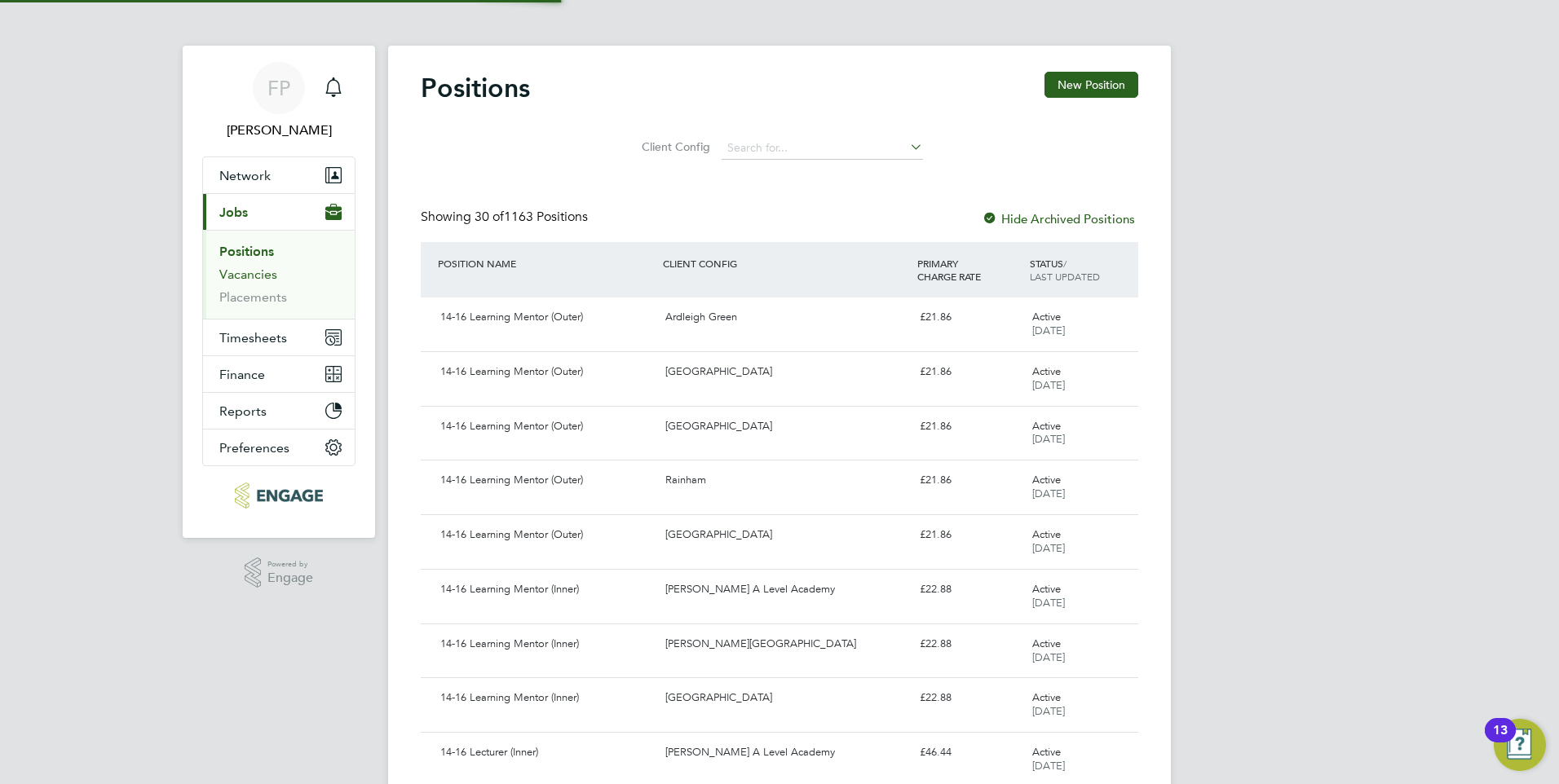
click at [259, 274] on link "Vacancies" at bounding box center [249, 274] width 58 height 16
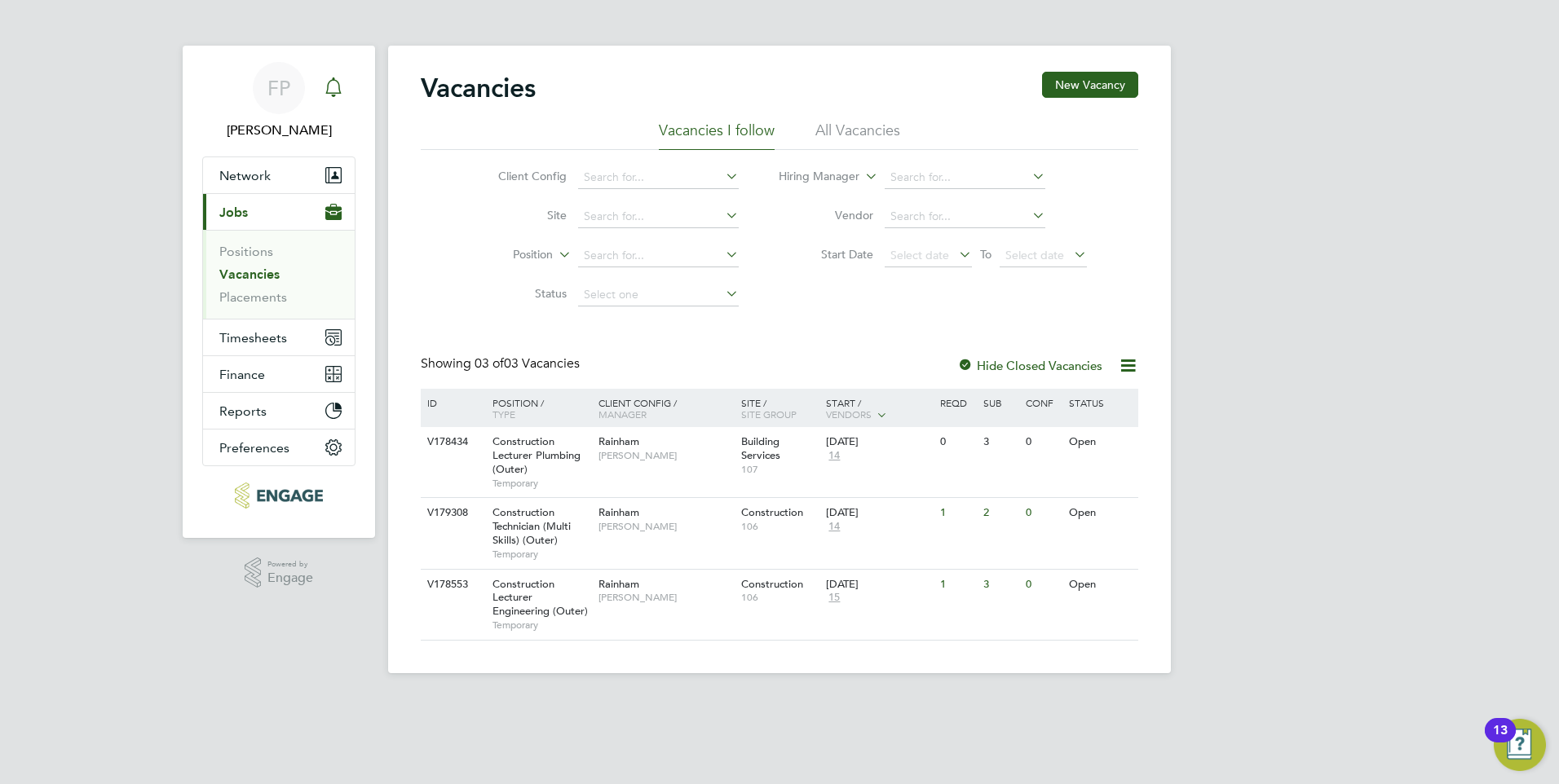
click at [335, 89] on icon "Main navigation" at bounding box center [334, 87] width 20 height 20
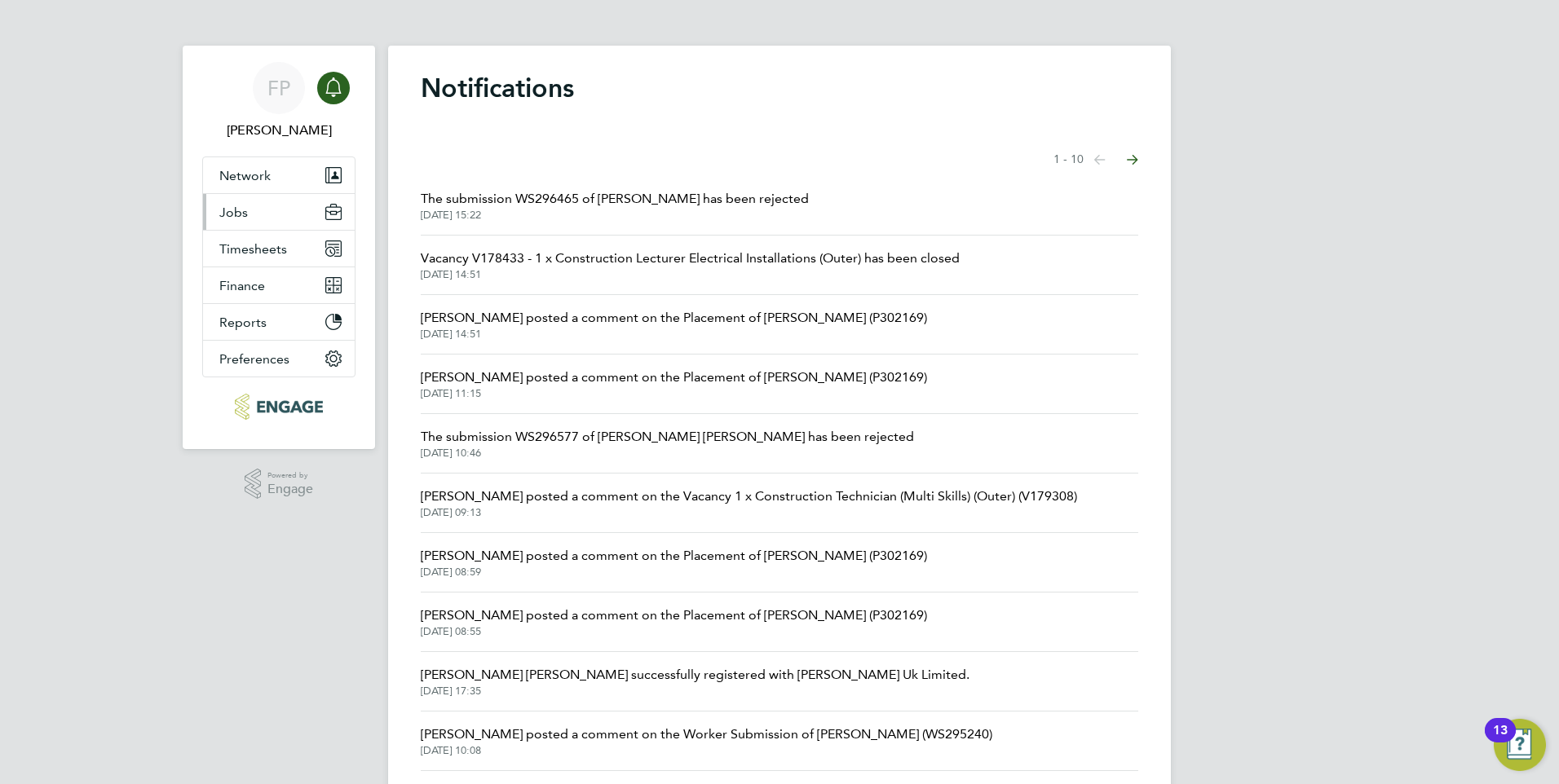
click at [247, 218] on button "Jobs" at bounding box center [278, 211] width 152 height 36
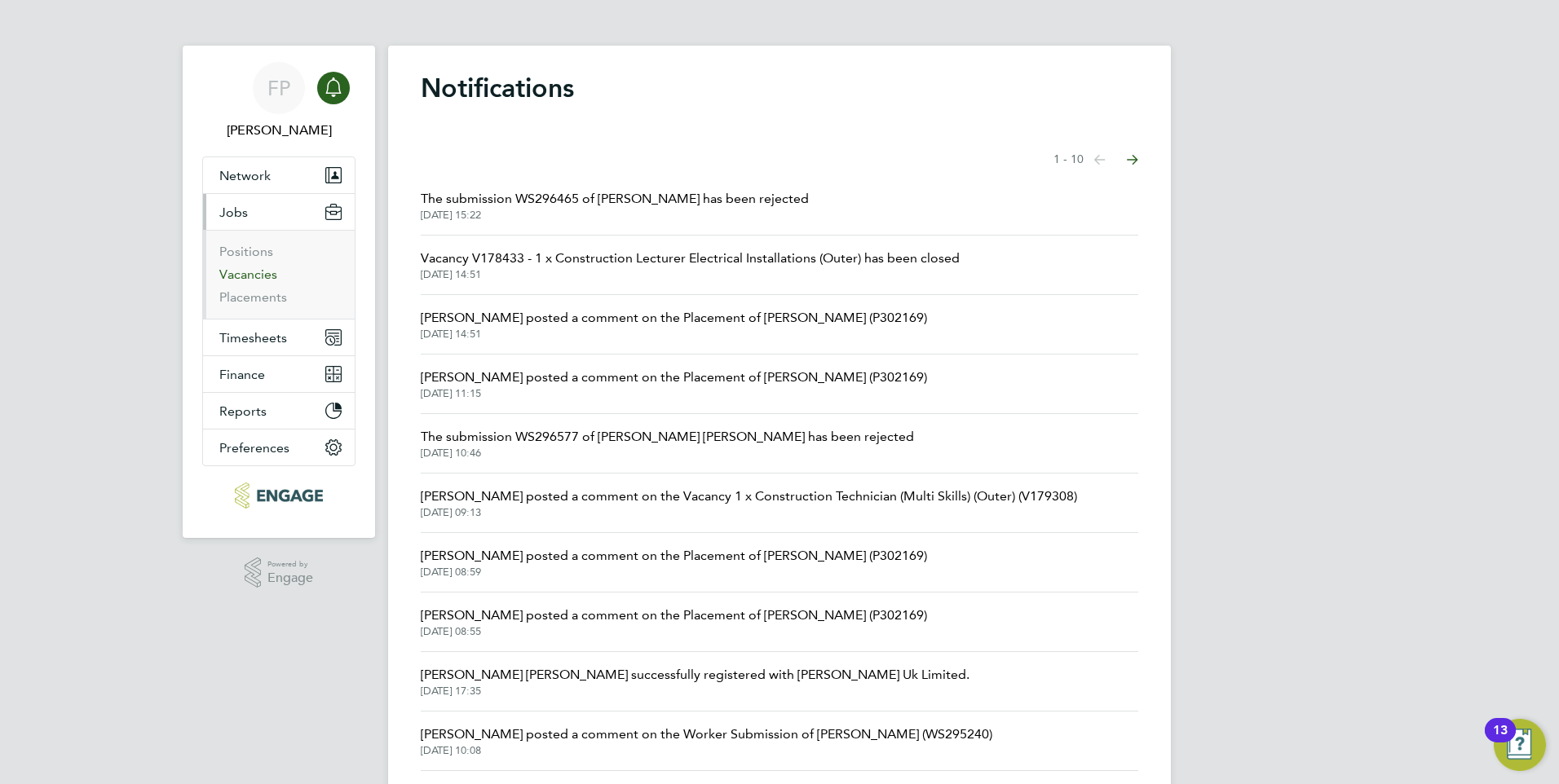
click at [268, 272] on link "Vacancies" at bounding box center [249, 274] width 58 height 16
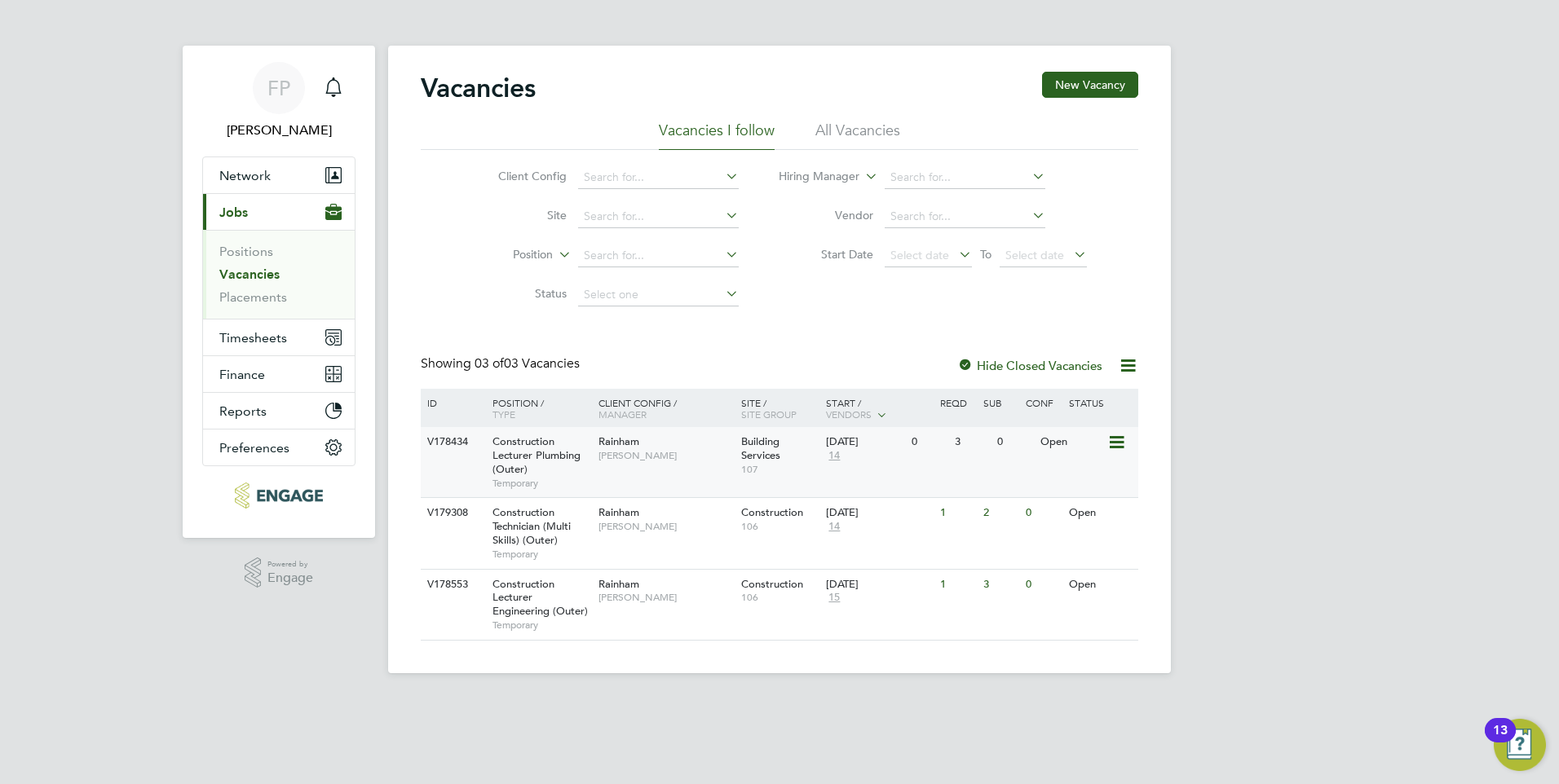
click at [527, 452] on span "Construction Lecturer Plumbing (Outer)" at bounding box center [536, 455] width 88 height 41
click at [658, 186] on input at bounding box center [659, 178] width 161 height 23
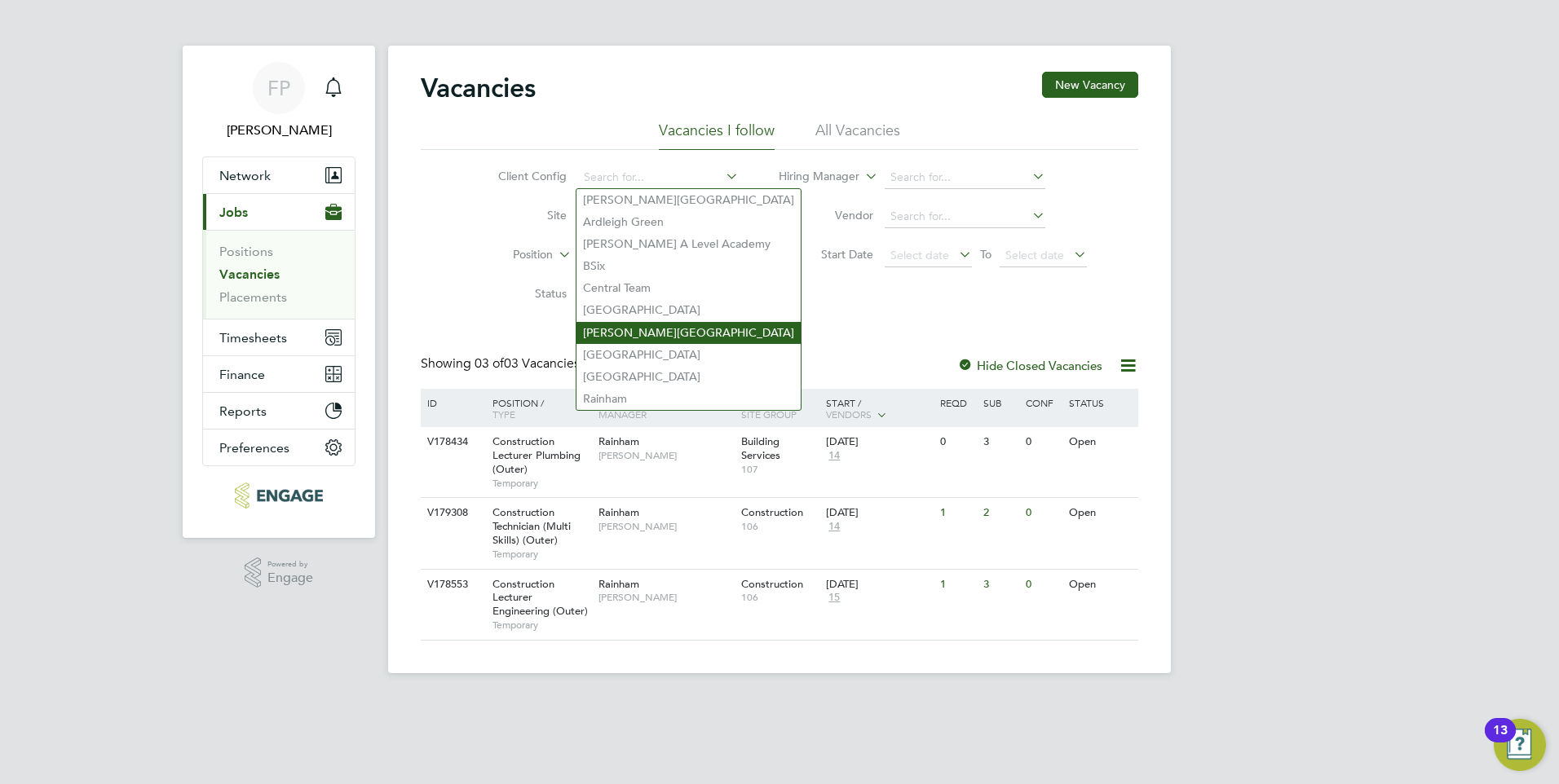
click at [636, 322] on li "Hackney Campus" at bounding box center [688, 333] width 224 height 22
type input "Hackney Campus"
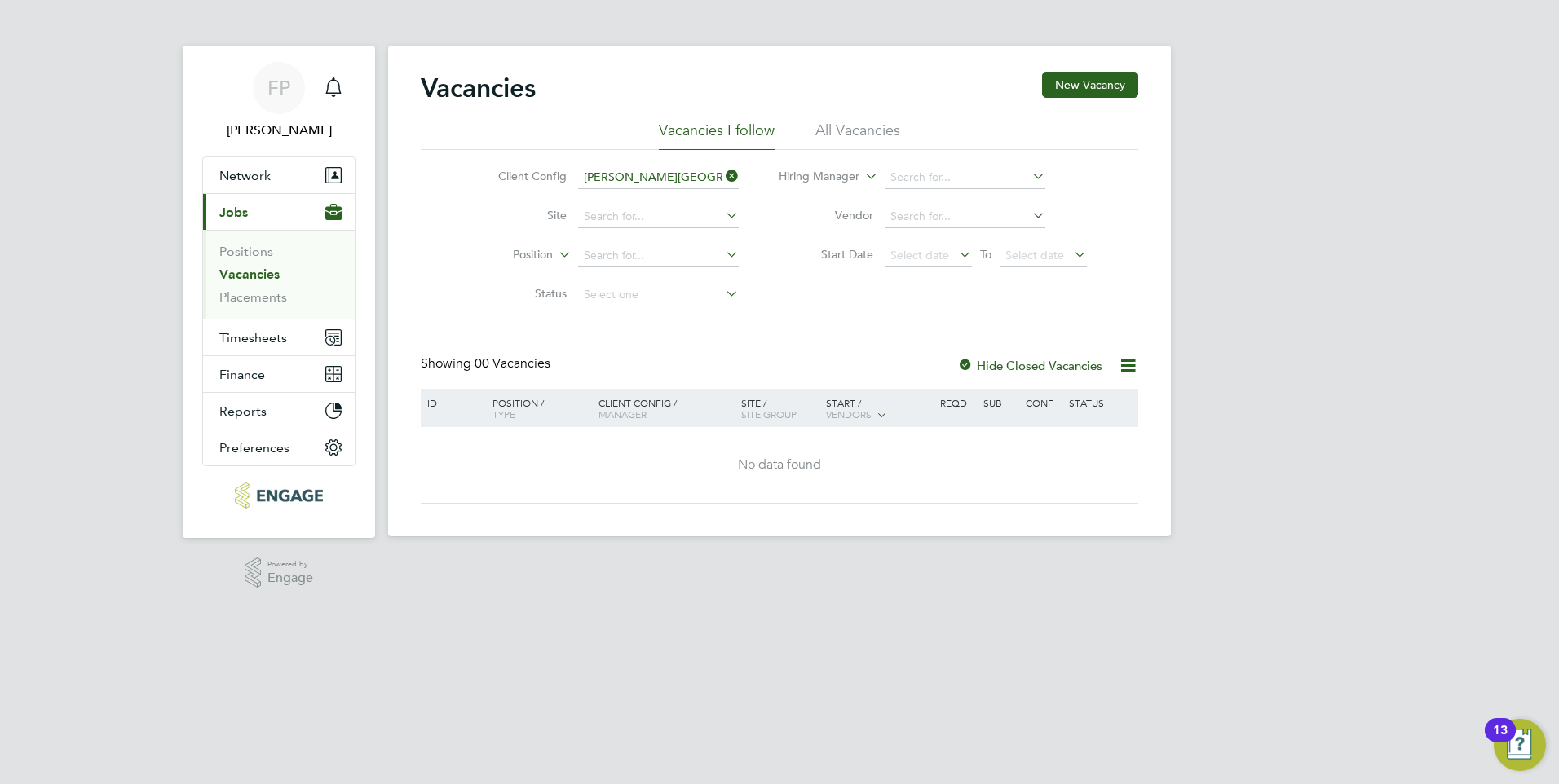
click at [1030, 367] on label "Hide Closed Vacancies" at bounding box center [1029, 365] width 145 height 16
click at [722, 180] on icon at bounding box center [722, 176] width 0 height 23
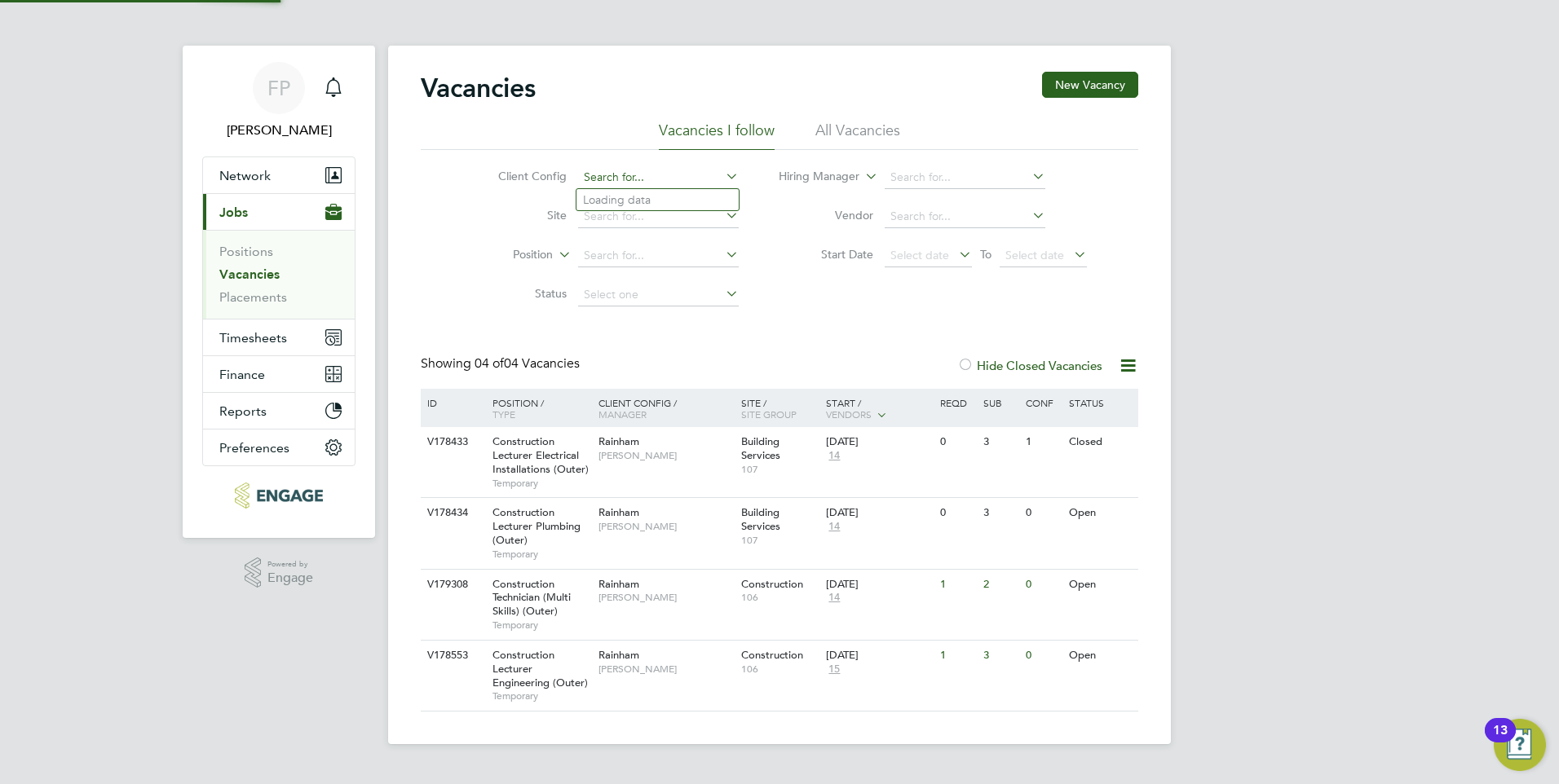
click at [608, 188] on div "Vacancies New Vacancy Vacancies I follow All Vacancies Client Config Site Posit…" at bounding box center [779, 394] width 783 height 698
click at [817, 279] on div "Client Config Site Position Status Hiring Manager Vendor Start Date Select date…" at bounding box center [780, 232] width 717 height 165
click at [529, 679] on span "Construction Lecturer Engineering (Outer)" at bounding box center [539, 668] width 95 height 41
click at [548, 459] on span "Construction Lecturer Electrical Installations (Outer)" at bounding box center [540, 455] width 96 height 41
click at [536, 523] on span "Construction Lecturer Plumbing (Outer)" at bounding box center [536, 526] width 88 height 41
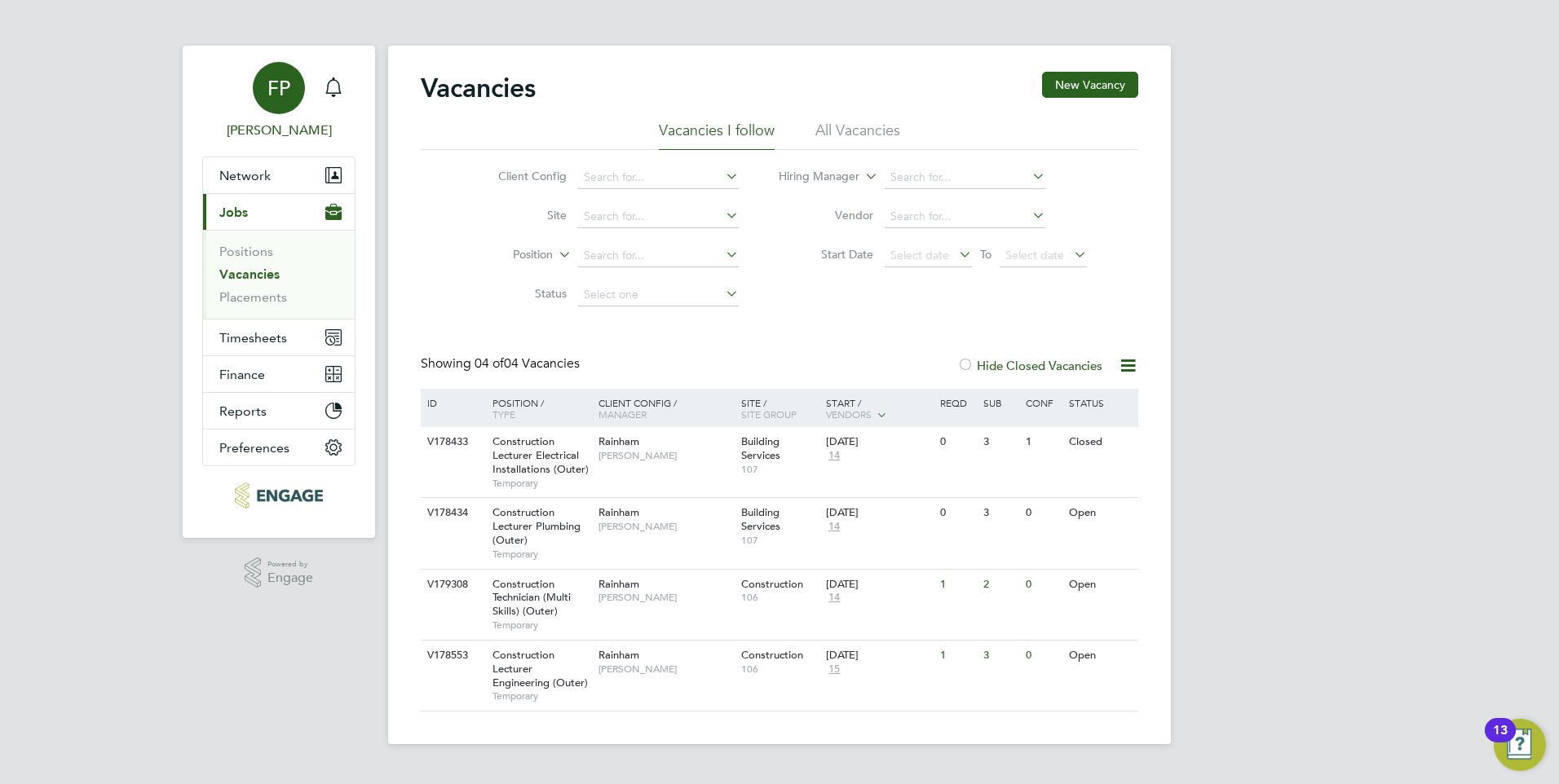
click at [309, 87] on link "FP Frank Pocock" at bounding box center [278, 101] width 153 height 78
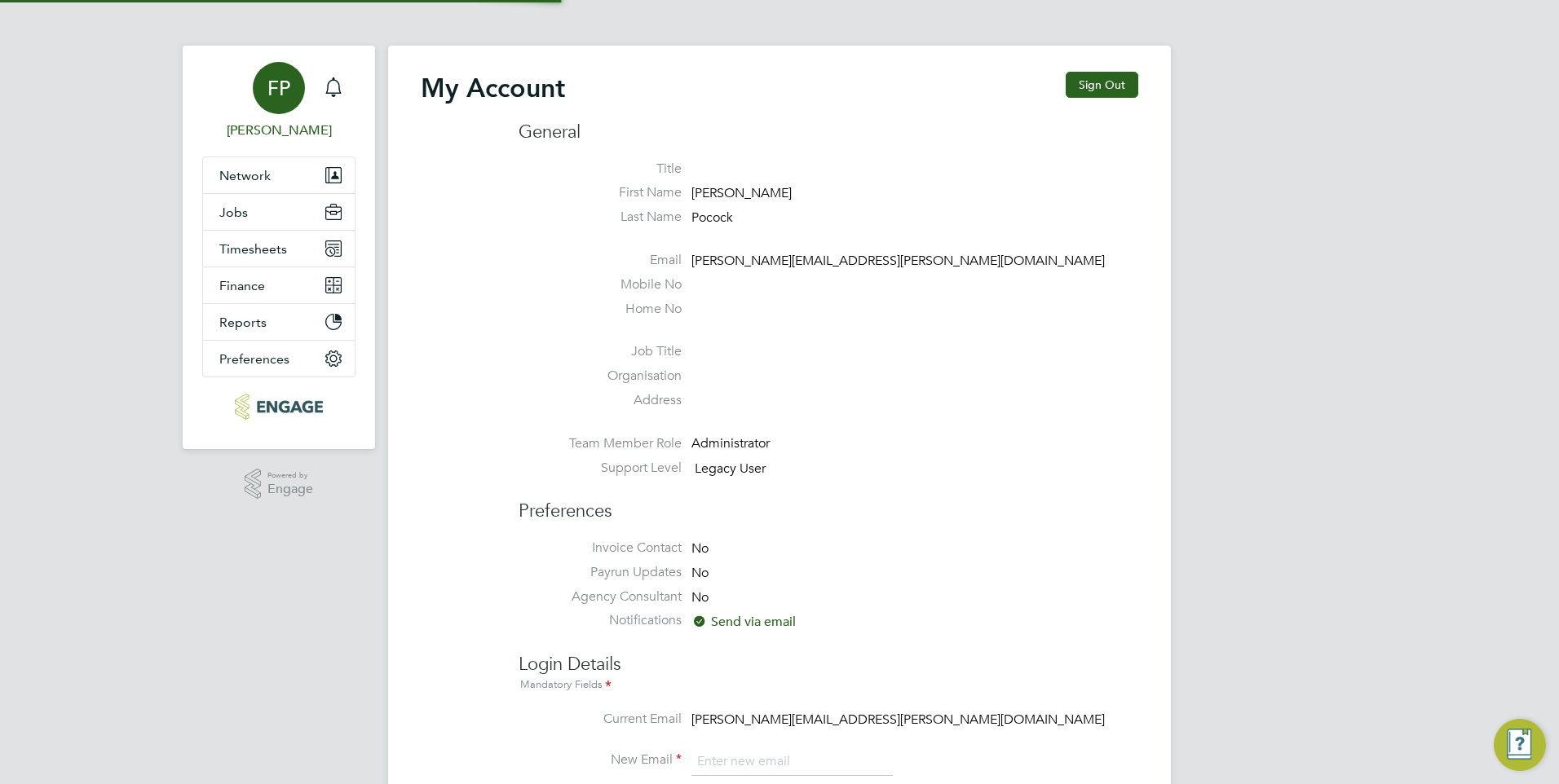
type input "Frank.Pocock@morganhunt.com"
click at [247, 207] on button "Jobs" at bounding box center [278, 211] width 152 height 36
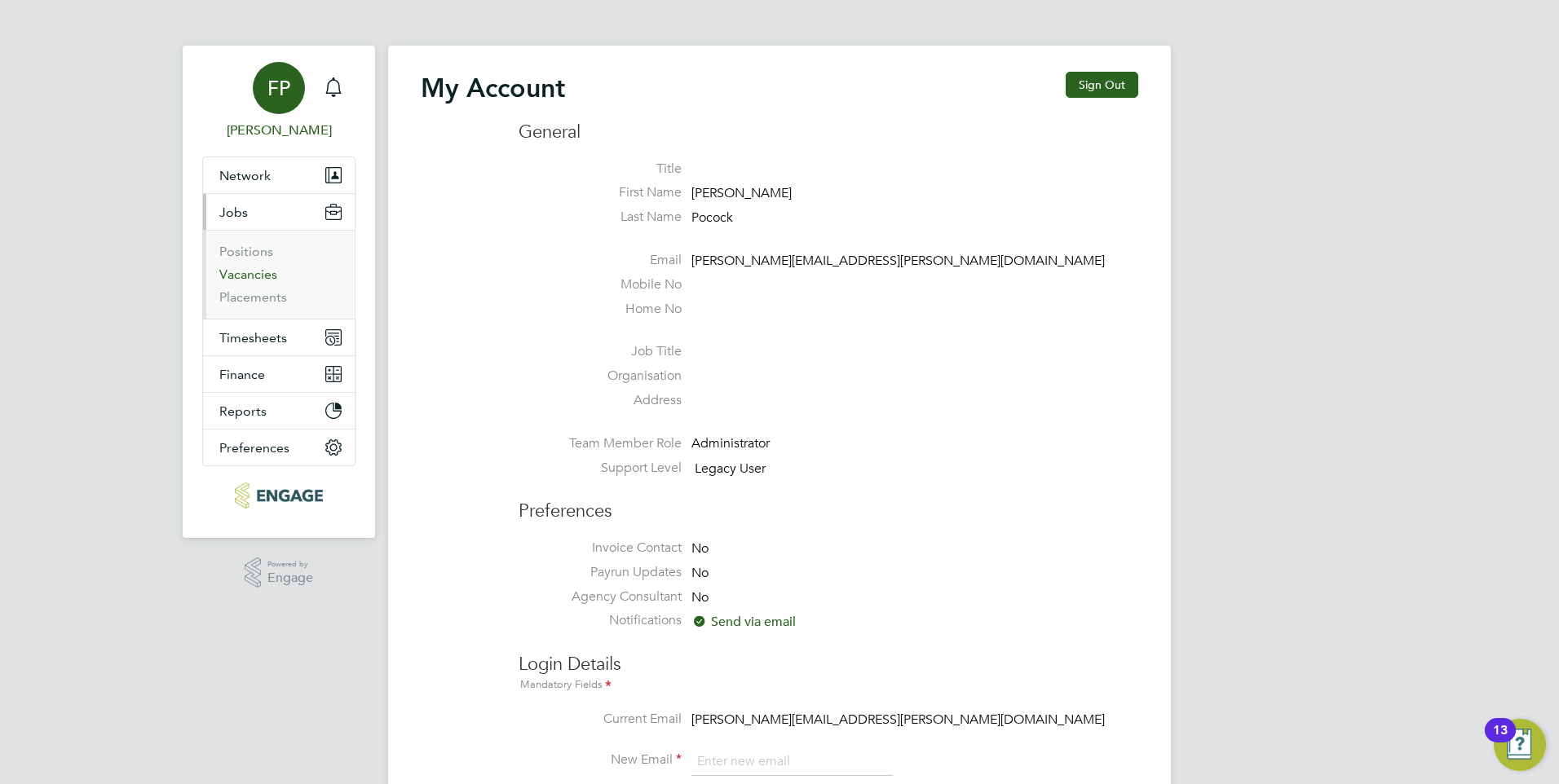
click at [264, 270] on link "Vacancies" at bounding box center [249, 274] width 58 height 16
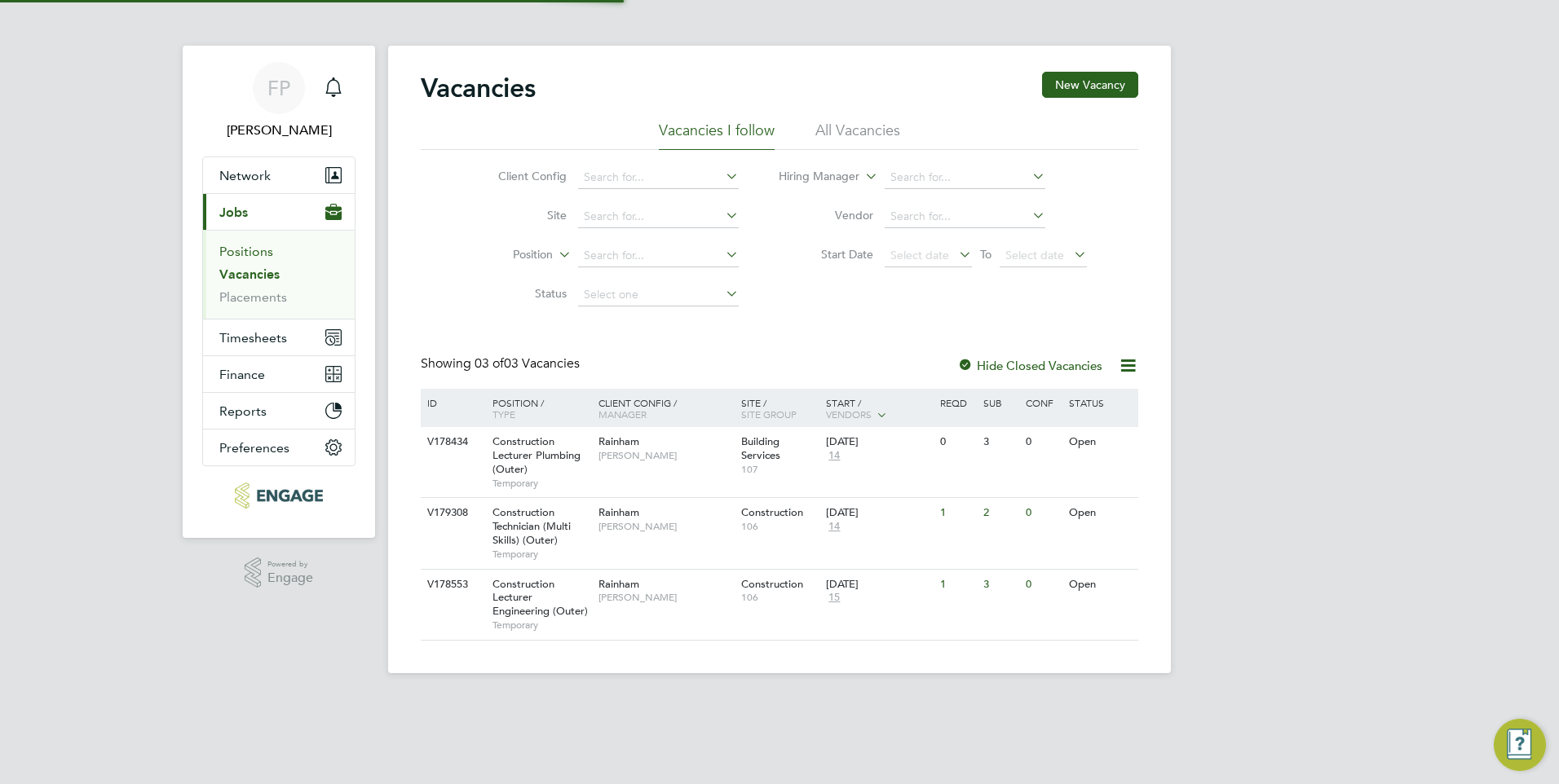
click at [255, 253] on link "Positions" at bounding box center [246, 251] width 54 height 16
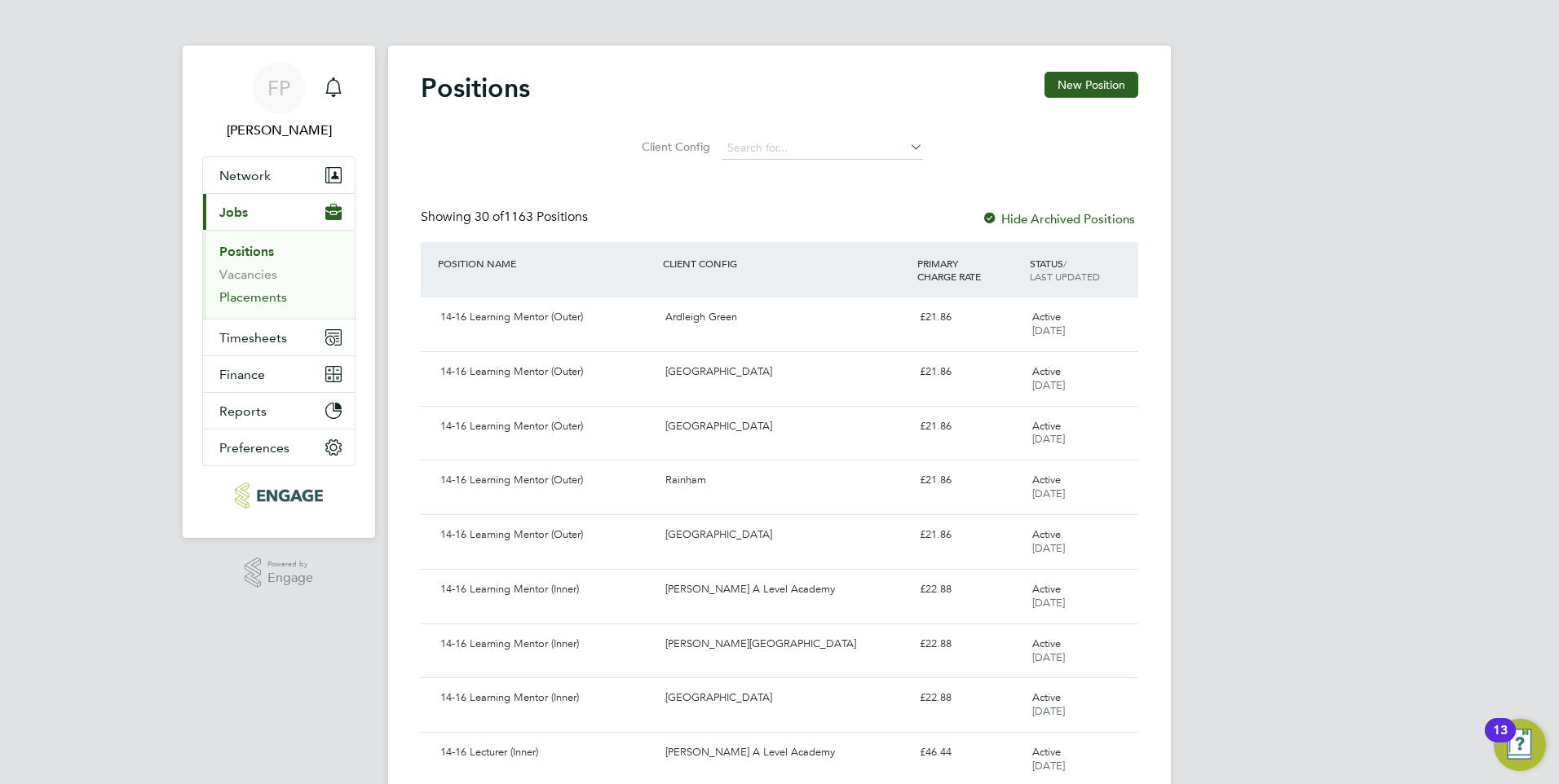
click at [264, 297] on link "Placements" at bounding box center [253, 296] width 68 height 16
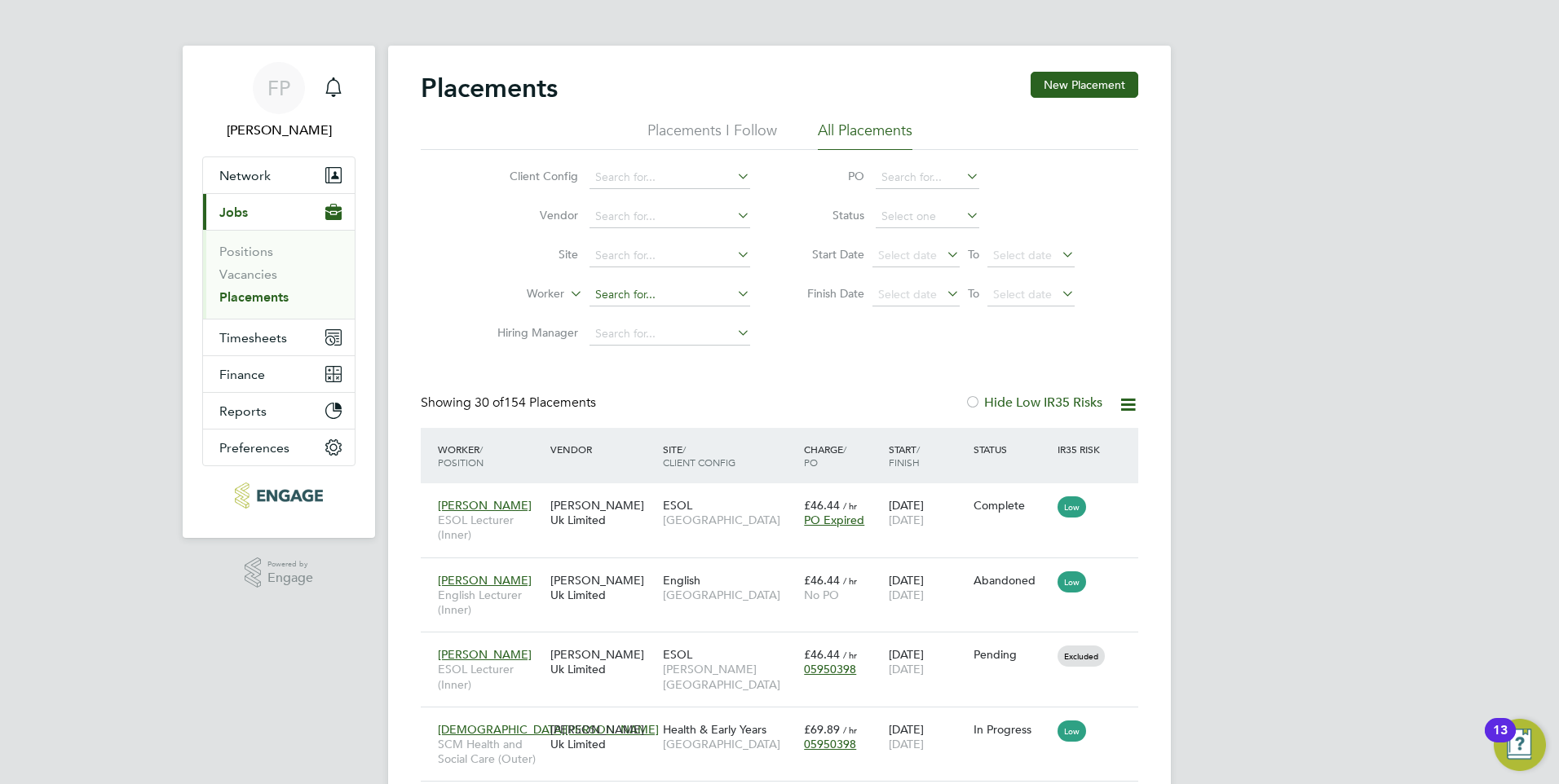
click at [640, 304] on input at bounding box center [670, 295] width 161 height 23
click at [652, 315] on li "Dean Mcmillan" at bounding box center [689, 317] width 201 height 22
type input "Dean Mcmillan"
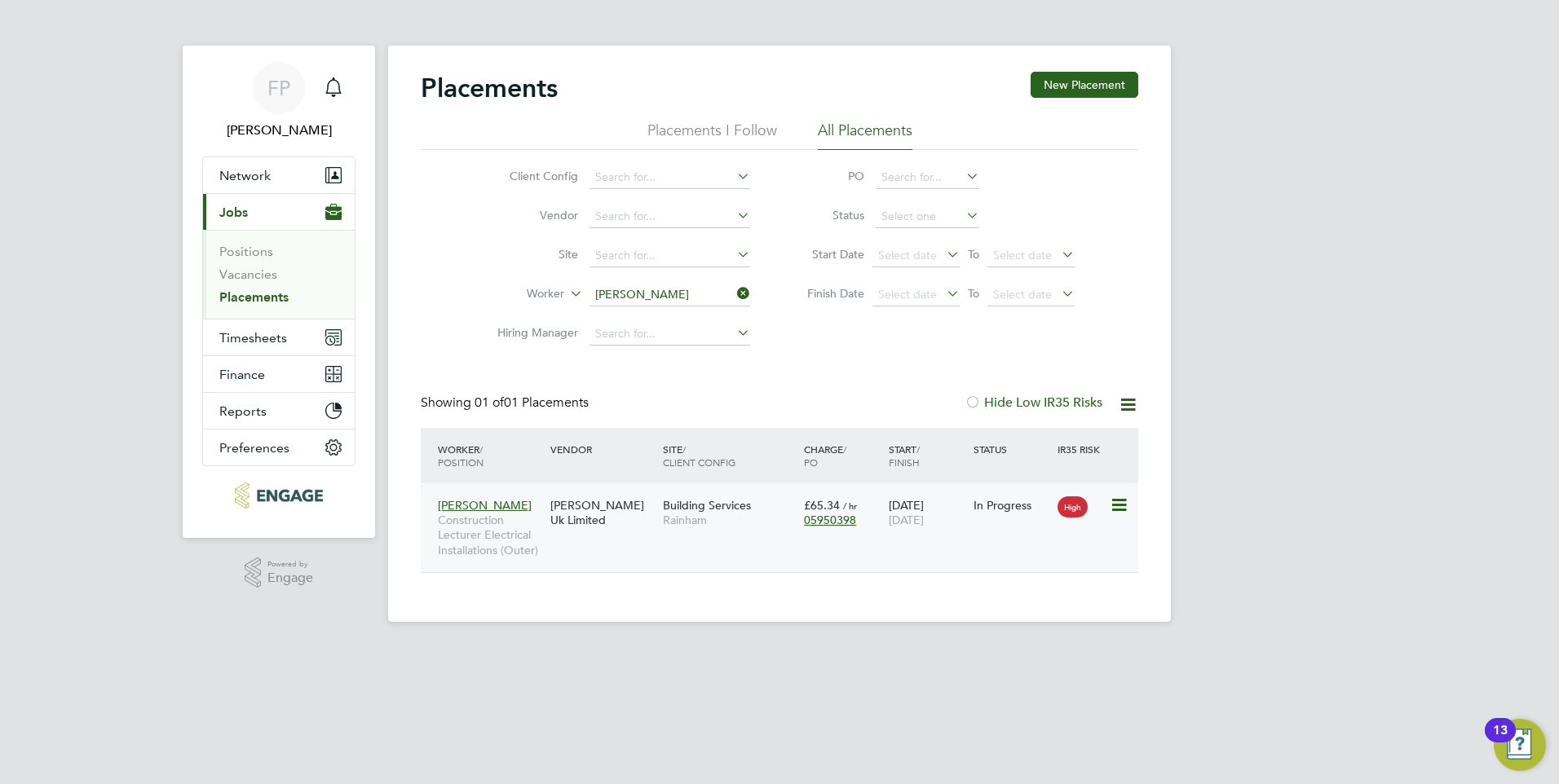
click at [973, 509] on div "In Progress" at bounding box center [1011, 505] width 77 height 15
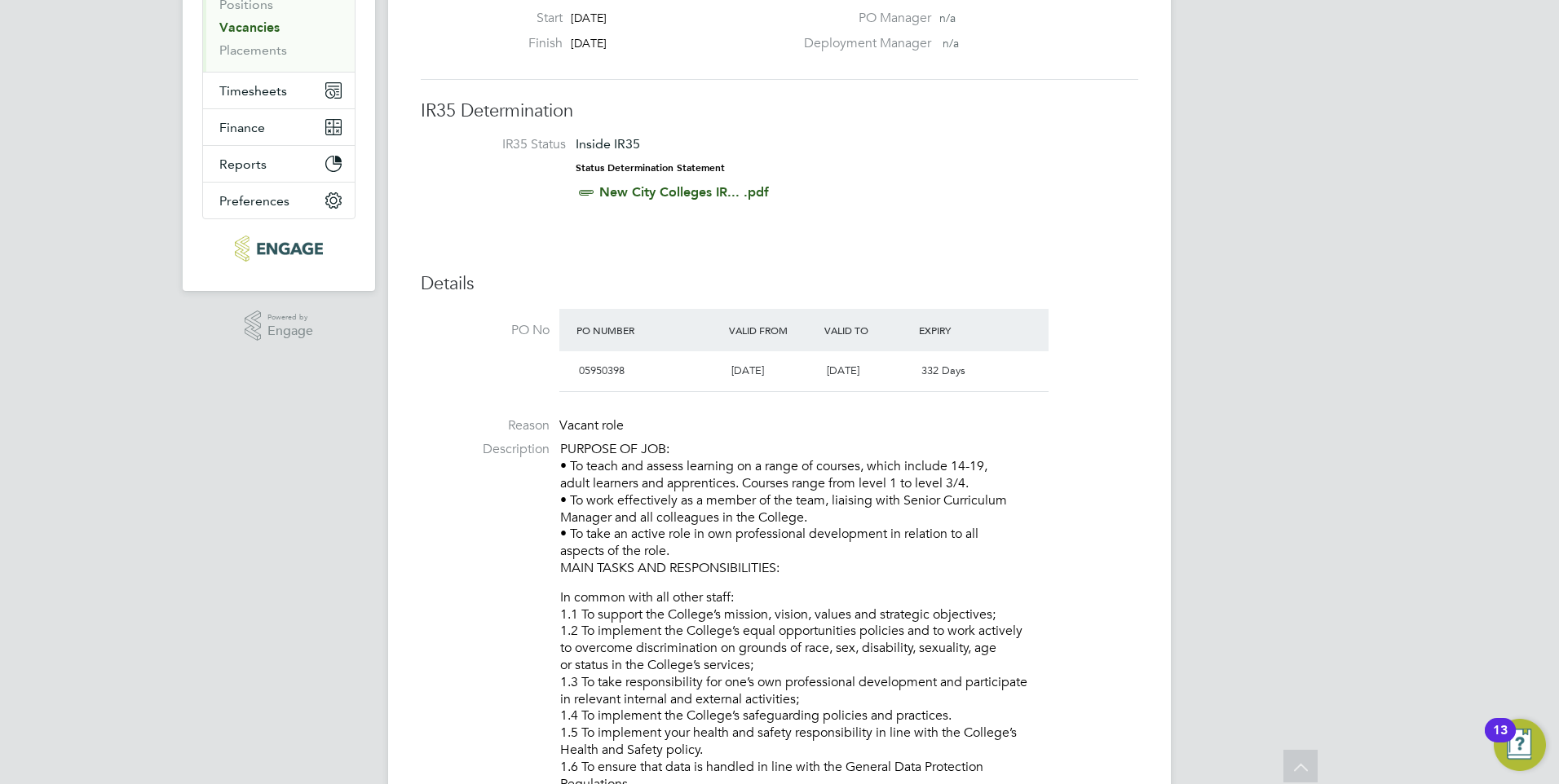
scroll to position [81, 0]
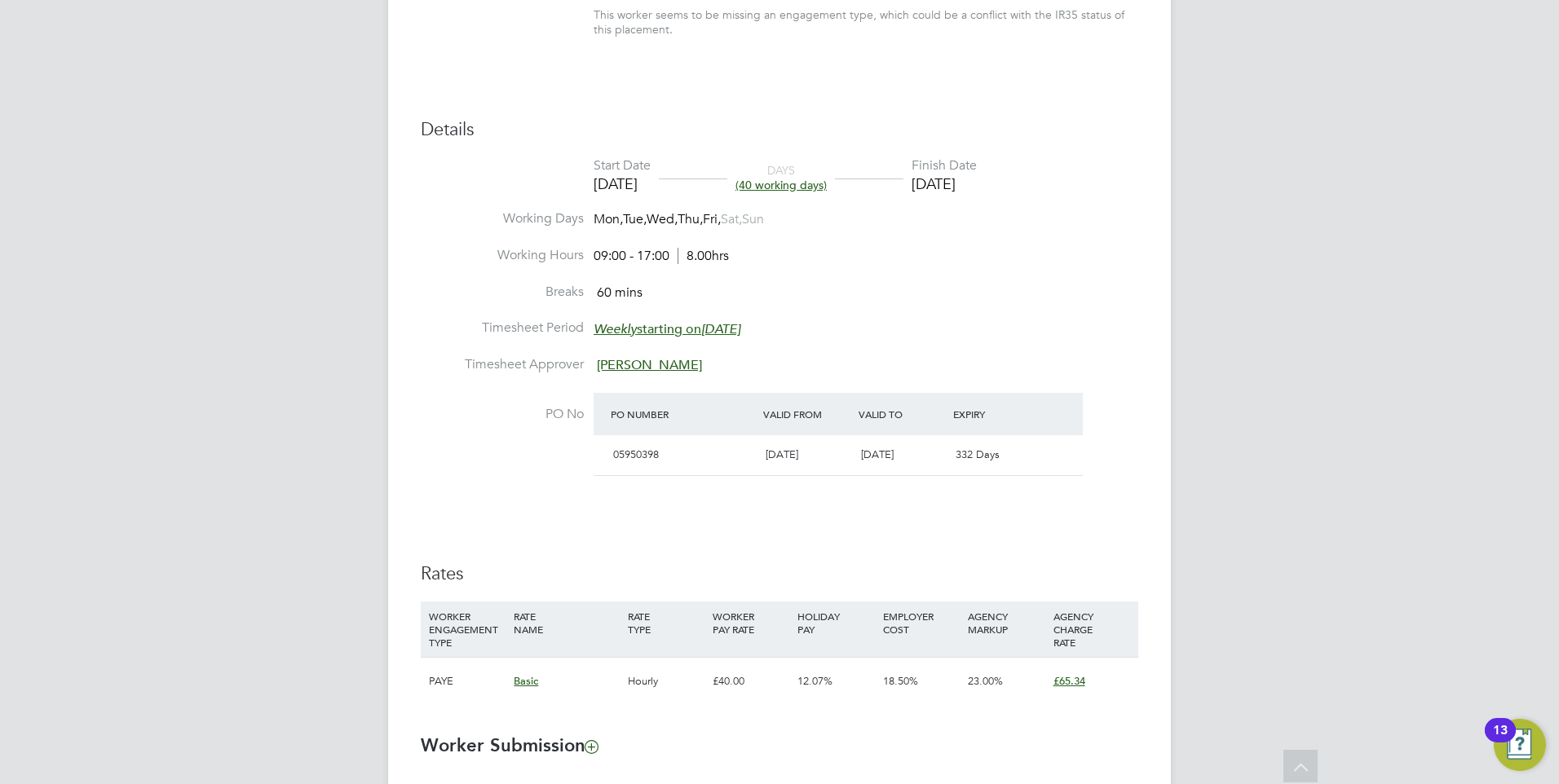
scroll to position [489, 0]
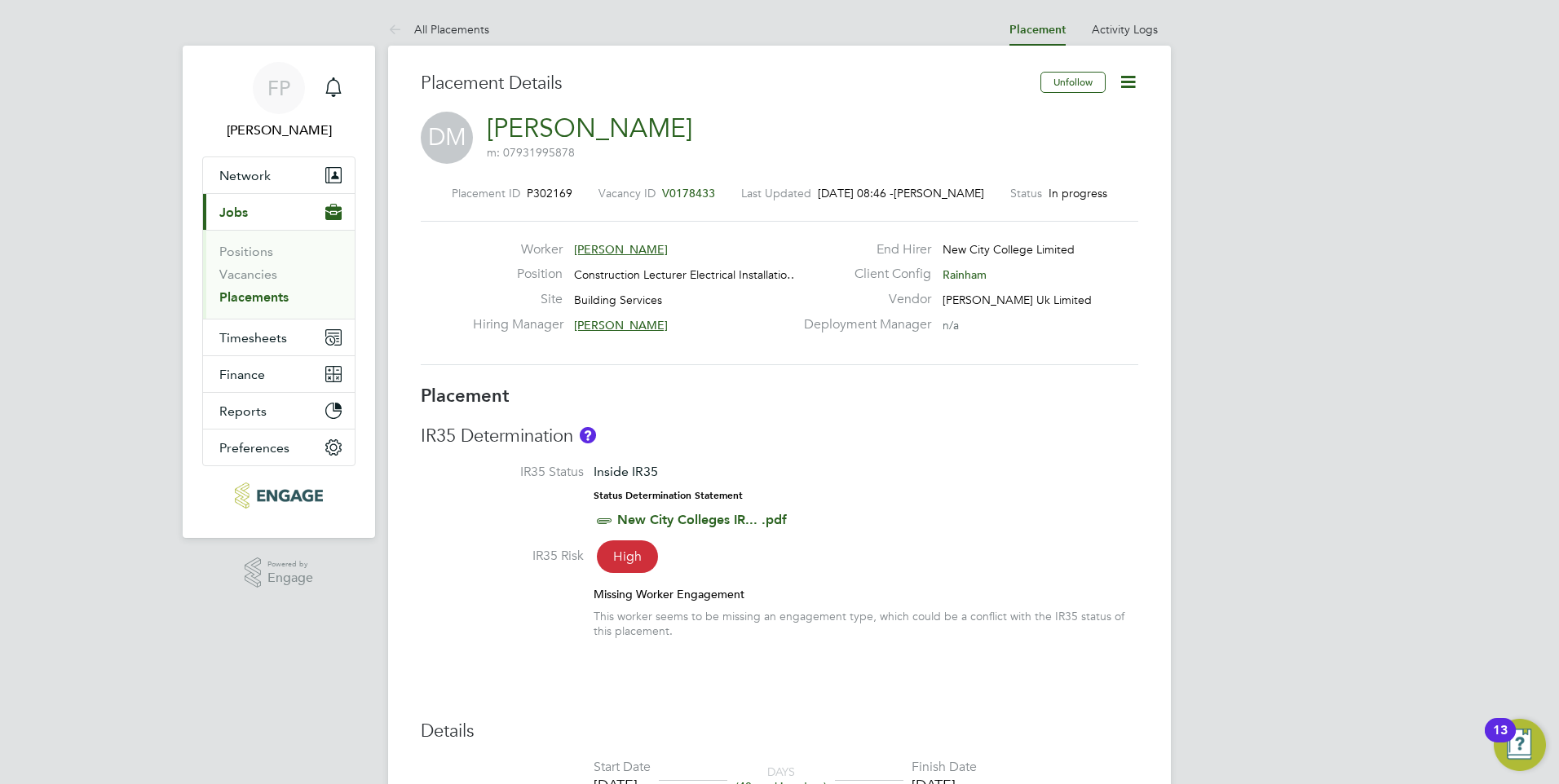
click at [1131, 85] on icon at bounding box center [1127, 82] width 21 height 21
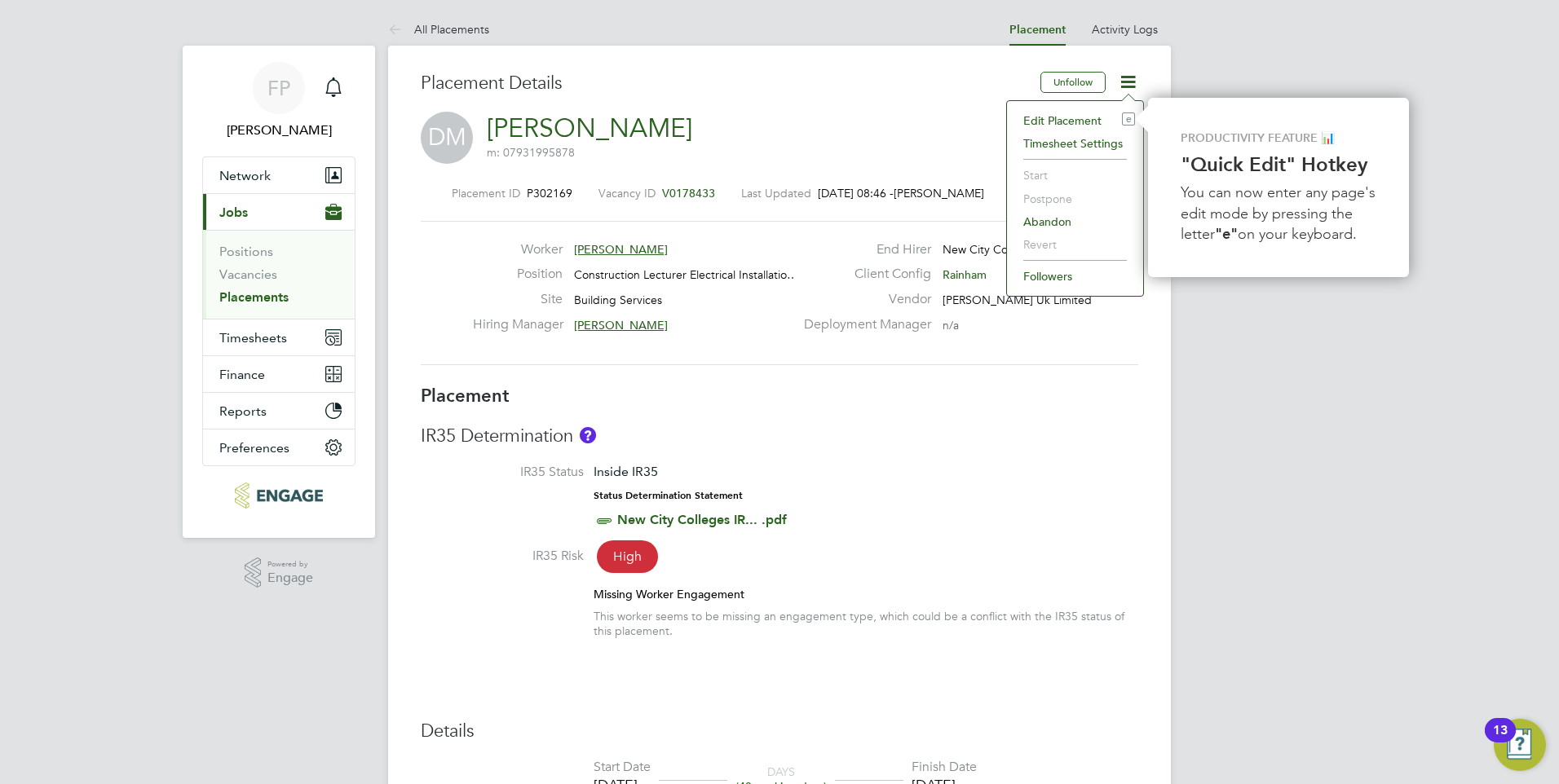
click at [775, 189] on label "Last Updated" at bounding box center [776, 193] width 70 height 15
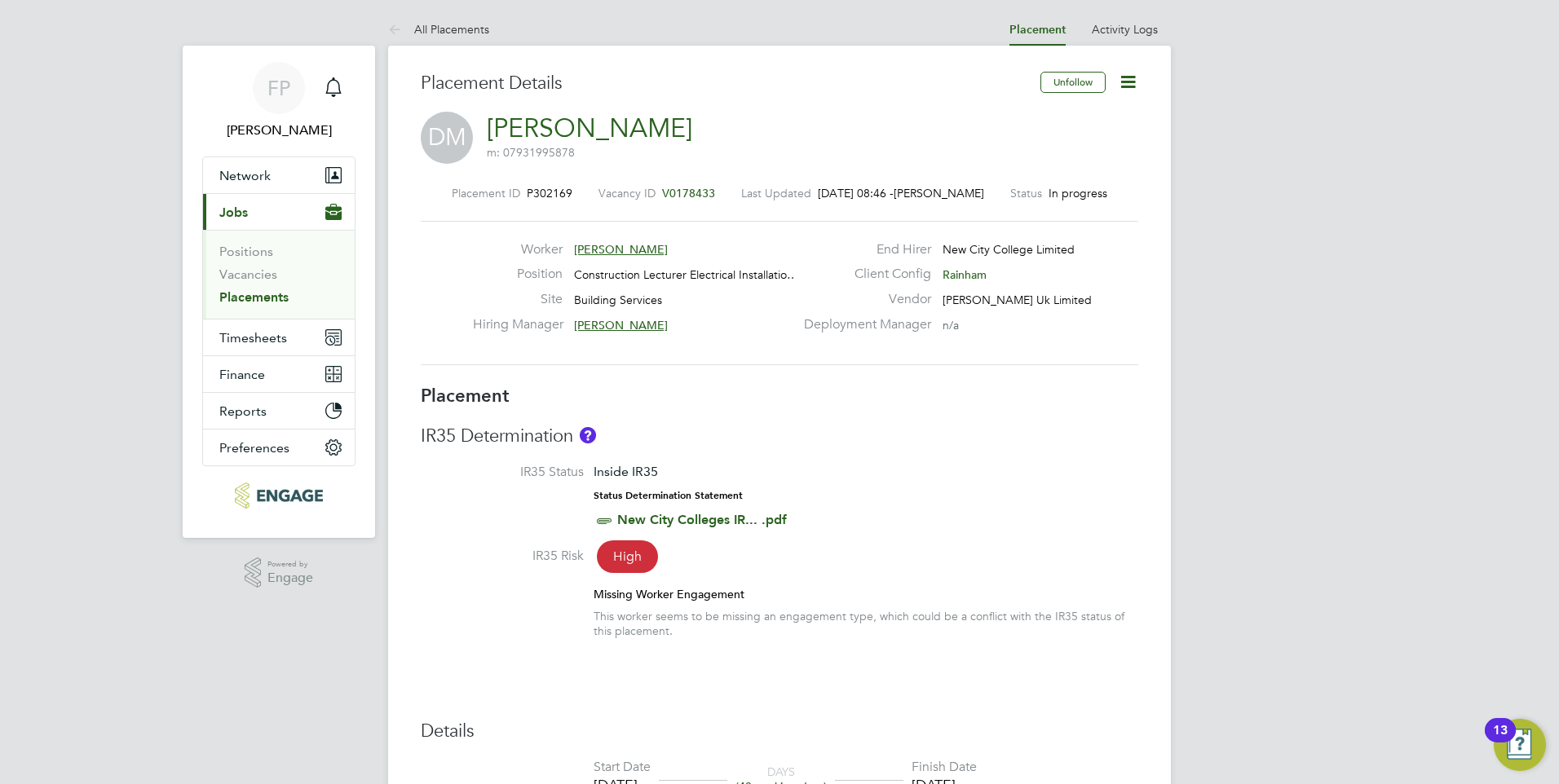
click at [231, 283] on li "Vacancies" at bounding box center [281, 278] width 123 height 23
click at [232, 274] on link "Vacancies" at bounding box center [249, 274] width 58 height 16
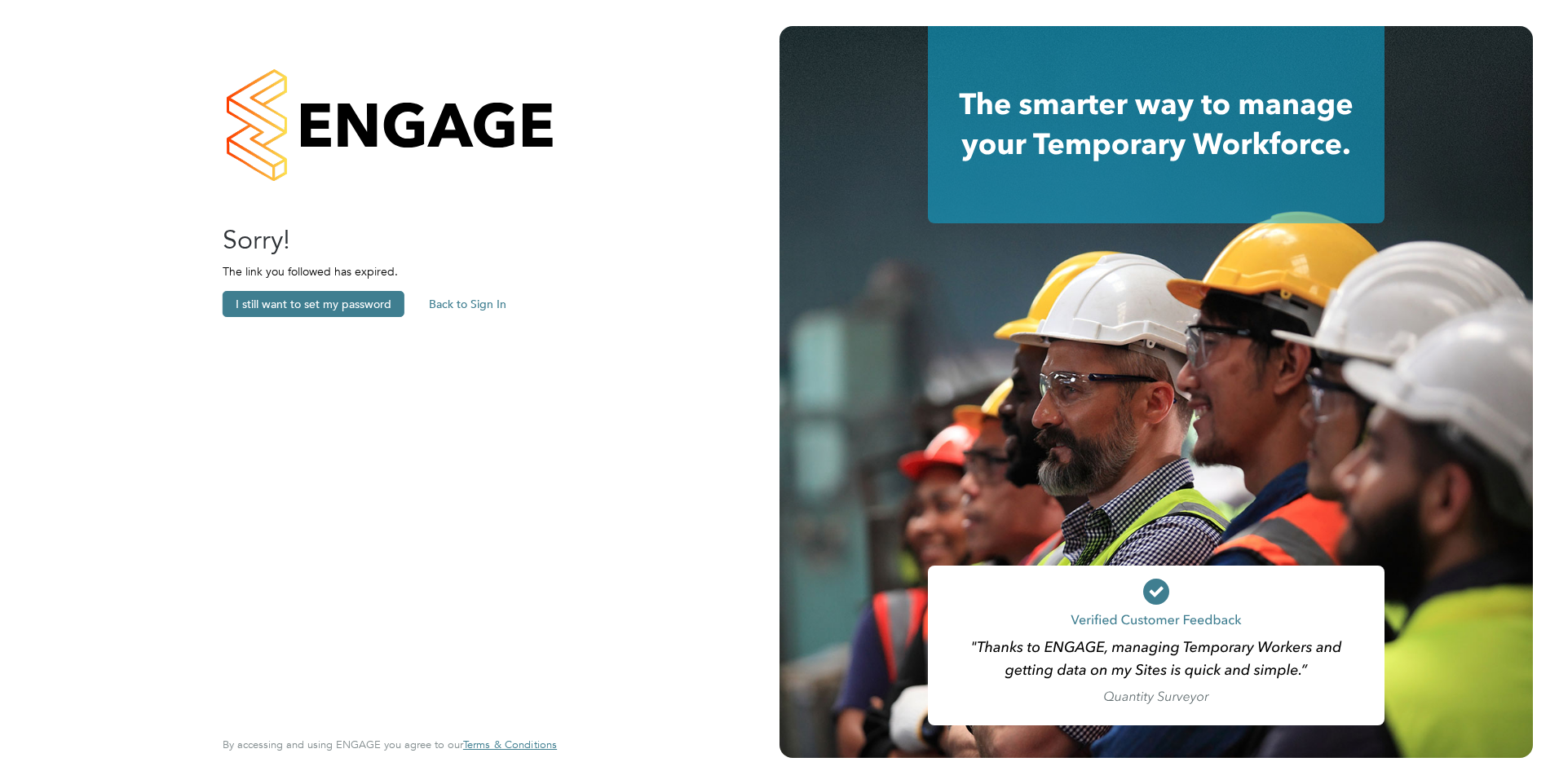
click at [484, 311] on button "Back to Sign In" at bounding box center [467, 303] width 104 height 26
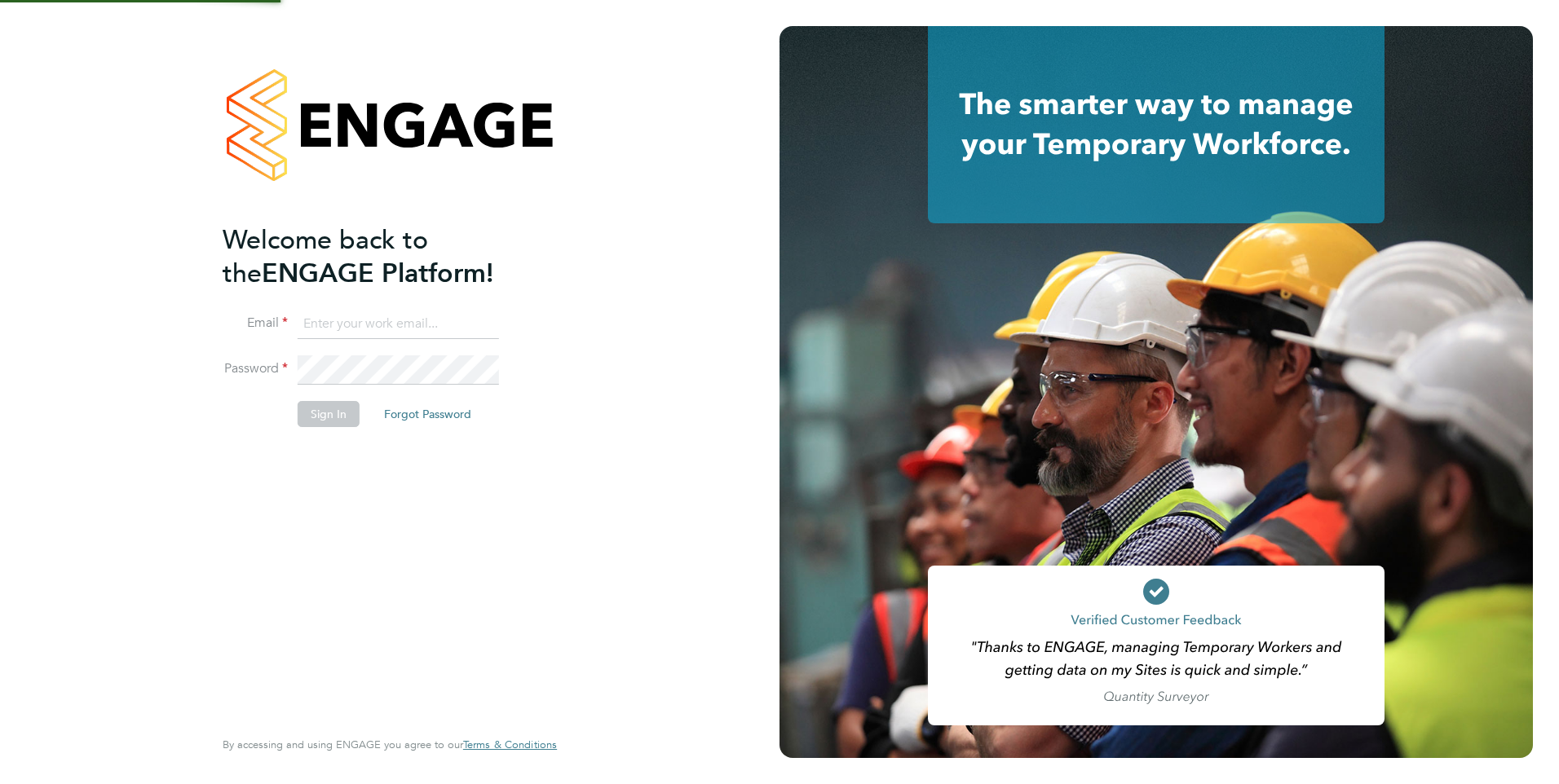
type input "Frank.Pocock@morganhunt.com"
click at [322, 418] on button "Sign In" at bounding box center [328, 413] width 62 height 26
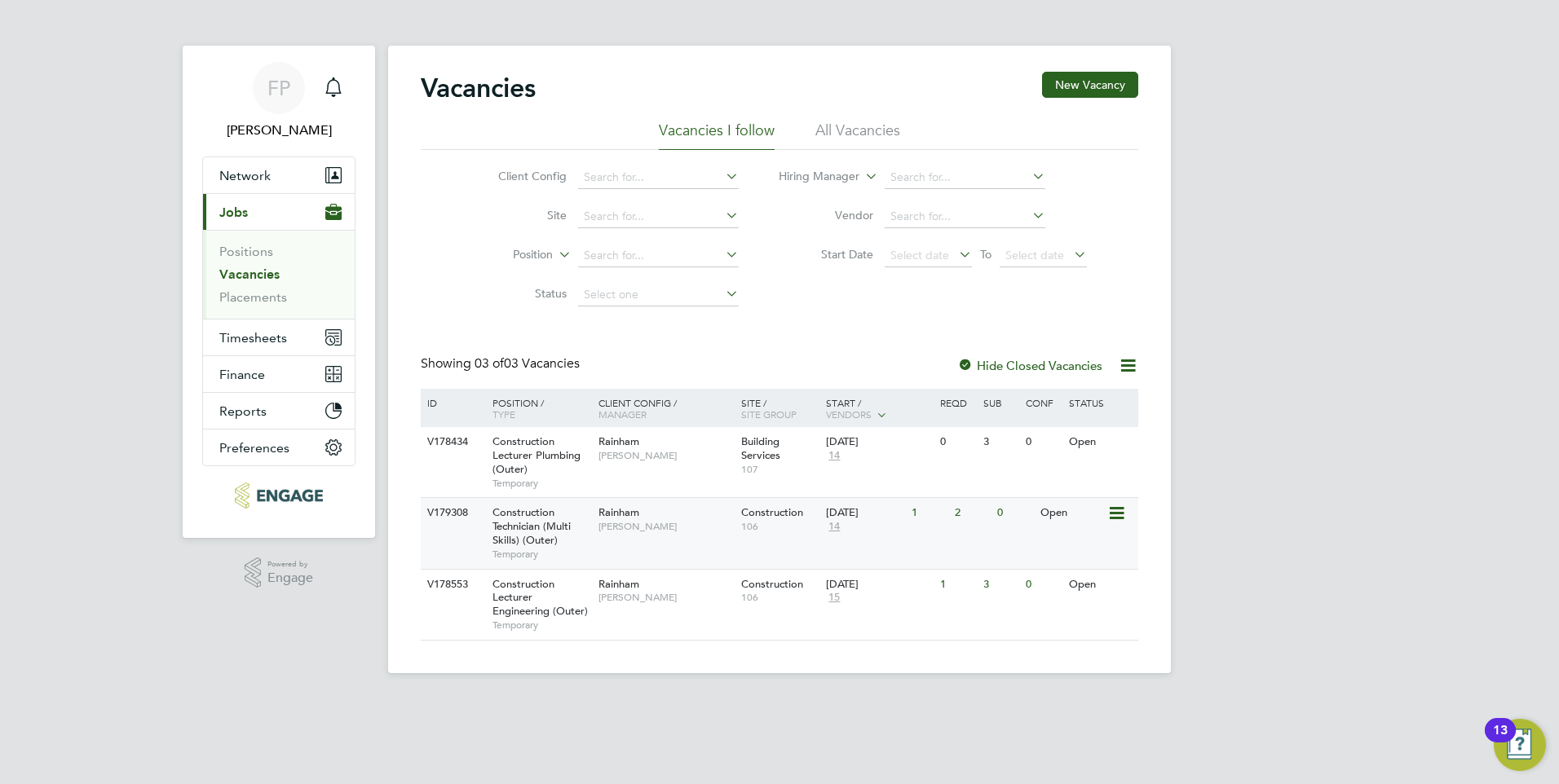
click at [528, 541] on span "Construction Technician (Multi Skills) (Outer)" at bounding box center [531, 526] width 78 height 41
click at [518, 449] on span "Construction Lecturer Plumbing (Outer)" at bounding box center [536, 455] width 88 height 41
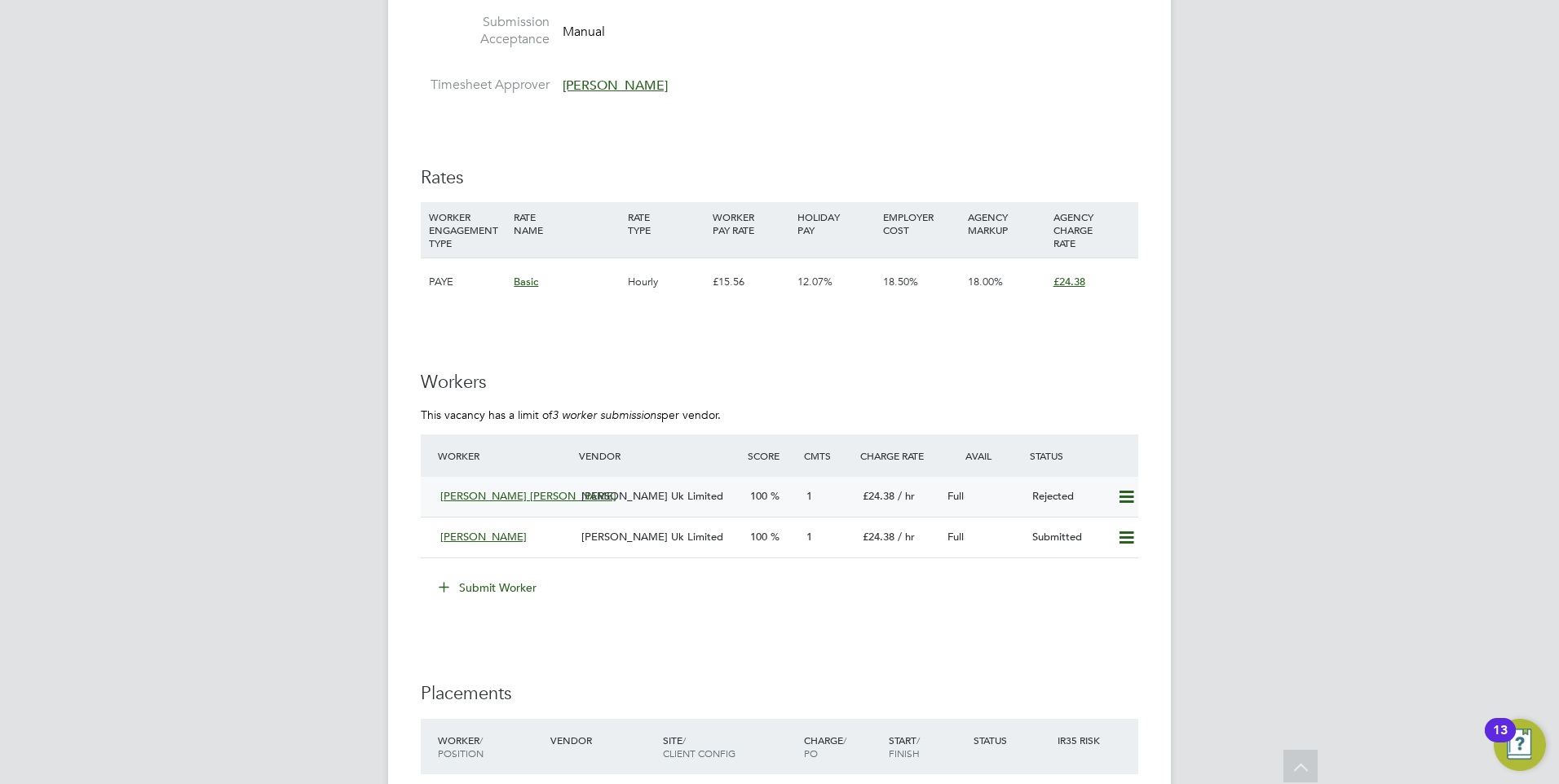
scroll to position [2526, 0]
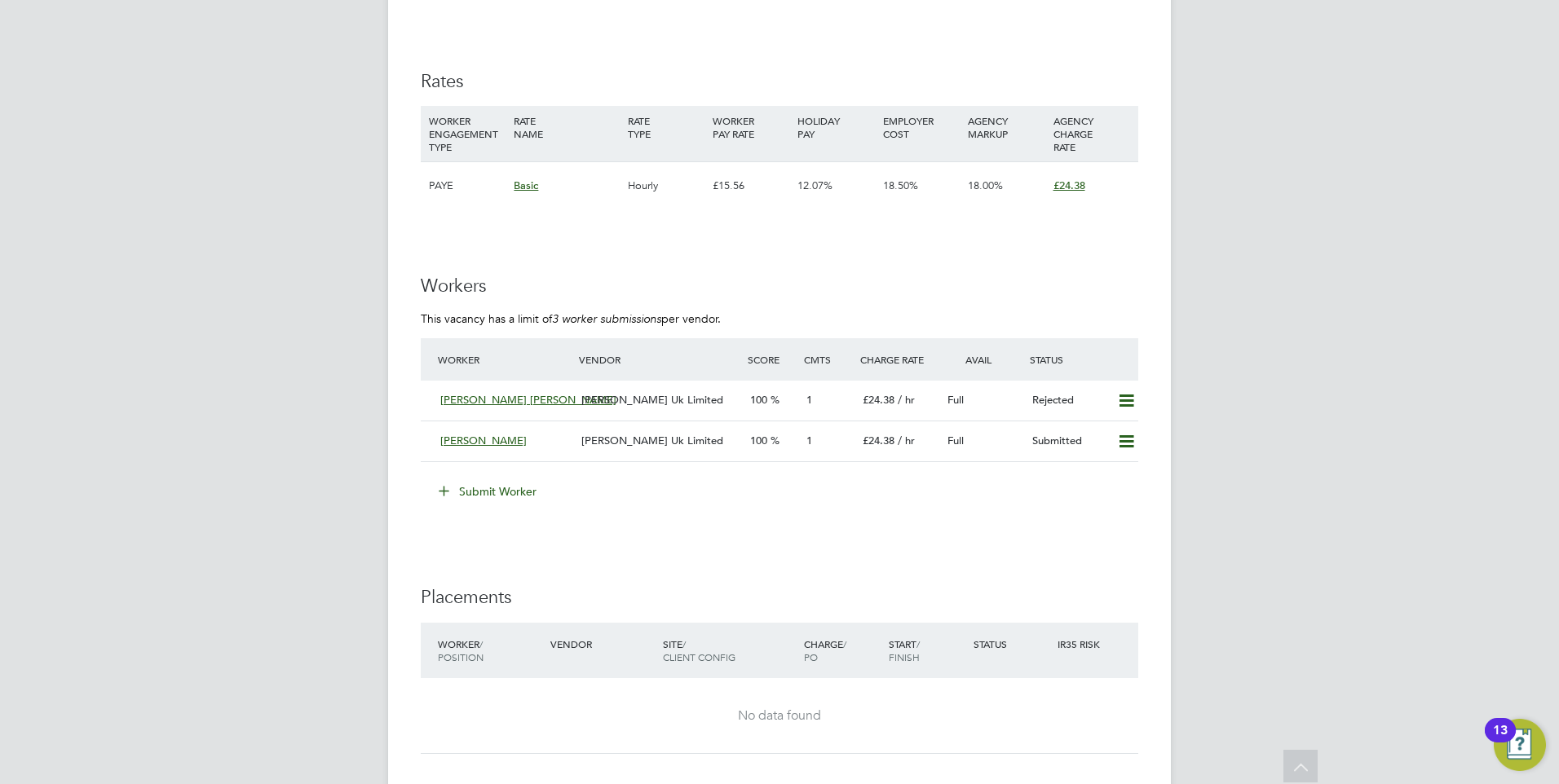
click at [535, 489] on button "Submit Worker" at bounding box center [489, 491] width 123 height 26
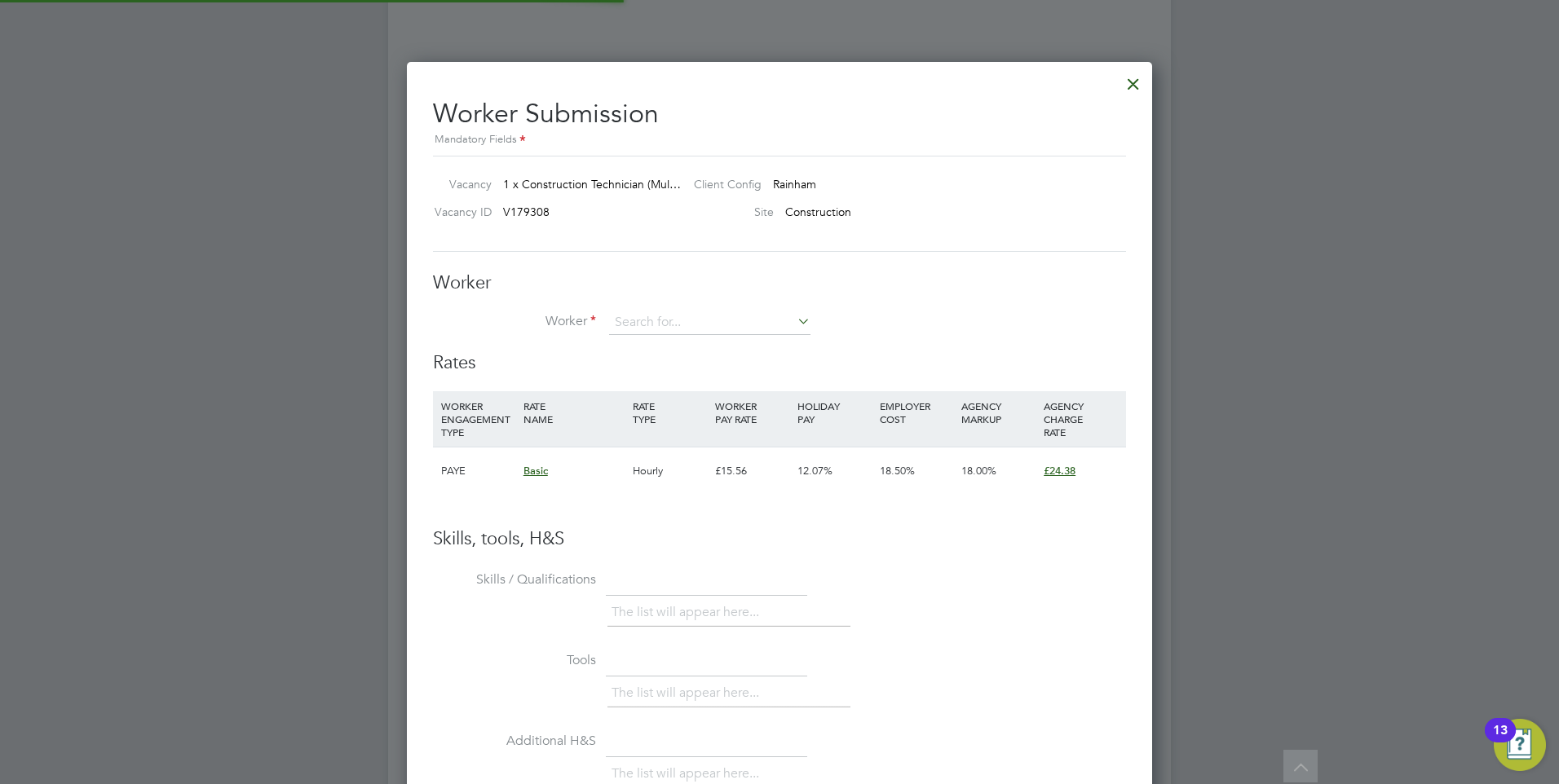
scroll to position [8, 8]
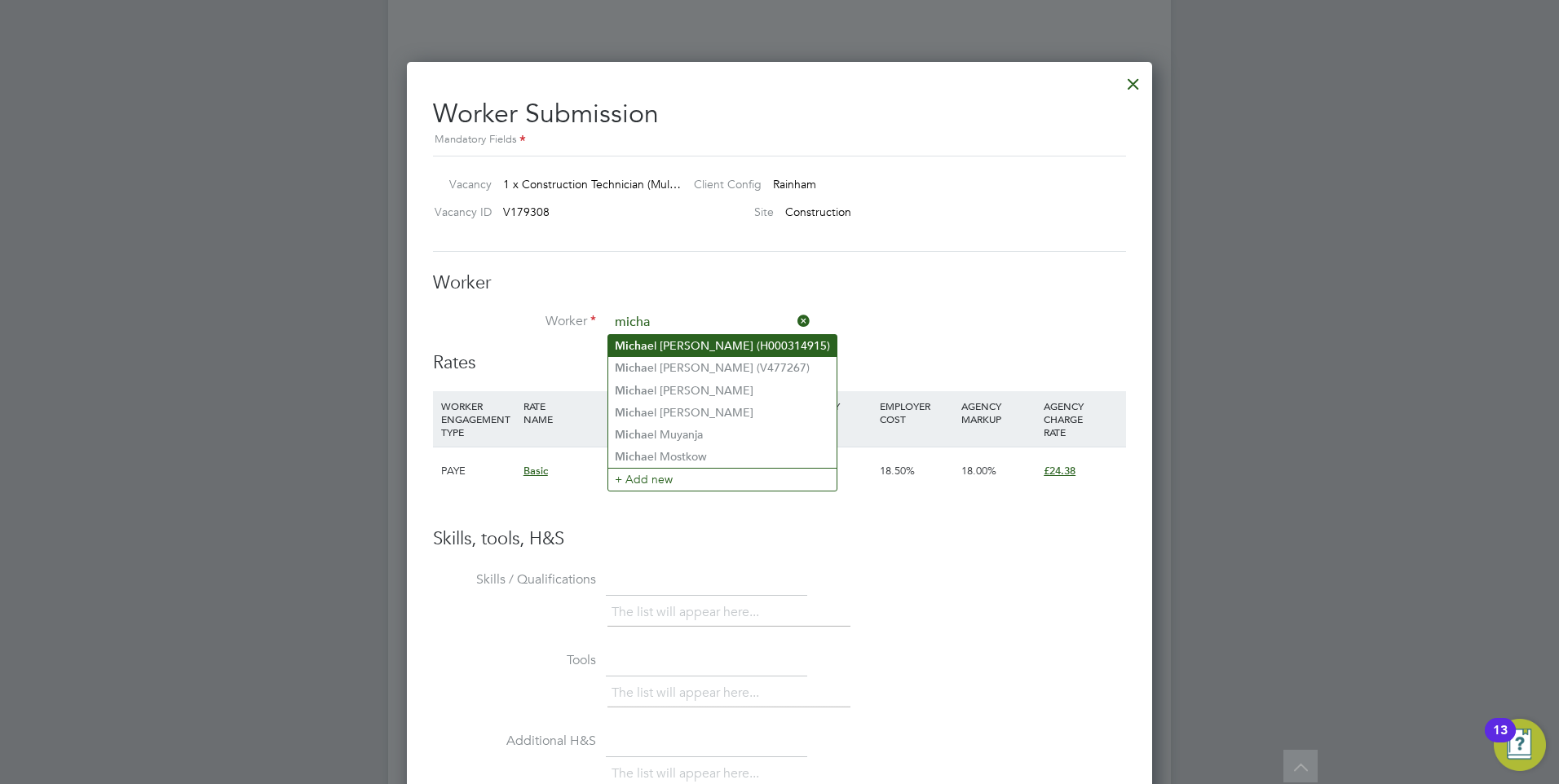
click at [639, 349] on b "Micha" at bounding box center [630, 345] width 32 height 14
type input "Michael Hennigan (H000314915)"
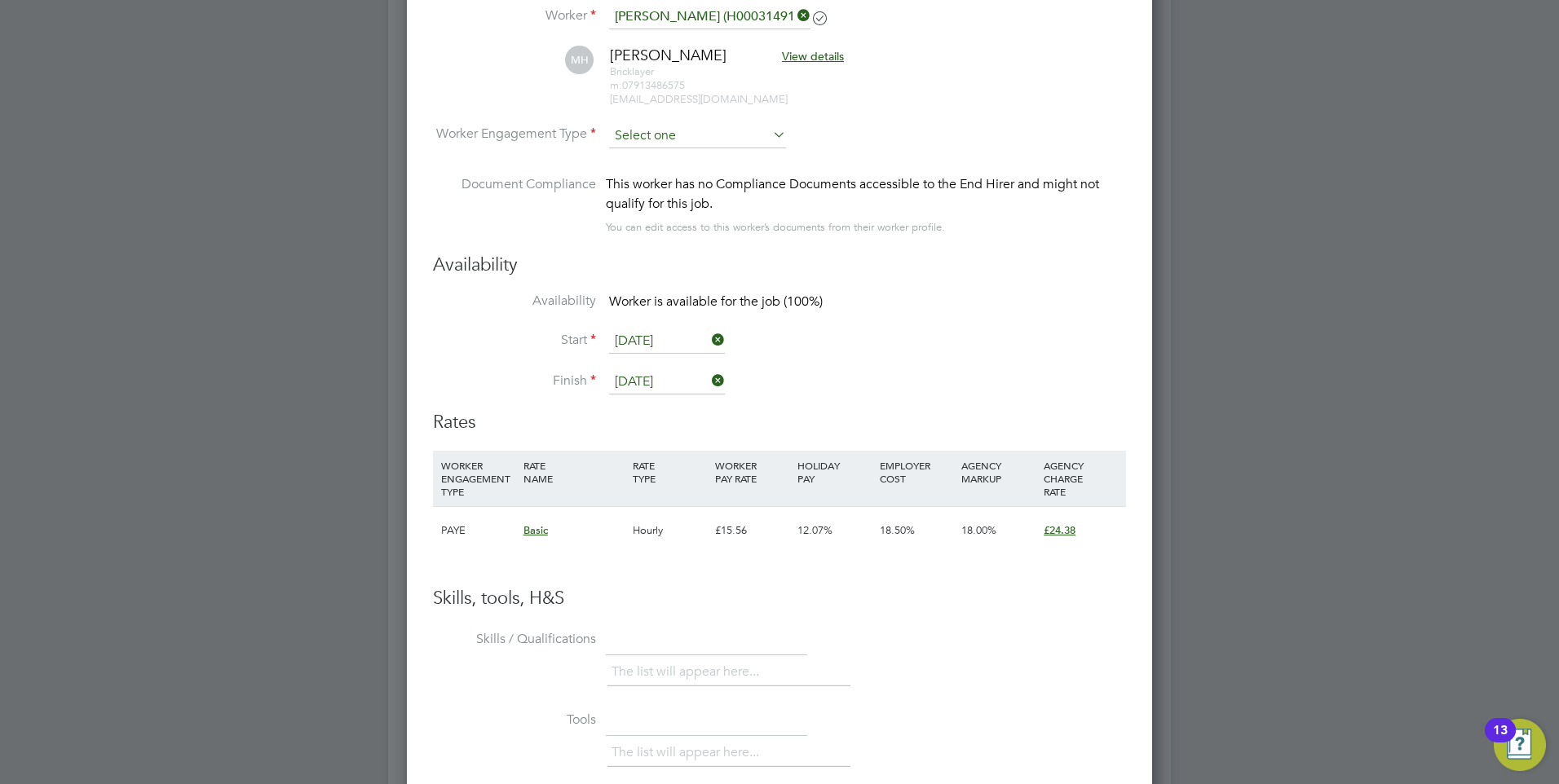
click at [644, 126] on input at bounding box center [697, 137] width 177 height 25
click at [658, 166] on li "Contract" at bounding box center [697, 158] width 179 height 22
type input "Contract"
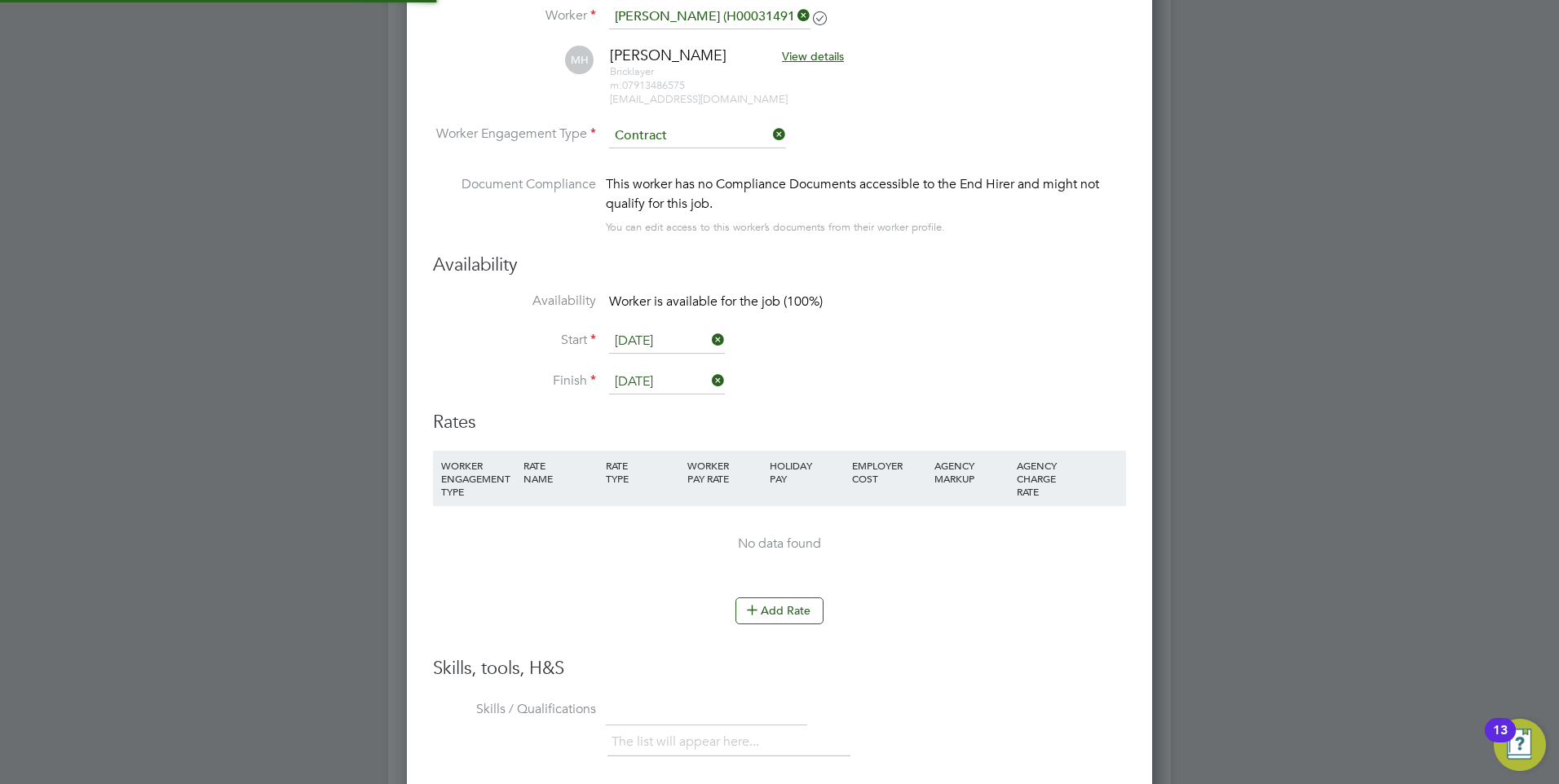
click at [654, 142] on input at bounding box center [697, 137] width 177 height 25
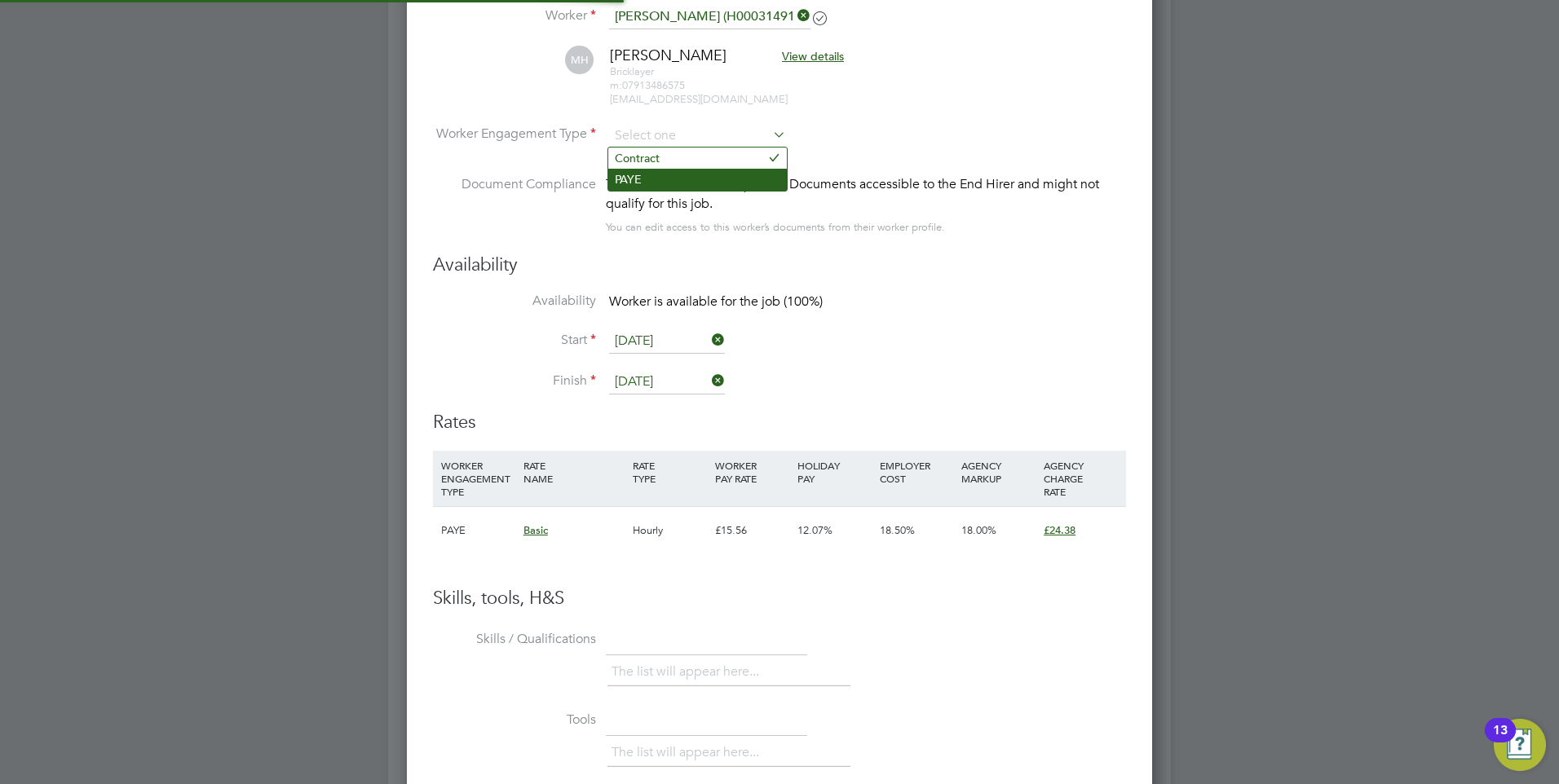
click at [657, 179] on li "PAYE" at bounding box center [697, 180] width 179 height 22
type input "PAYE"
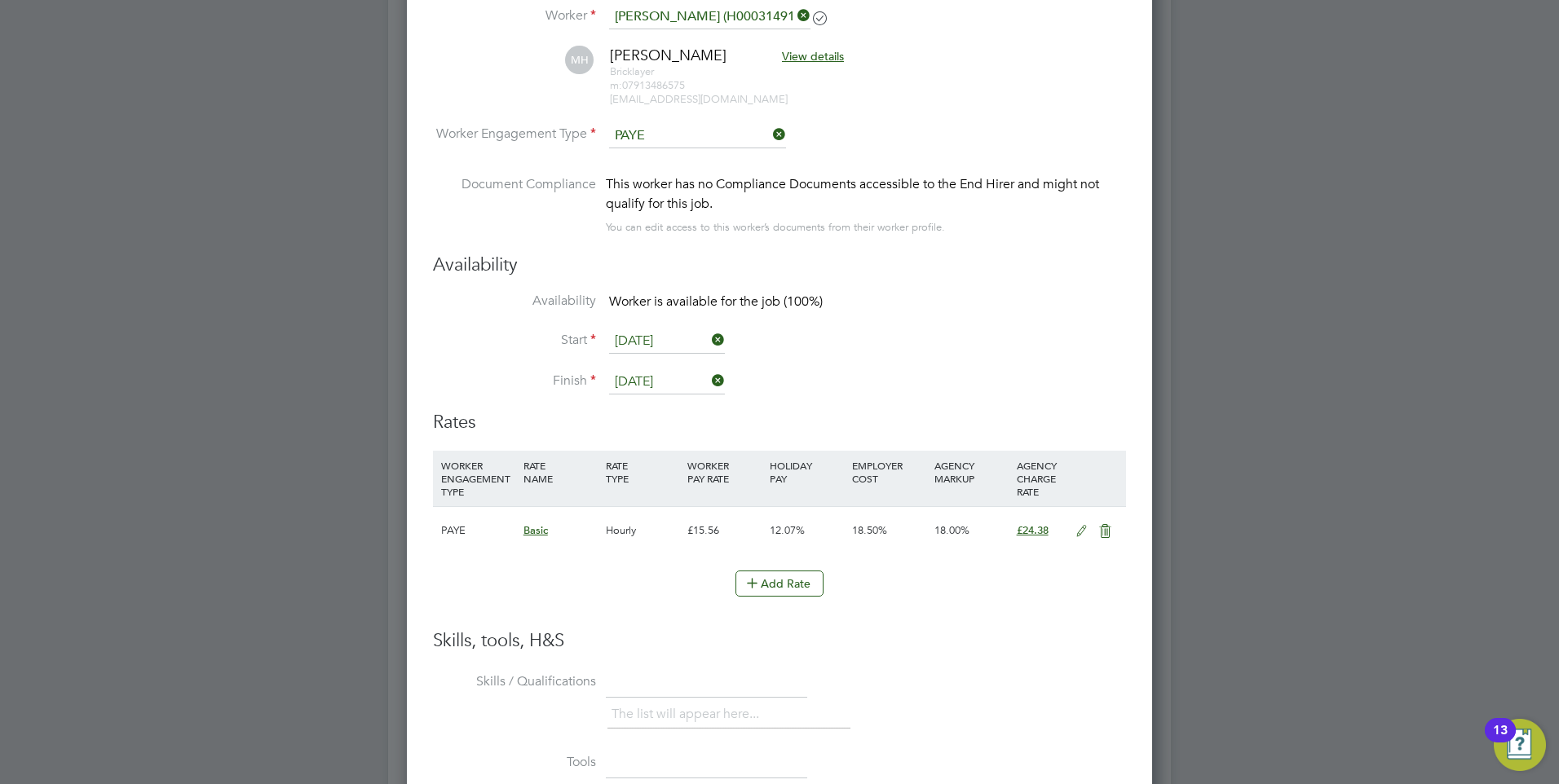
click at [837, 292] on li "Availability Worker is available for the job (100%)" at bounding box center [780, 310] width 693 height 36
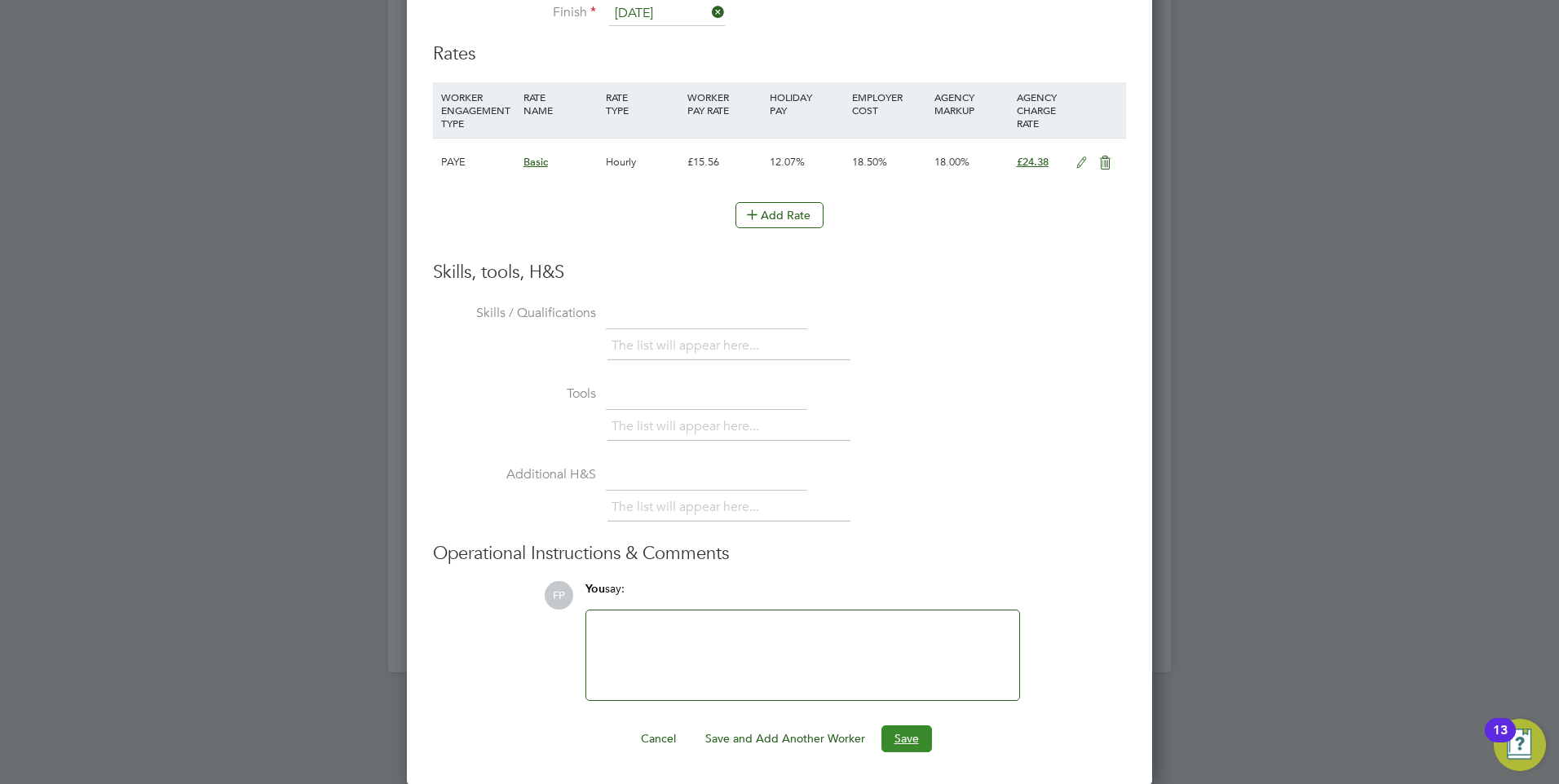
click at [911, 732] on button "Save" at bounding box center [906, 738] width 51 height 26
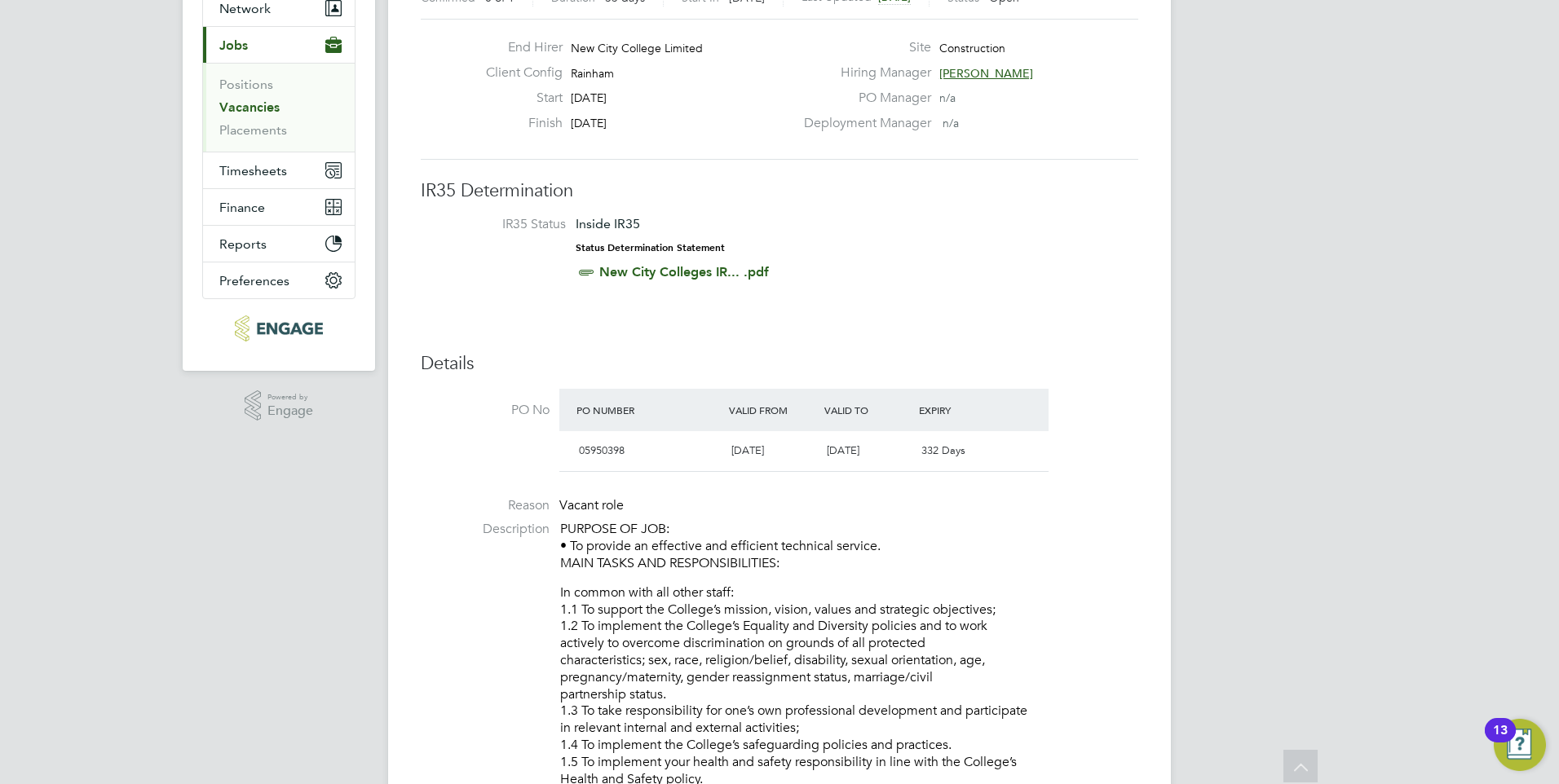
scroll to position [0, 0]
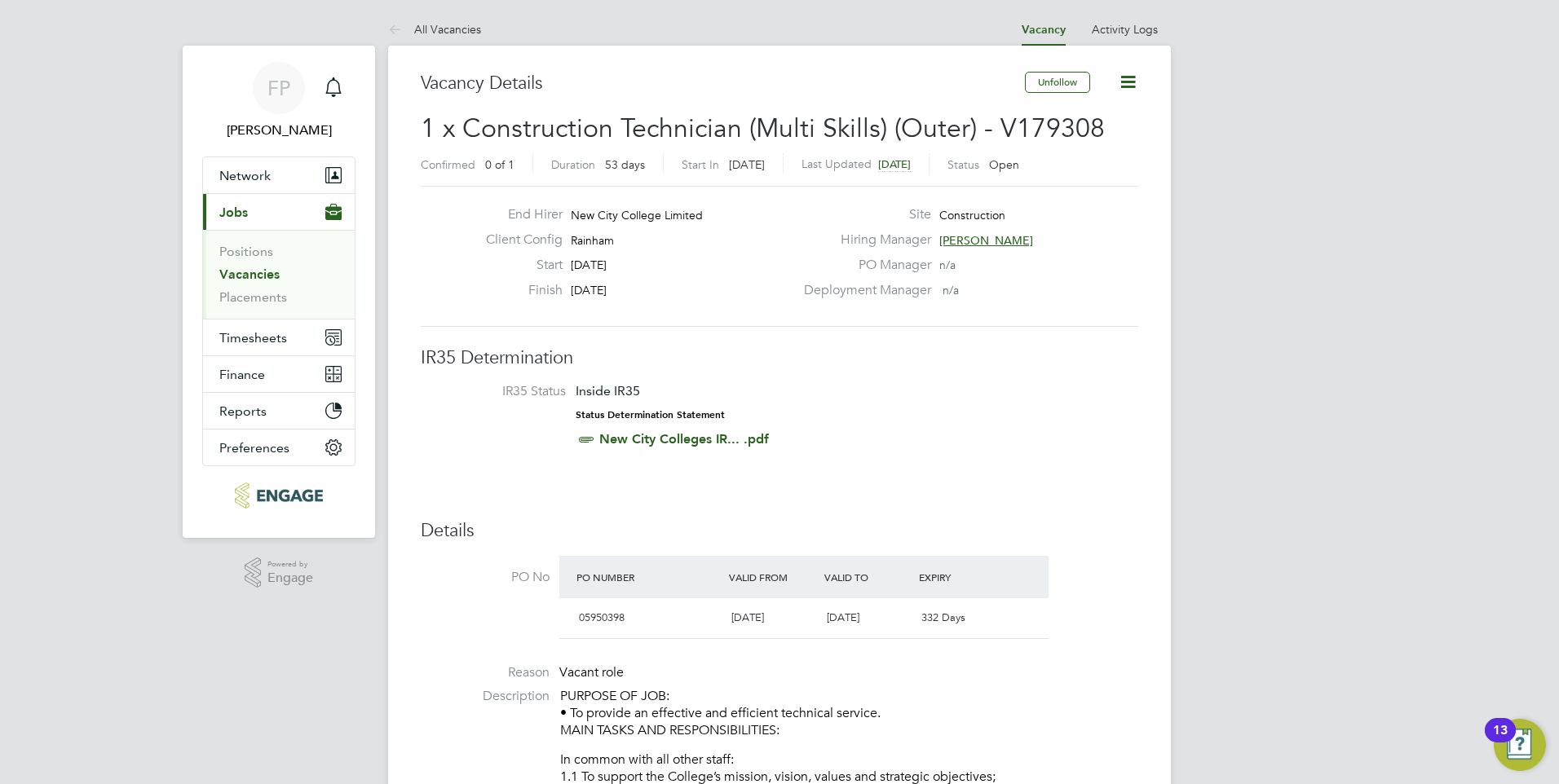
click at [249, 276] on link "Vacancies" at bounding box center [249, 274] width 60 height 16
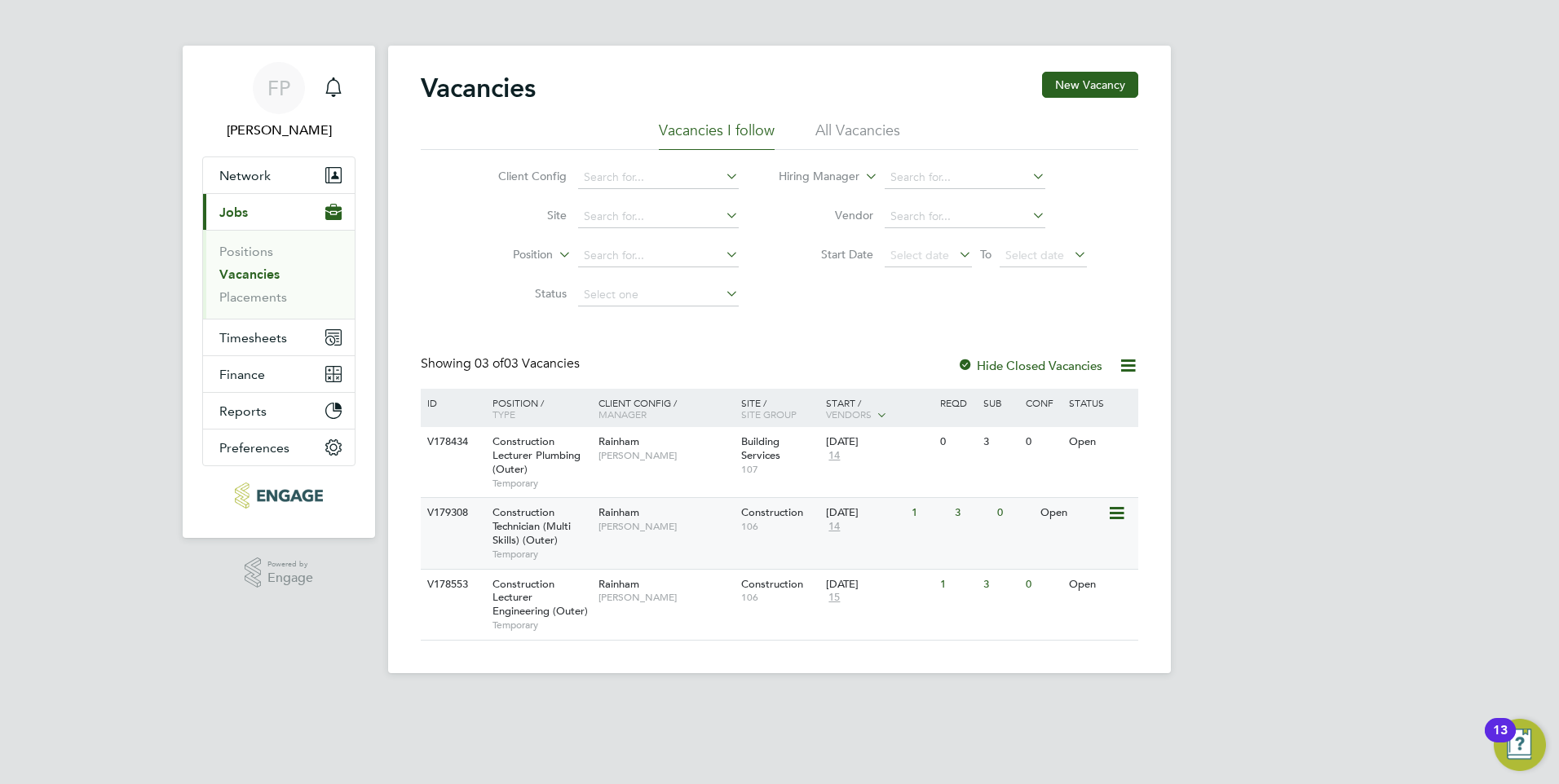
click at [658, 536] on div "Rainham Ian Rist" at bounding box center [665, 518] width 142 height 42
click at [833, 127] on li "All Vacancies" at bounding box center [857, 135] width 84 height 29
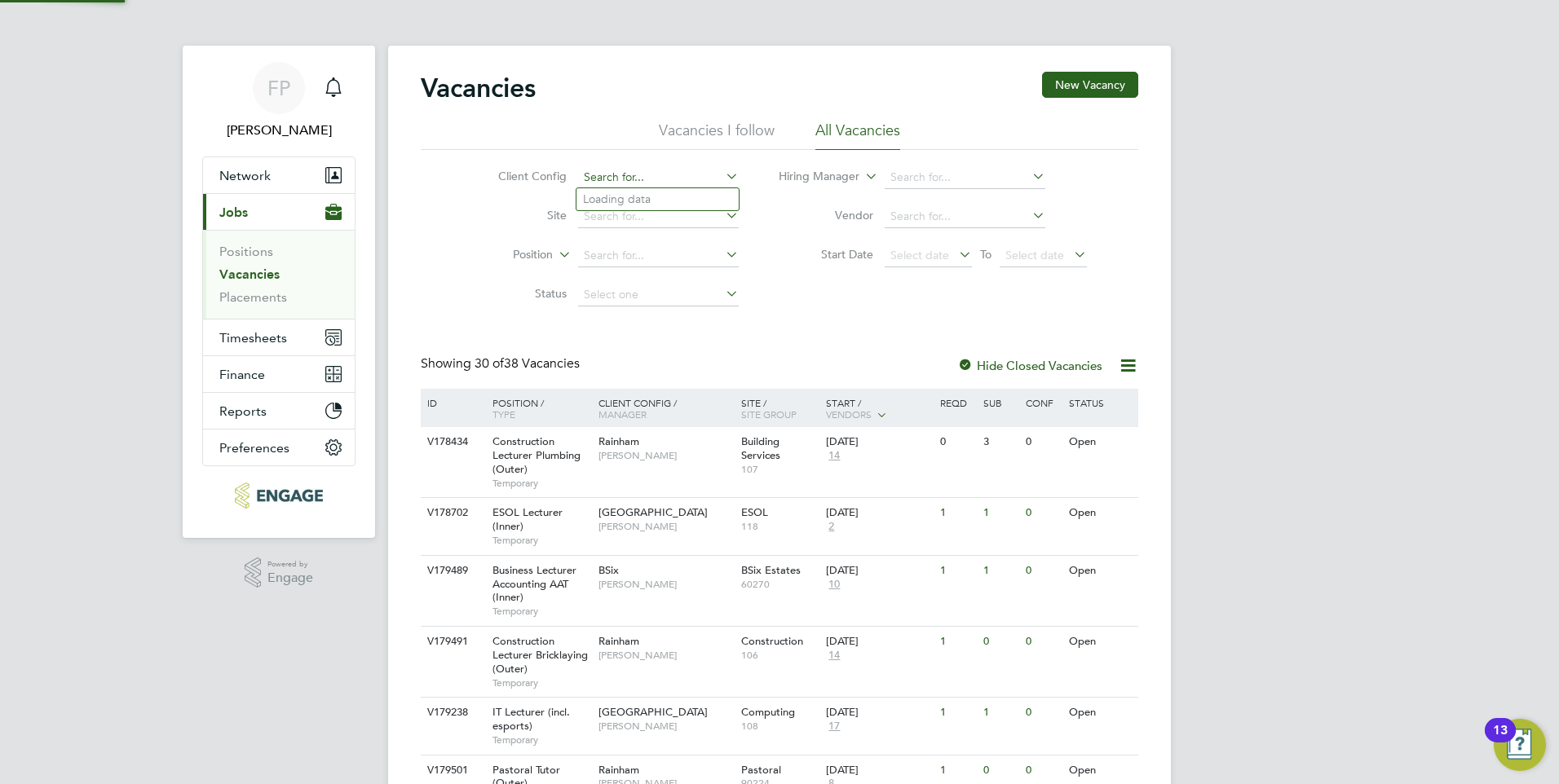
click at [645, 171] on input at bounding box center [659, 178] width 161 height 23
click at [693, 330] on li "Hackney Campus" at bounding box center [688, 333] width 224 height 22
type input "Hackney Campus"
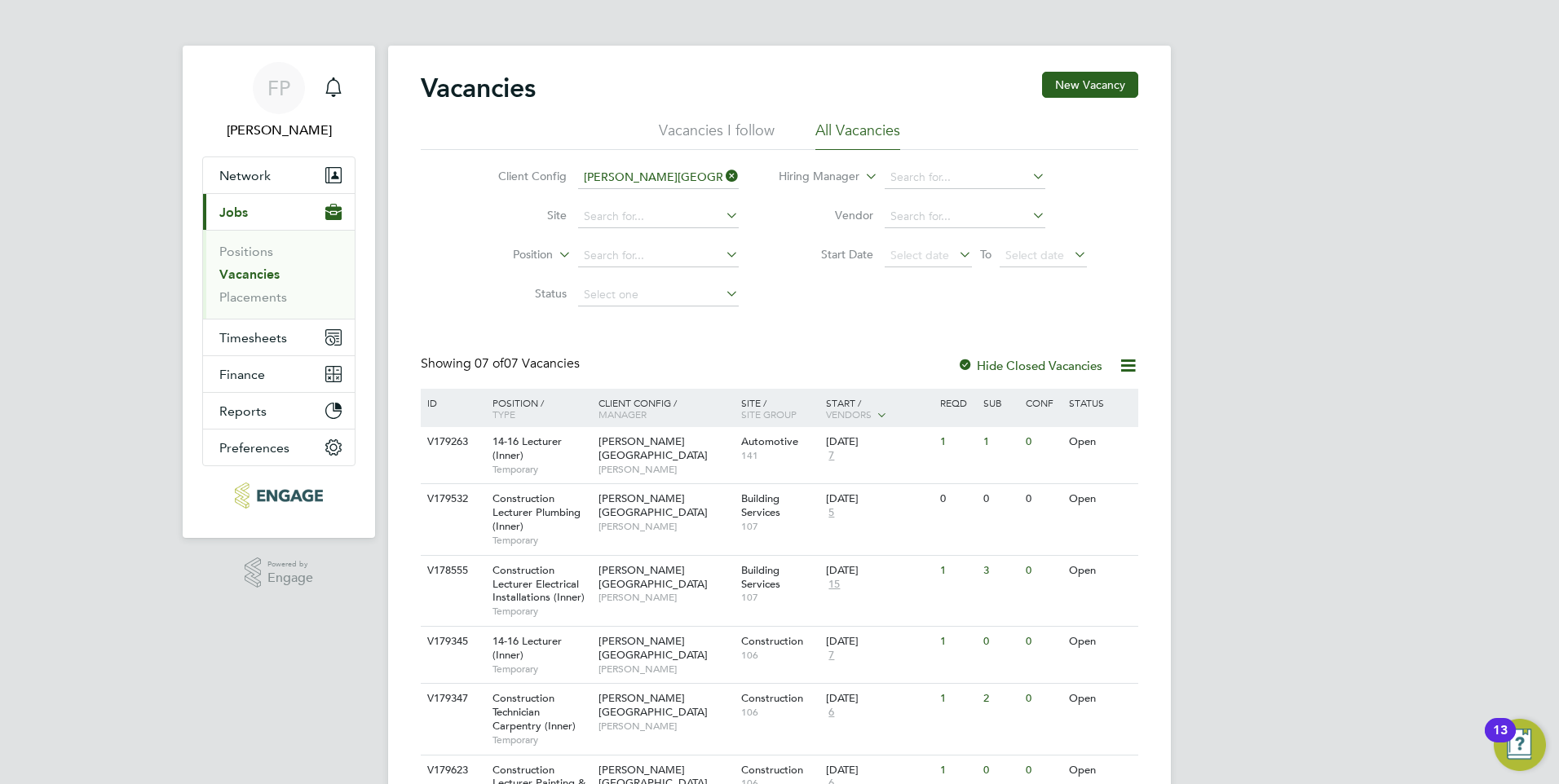
click at [686, 126] on li "Vacancies I follow" at bounding box center [717, 135] width 116 height 29
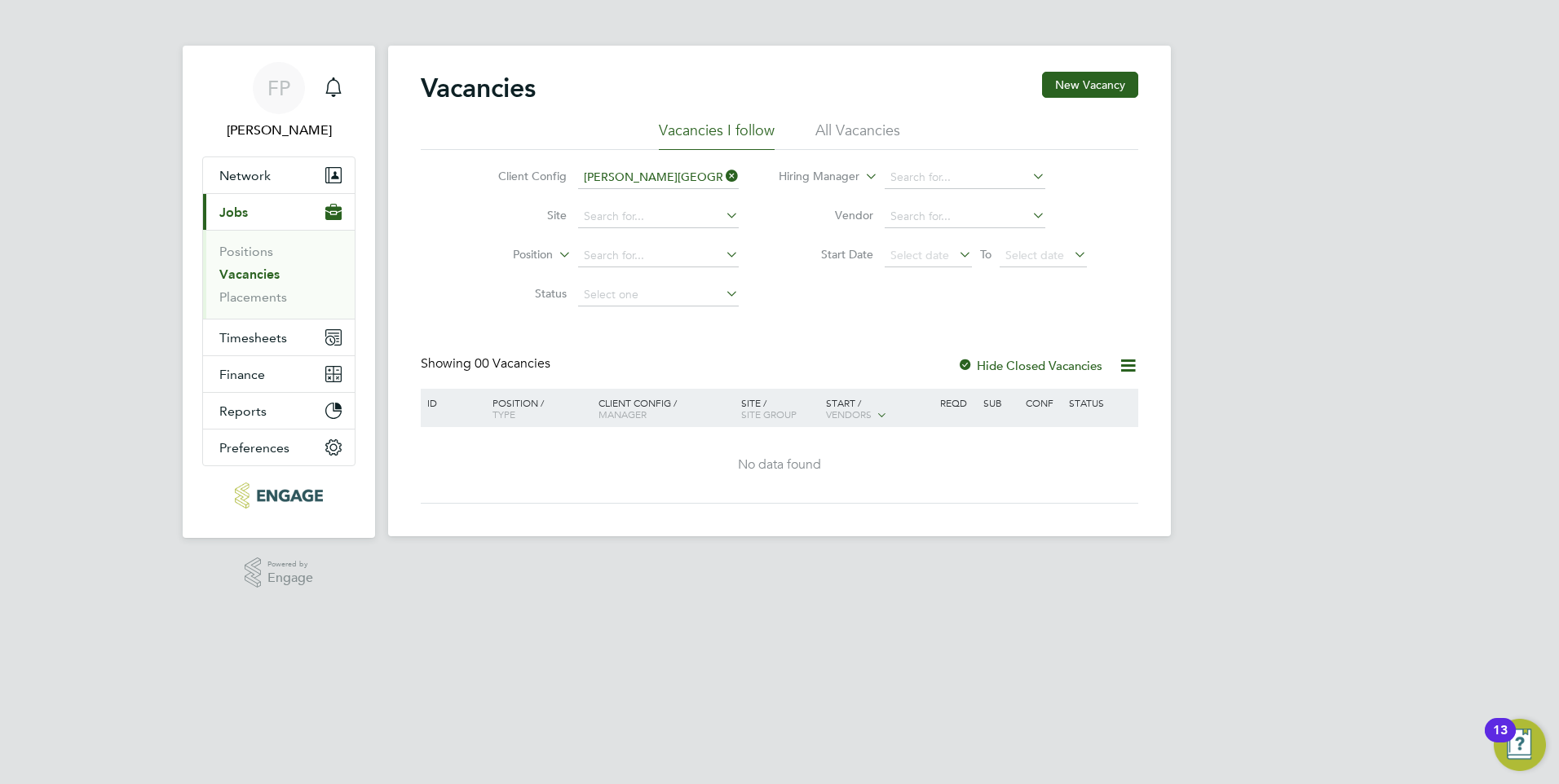
click at [854, 128] on li "All Vacancies" at bounding box center [857, 135] width 84 height 29
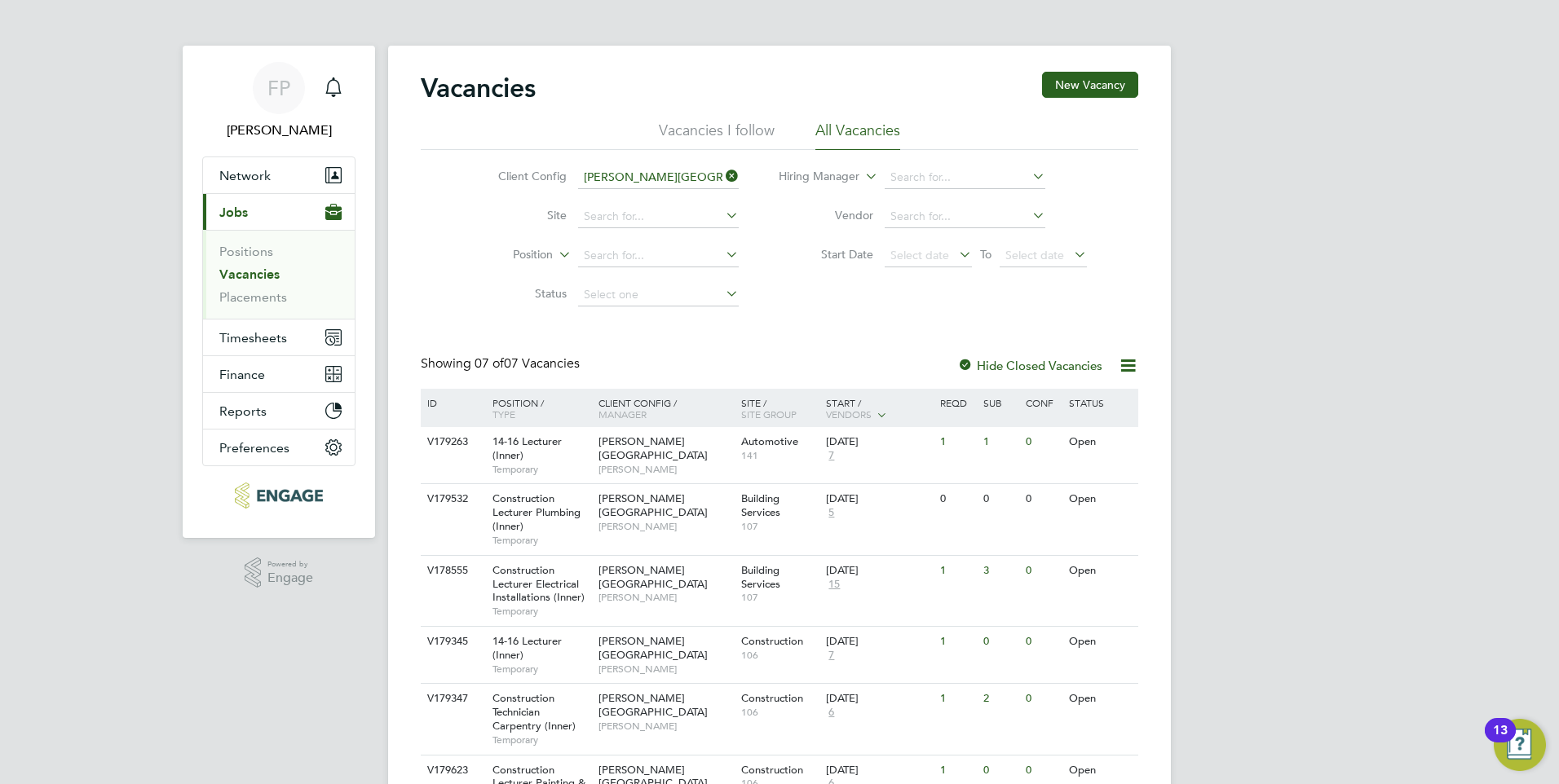
drag, startPoint x: 739, startPoint y: 173, endPoint x: 722, endPoint y: 175, distance: 17.1
click at [722, 173] on icon at bounding box center [722, 176] width 0 height 23
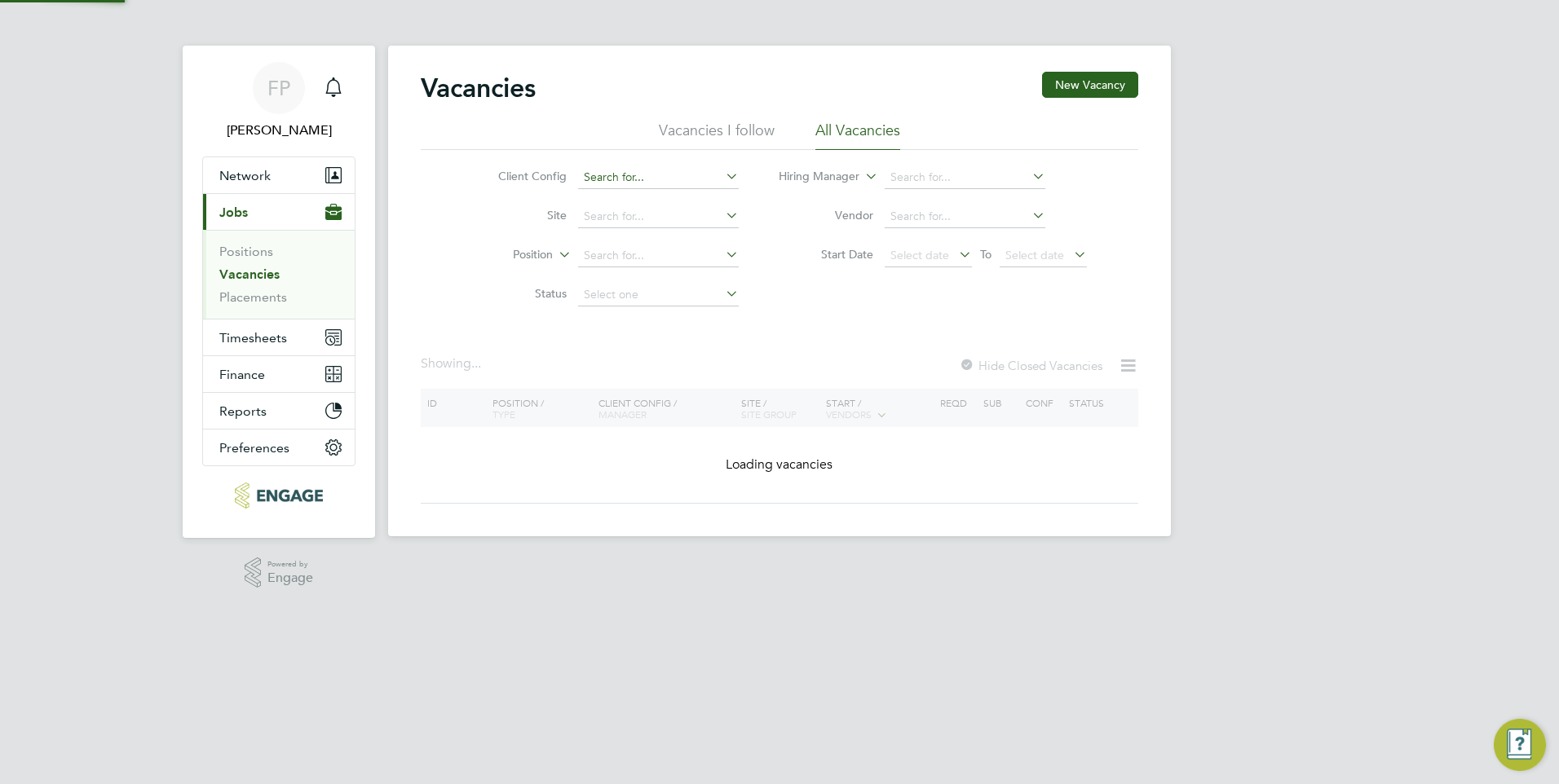
click at [685, 176] on input at bounding box center [659, 178] width 161 height 23
drag, startPoint x: 661, startPoint y: 375, endPoint x: 661, endPoint y: 272, distance: 103.0
click at [661, 355] on div "Vacancies New Vacancy Vacancies I follow All Vacancies Client Config Site Posit…" at bounding box center [779, 291] width 783 height 490
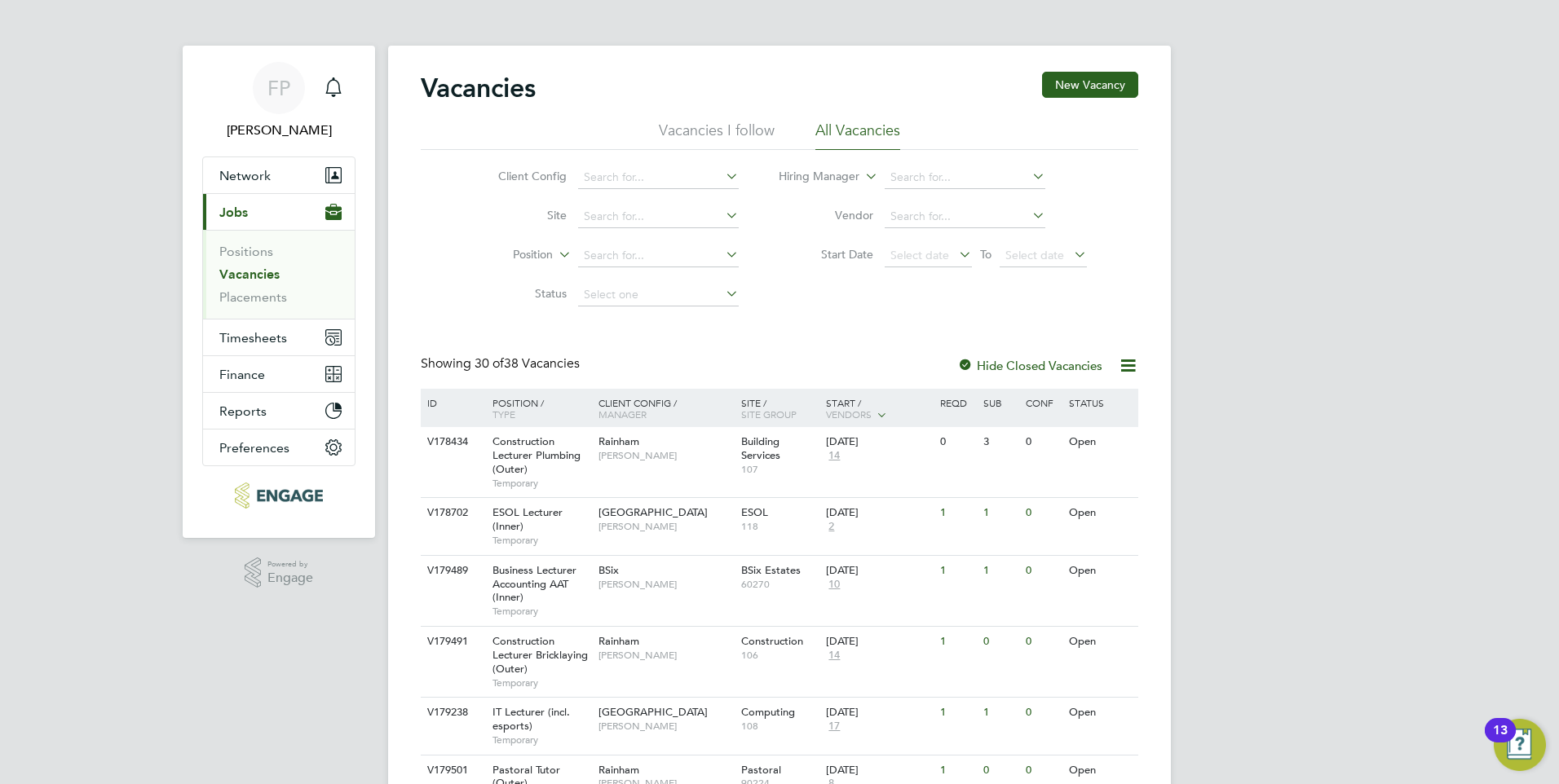
click at [635, 189] on li "Client Config" at bounding box center [606, 177] width 306 height 39
click at [630, 164] on li "Client Config" at bounding box center [606, 177] width 306 height 39
click at [630, 169] on input at bounding box center [659, 178] width 161 height 23
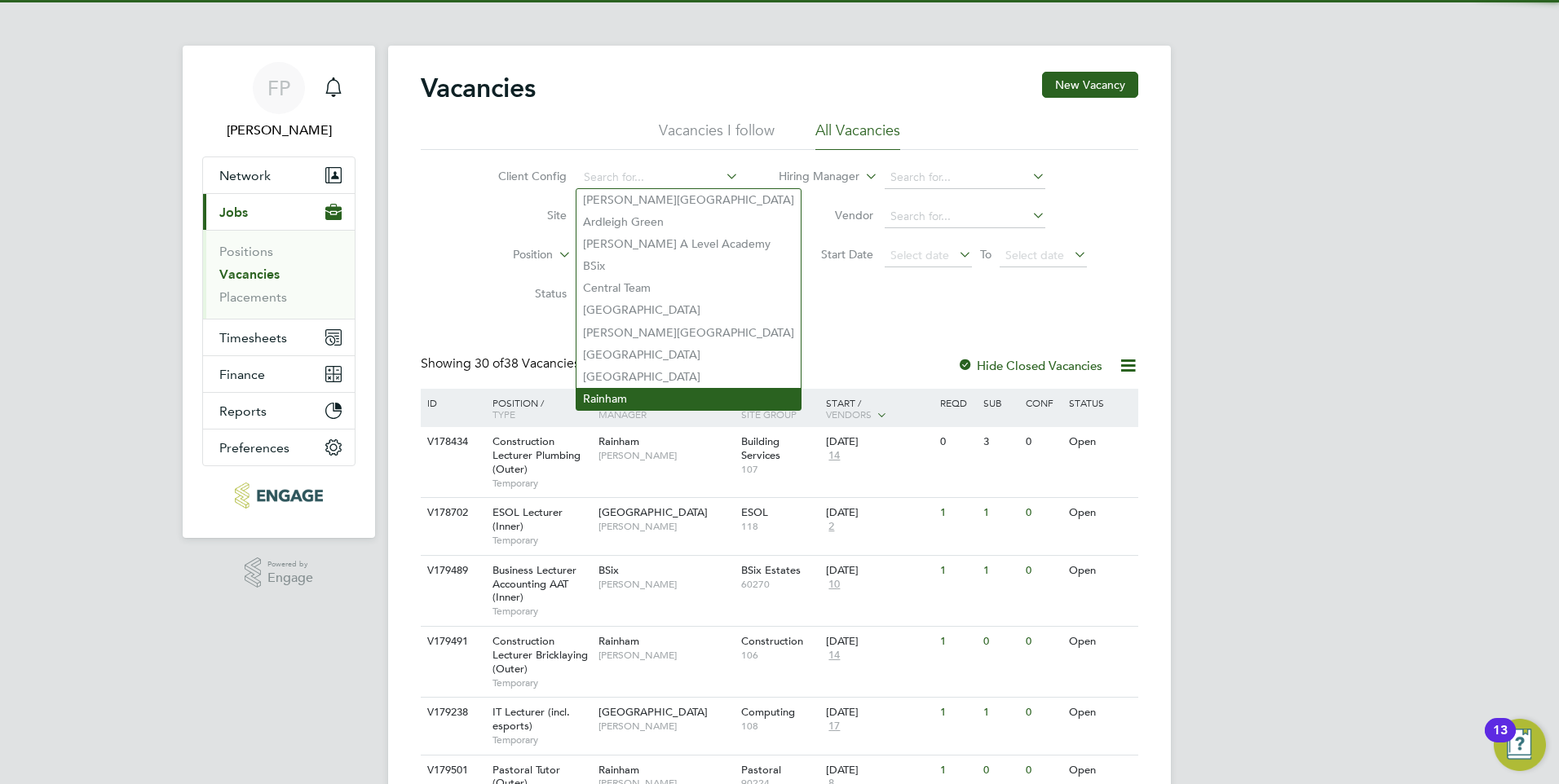
click at [651, 387] on li "Rainham" at bounding box center [688, 398] width 224 height 22
type input "Rainham"
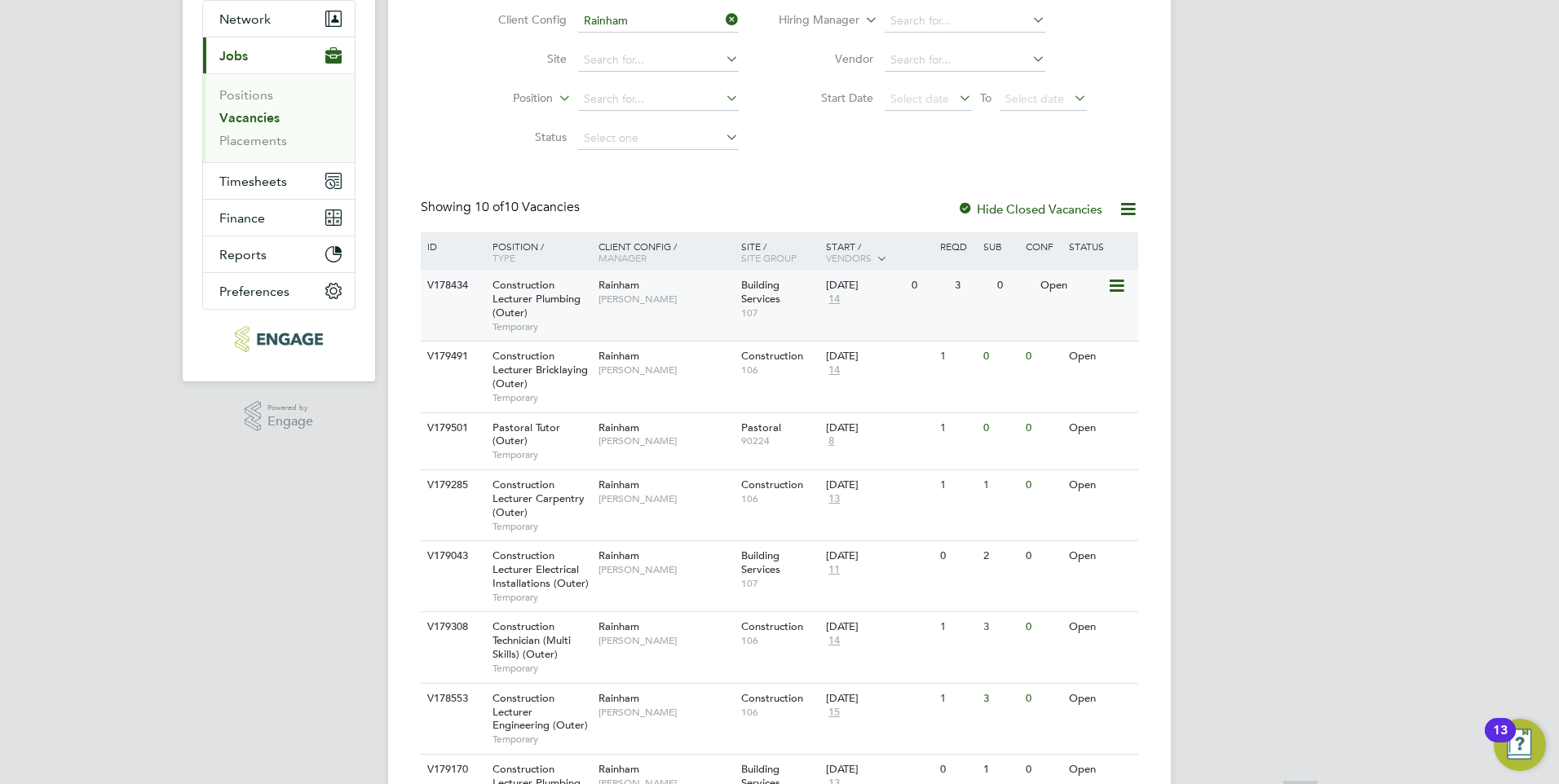
scroll to position [163, 0]
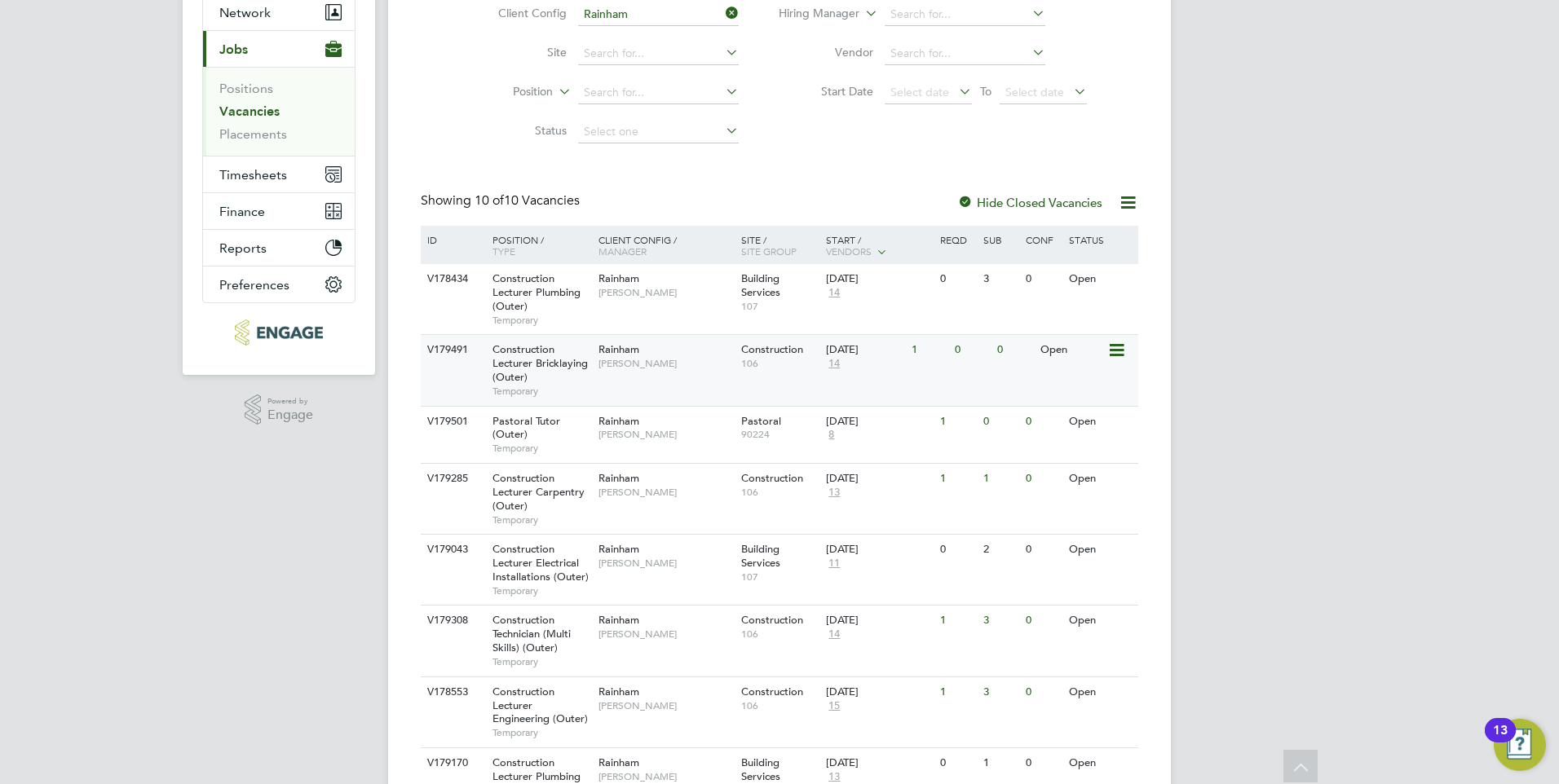
drag, startPoint x: 506, startPoint y: 367, endPoint x: 557, endPoint y: 363, distance: 51.2
click at [557, 363] on span "Construction Lecturer Bricklaying (Outer)" at bounding box center [539, 363] width 95 height 41
click at [515, 363] on span "Construction Lecturer Bricklaying (Outer)" at bounding box center [539, 363] width 95 height 41
click at [537, 348] on span "Construction Lecturer Bricklaying (Outer)" at bounding box center [539, 363] width 95 height 41
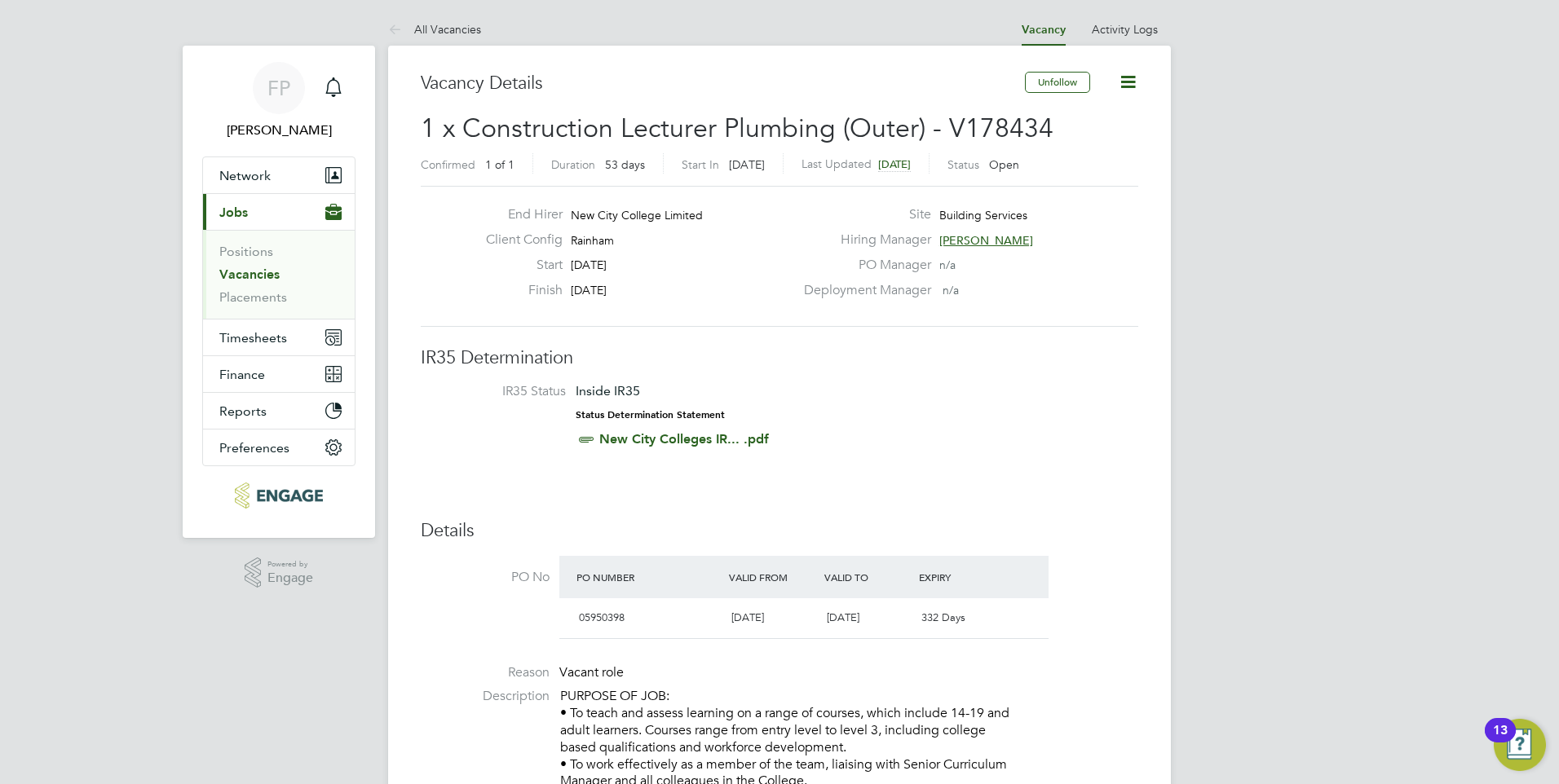
click at [1127, 90] on icon at bounding box center [1127, 82] width 21 height 21
click at [1105, 142] on li "Update Status" at bounding box center [1088, 143] width 94 height 23
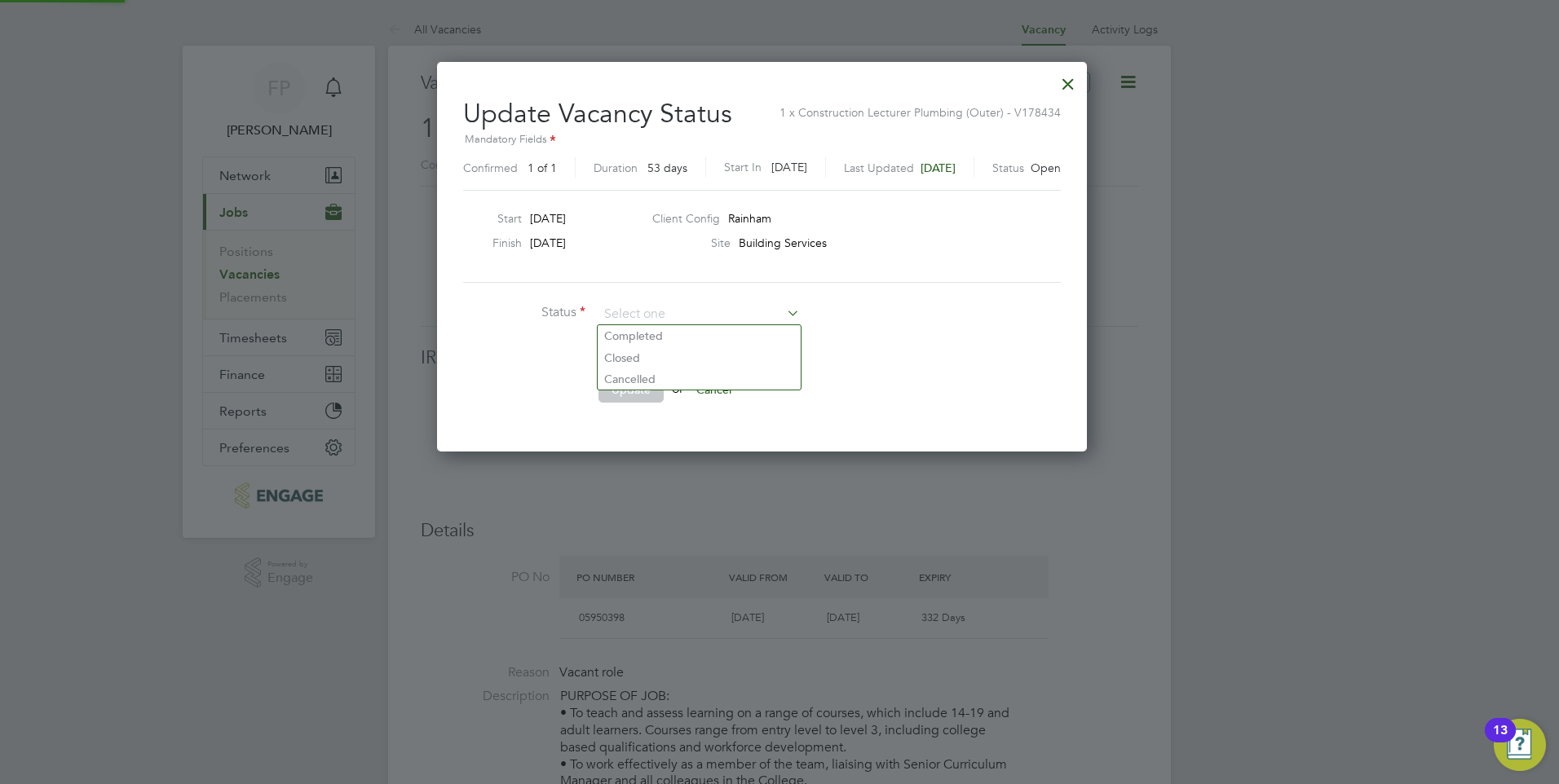
scroll to position [388, 685]
click at [1083, 85] on div at bounding box center [1068, 79] width 29 height 29
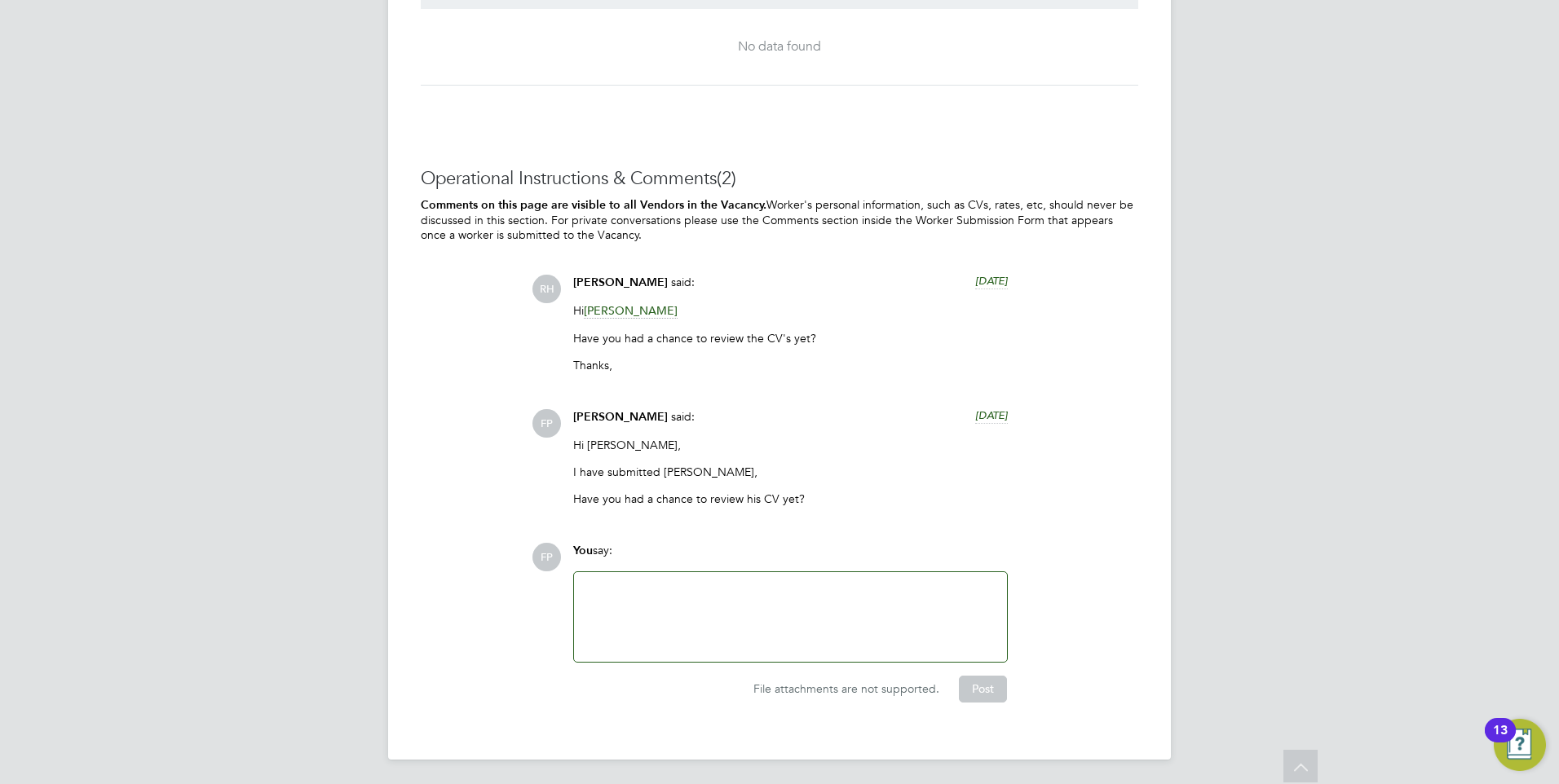
drag, startPoint x: 667, startPoint y: 580, endPoint x: 660, endPoint y: 479, distance: 101.2
click at [668, 582] on div at bounding box center [790, 617] width 413 height 70
click at [651, 469] on p "I have submitted Curtis," at bounding box center [790, 472] width 435 height 15
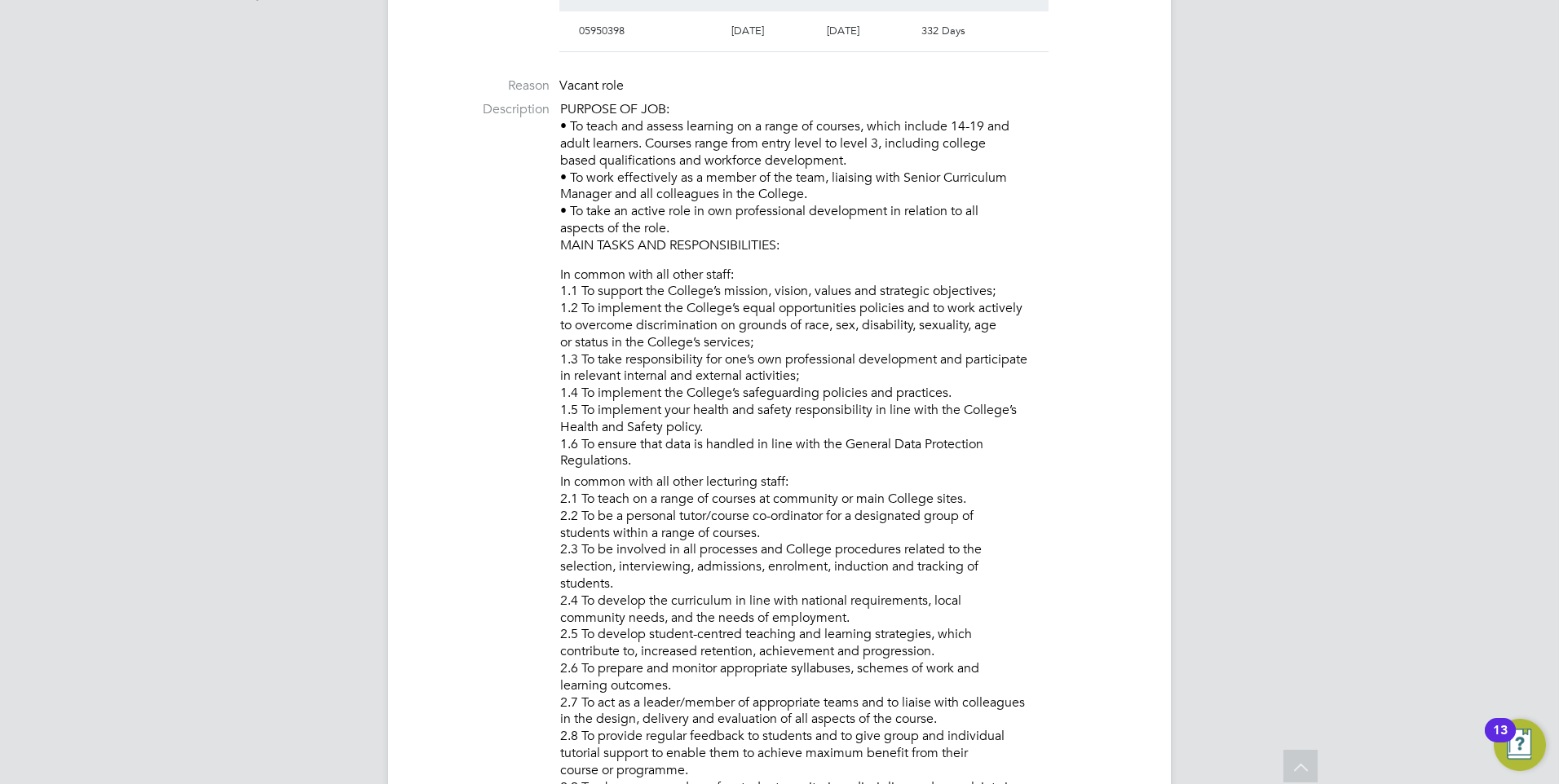
scroll to position [581, 0]
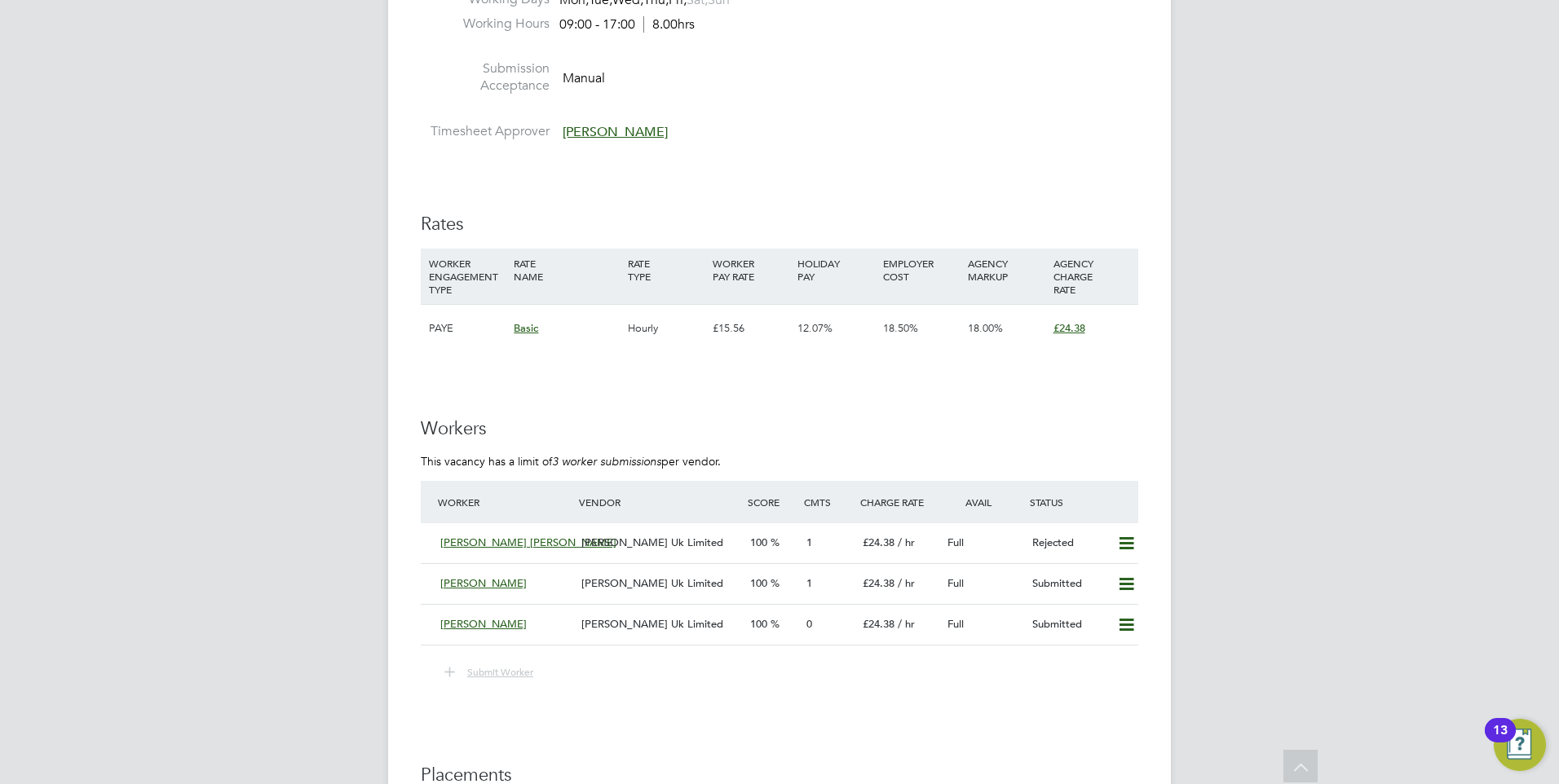
scroll to position [2526, 0]
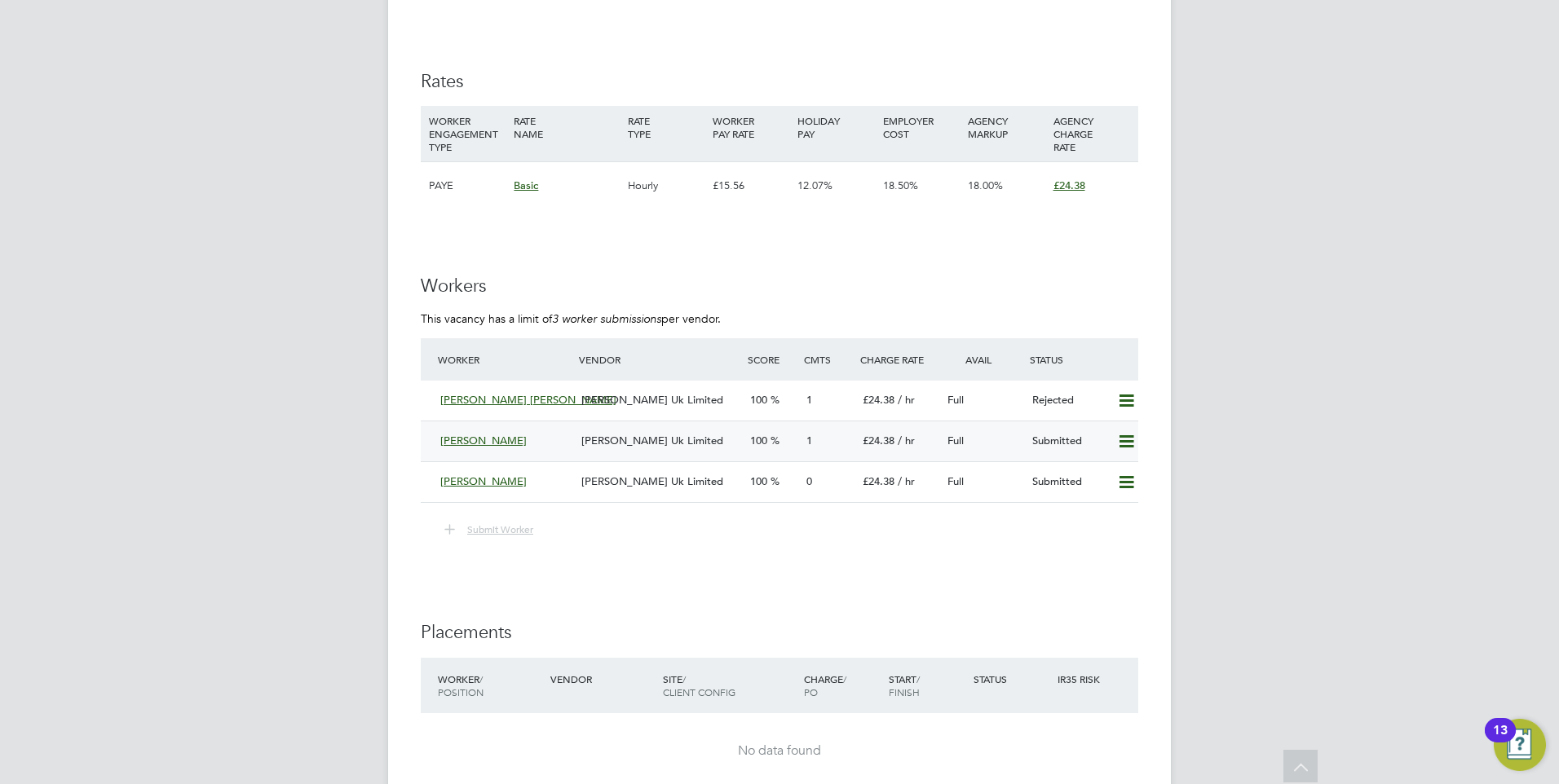
click at [799, 435] on div "1" at bounding box center [828, 441] width 56 height 26
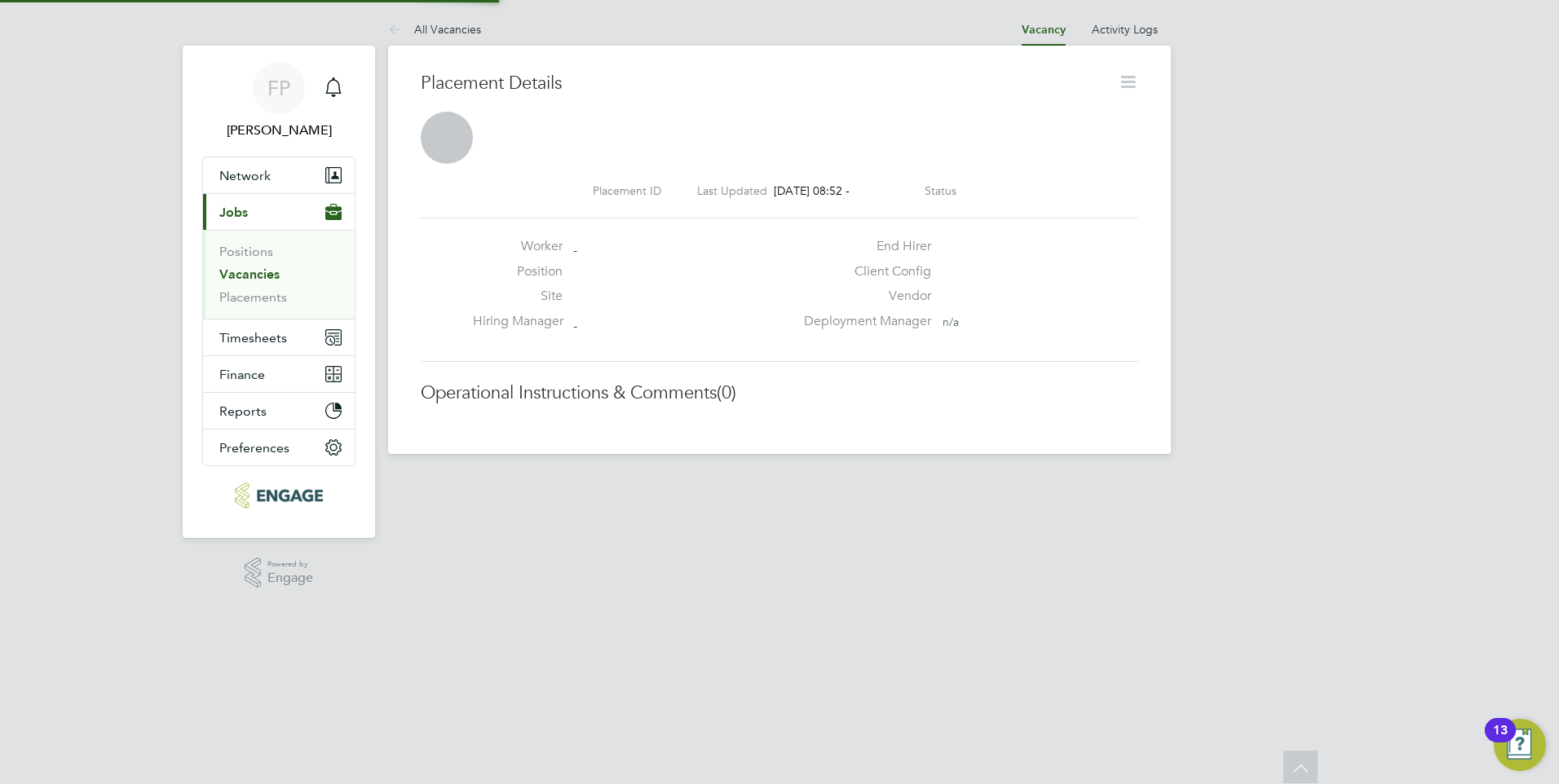
scroll to position [16, 130]
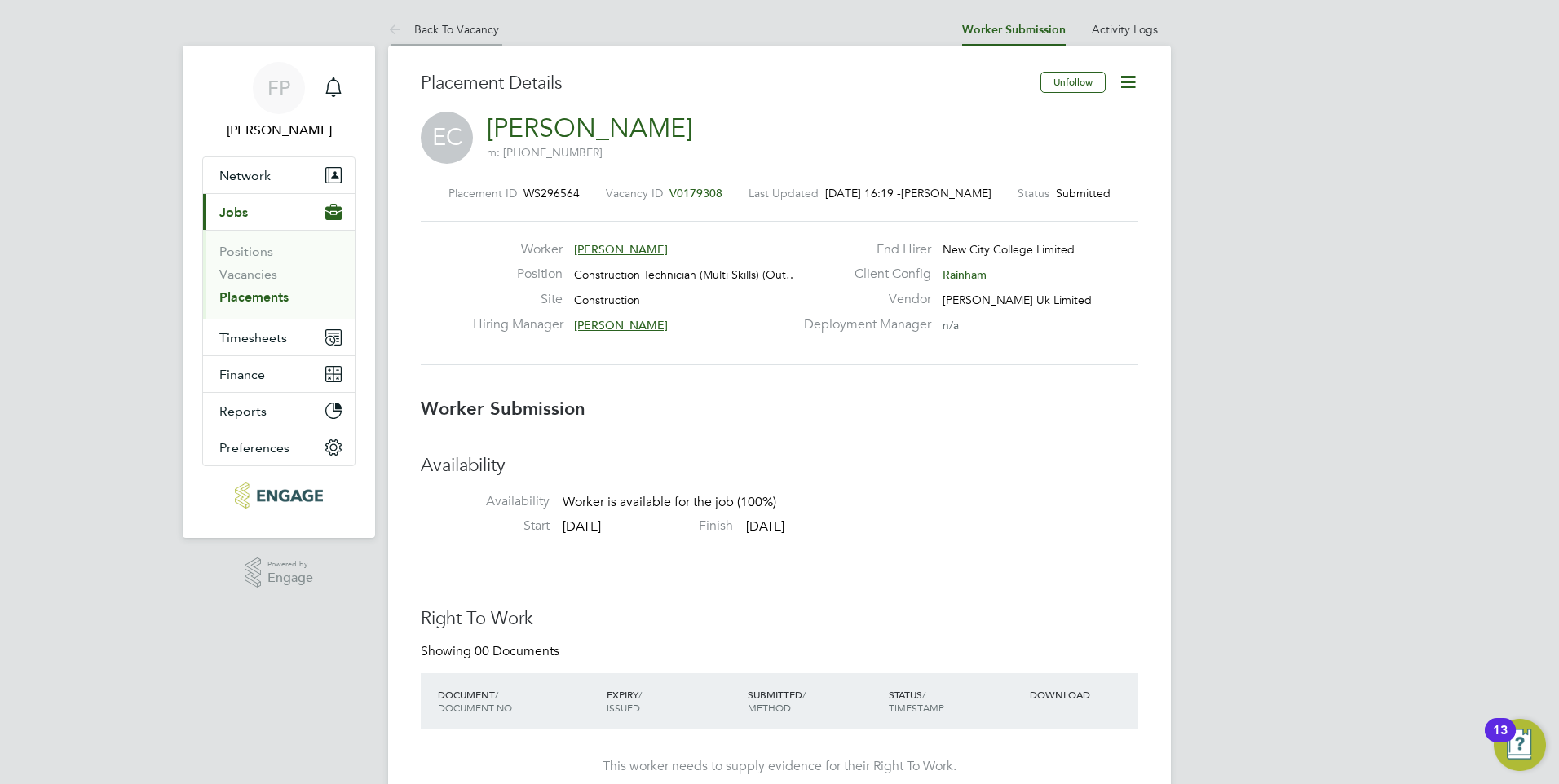
click at [436, 27] on link "Back To Vacancy" at bounding box center [443, 30] width 111 height 15
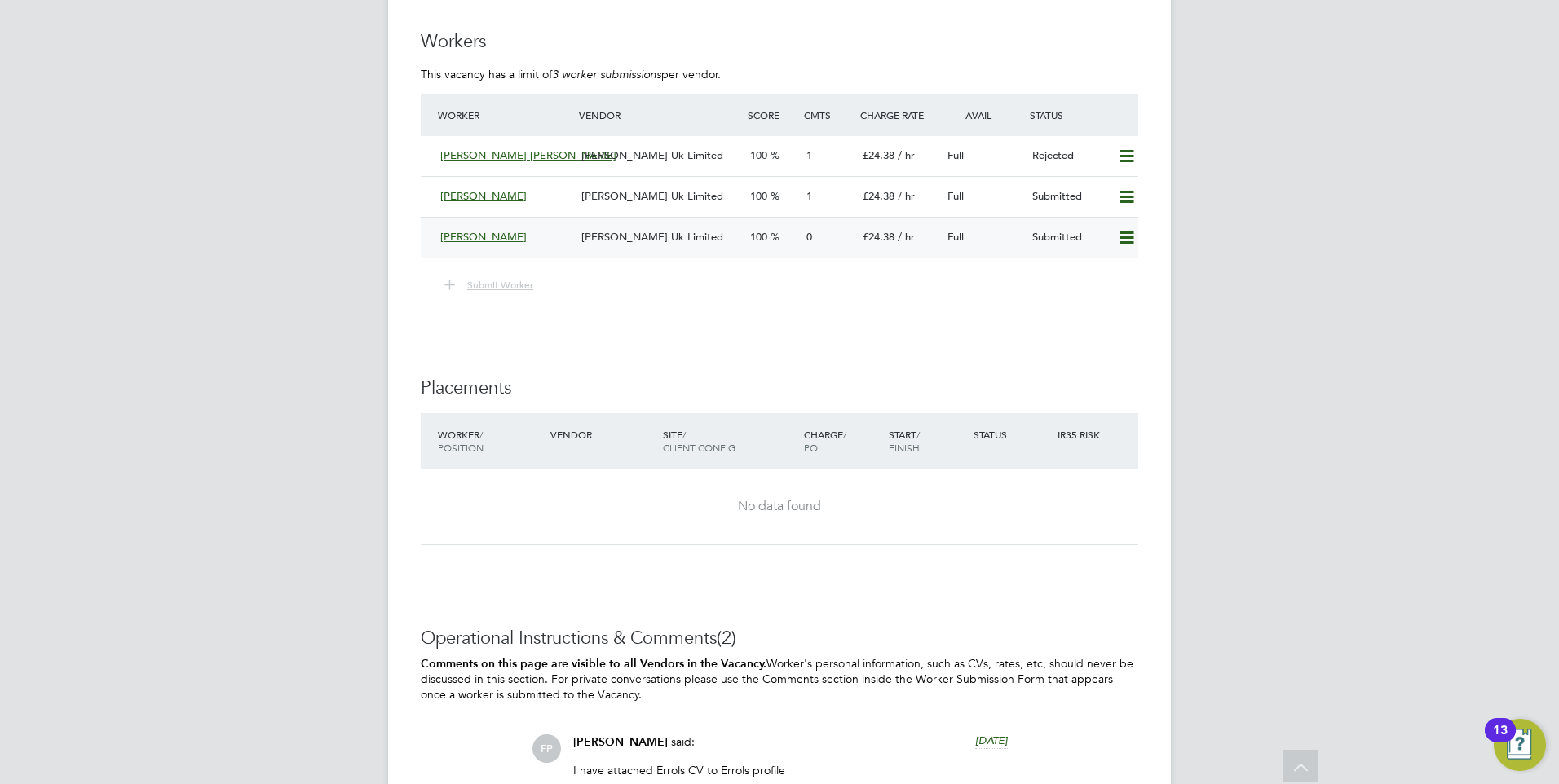
click at [689, 231] on span "[PERSON_NAME] Uk Limited" at bounding box center [652, 237] width 142 height 14
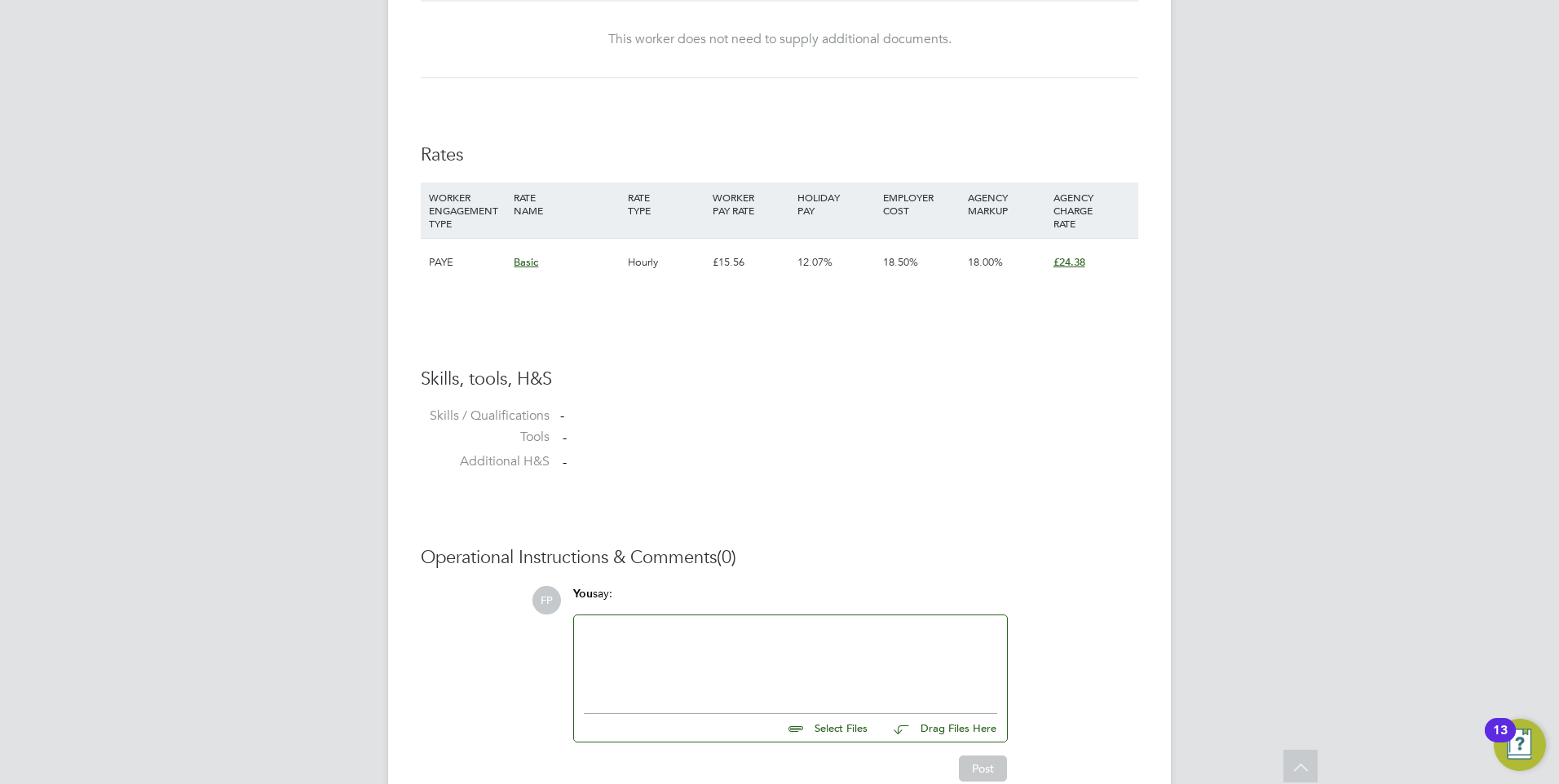
click at [833, 730] on input "file" at bounding box center [874, 725] width 244 height 23
type input "C:\fakepath\Michael Hennigan - MH CV 2.pdf"
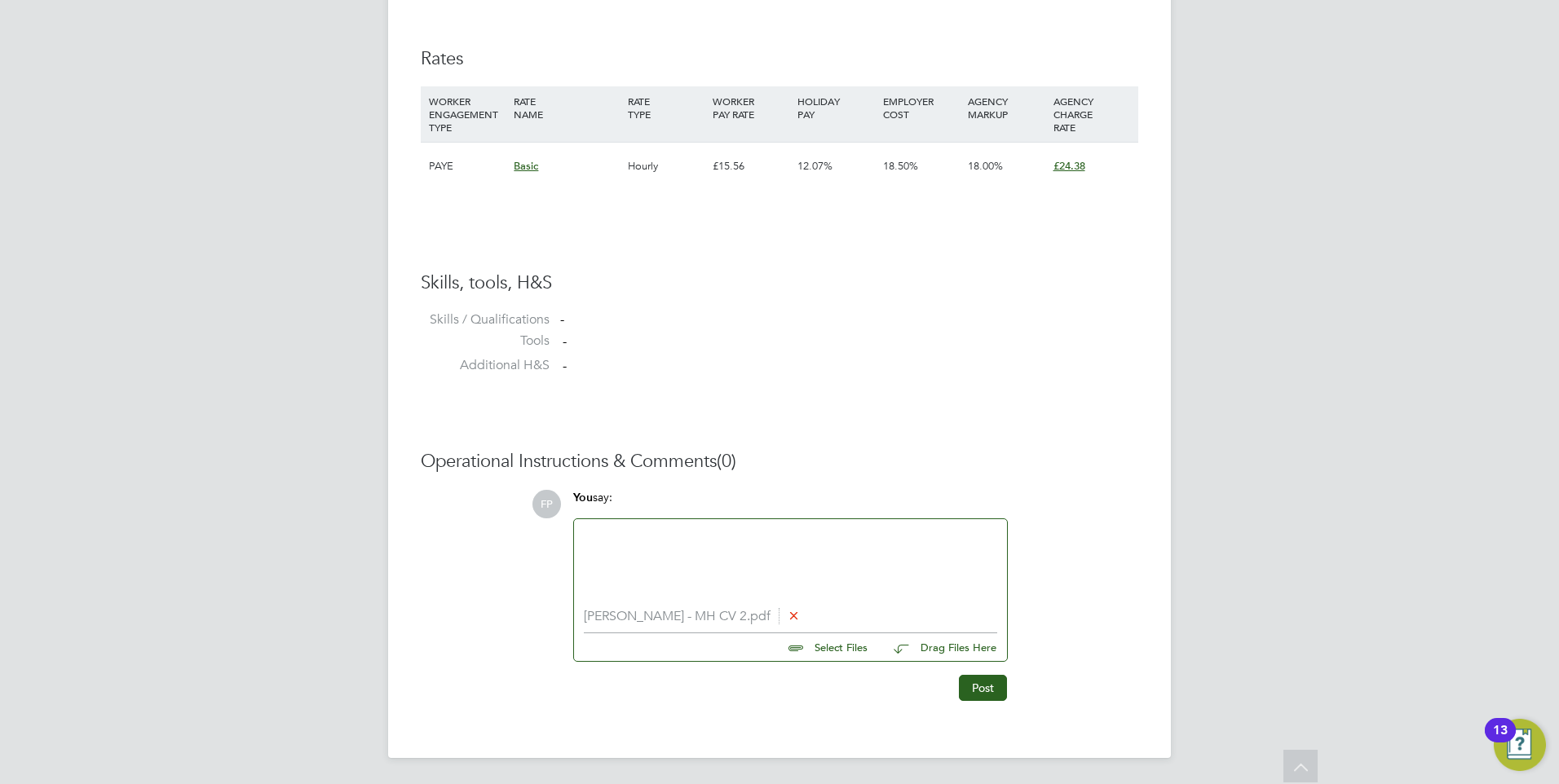
click at [704, 623] on li "Michael Hennigan - MH CV 2.pdf" at bounding box center [790, 616] width 413 height 16
click at [703, 623] on li "Michael Hennigan - MH CV 2.pdf" at bounding box center [790, 616] width 413 height 16
drag, startPoint x: 703, startPoint y: 623, endPoint x: 790, endPoint y: 643, distance: 89.3
click at [790, 643] on input "file" at bounding box center [874, 645] width 244 height 23
click at [929, 443] on ng-form "Worker Submission Availability Availability Worker is available for the job (10…" at bounding box center [780, 8] width 717 height 1384
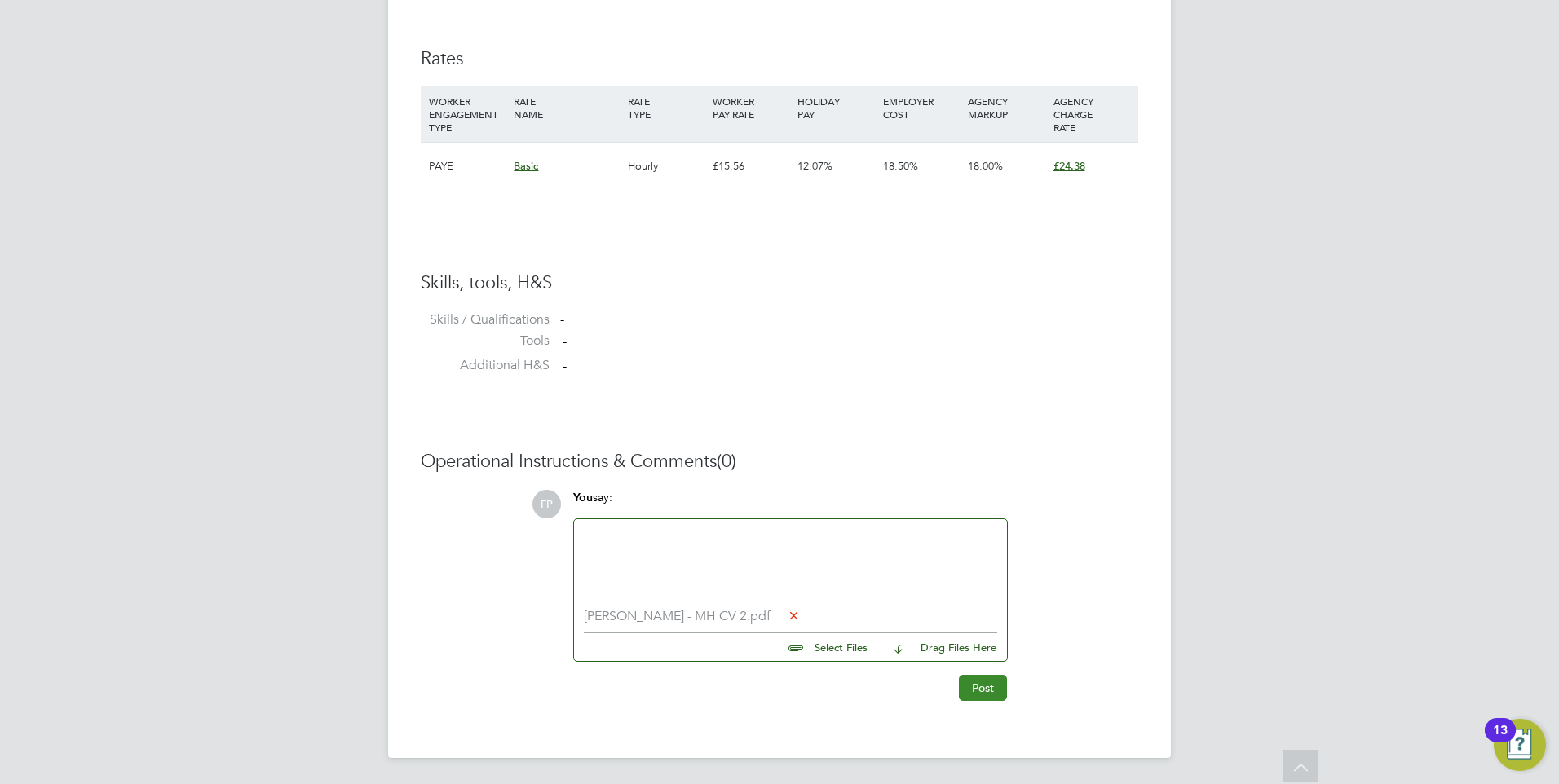
click at [974, 695] on button "Post" at bounding box center [982, 687] width 48 height 26
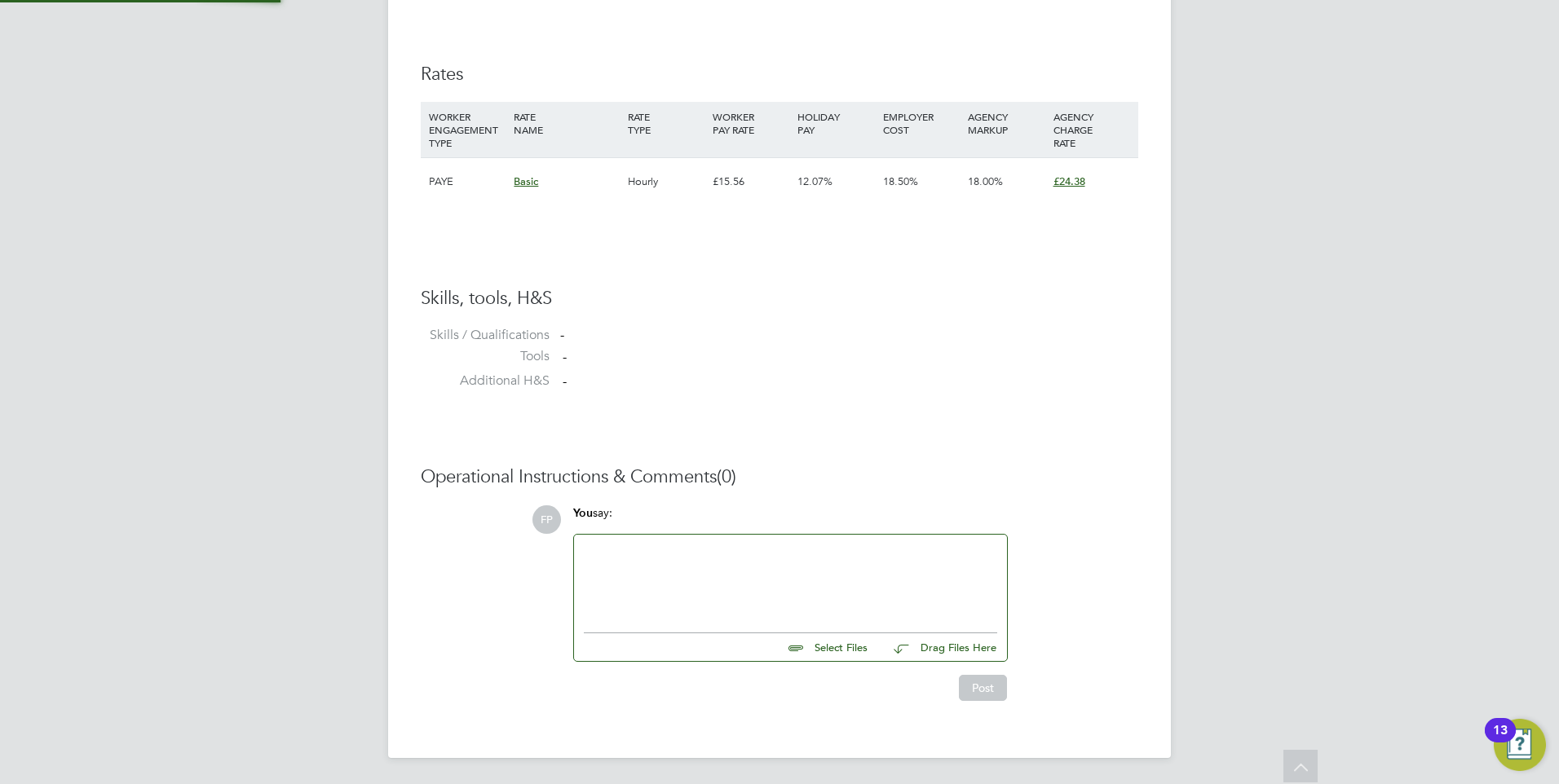
scroll to position [1082, 0]
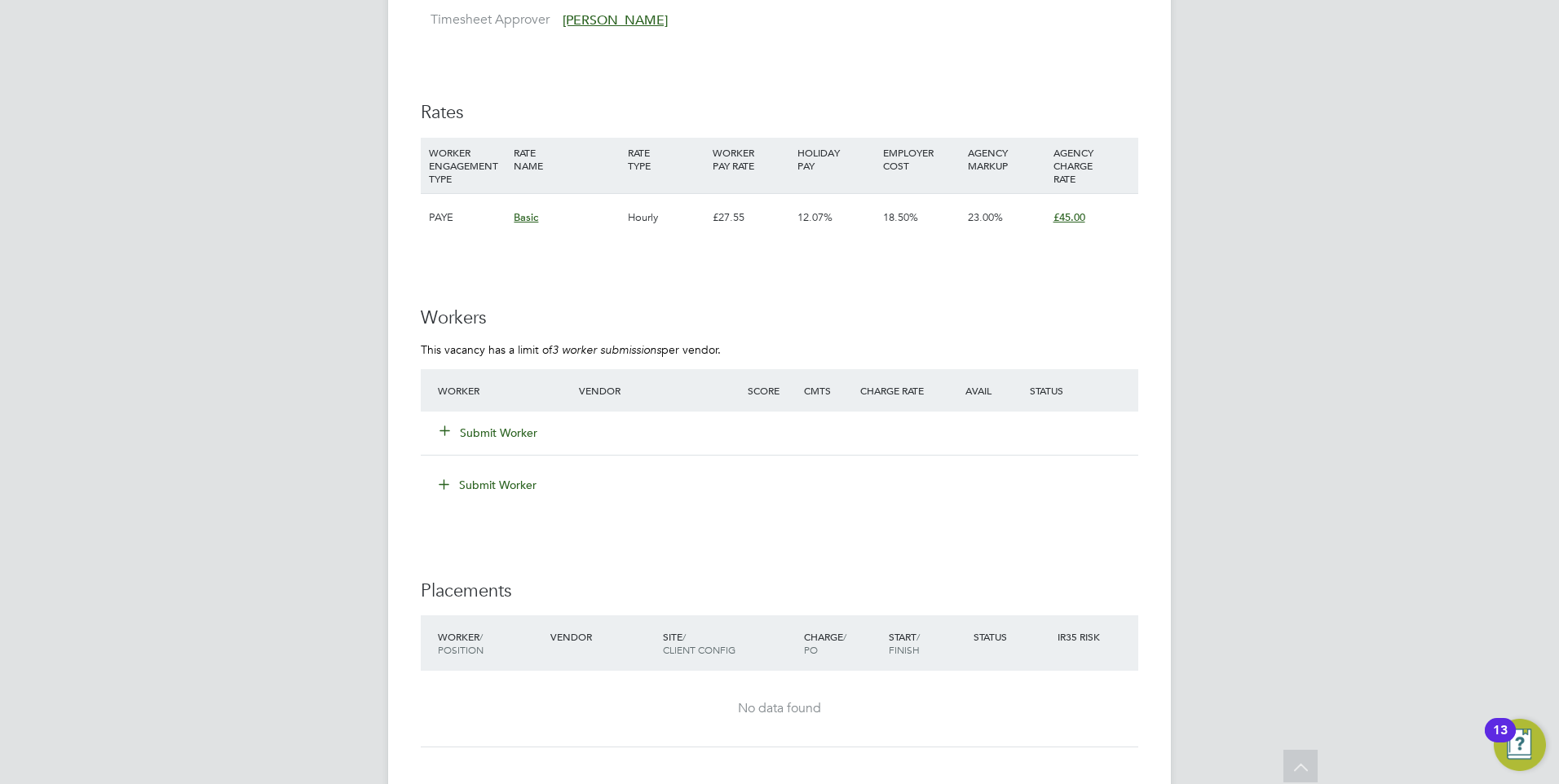
scroll to position [2689, 0]
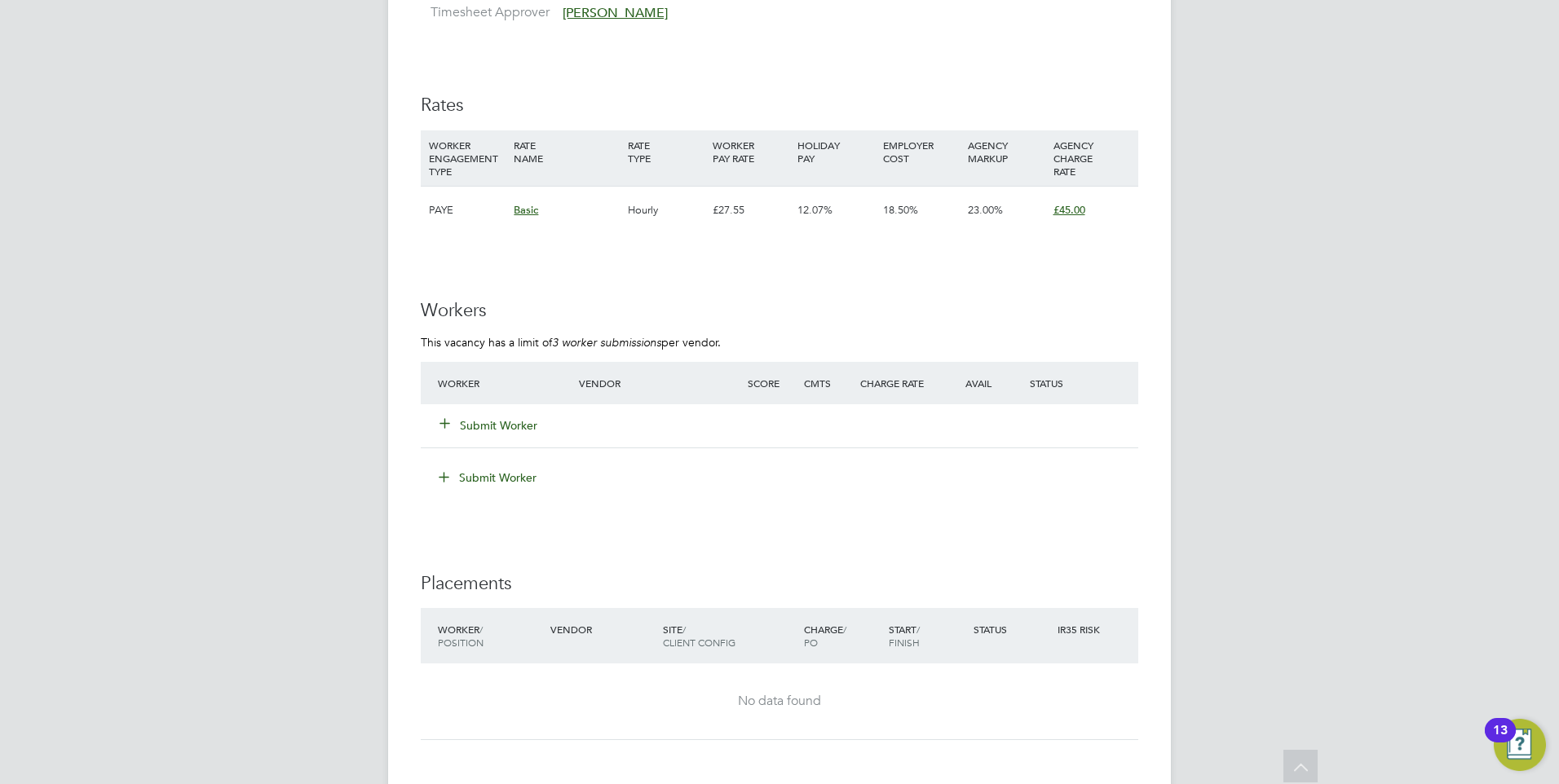
click at [504, 425] on button "Submit Worker" at bounding box center [489, 426] width 98 height 17
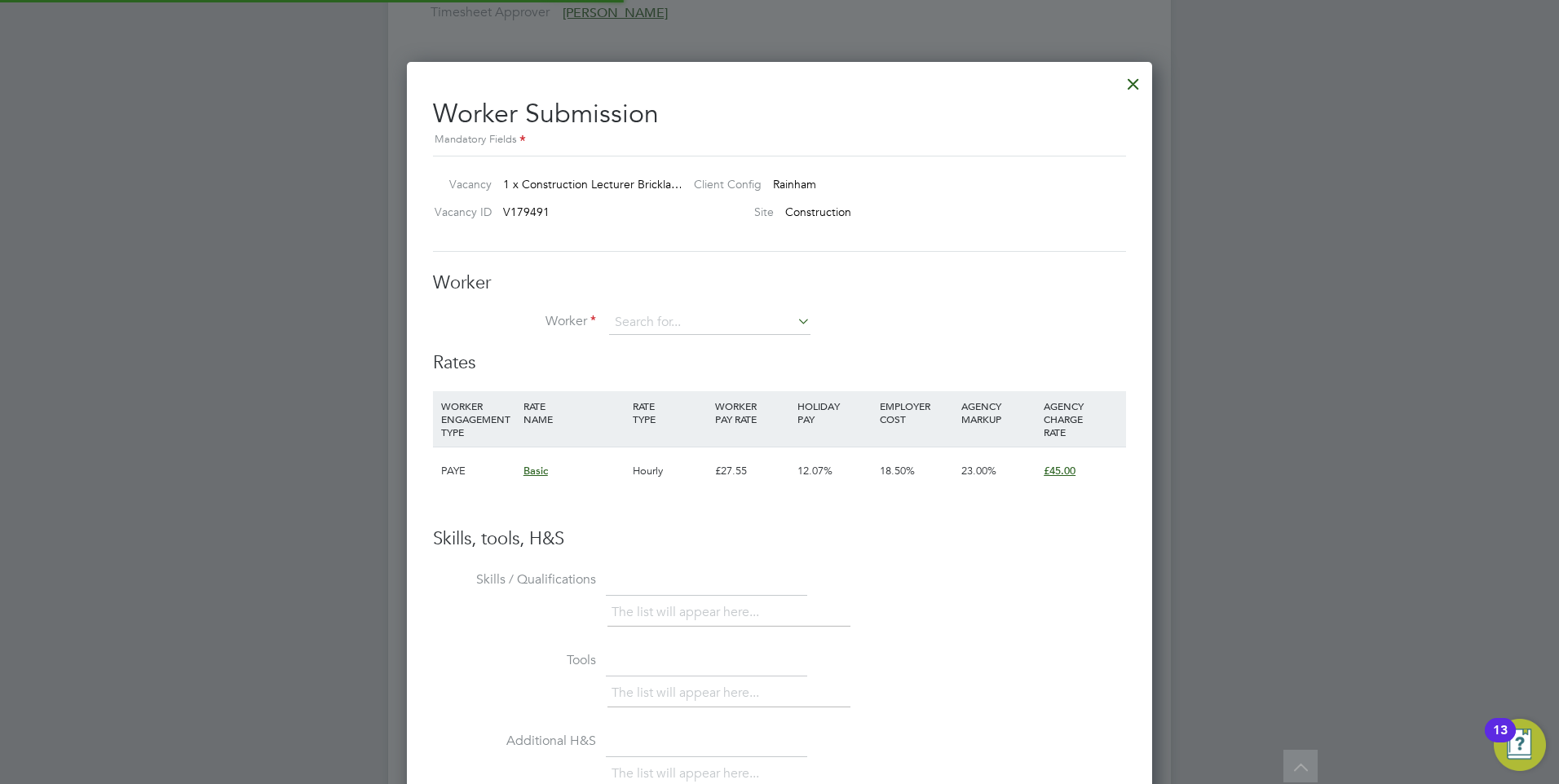
scroll to position [989, 746]
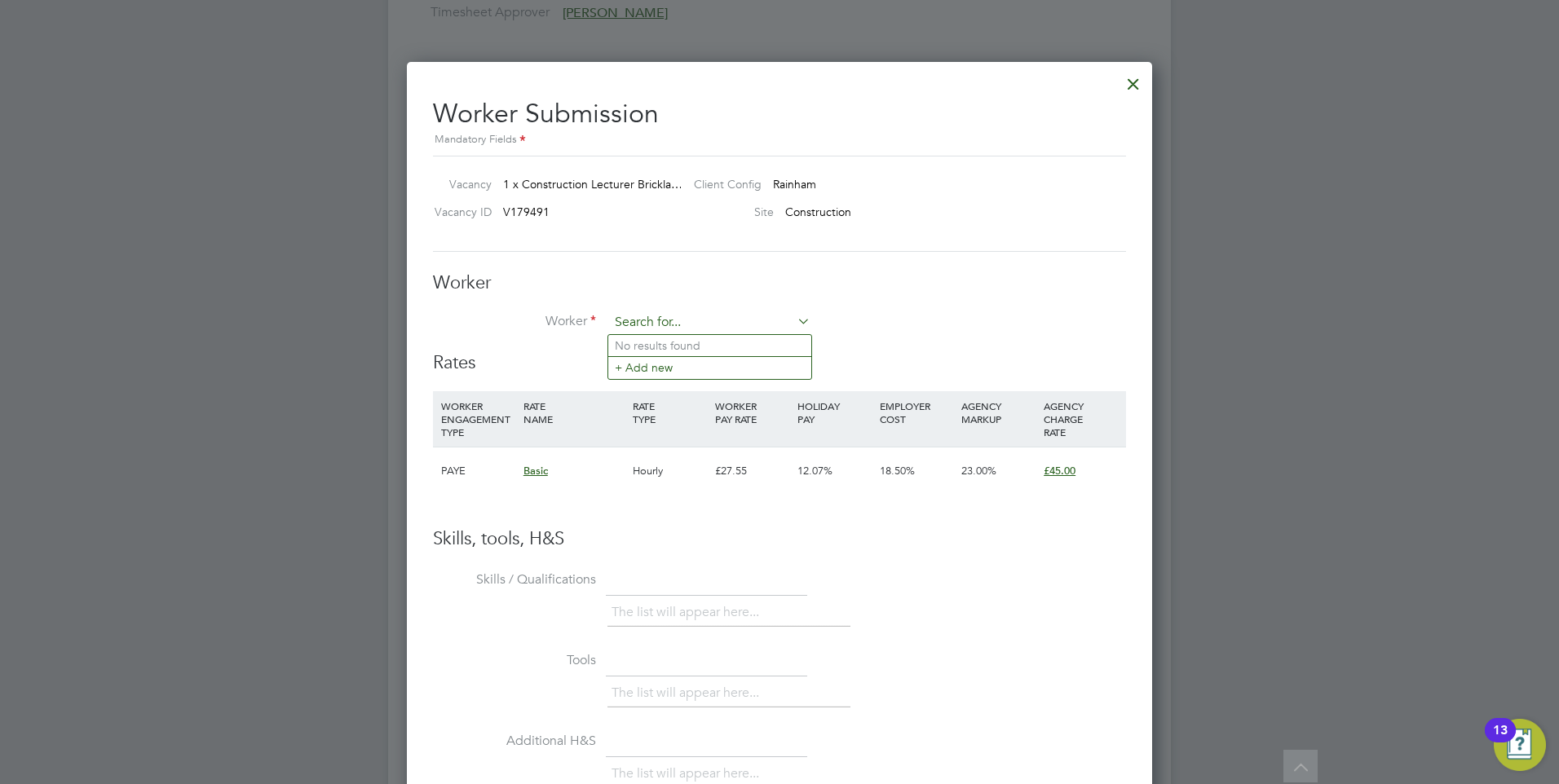
paste input "chris33roach@gmail.com"
click at [760, 318] on input "chris33roach@gmail.com" at bounding box center [709, 323] width 201 height 25
type input "chris33roach@gmail.com"
click at [794, 315] on icon at bounding box center [794, 321] width 0 height 23
click at [761, 327] on input at bounding box center [709, 323] width 201 height 25
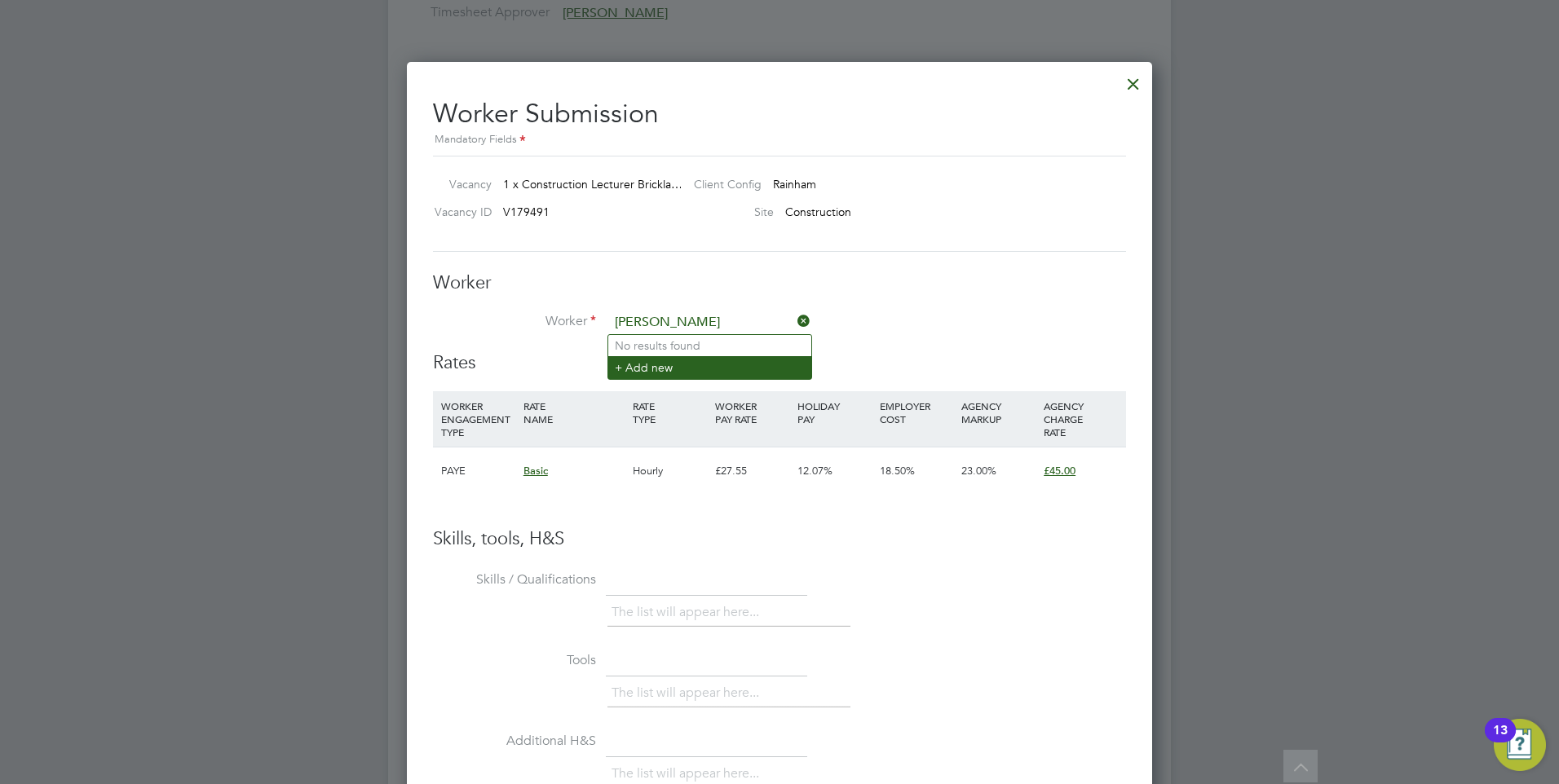
type input "Chris Roach"
drag, startPoint x: 731, startPoint y: 370, endPoint x: 746, endPoint y: 366, distance: 15.5
click at [730, 366] on li "+ Add new" at bounding box center [709, 367] width 203 height 22
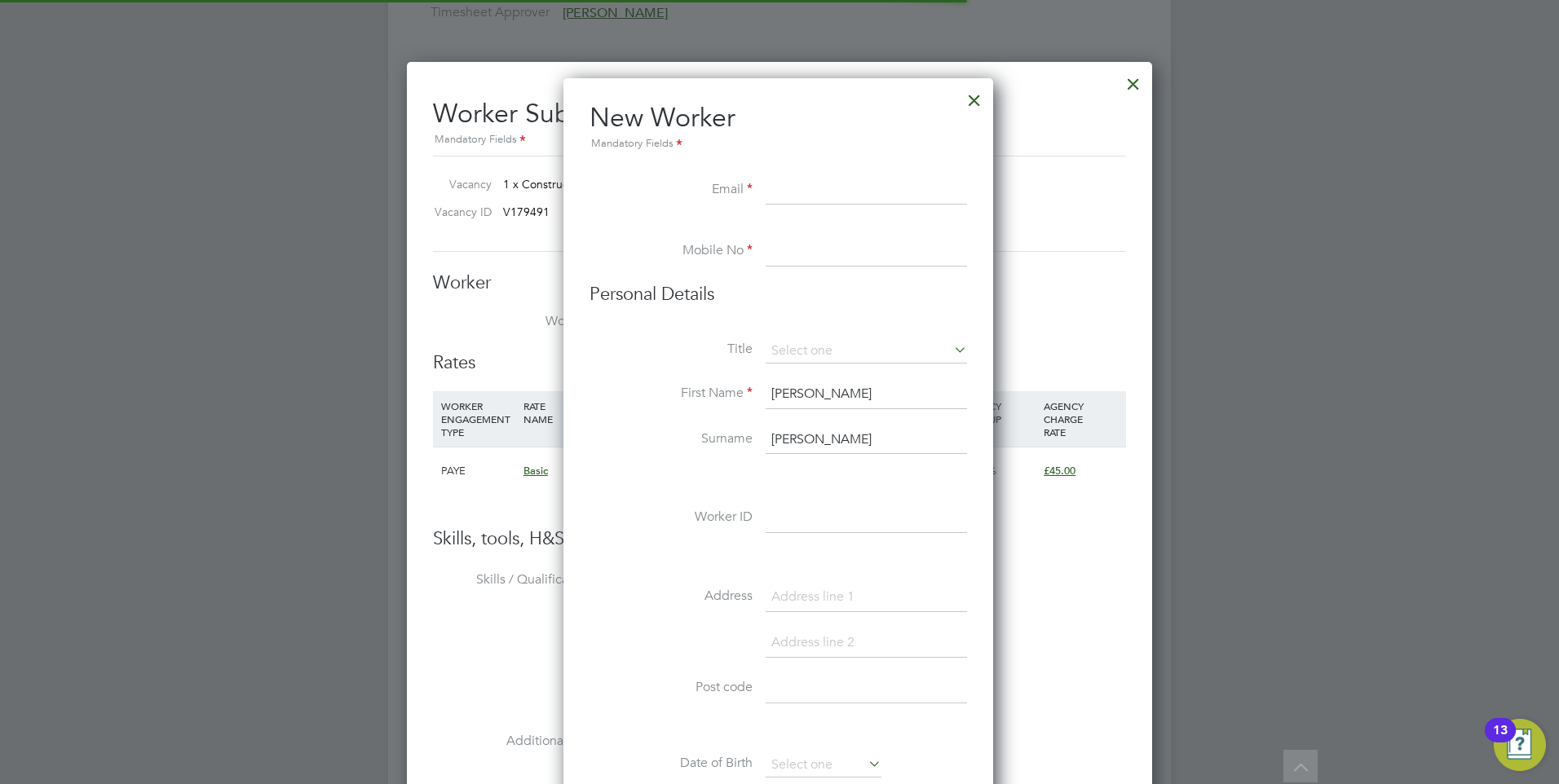
scroll to position [1387, 432]
paste input "chris33roach@gmail.com"
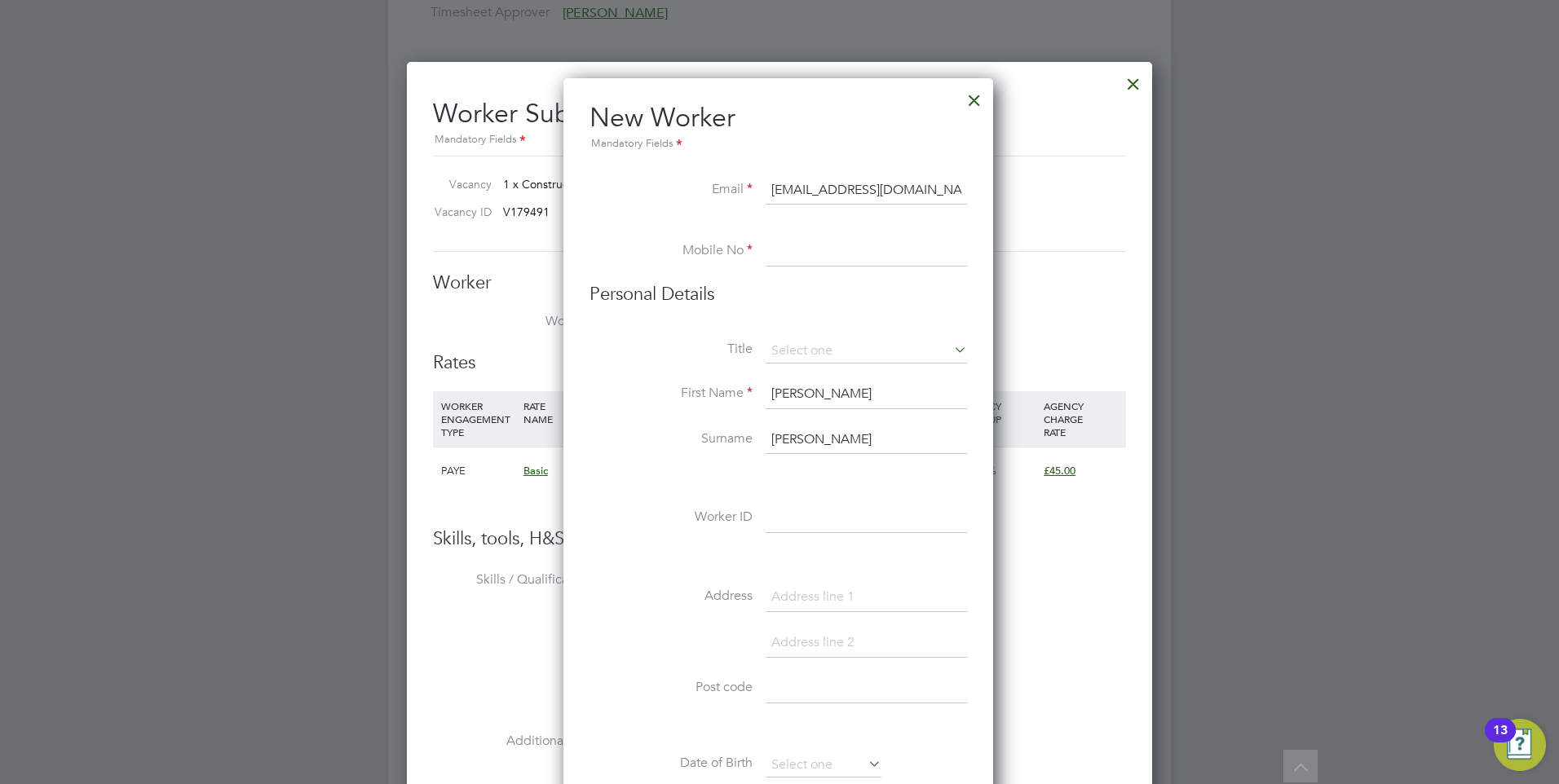
type input "chris33roach@gmail.com"
click at [841, 267] on input at bounding box center [866, 251] width 201 height 29
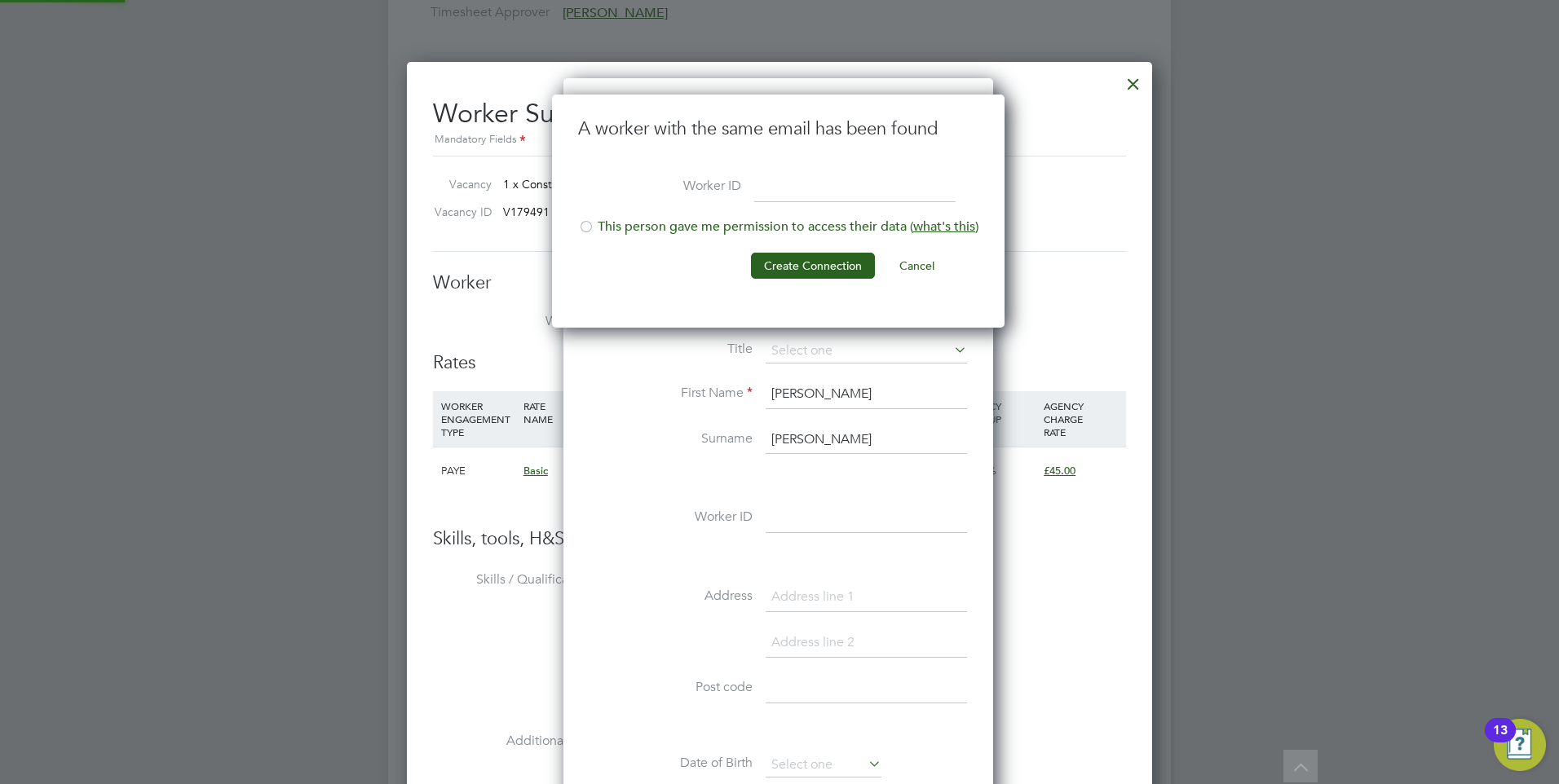
scroll to position [233, 455]
click at [693, 232] on li "This person gave me permission to access their data ( what's this )" at bounding box center [778, 235] width 400 height 33
click at [836, 260] on button "Create Connection" at bounding box center [813, 265] width 124 height 26
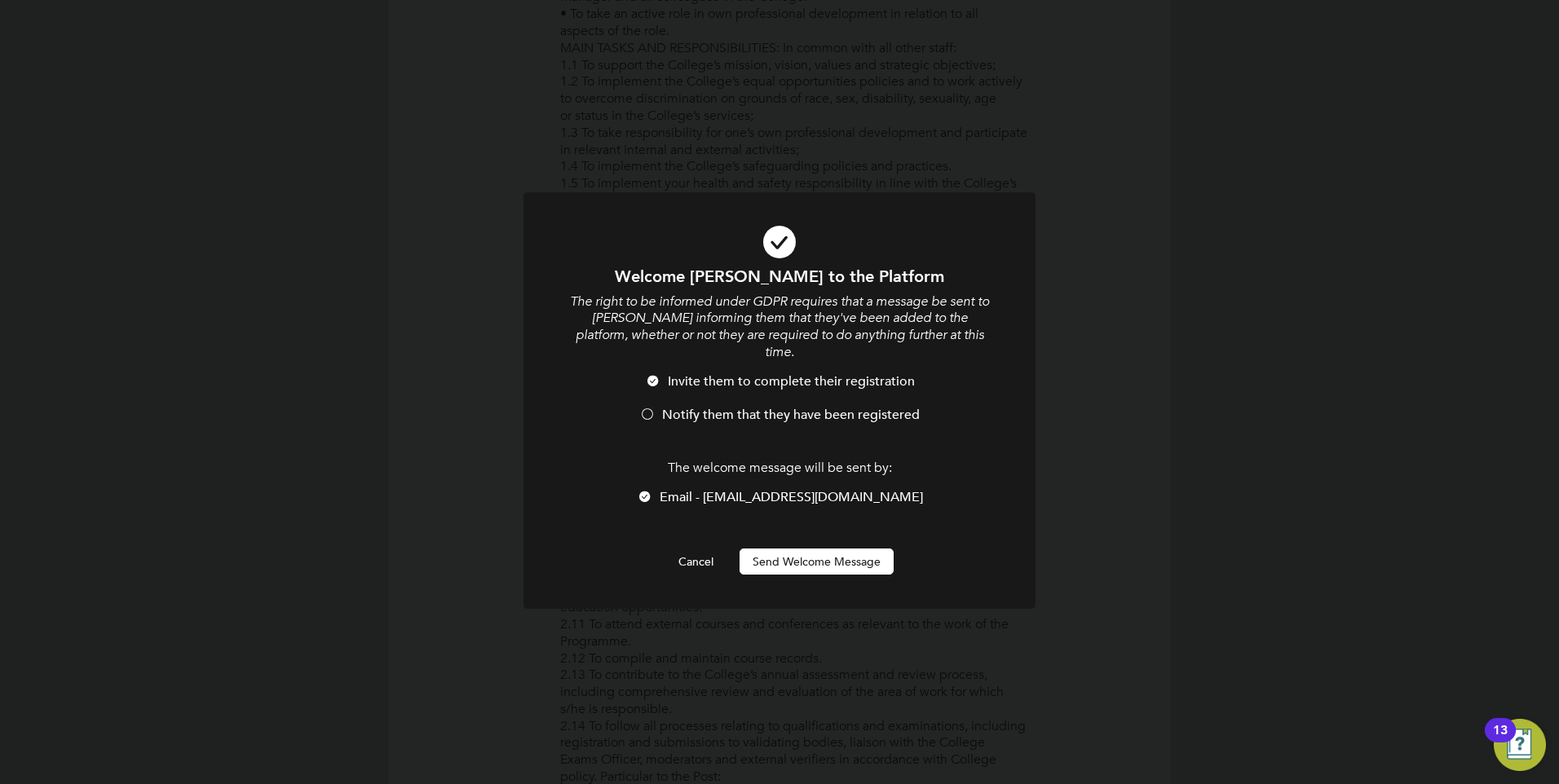
click at [826, 554] on button "Send Welcome Message" at bounding box center [817, 560] width 154 height 26
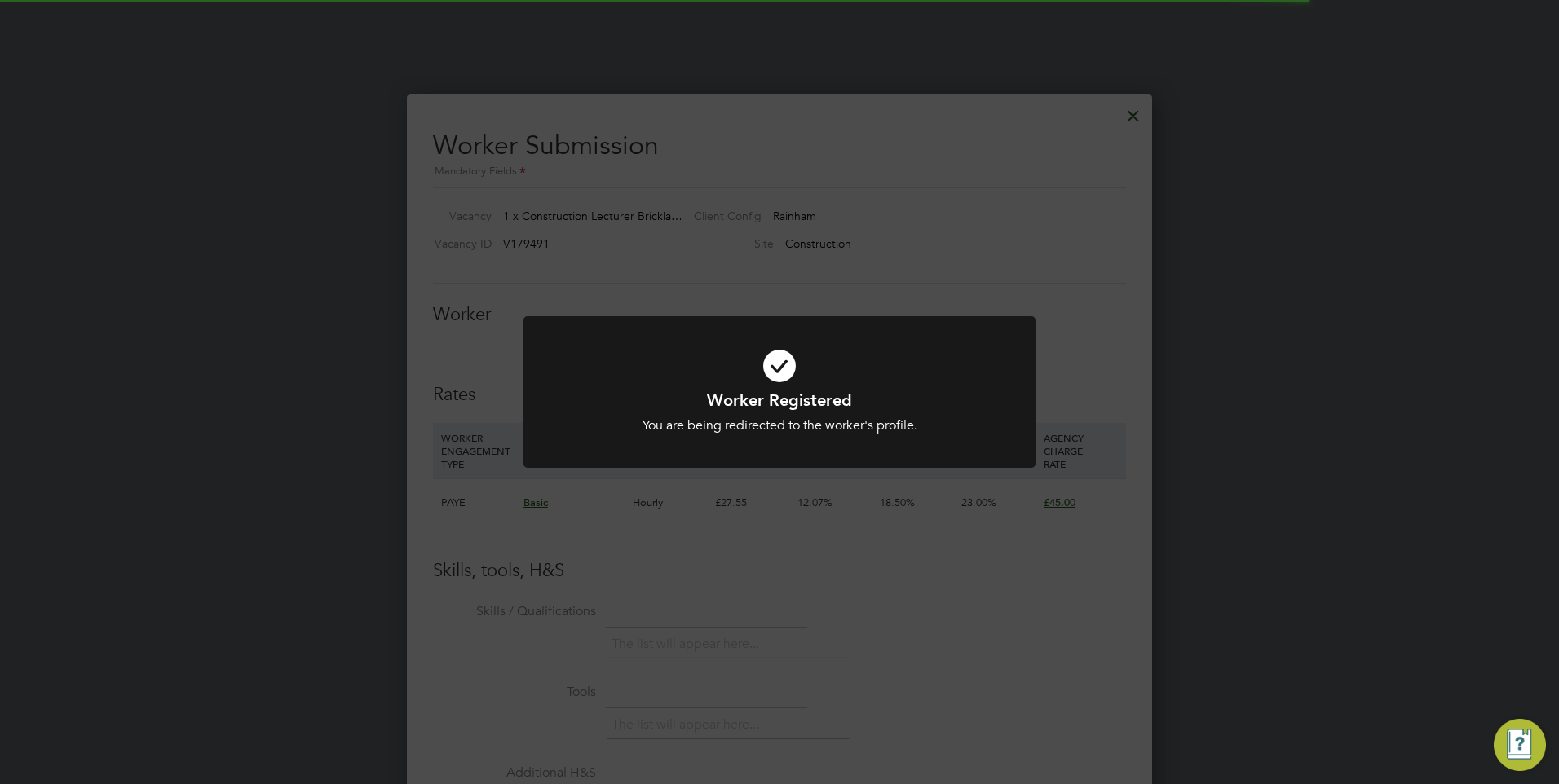
scroll to position [2689, 0]
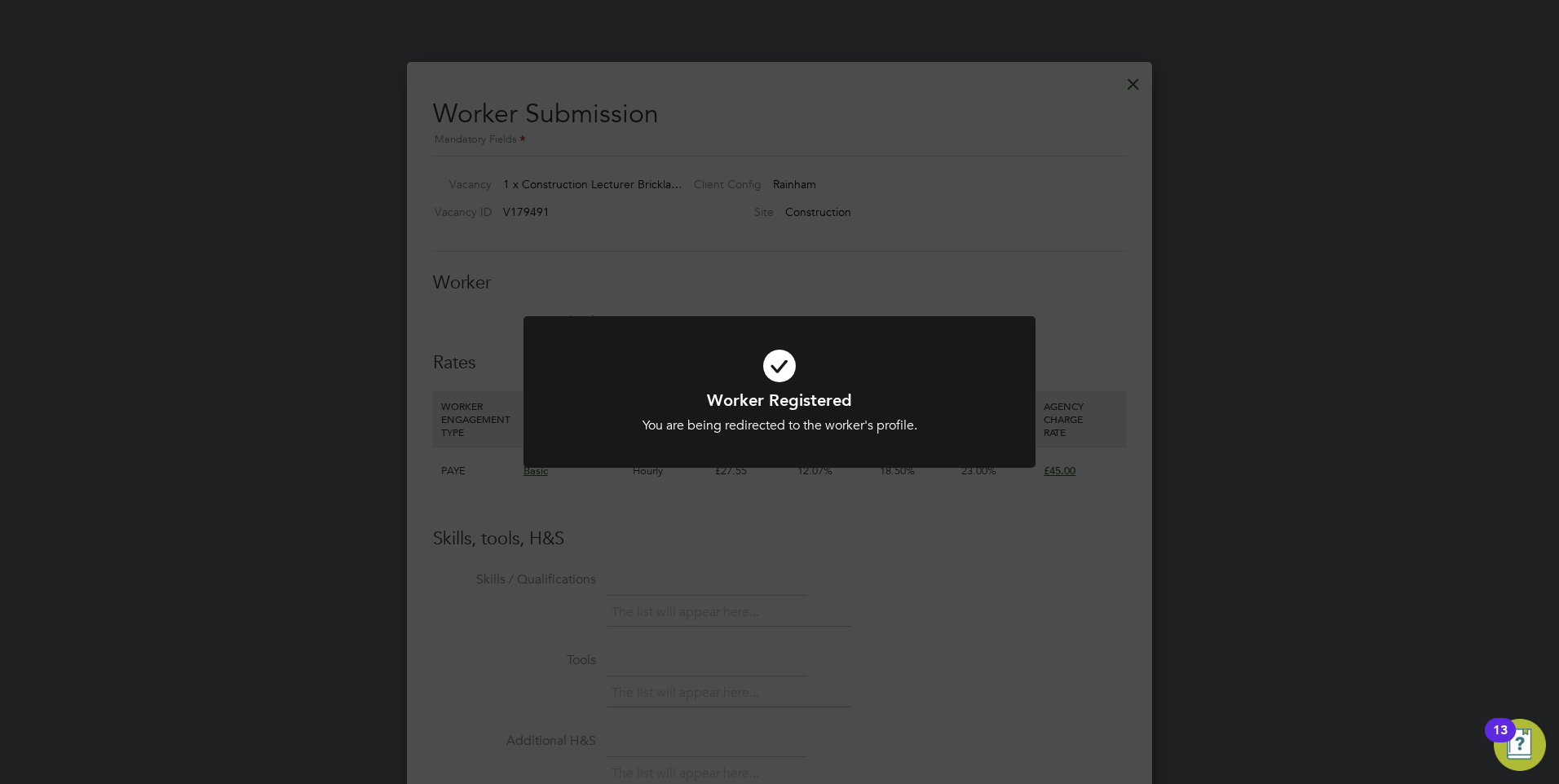
click at [801, 355] on icon at bounding box center [780, 366] width 424 height 64
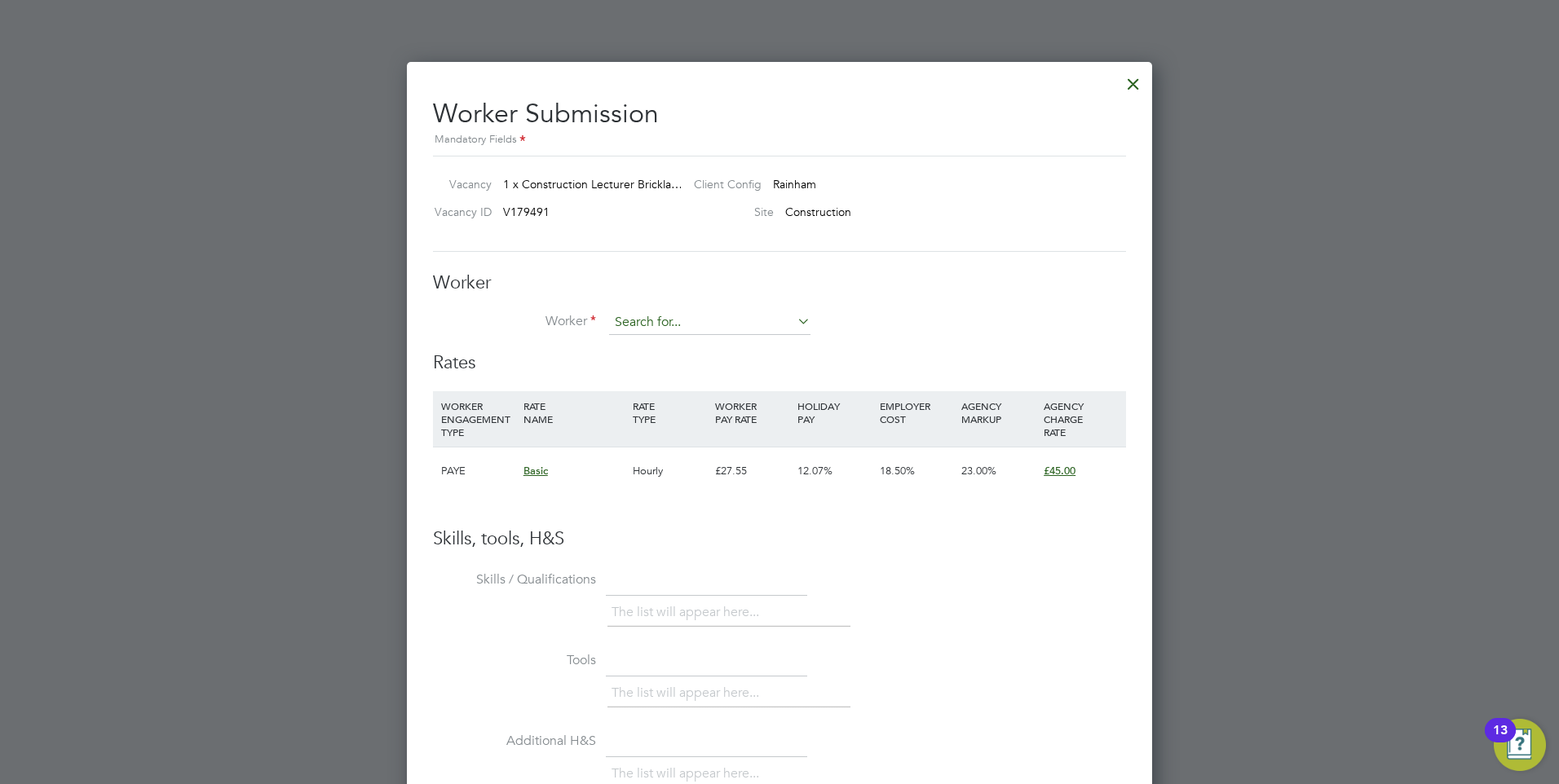
click at [747, 327] on input at bounding box center [709, 323] width 201 height 25
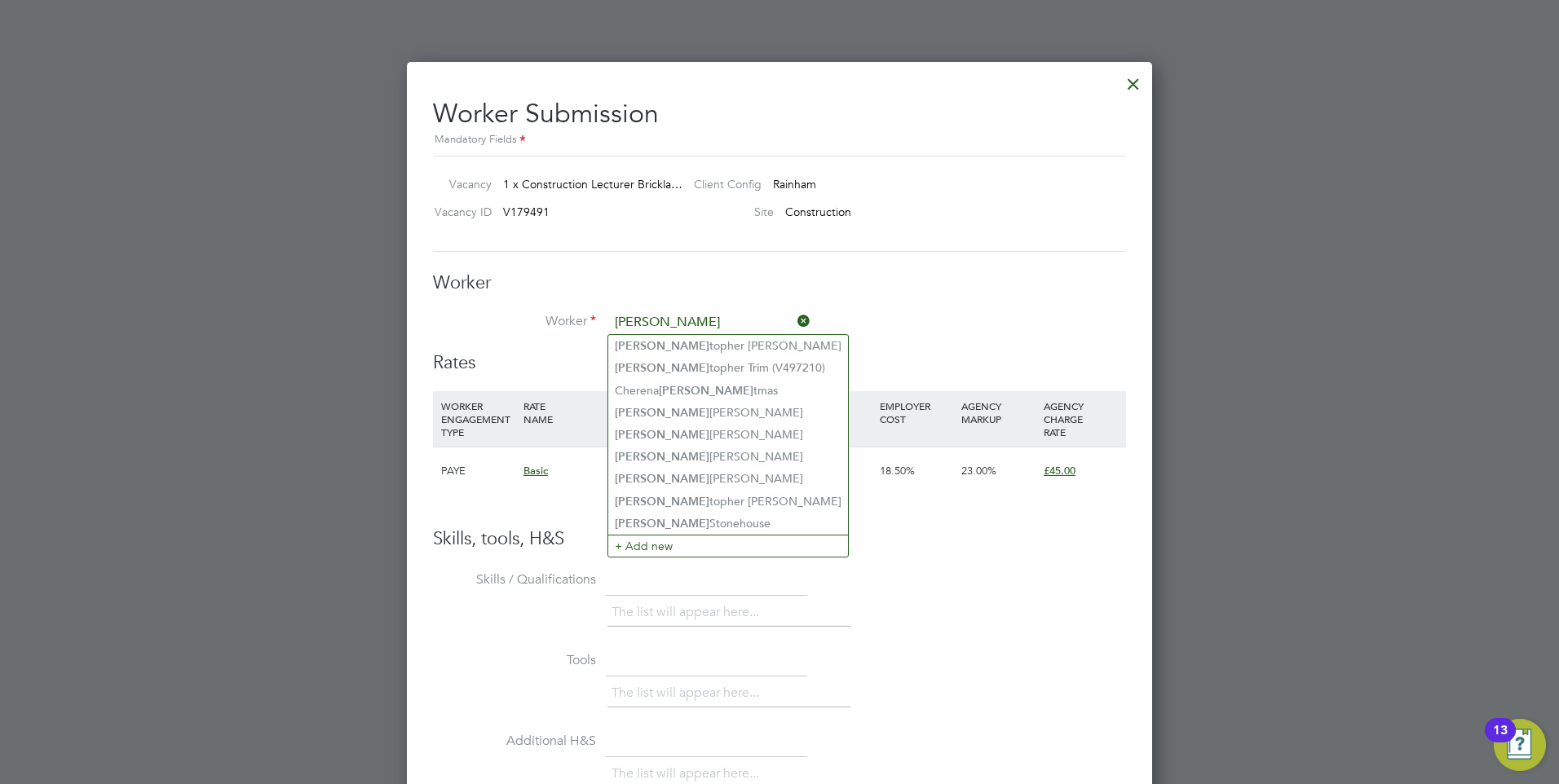
click at [759, 350] on li "Chris topher Roach" at bounding box center [727, 345] width 239 height 22
type input "[PERSON_NAME]"
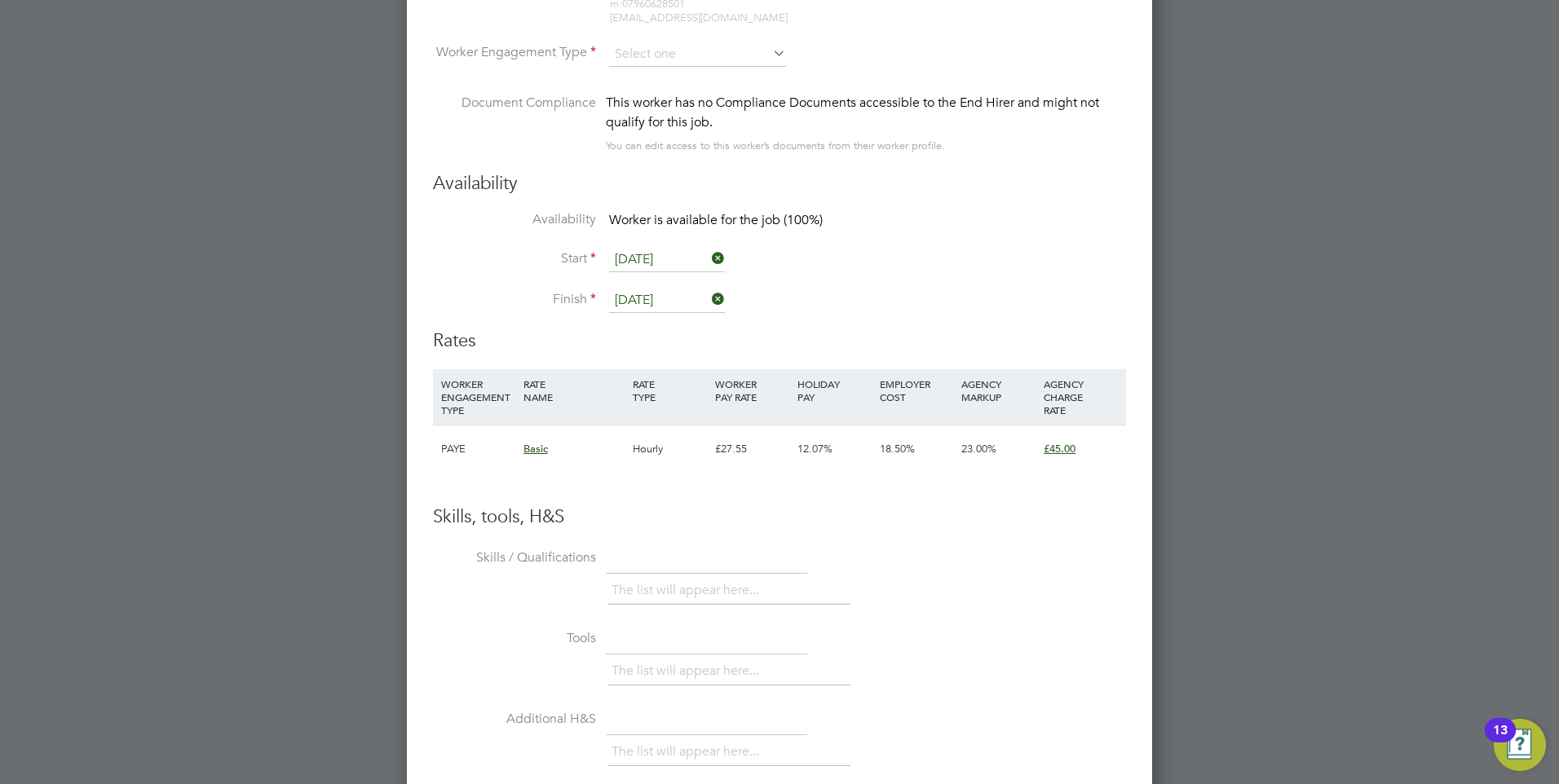
scroll to position [2831, 0]
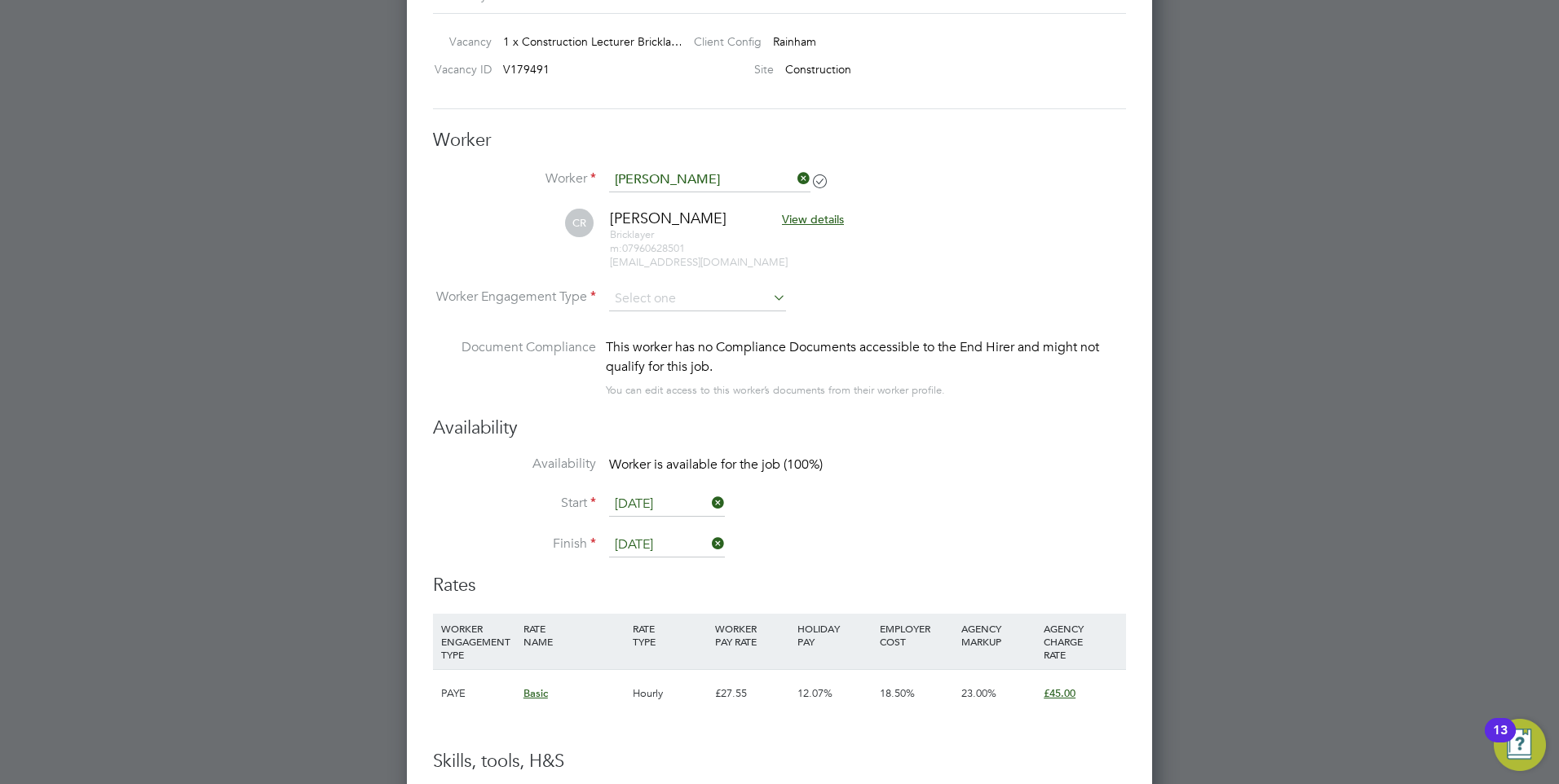
click at [660, 281] on li "CR Christopher Roach View details Bricklayer m: 07960628501 chris33roach@gmail.…" at bounding box center [780, 247] width 693 height 77
click at [665, 294] on input at bounding box center [697, 299] width 177 height 25
click at [683, 338] on li "PAYE" at bounding box center [697, 343] width 179 height 22
type input "PAYE"
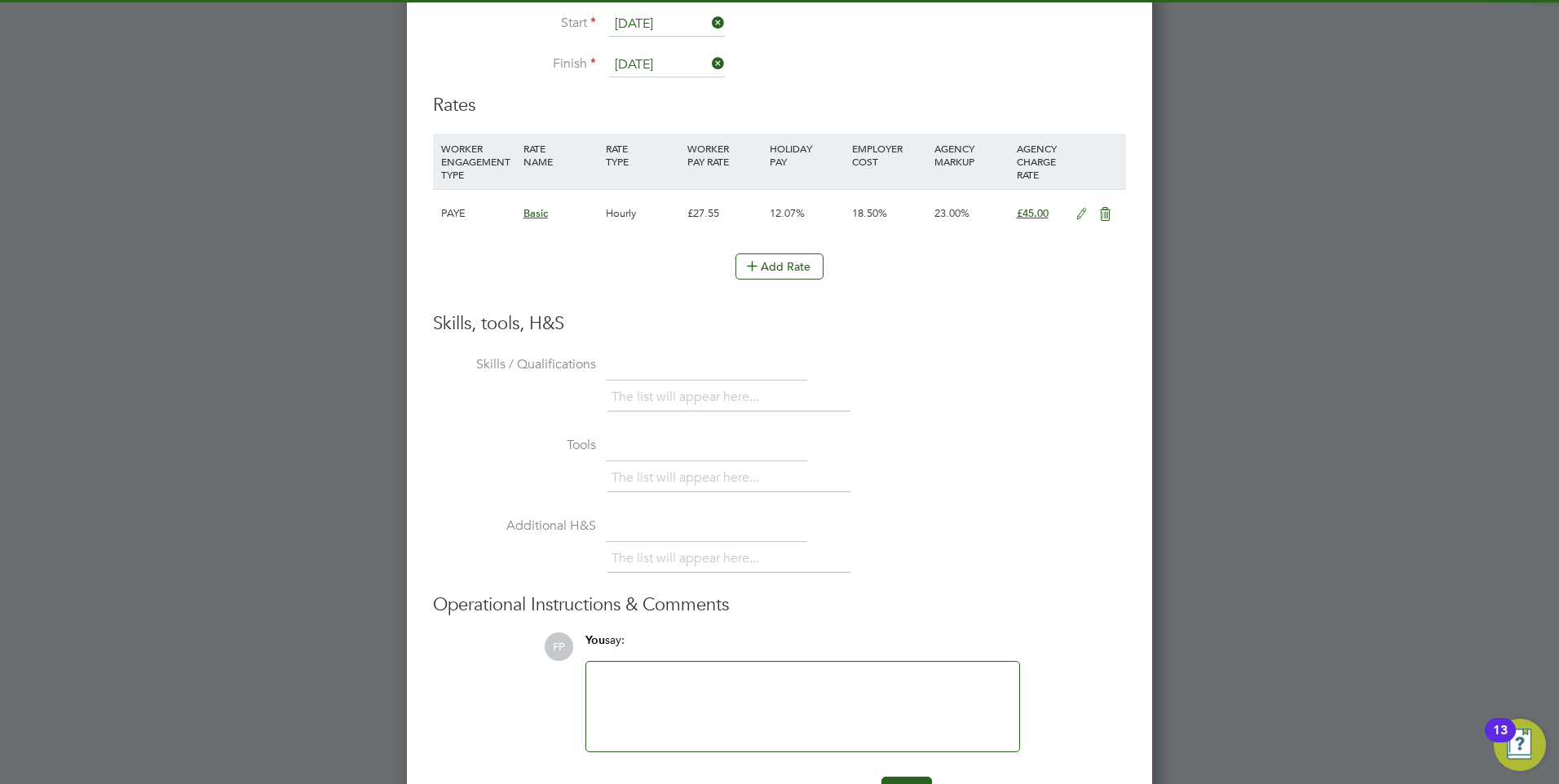
scroll to position [3363, 0]
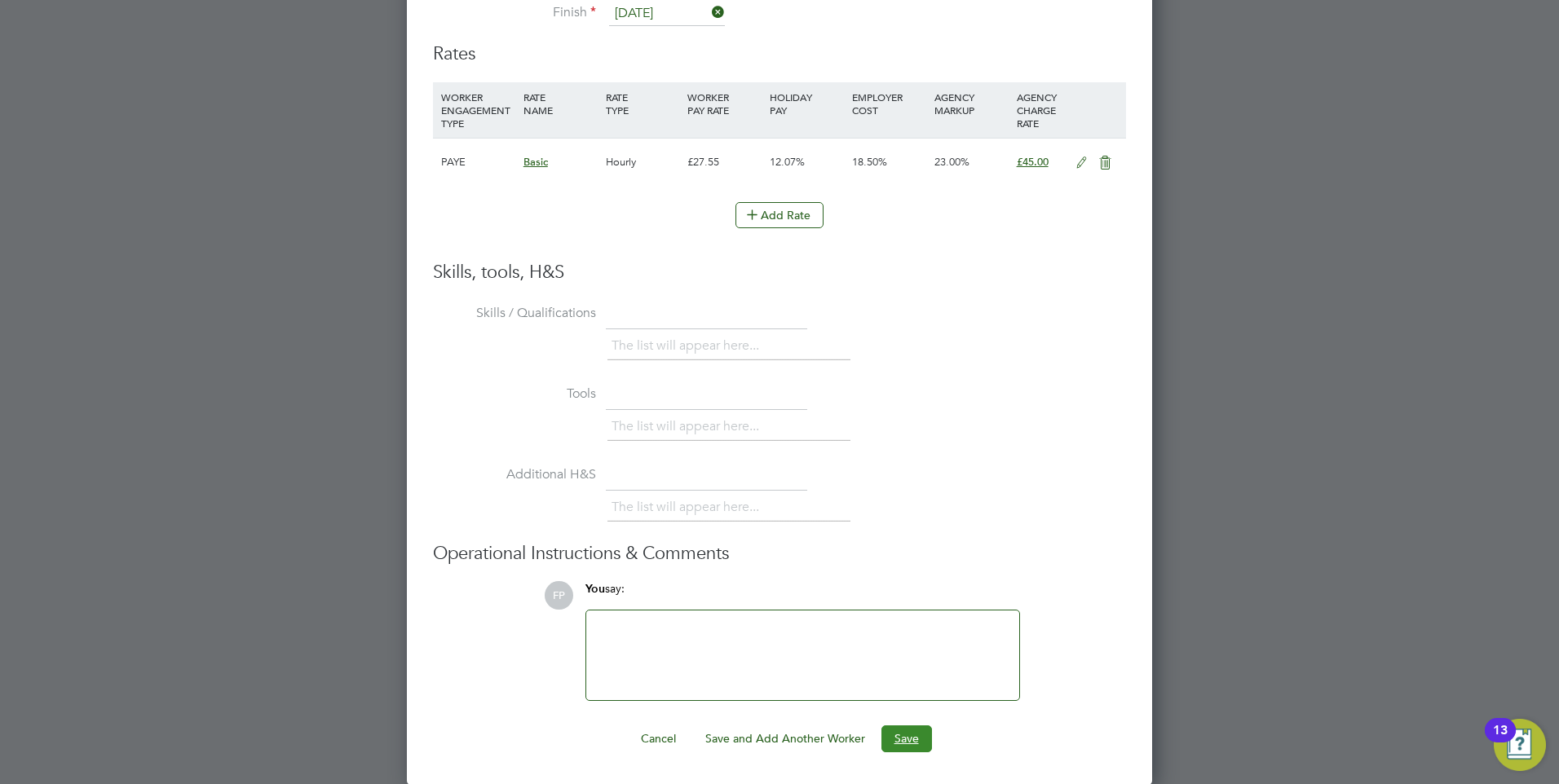
click at [907, 738] on button "Save" at bounding box center [906, 738] width 51 height 26
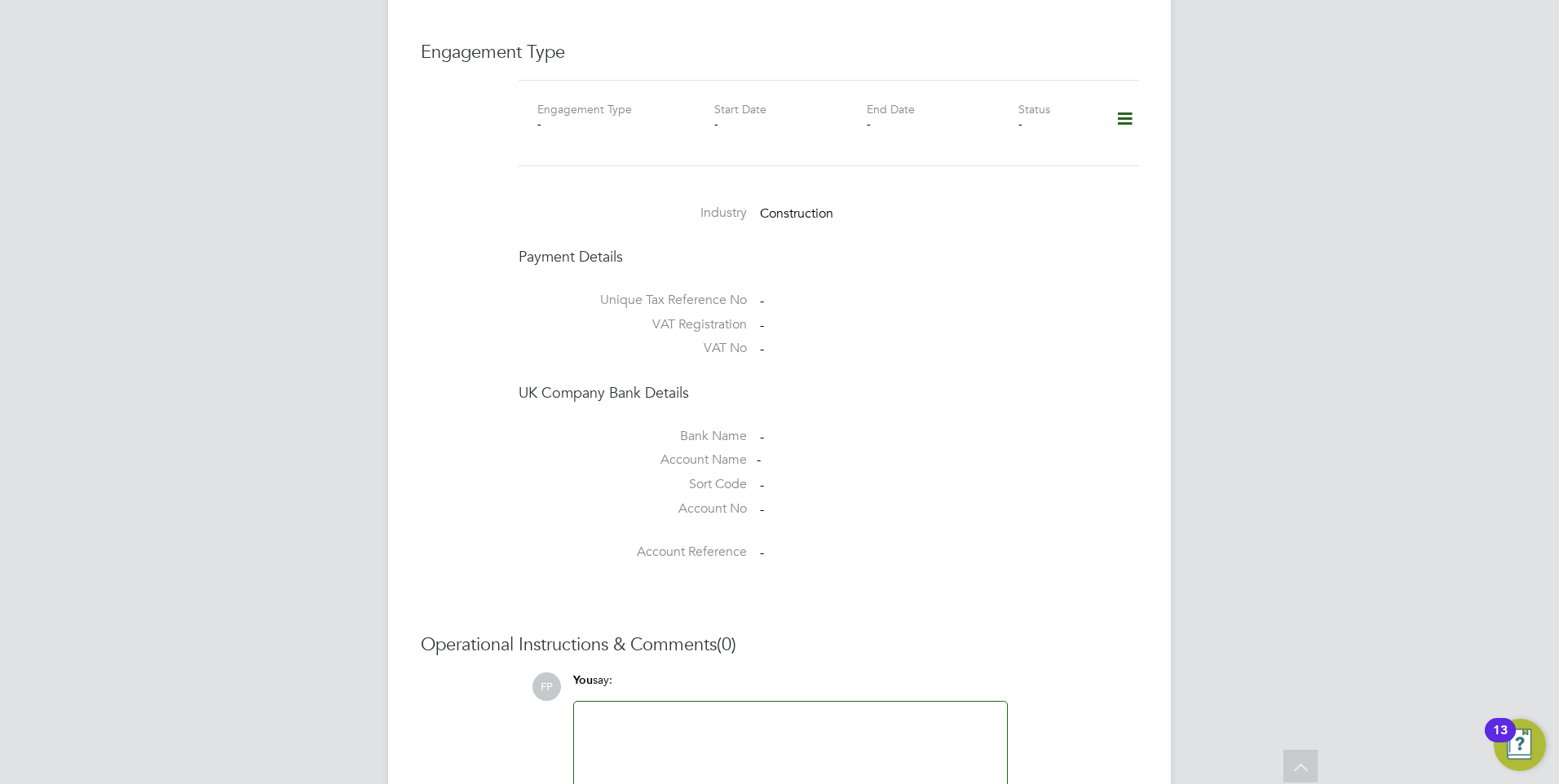
scroll to position [1278, 0]
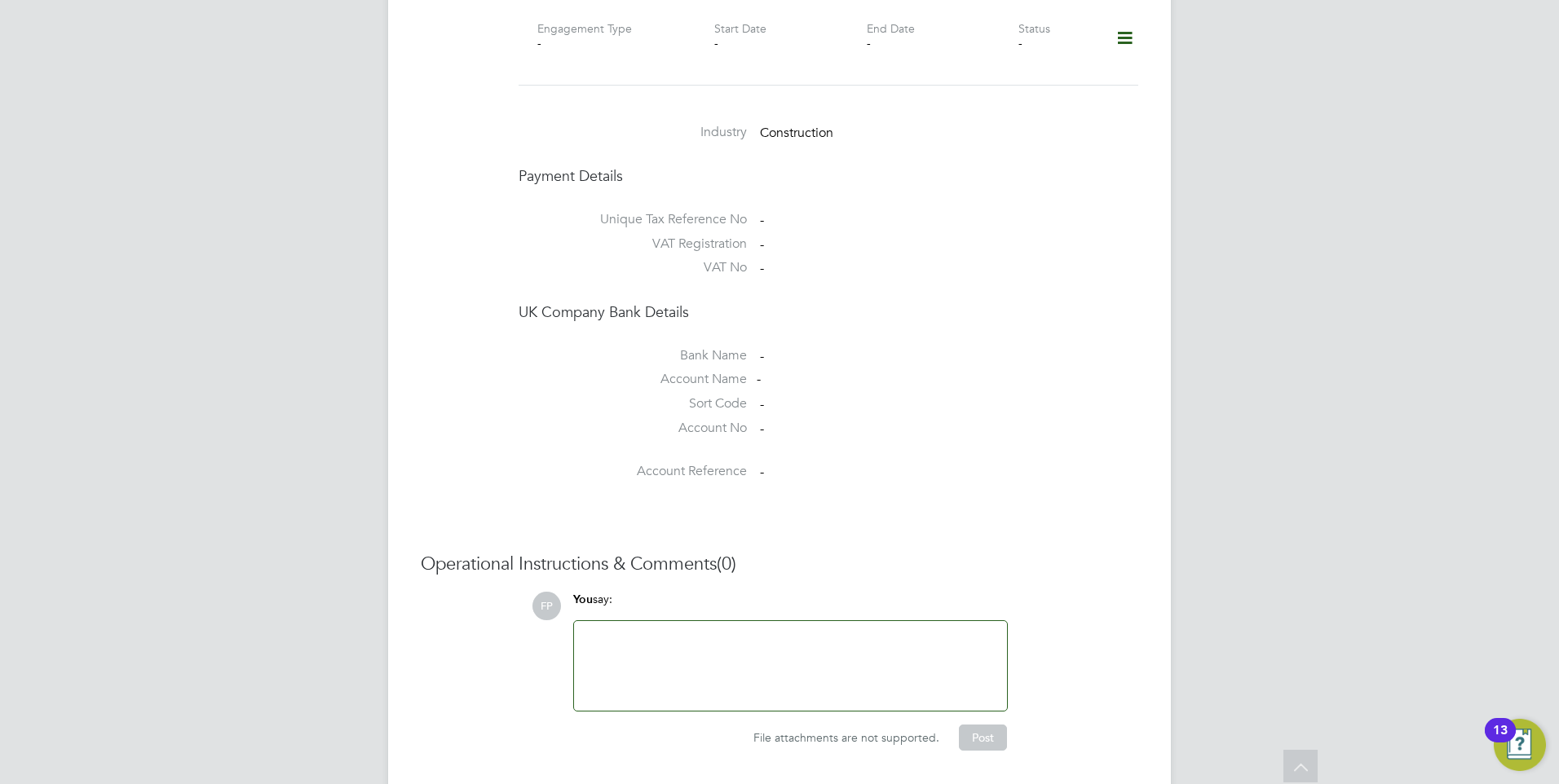
click at [789, 631] on div at bounding box center [790, 666] width 413 height 70
click at [818, 631] on div at bounding box center [790, 666] width 413 height 70
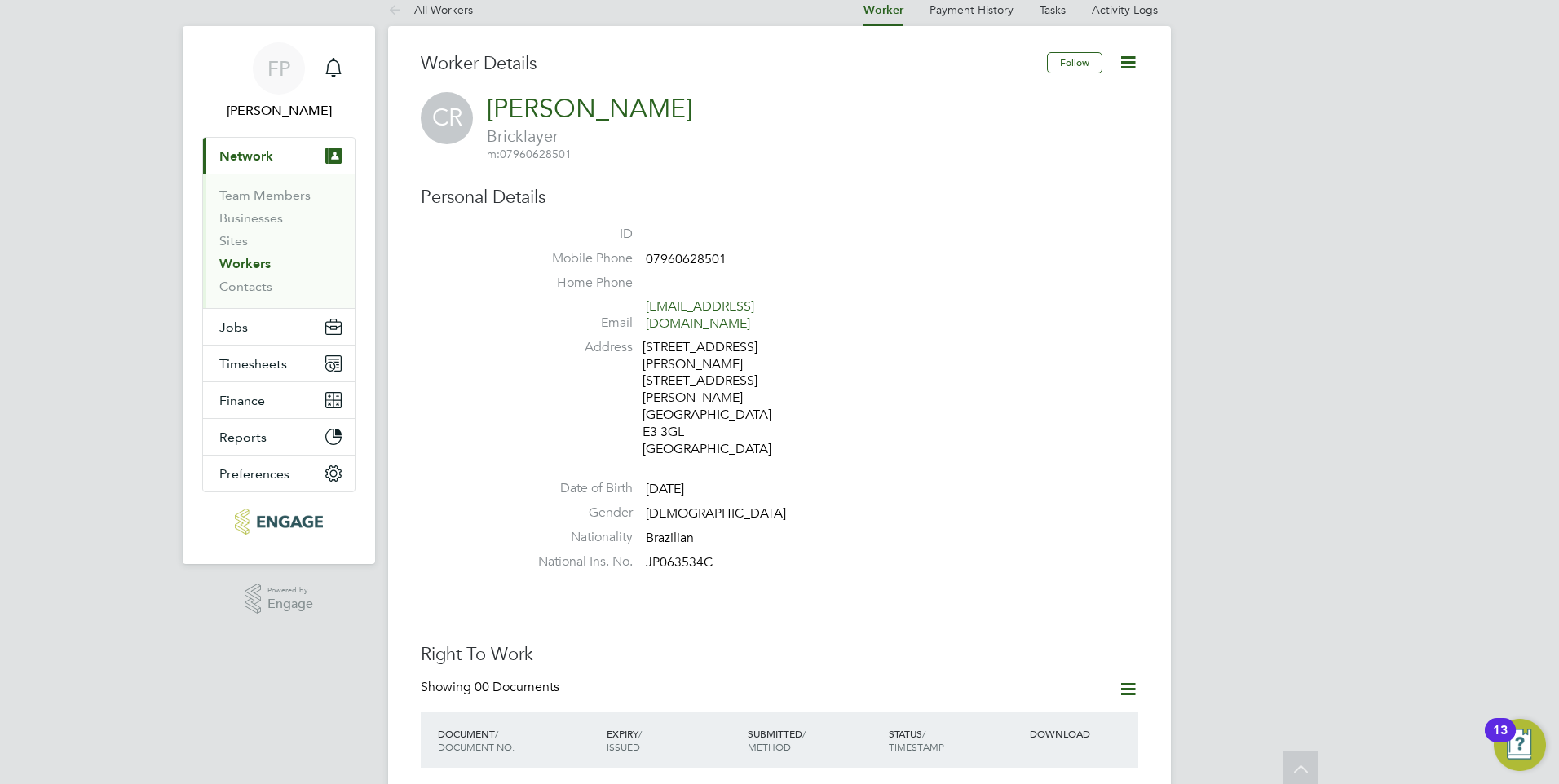
scroll to position [0, 0]
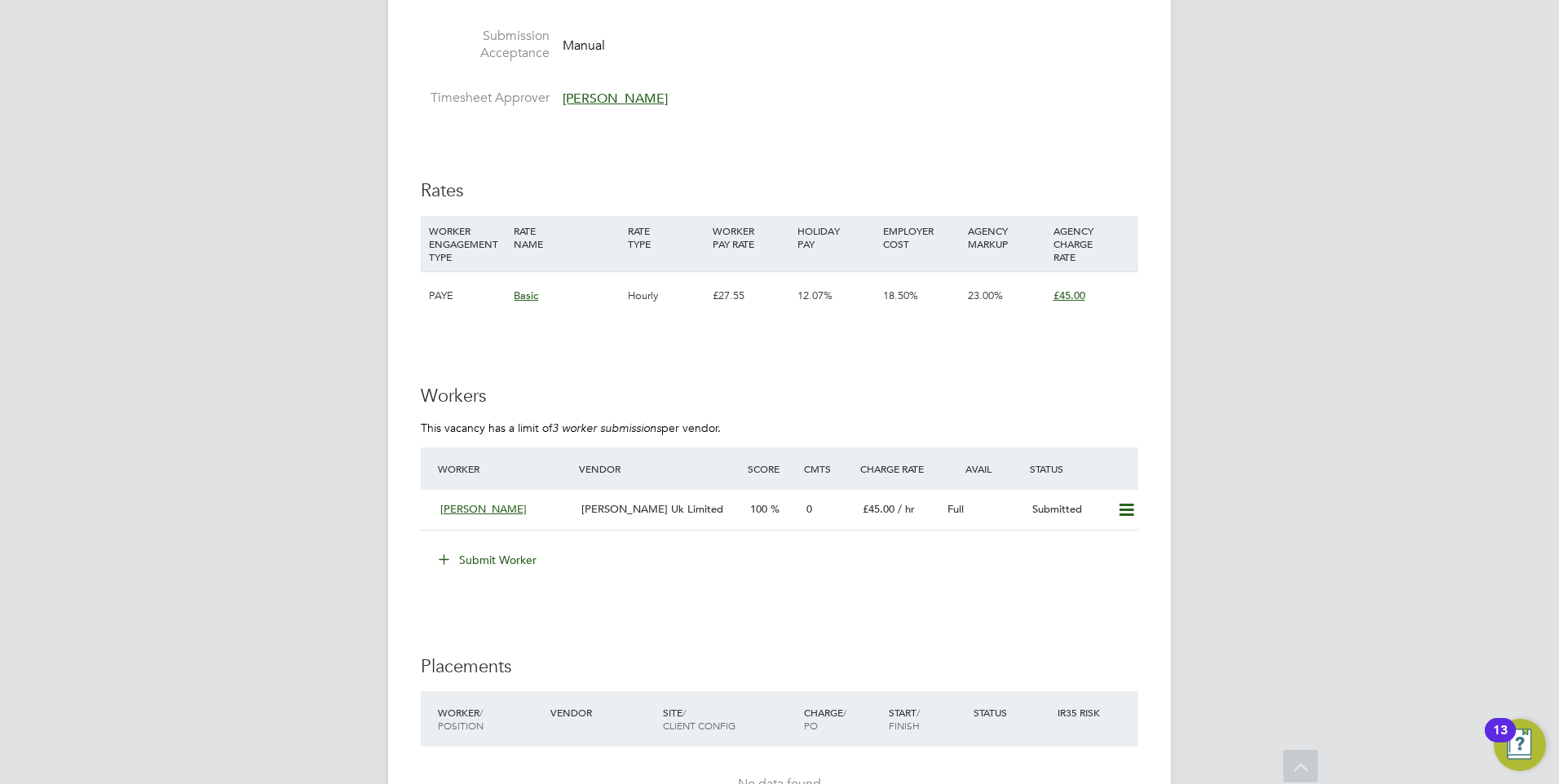
scroll to position [2770, 0]
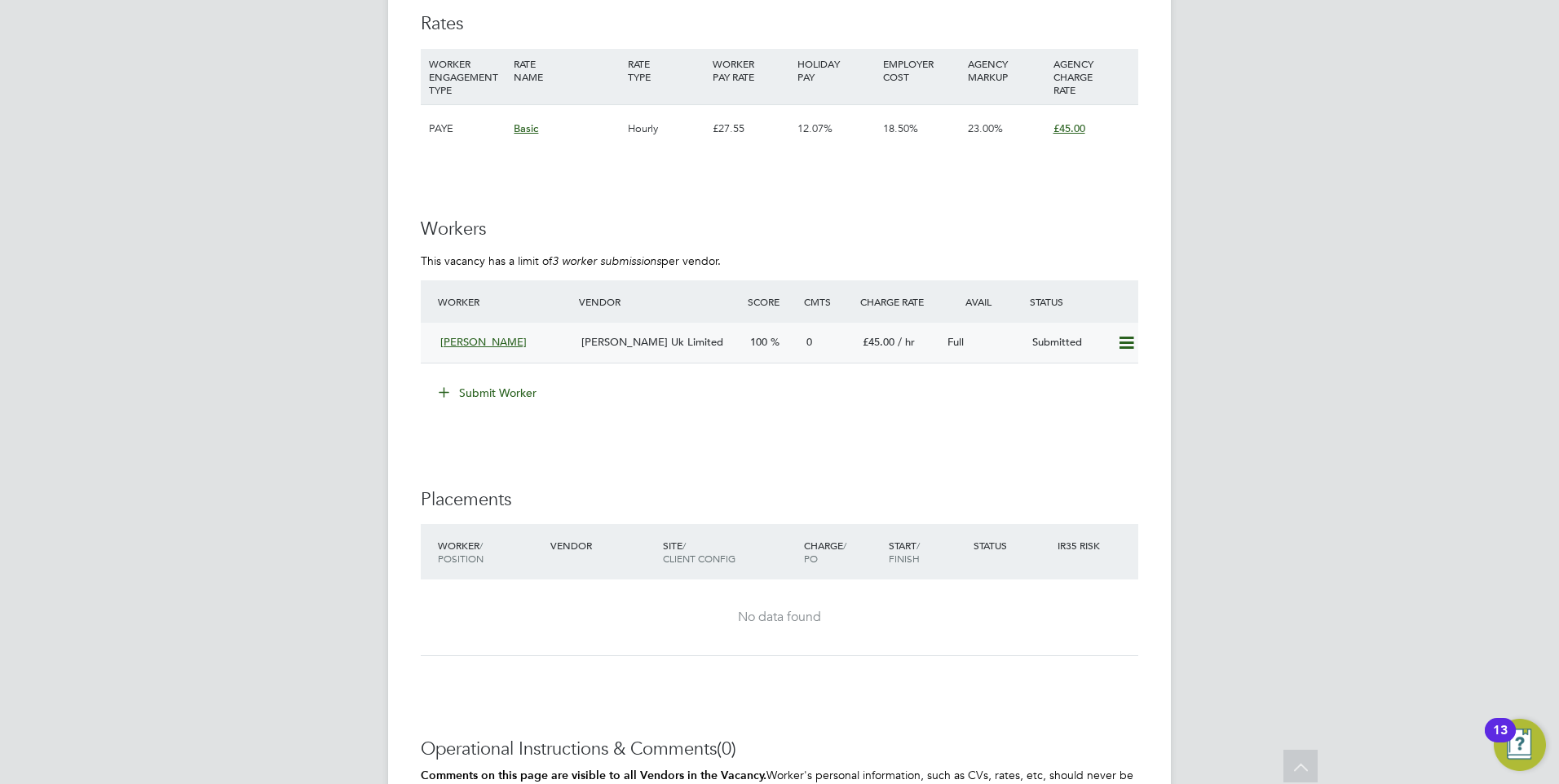
click at [1117, 347] on icon at bounding box center [1126, 343] width 21 height 13
drag, startPoint x: 784, startPoint y: 447, endPoint x: 691, endPoint y: 384, distance: 112.3
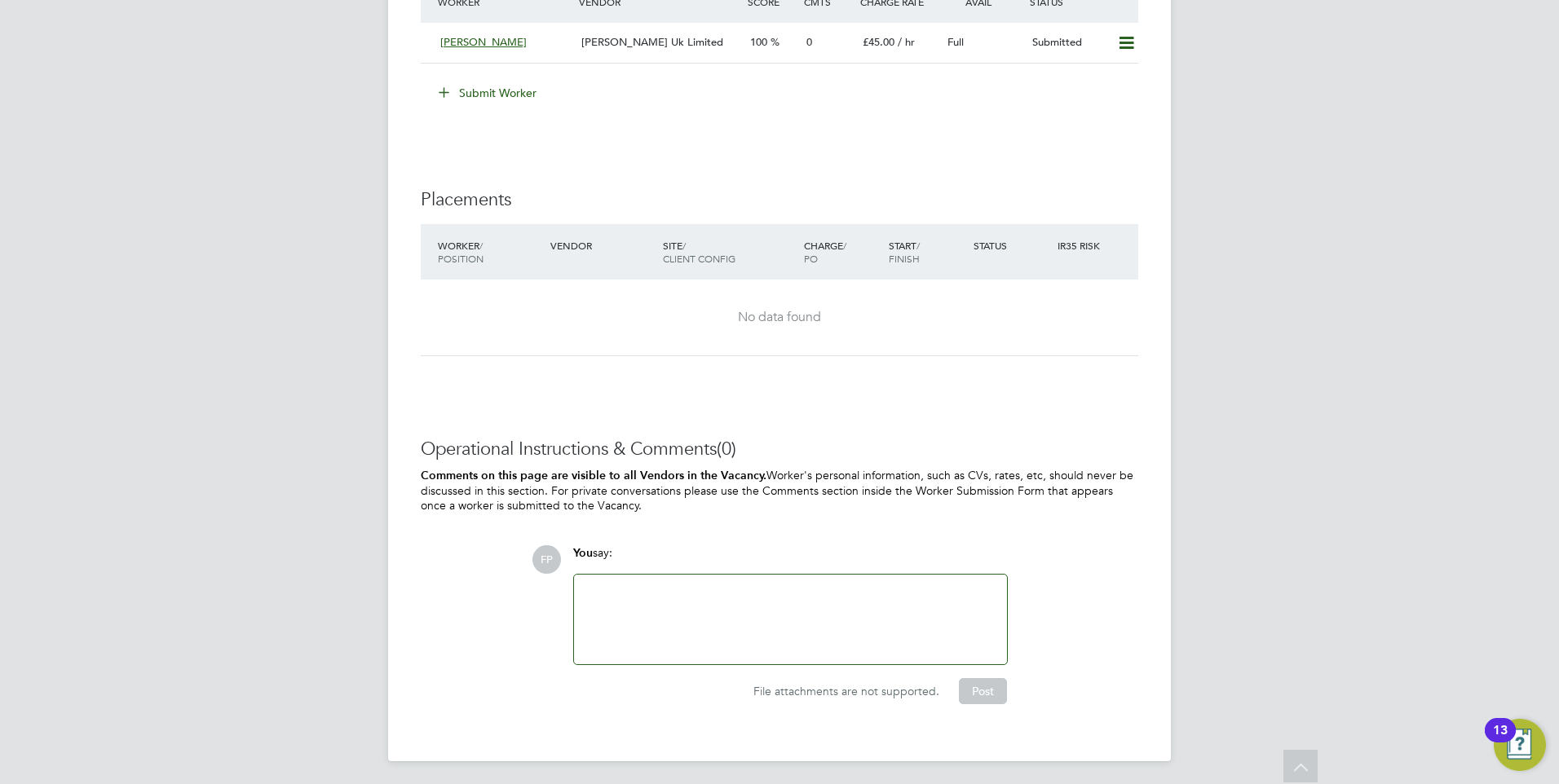
scroll to position [3071, 0]
click at [820, 602] on div at bounding box center [790, 618] width 413 height 70
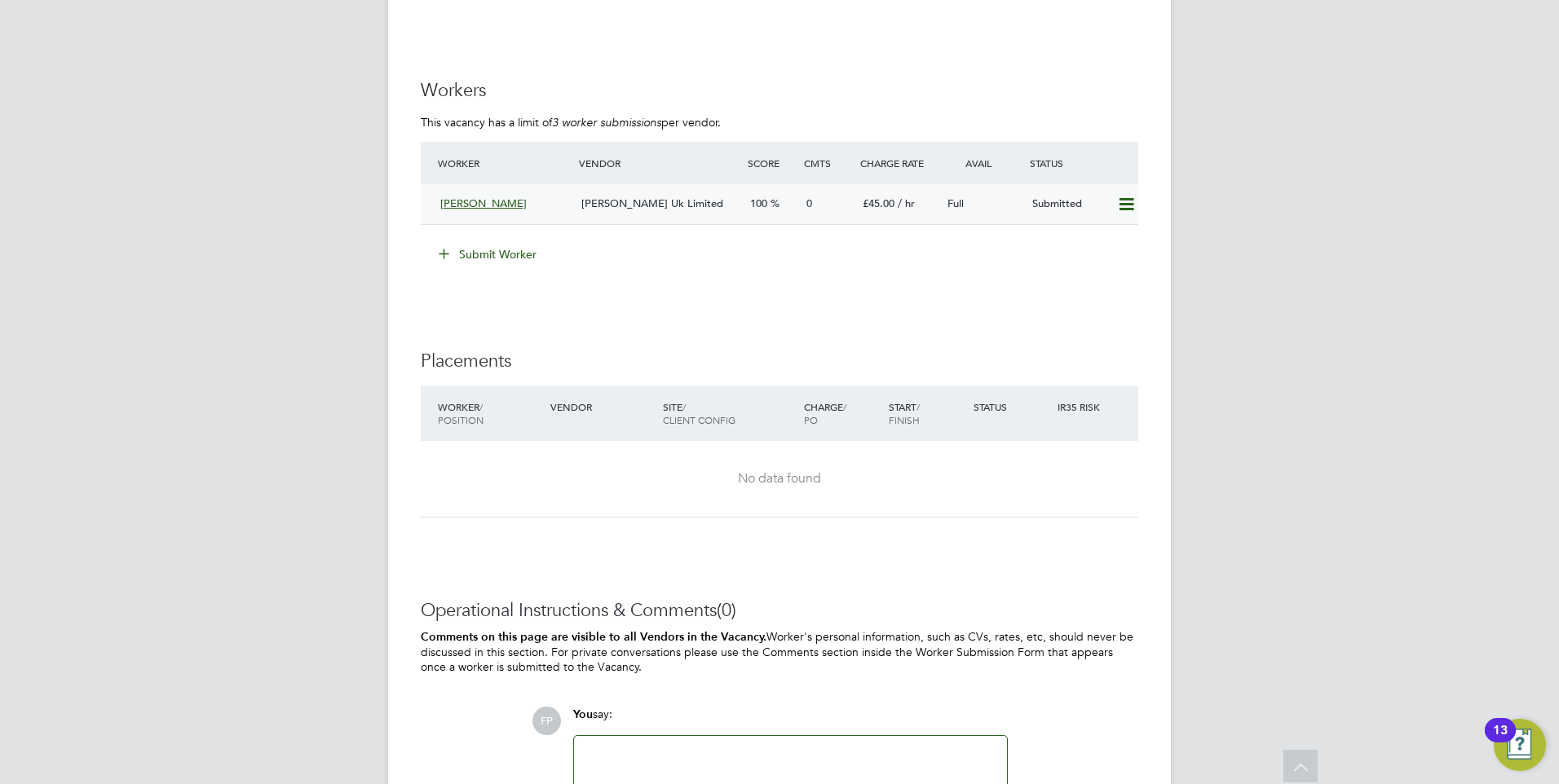
click at [483, 195] on div "[PERSON_NAME]" at bounding box center [504, 204] width 141 height 26
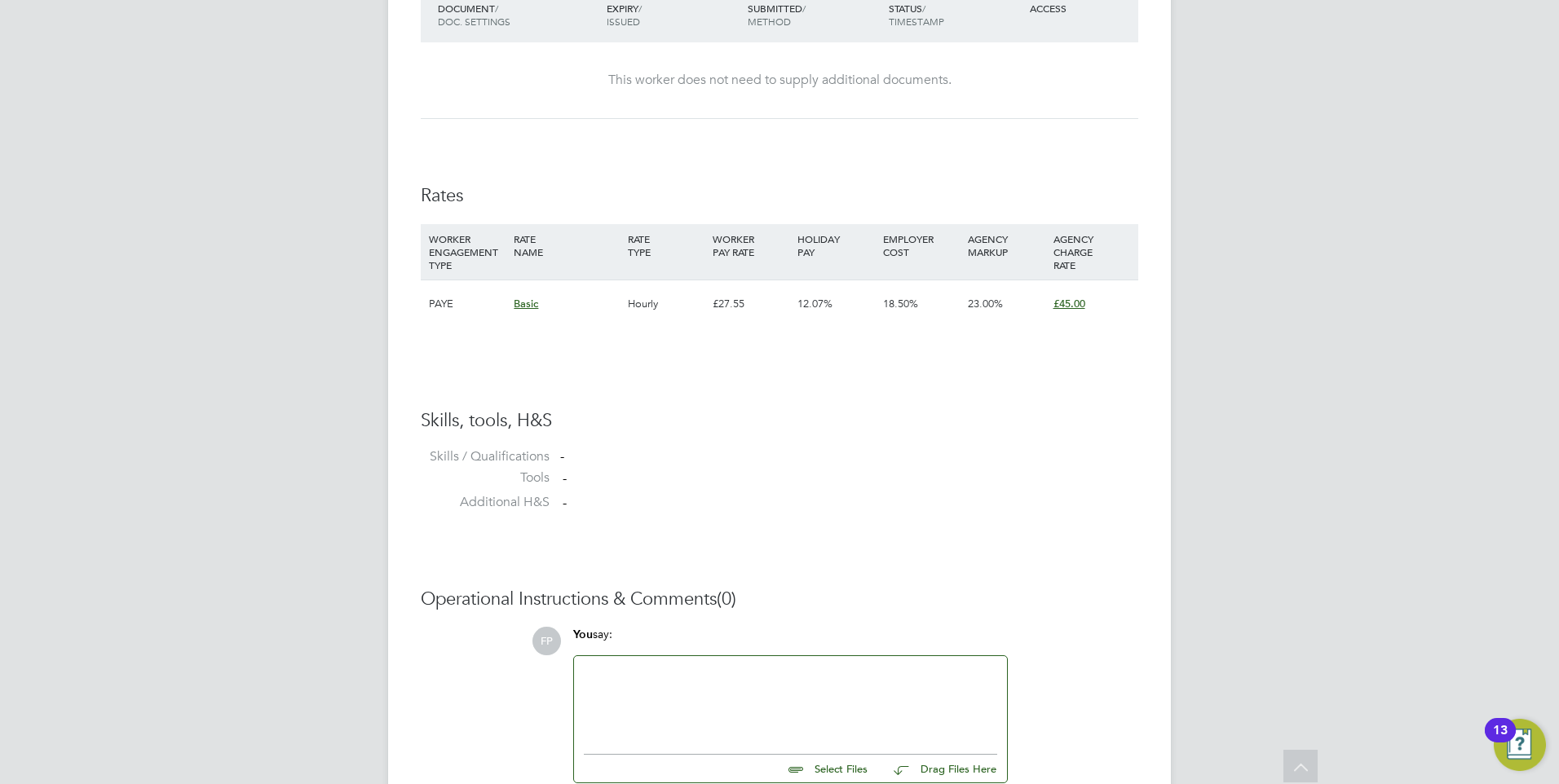
scroll to position [1071, 0]
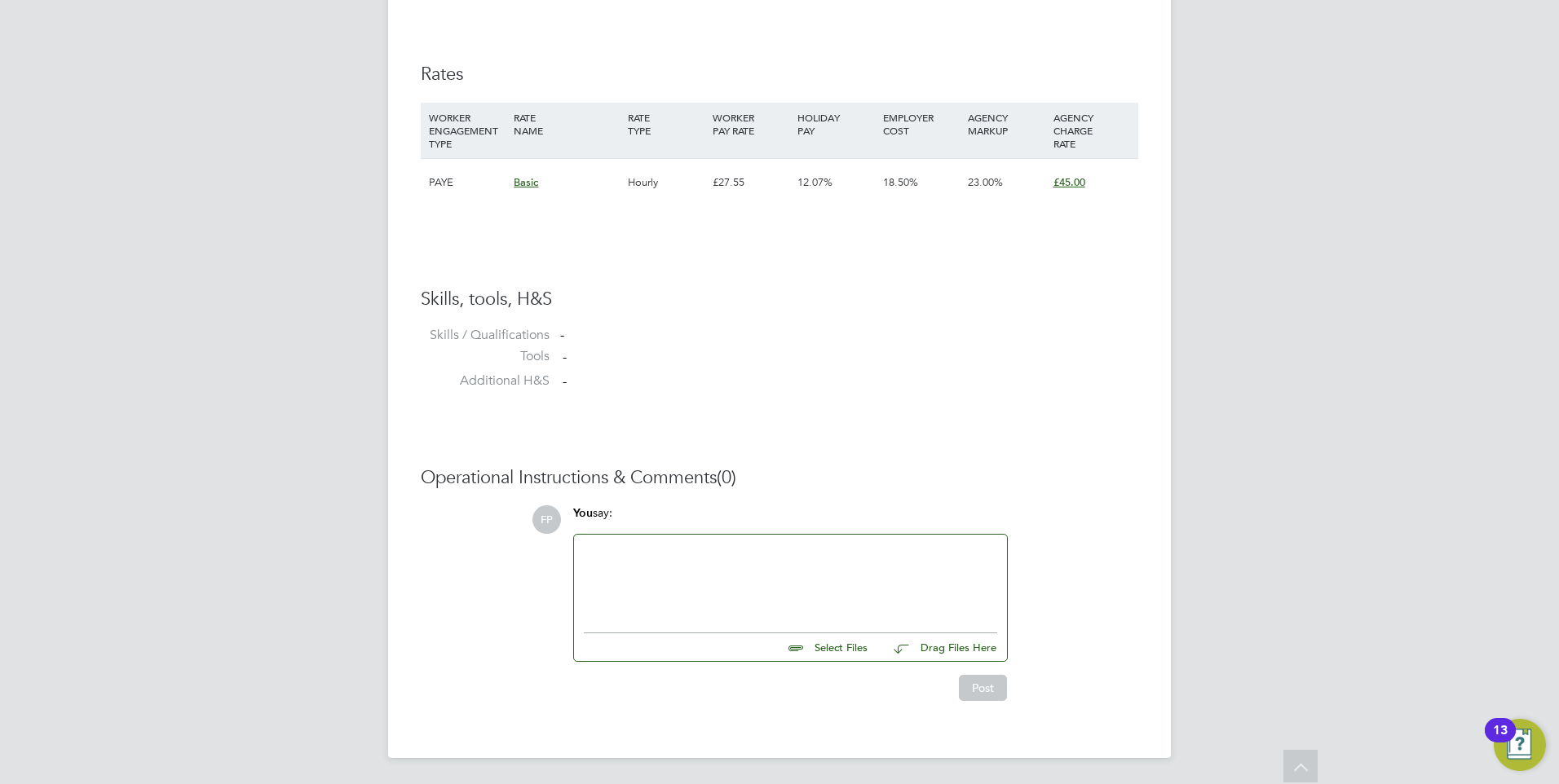
click at [817, 647] on input "file" at bounding box center [874, 645] width 244 height 23
type input "C:\fakepath\Christopher Roach - MH CV.pdf"
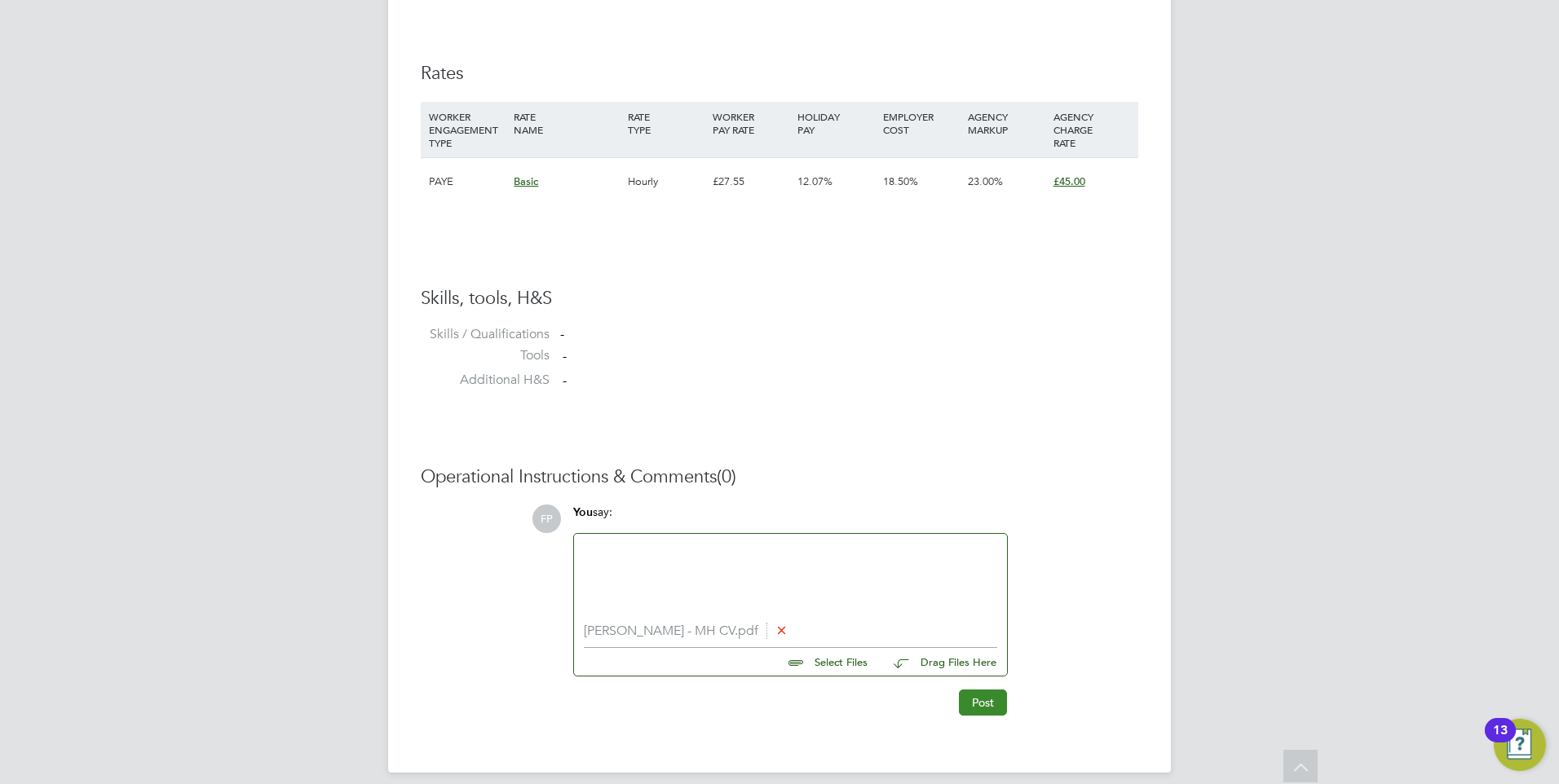
click at [987, 699] on button "Post" at bounding box center [982, 702] width 48 height 26
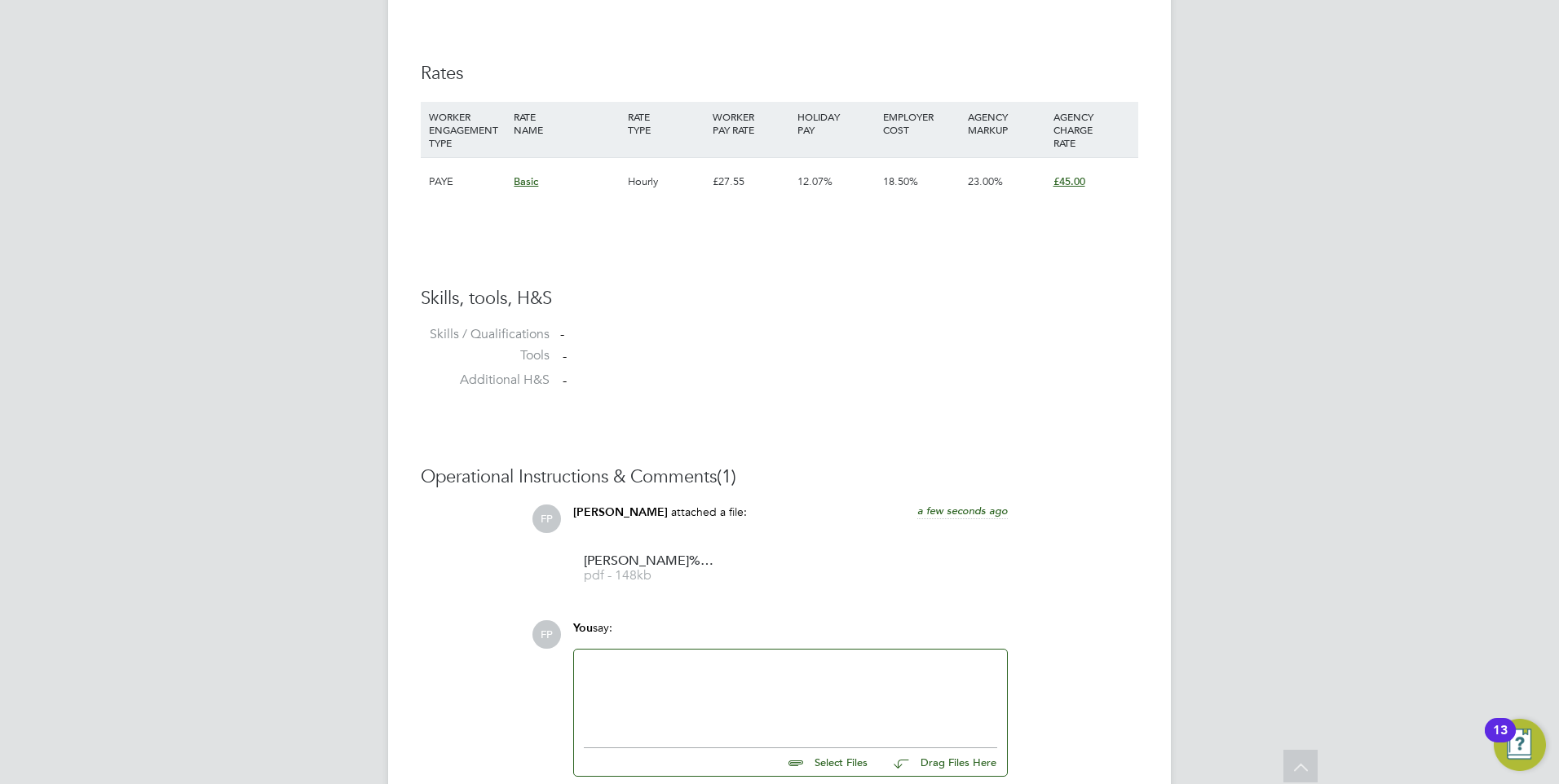
click at [640, 674] on div at bounding box center [790, 694] width 413 height 70
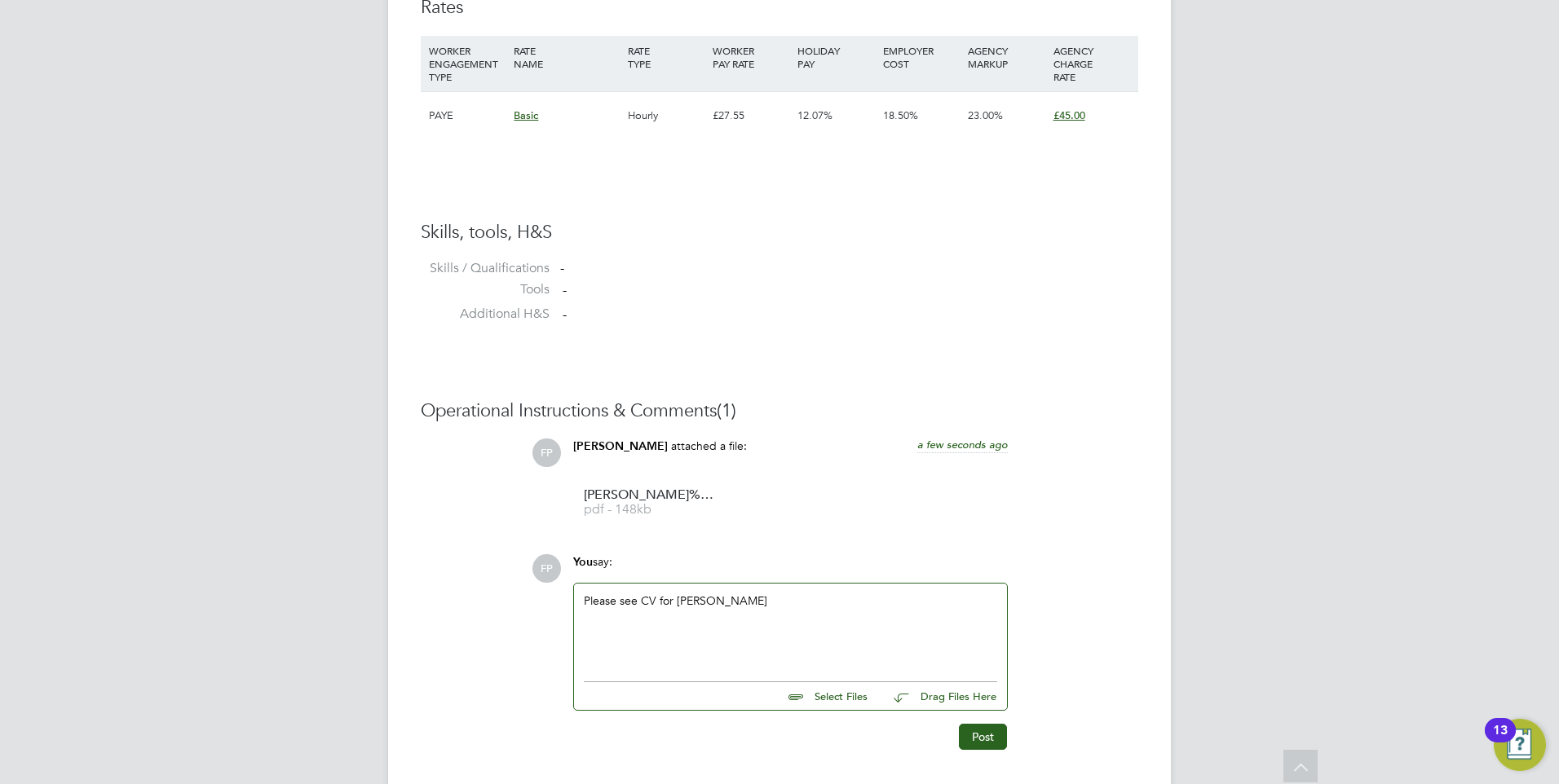
scroll to position [1187, 0]
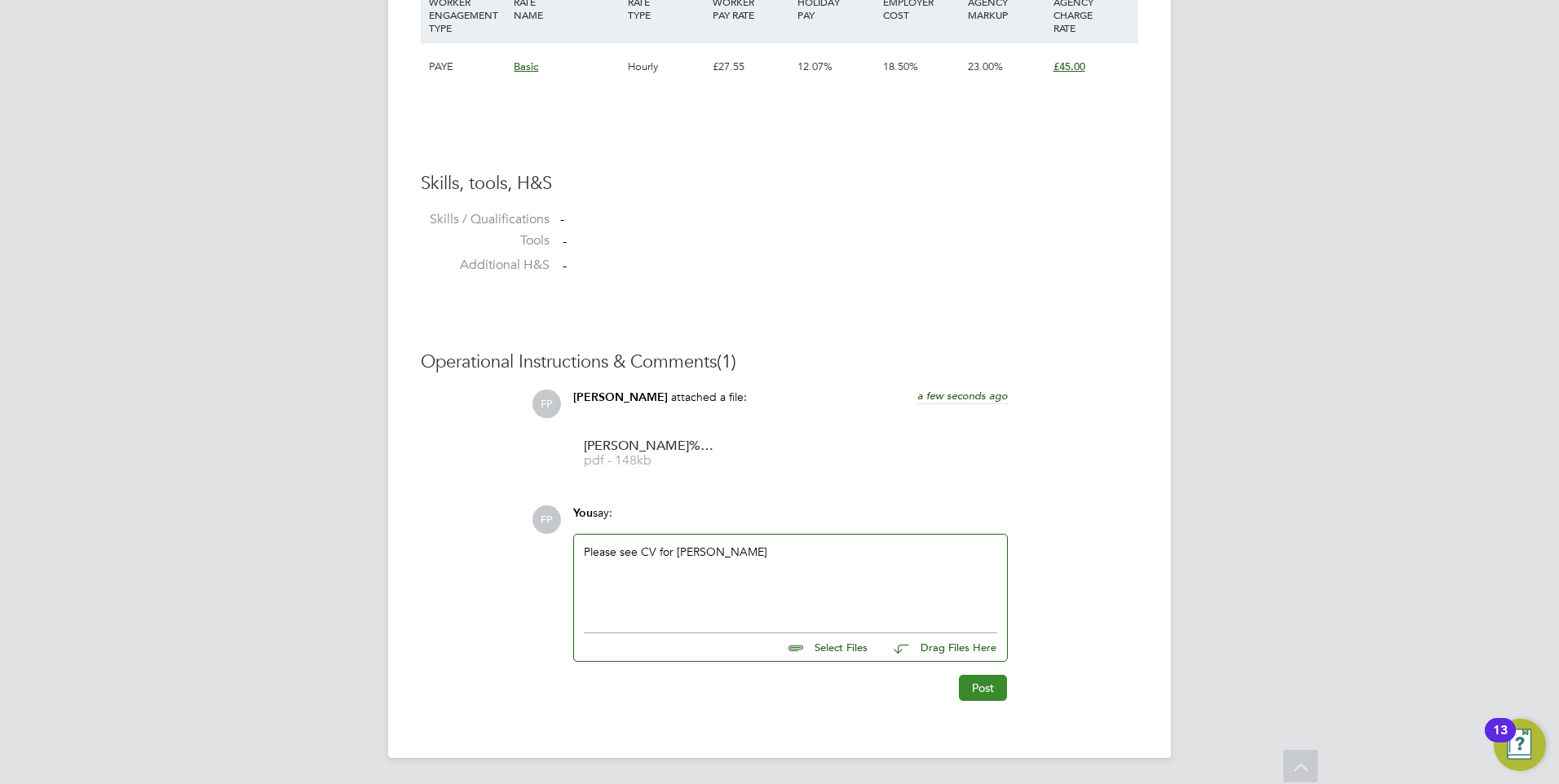
click at [987, 685] on button "Post" at bounding box center [982, 687] width 48 height 26
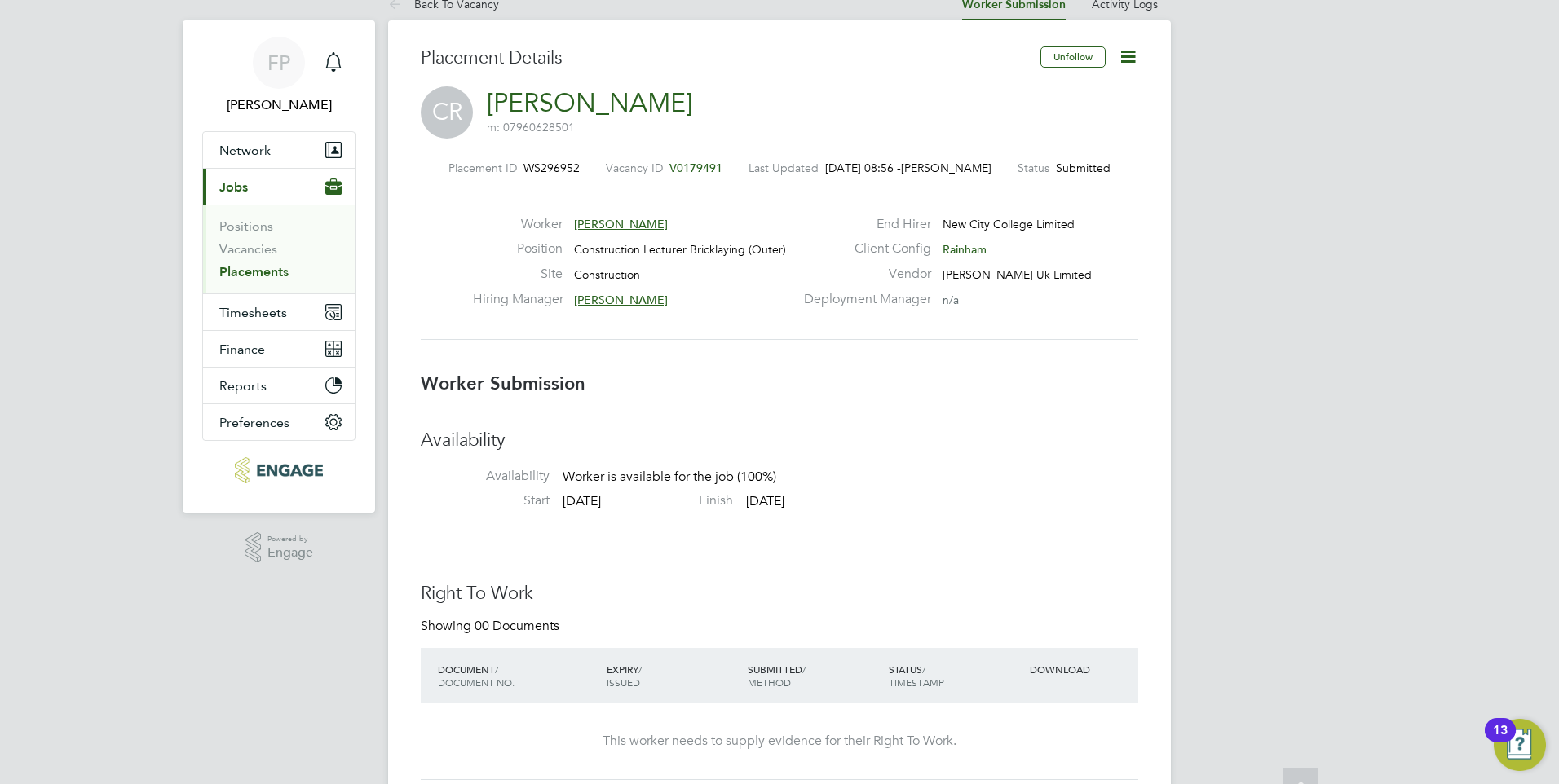
scroll to position [0, 0]
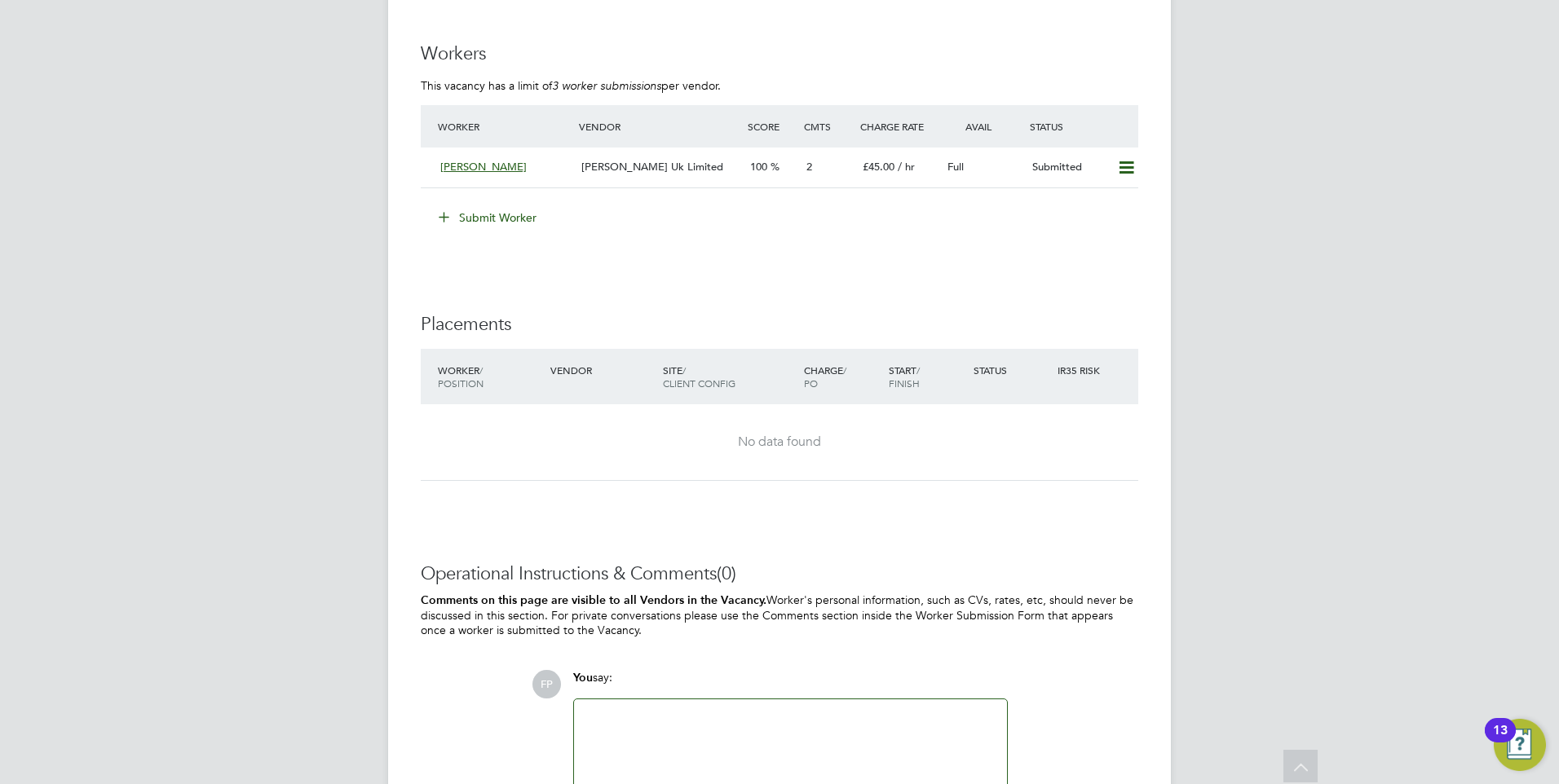
scroll to position [3071, 0]
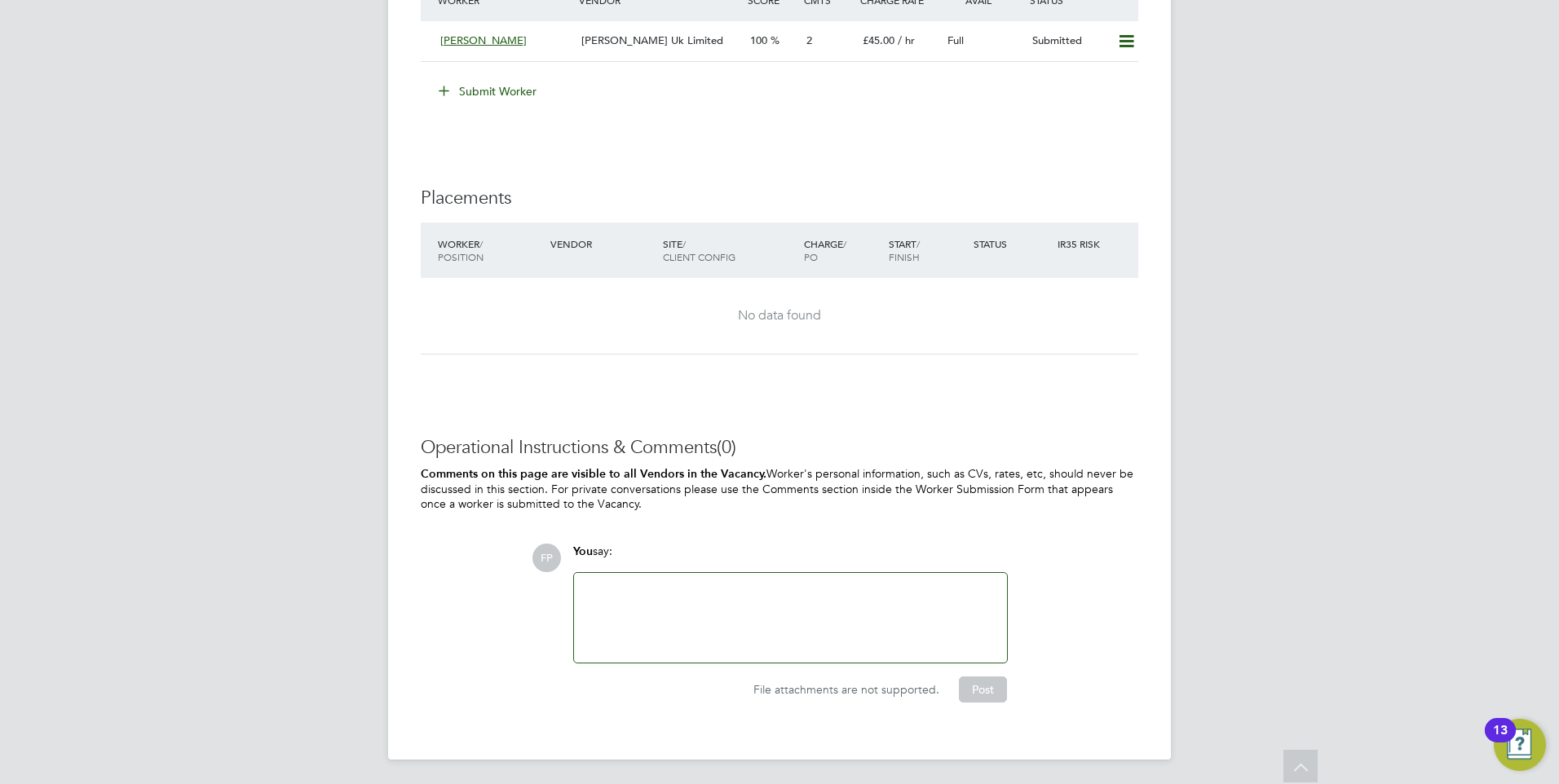
click at [653, 591] on div at bounding box center [790, 618] width 413 height 70
click at [990, 685] on button "Post" at bounding box center [982, 689] width 48 height 26
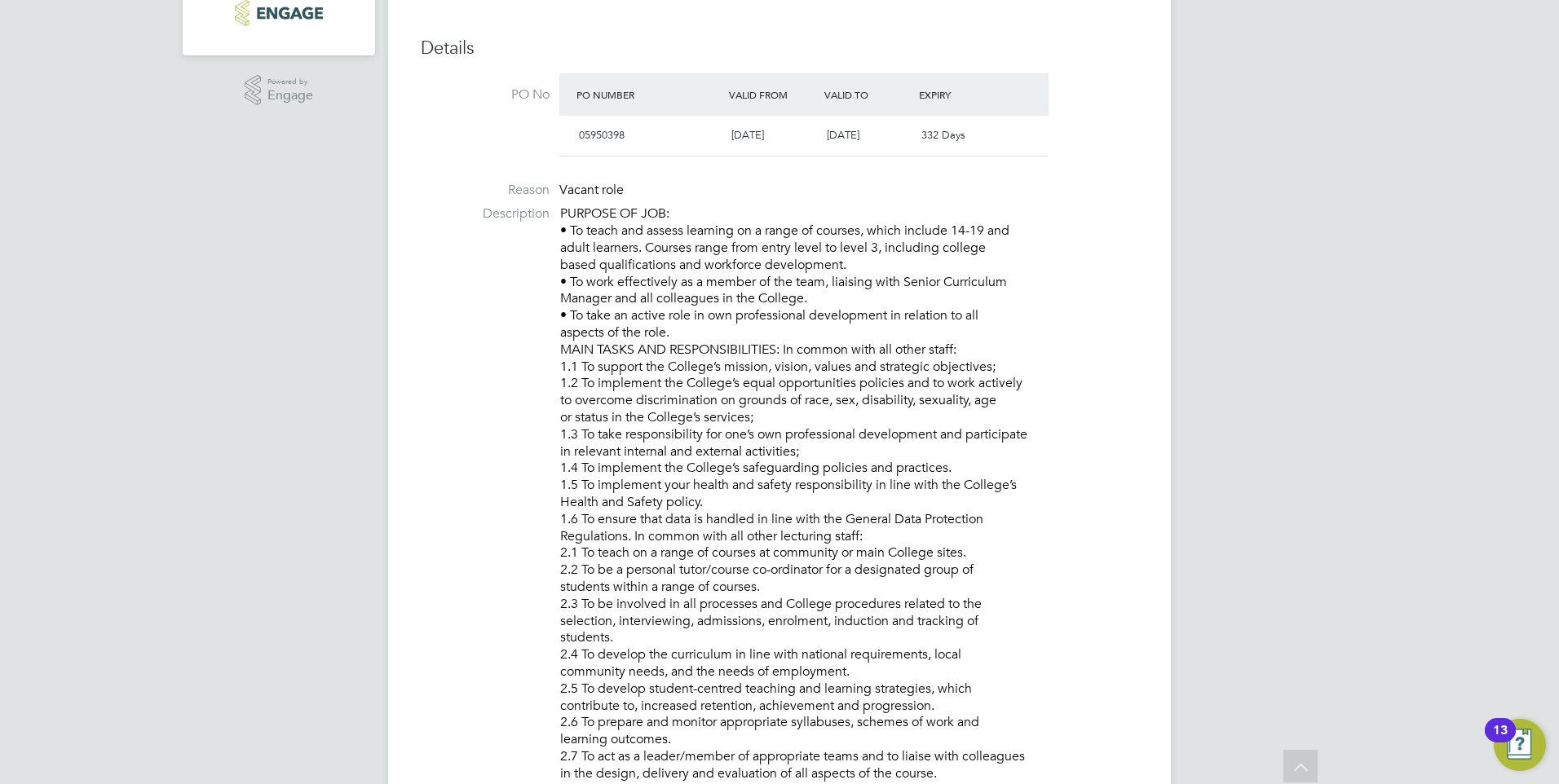
scroll to position [0, 0]
